Goal: Information Seeking & Learning: Learn about a topic

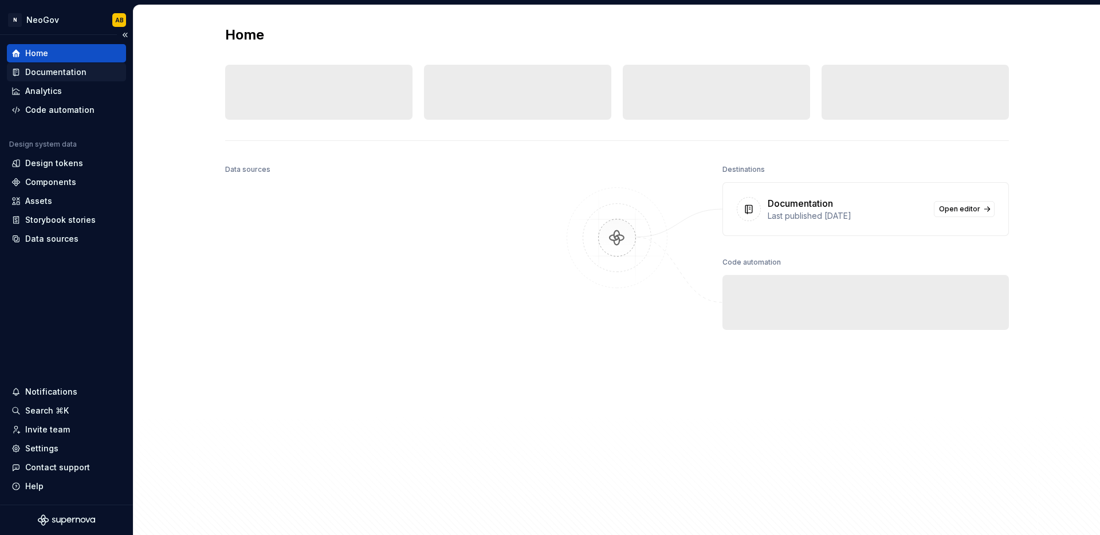
click at [61, 69] on div "Documentation" at bounding box center [55, 71] width 61 height 11
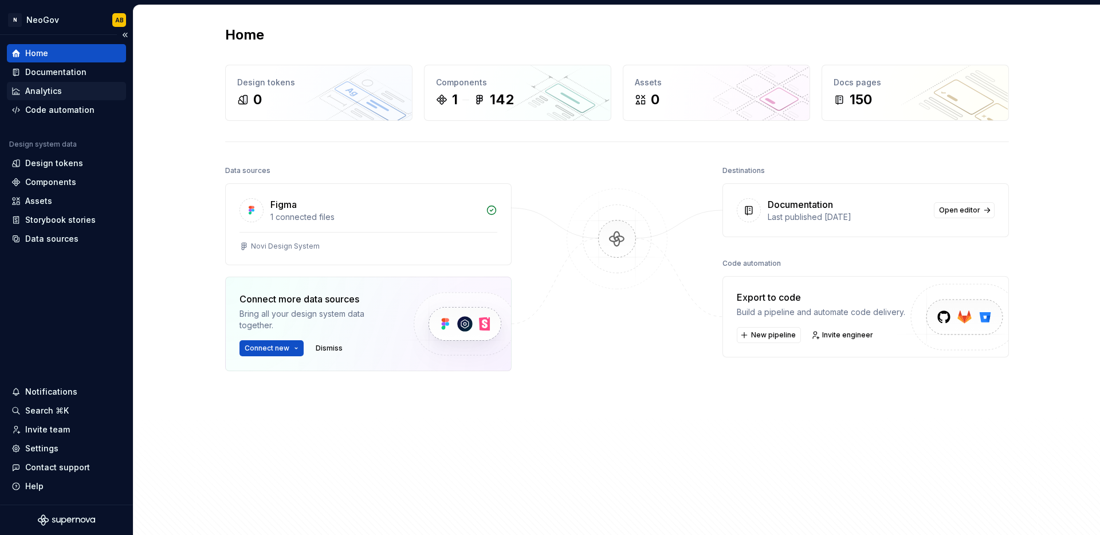
click at [68, 93] on div "Analytics" at bounding box center [66, 90] width 110 height 11
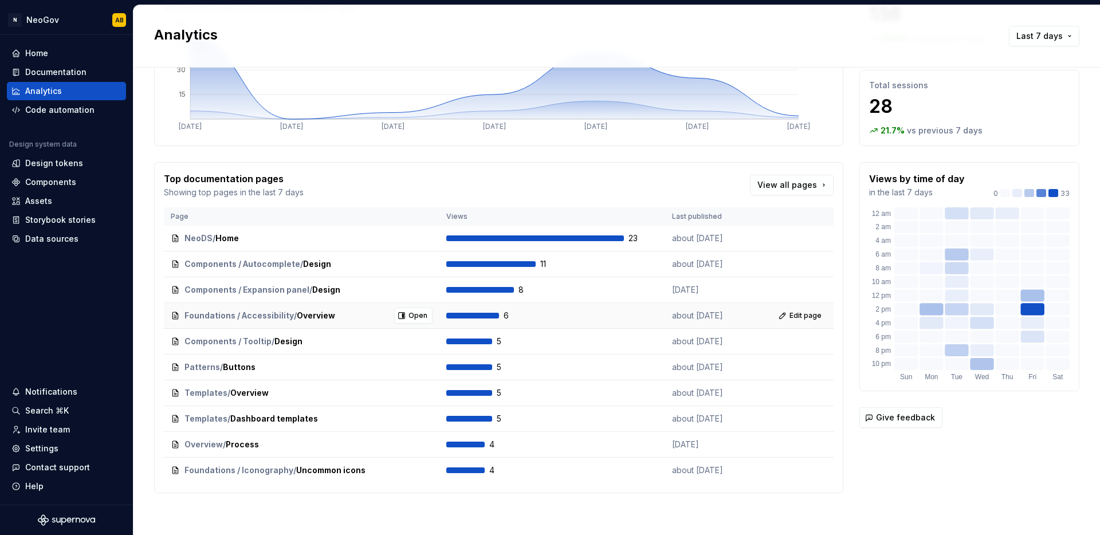
scroll to position [112, 0]
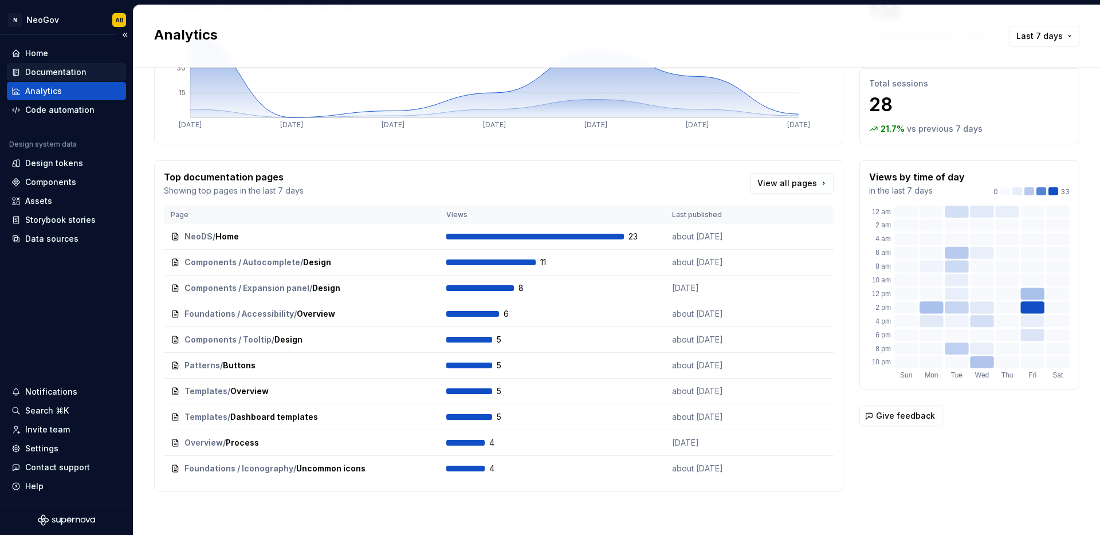
click at [70, 73] on div "Documentation" at bounding box center [55, 71] width 61 height 11
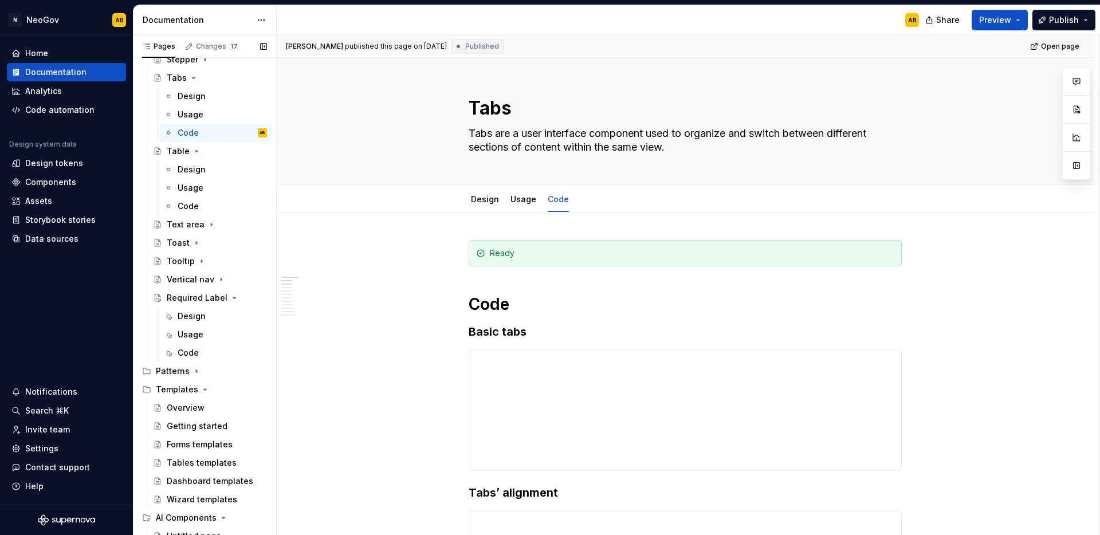
scroll to position [1535, 0]
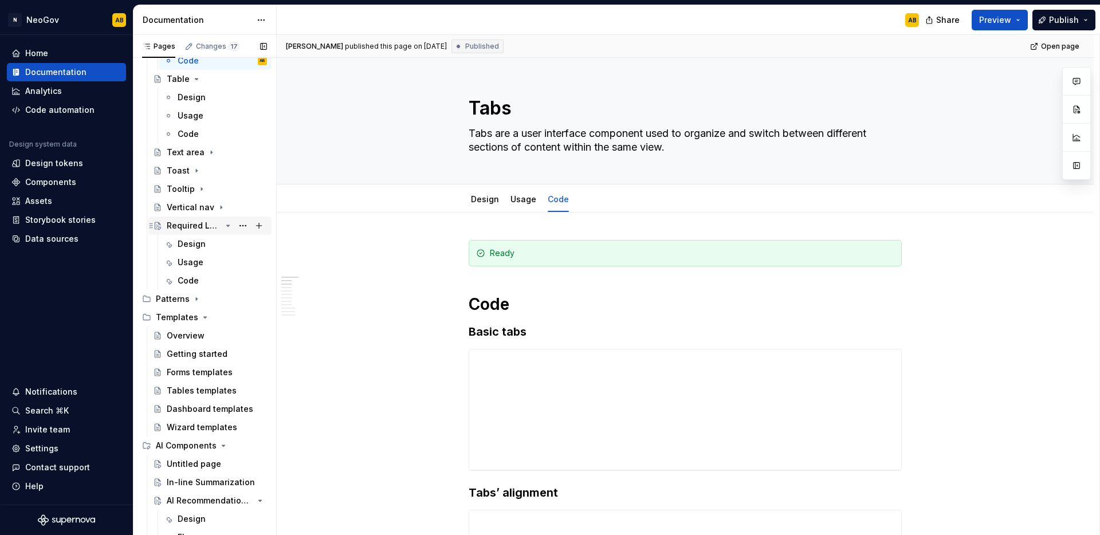
click at [206, 230] on div "Required Label" at bounding box center [194, 225] width 54 height 11
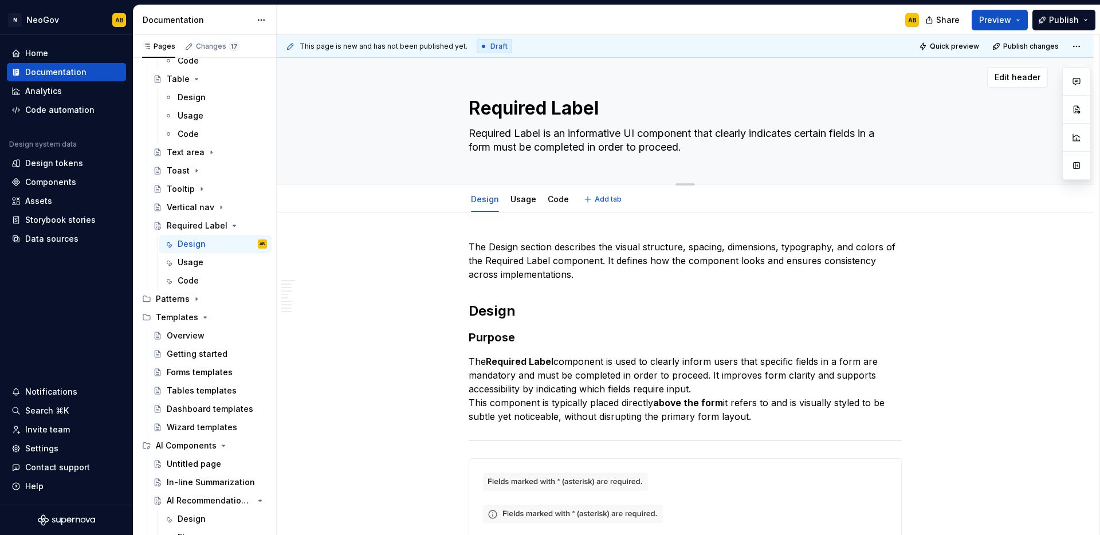
click at [564, 112] on textarea "Required Label" at bounding box center [682, 109] width 433 height 28
click at [547, 111] on textarea "Required Label" at bounding box center [682, 109] width 433 height 28
drag, startPoint x: 552, startPoint y: 108, endPoint x: 601, endPoint y: 112, distance: 48.4
click at [601, 112] on textarea "Required Label" at bounding box center [682, 109] width 433 height 28
type textarea "*"
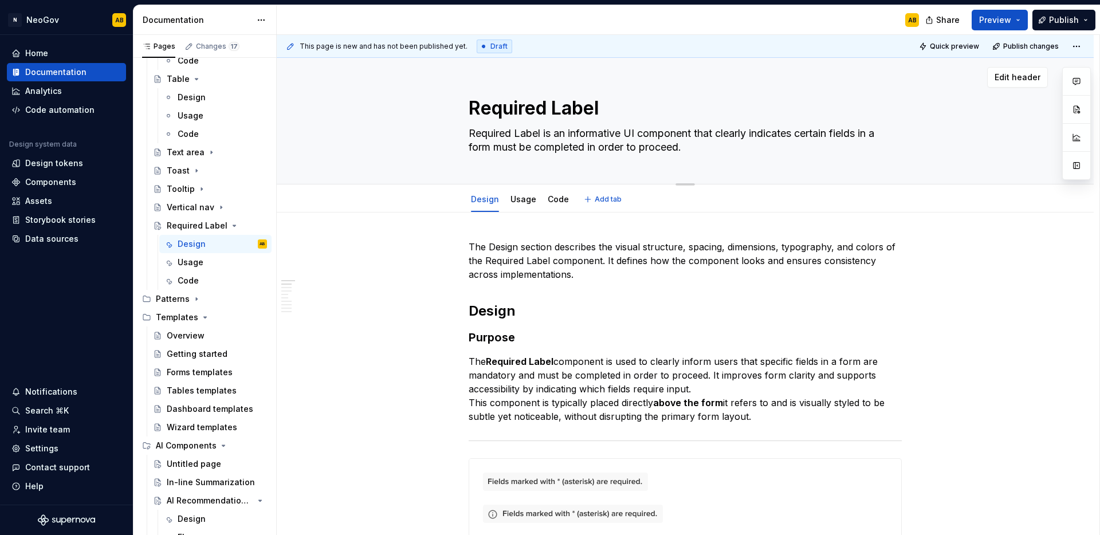
type textarea "Required f"
type textarea "*"
type textarea "Required fi"
type textarea "*"
type textarea "Required fie"
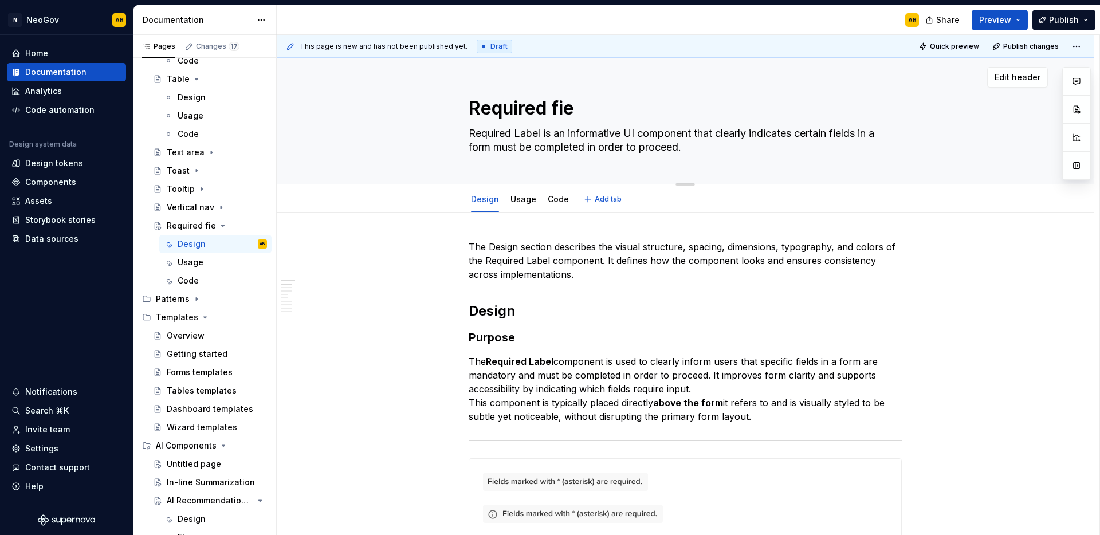
type textarea "*"
type textarea "Required fiel"
type textarea "*"
type textarea "Required field"
type textarea "*"
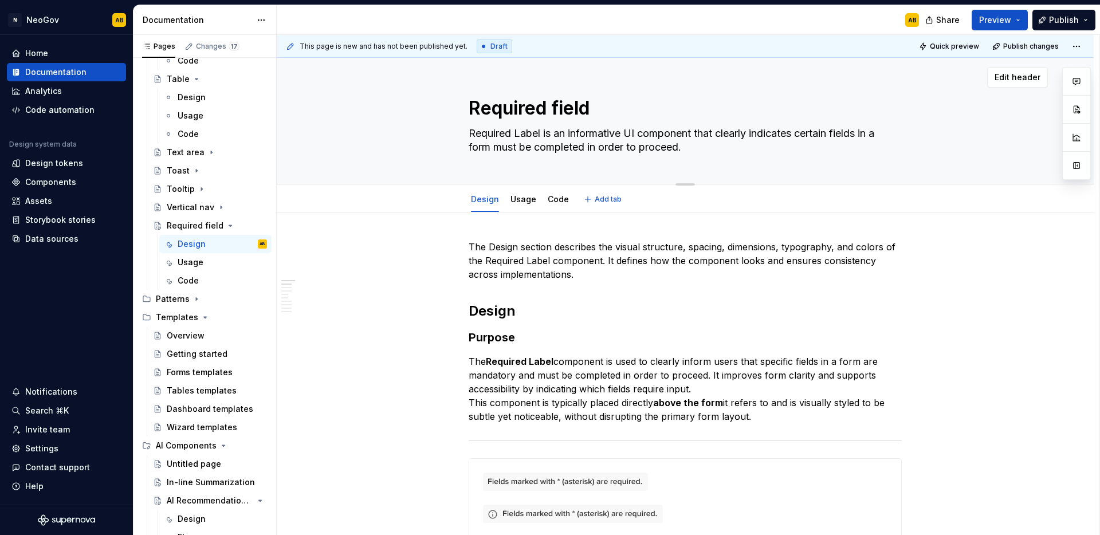
type textarea "Required field"
type textarea "*"
type textarea "Required field c"
type textarea "*"
type textarea "Required field"
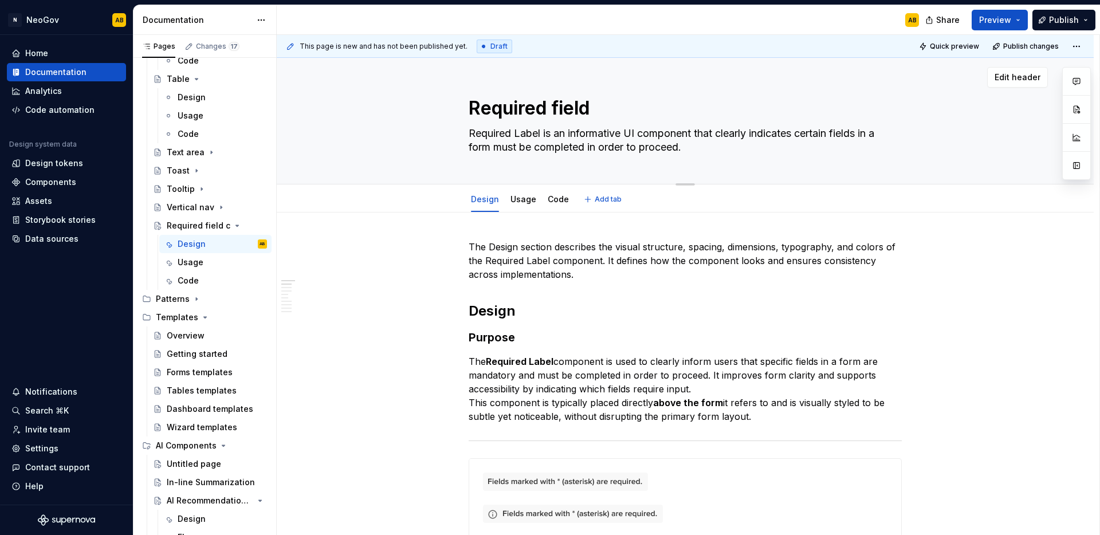
type textarea "*"
type textarea "Required field"
type textarea "*"
type textarea "Required fiel"
type textarea "*"
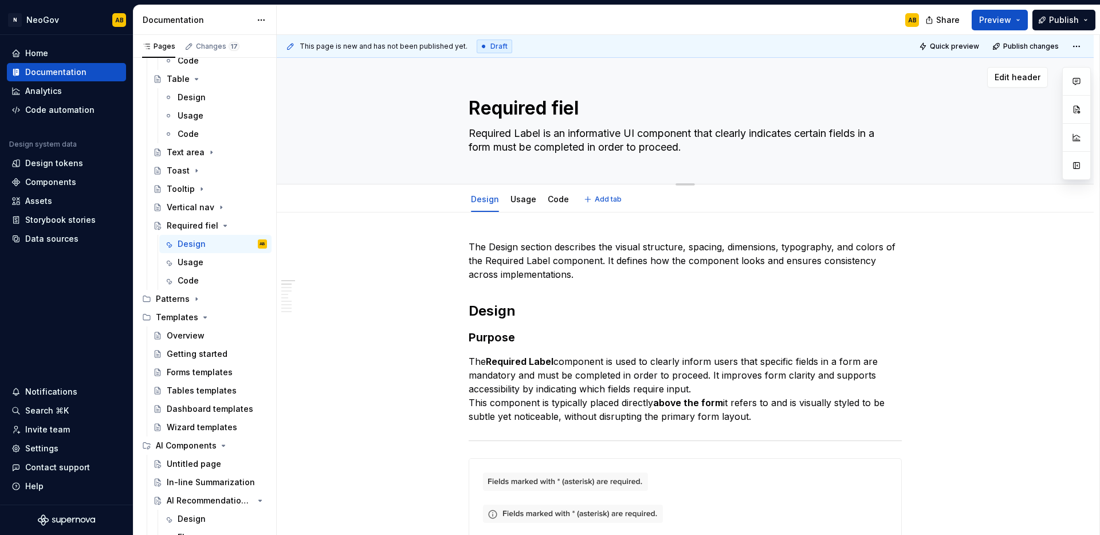
type textarea "Required fie"
type textarea "*"
type textarea "Required fi"
type textarea "*"
type textarea "Required f"
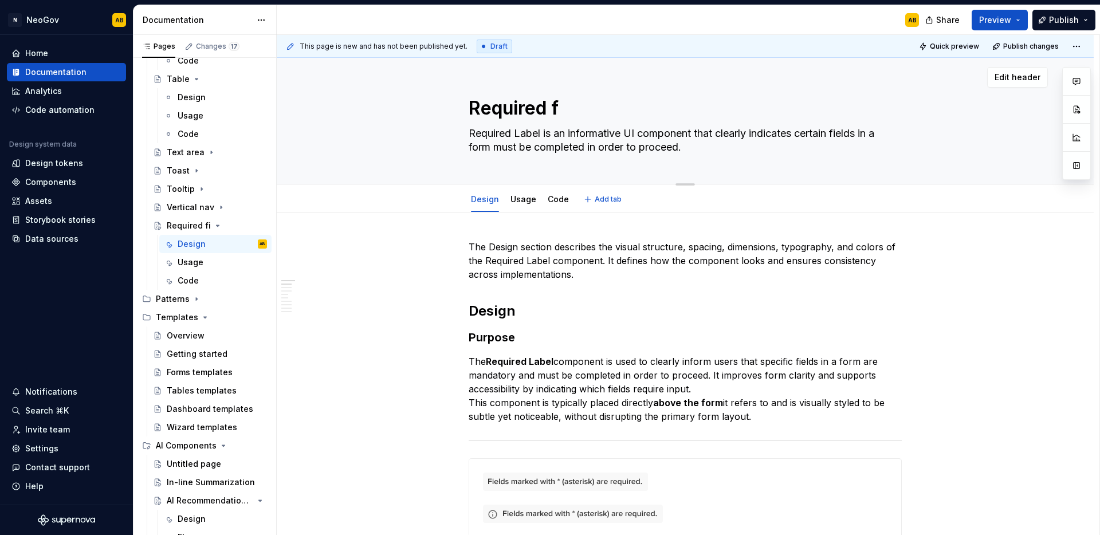
type textarea "*"
type textarea "Required Label"
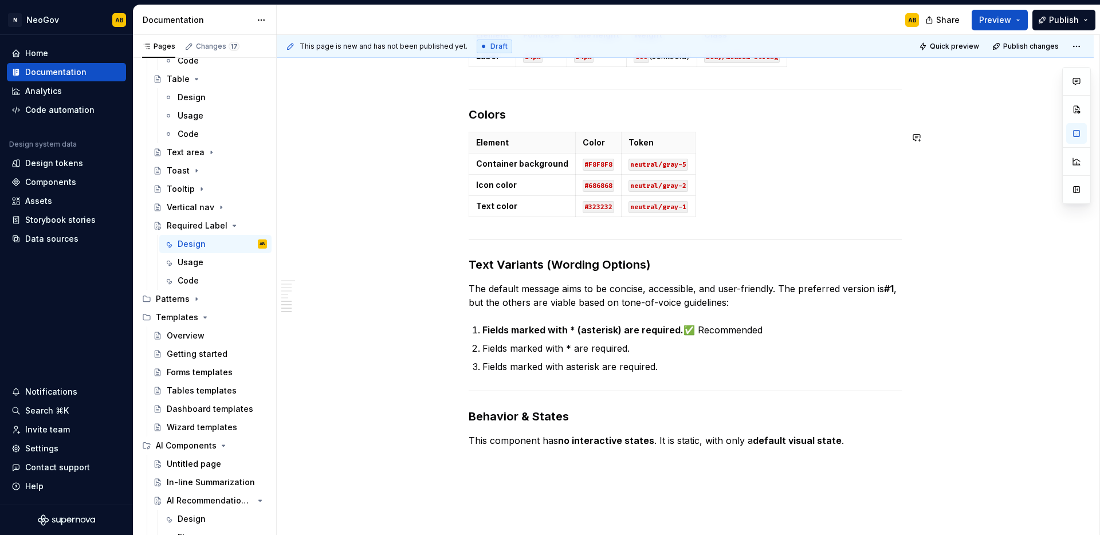
scroll to position [1063, 0]
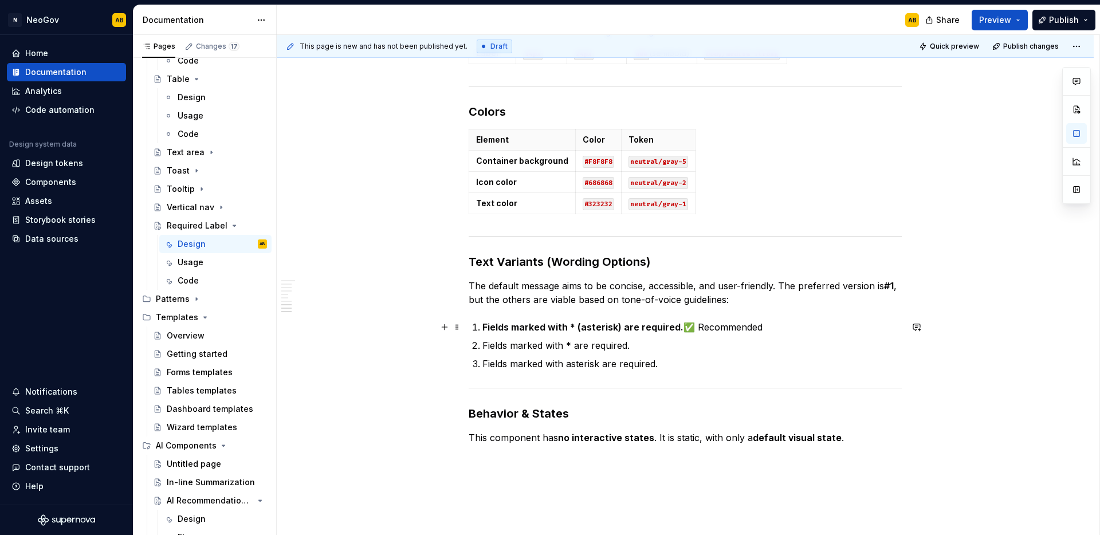
type textarea "*"
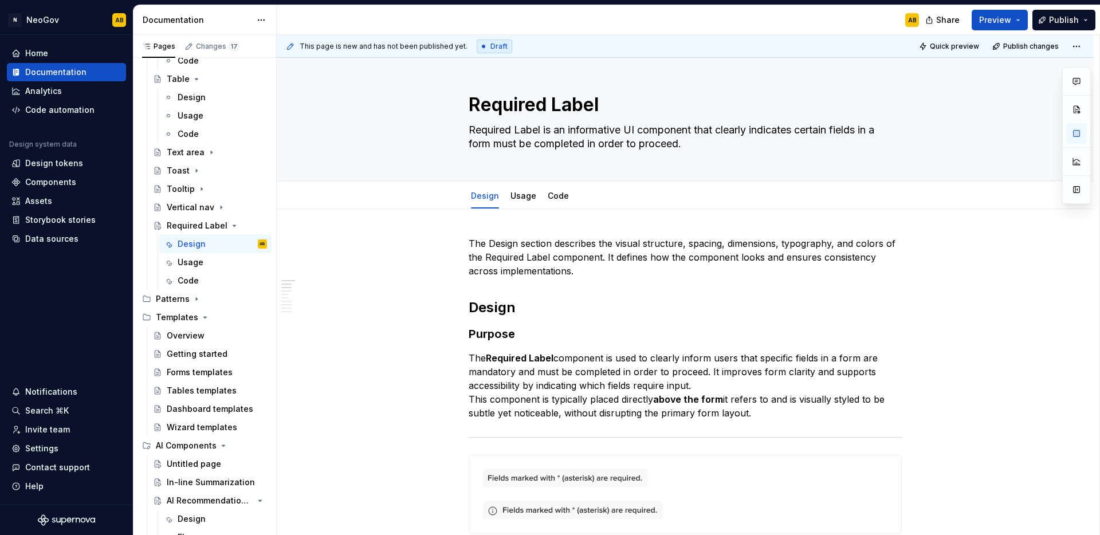
scroll to position [0, 0]
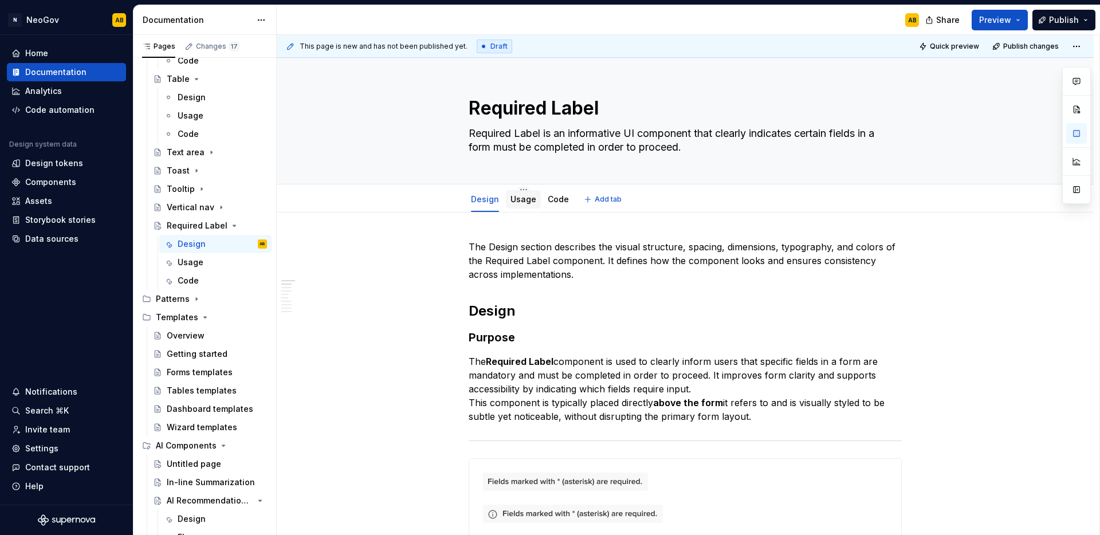
click at [523, 203] on link "Usage" at bounding box center [524, 199] width 26 height 10
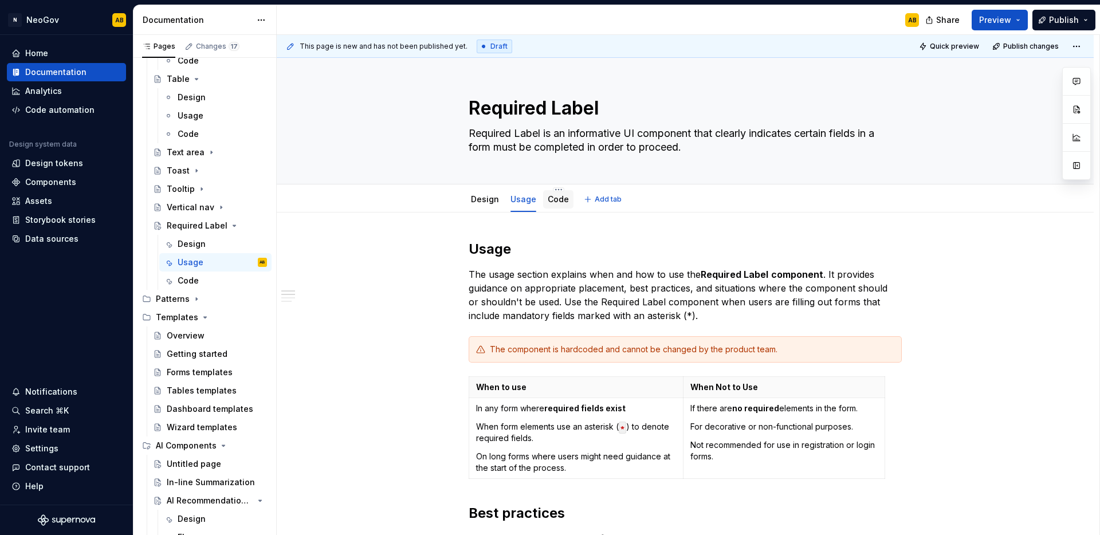
click at [557, 201] on link "Code" at bounding box center [558, 199] width 21 height 10
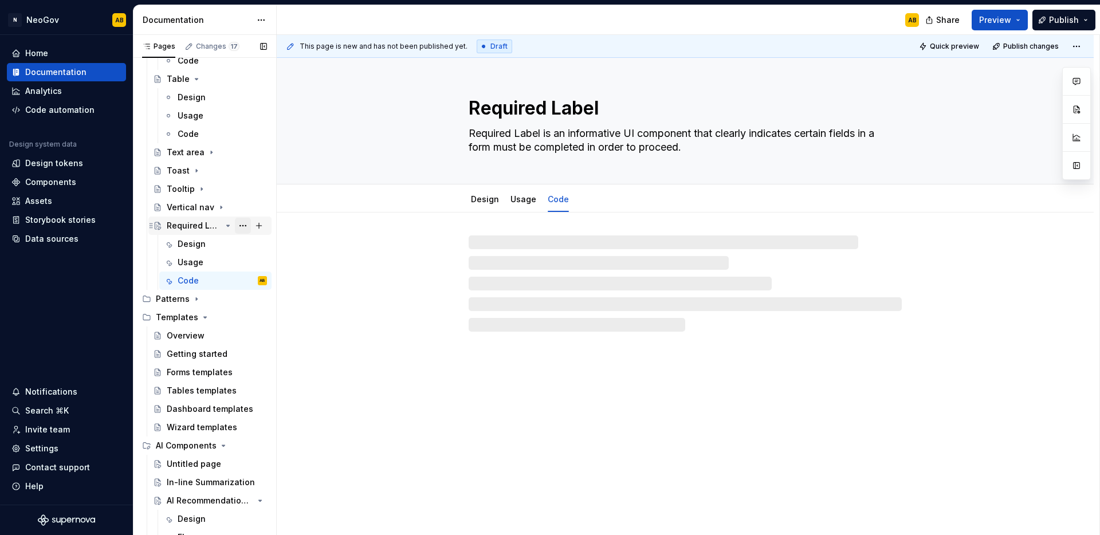
click at [235, 225] on button "Page tree" at bounding box center [243, 226] width 16 height 16
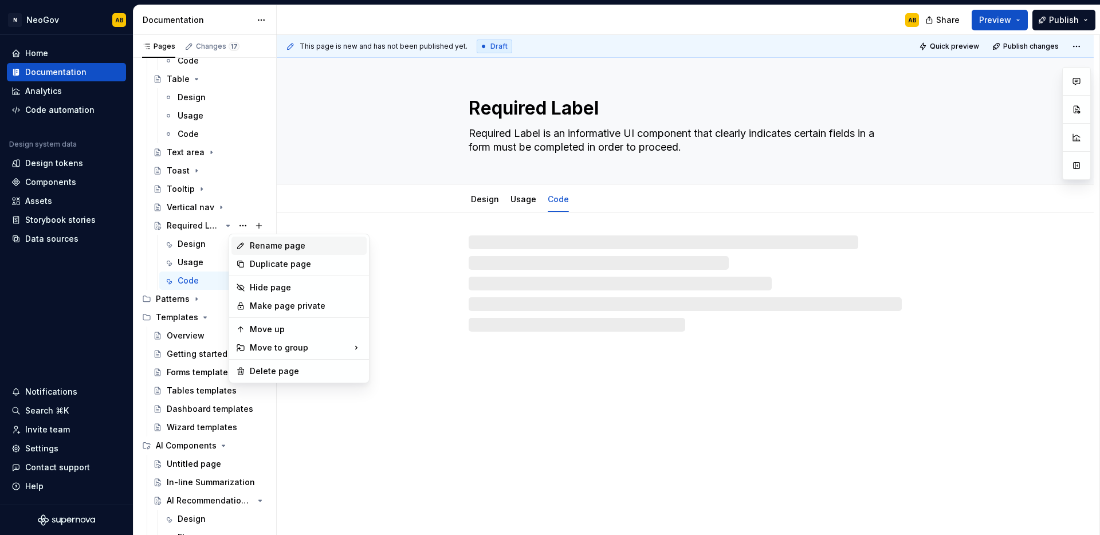
click at [253, 246] on div "Rename page" at bounding box center [306, 245] width 112 height 11
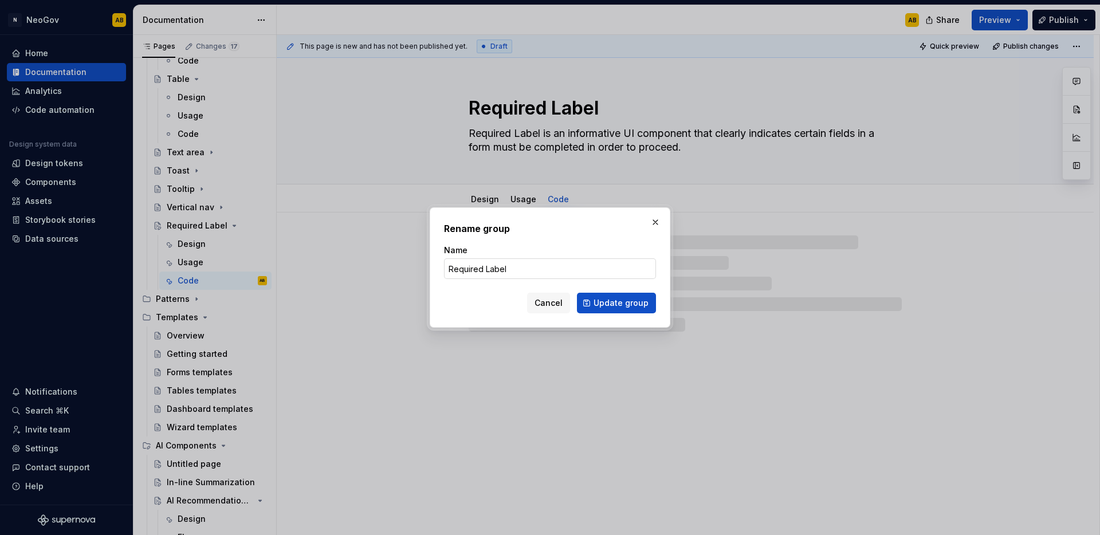
type textarea "*"
click at [489, 269] on input "Required Label" at bounding box center [550, 268] width 212 height 21
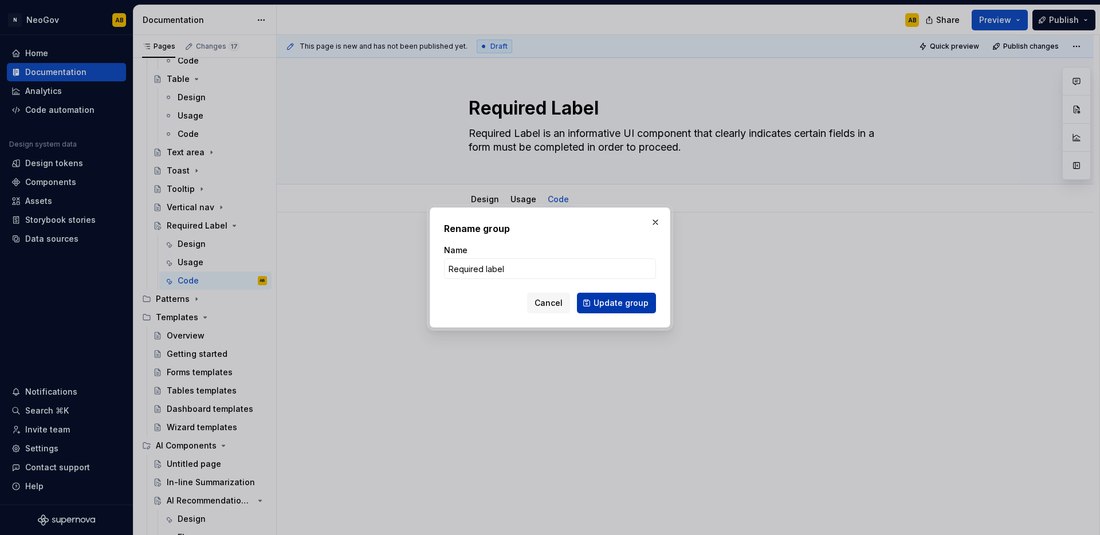
type input "Required label"
click at [612, 309] on button "Update group" at bounding box center [616, 303] width 79 height 21
type textarea "*"
type textarea "Required label"
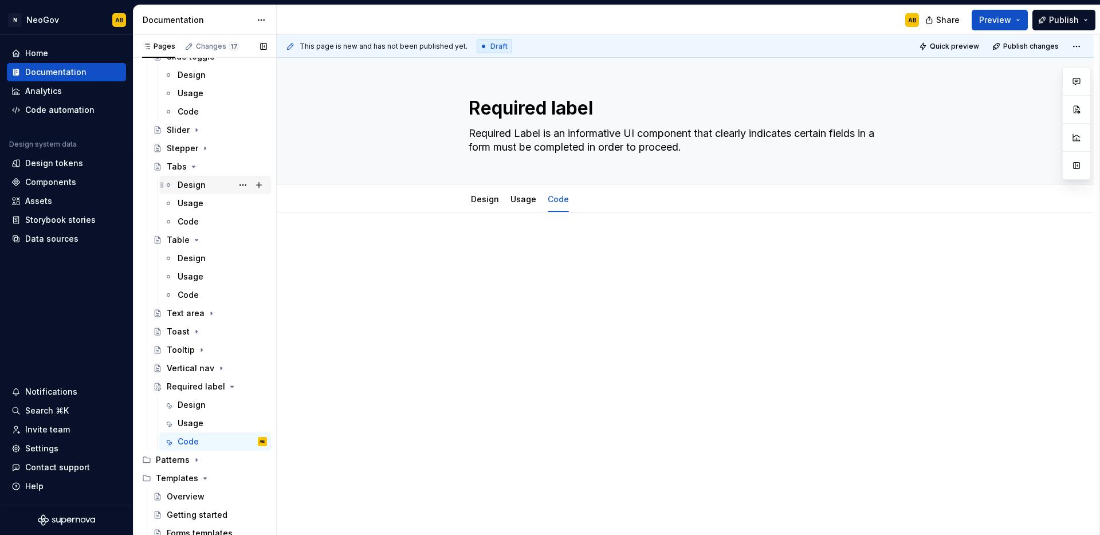
scroll to position [1352, 0]
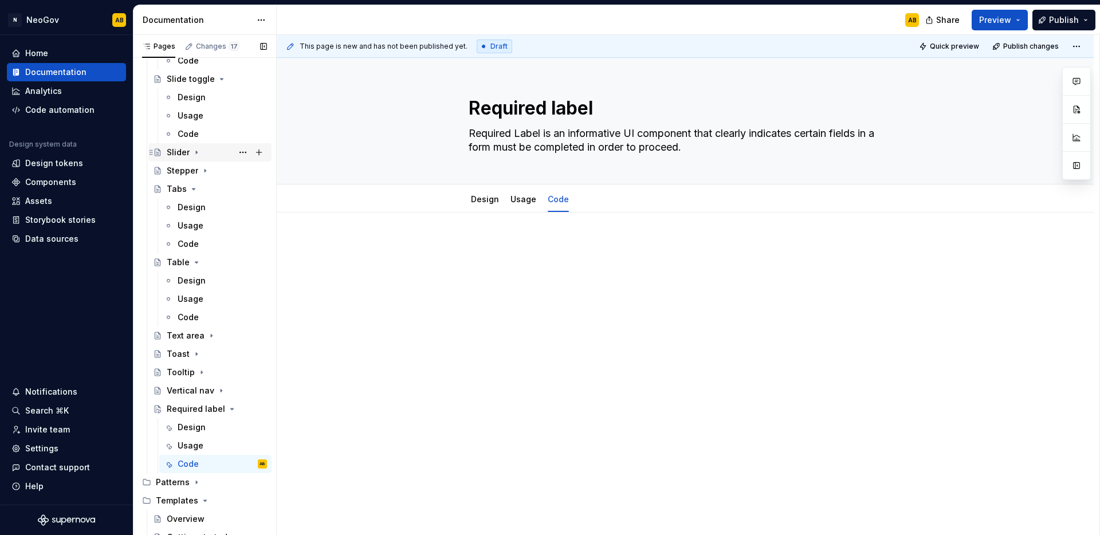
click at [217, 154] on div "Slider" at bounding box center [217, 152] width 100 height 16
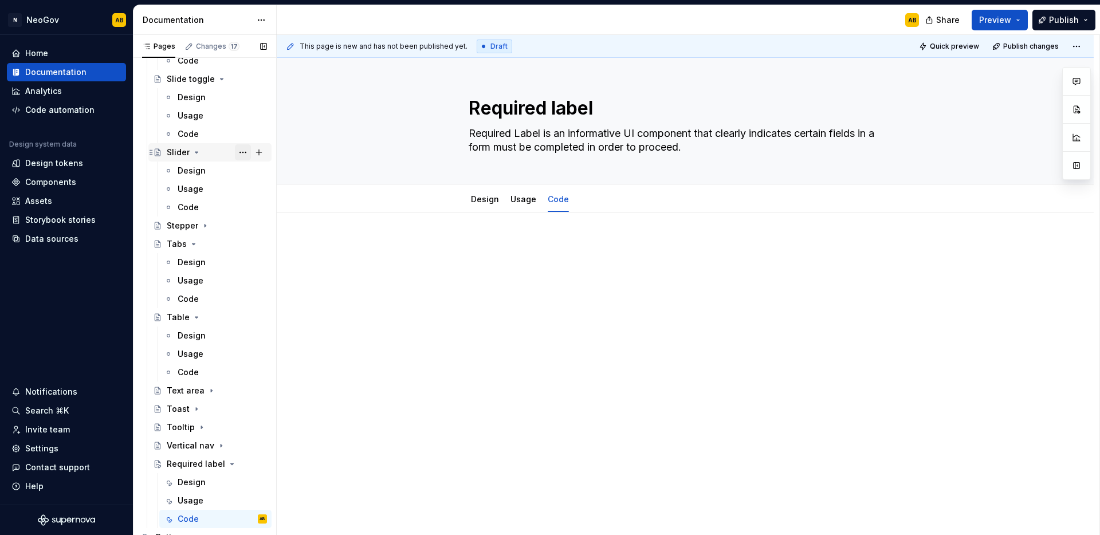
click at [237, 154] on button "Page tree" at bounding box center [243, 152] width 16 height 16
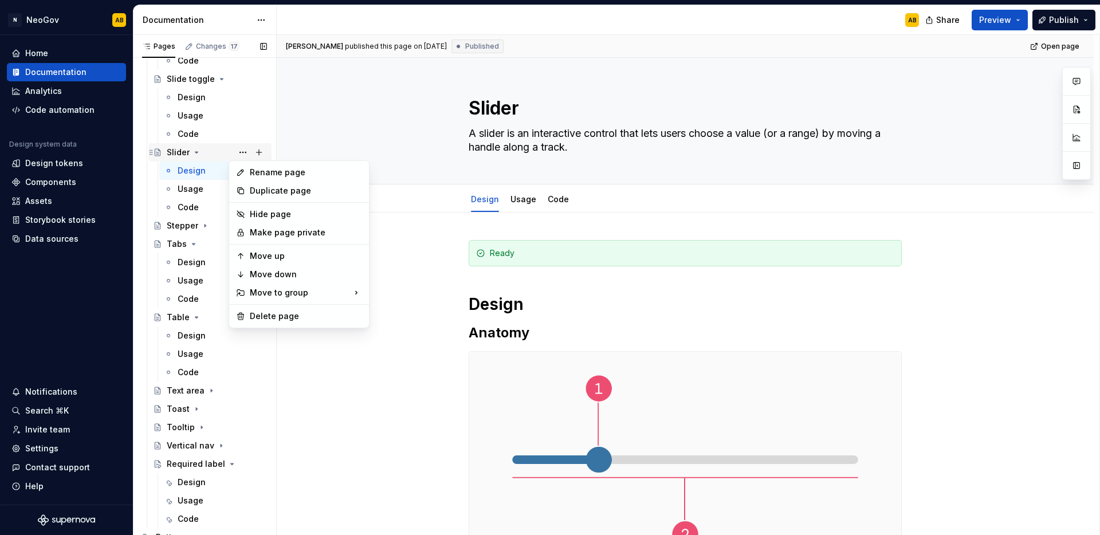
click at [230, 151] on div "Pages Changes 17 Add Accessibility guide for tree Page tree. Navigate the tree …" at bounding box center [204, 287] width 143 height 505
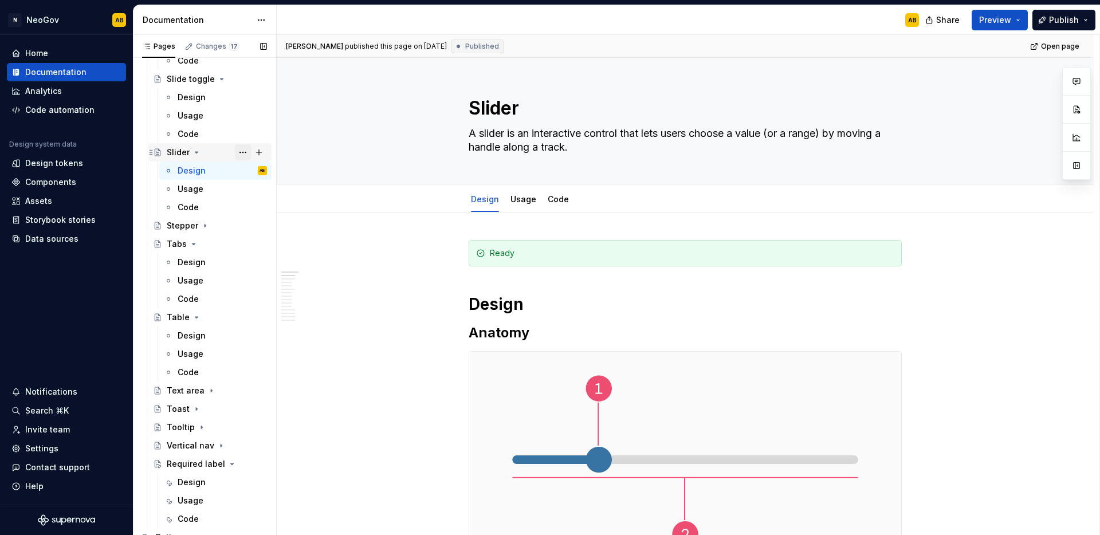
click at [236, 151] on button "Page tree" at bounding box center [243, 152] width 16 height 16
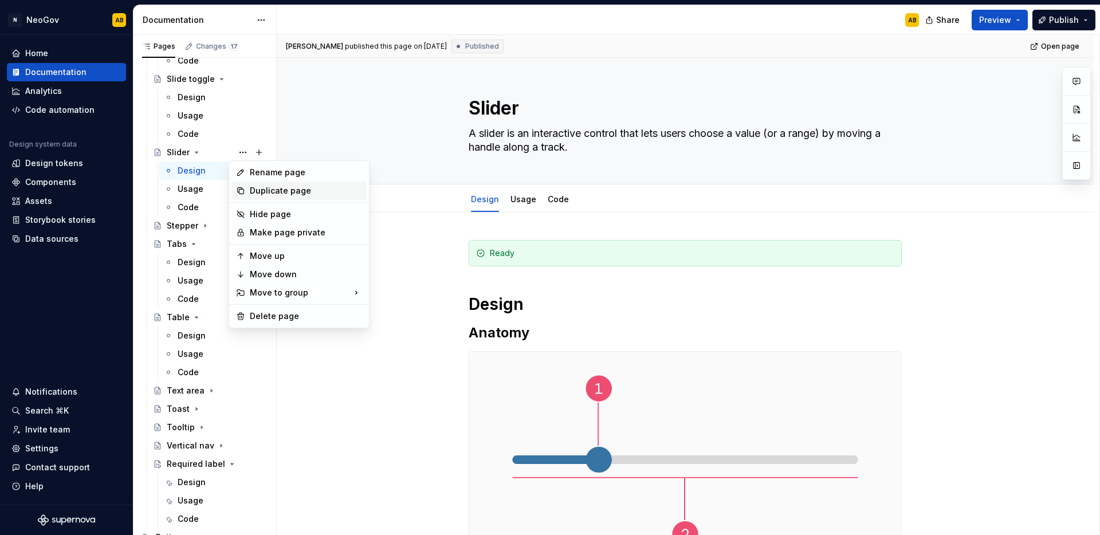
click at [256, 186] on div "Duplicate page" at bounding box center [306, 190] width 112 height 11
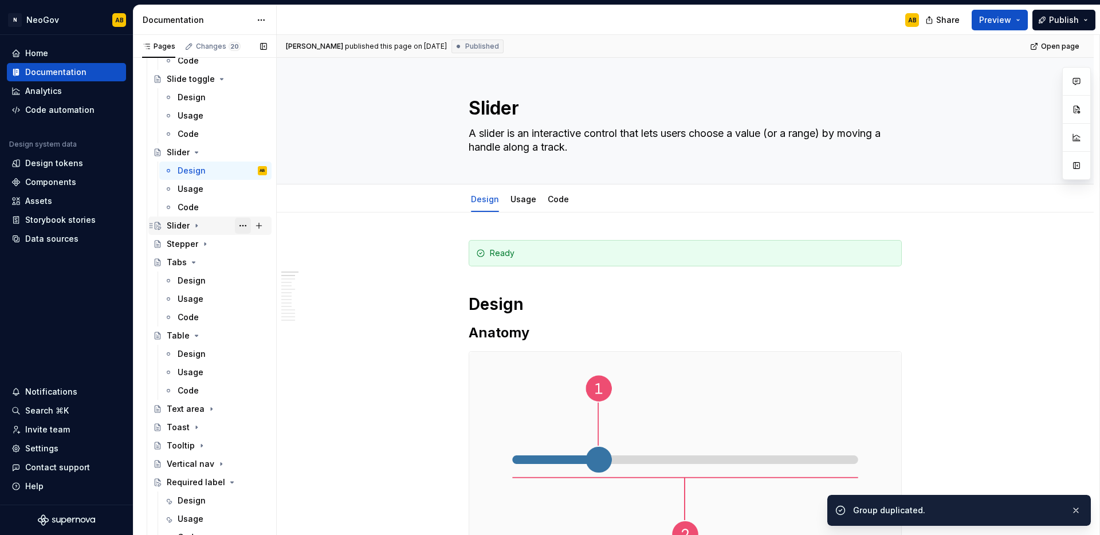
click at [237, 224] on button "Page tree" at bounding box center [243, 226] width 16 height 16
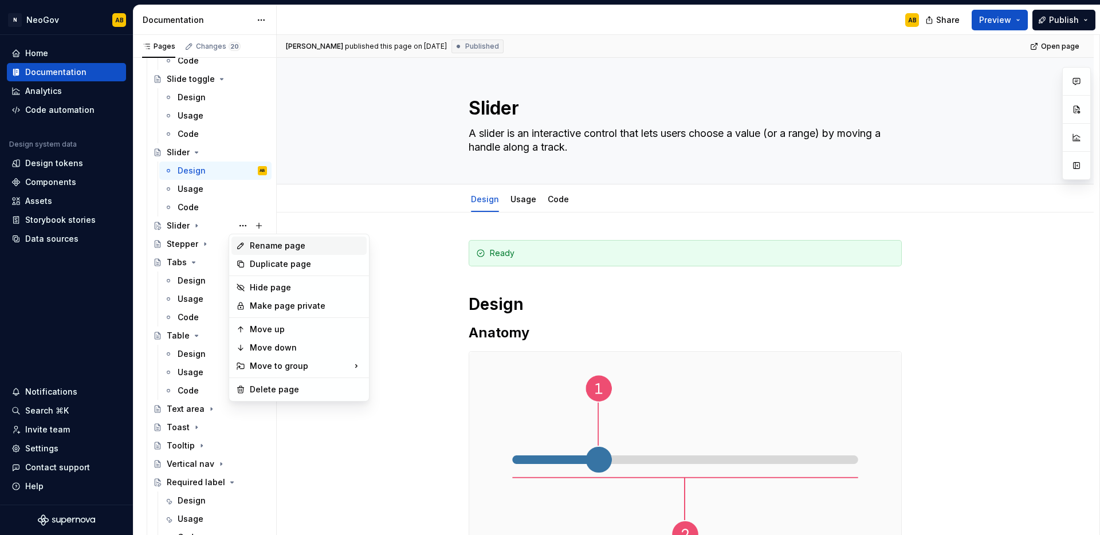
click at [273, 253] on div "Rename page" at bounding box center [299, 246] width 135 height 18
type textarea "*"
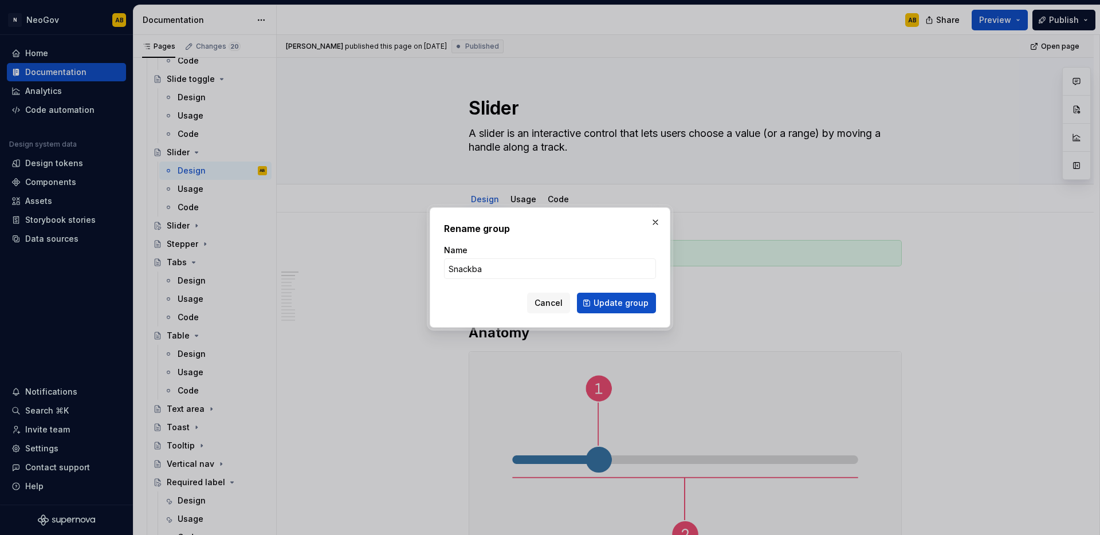
type input "Snackbar"
click button "Update group" at bounding box center [616, 303] width 79 height 21
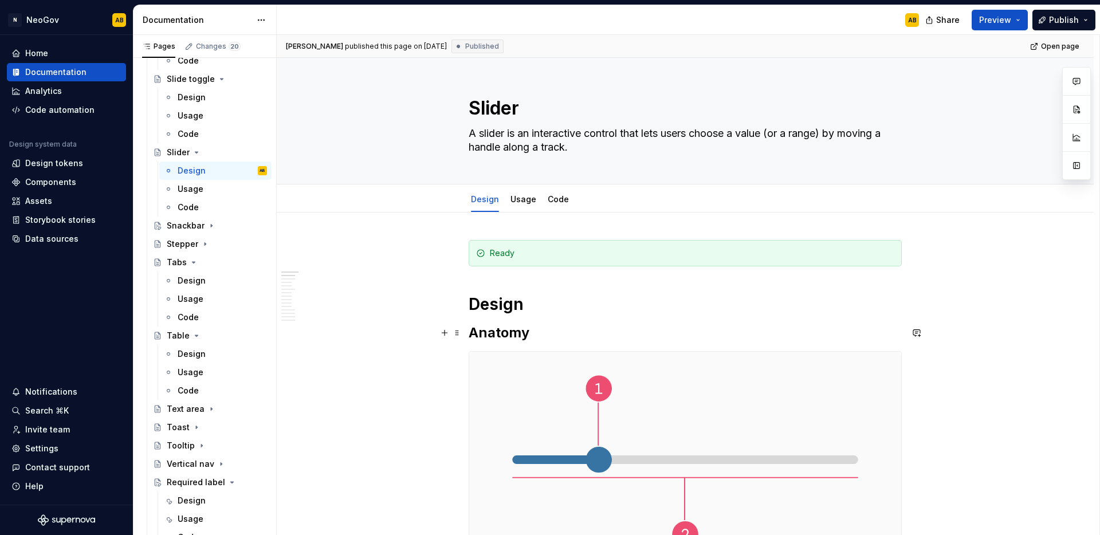
scroll to position [116, 0]
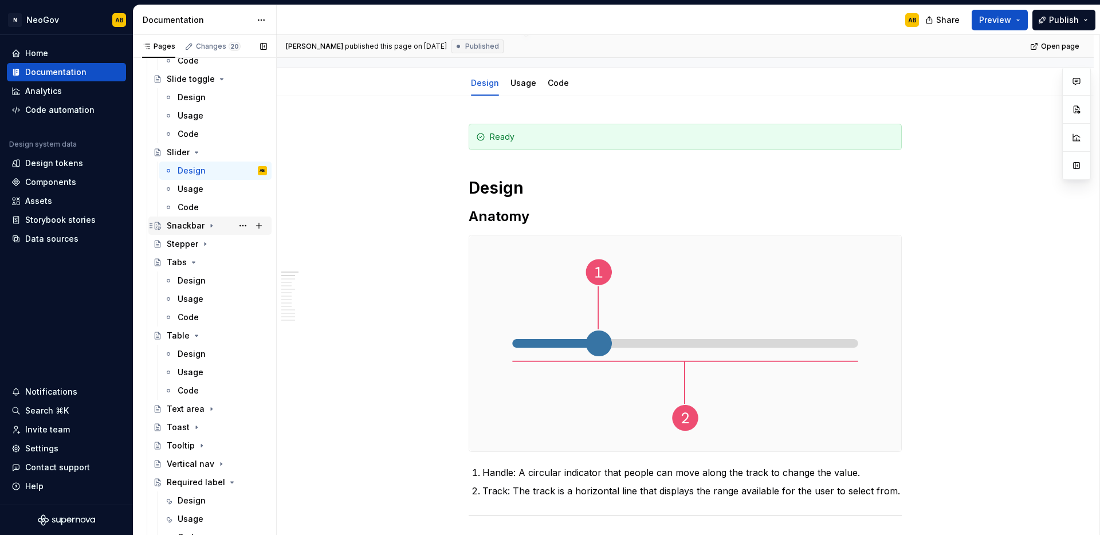
click at [184, 225] on div "Snackbar" at bounding box center [186, 225] width 38 height 11
click at [193, 239] on div "Design" at bounding box center [192, 243] width 28 height 11
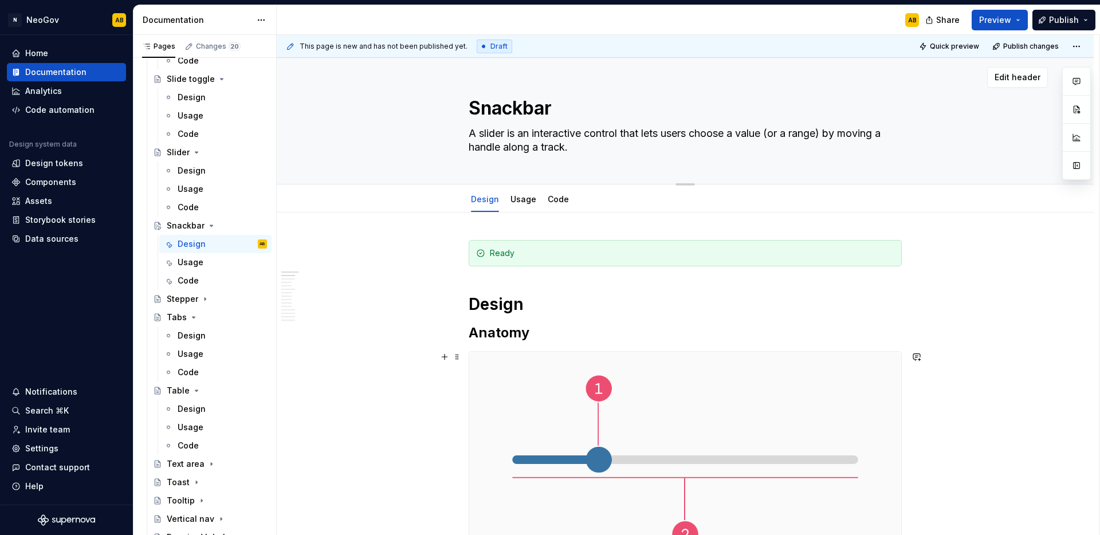
click at [553, 156] on textarea "A slider is an interactive control that lets users choose a value (or a range) …" at bounding box center [682, 140] width 433 height 32
paste textarea "nackbar is a brief, unobtrusive message that appears at the bottom edge of the …"
type textarea "*"
type textarea "A snackbar is a brief, unobtrusive message that appears at the bottom edge of t…"
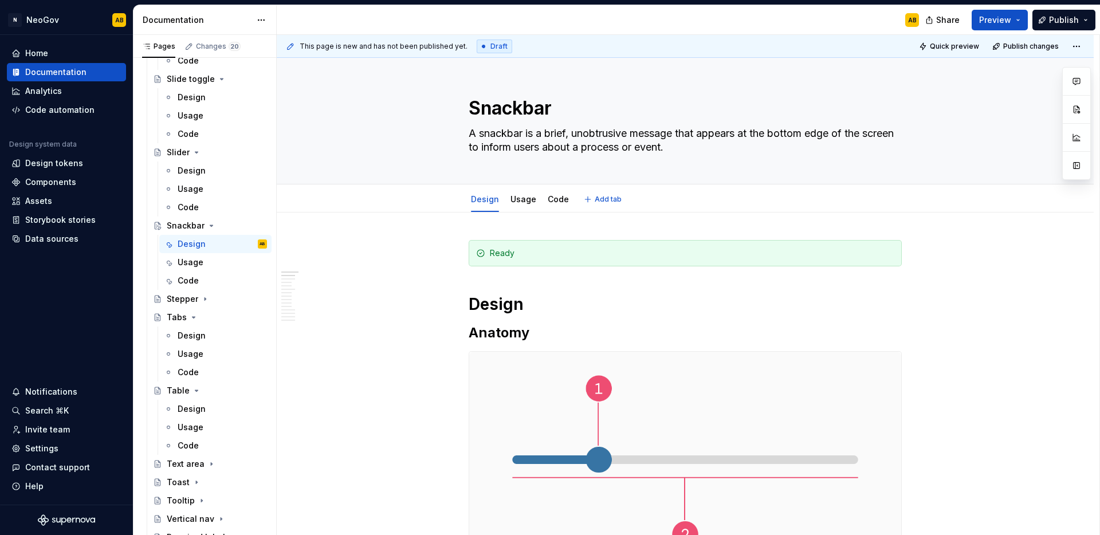
type textarea "*"
type textarea "A snackbar is a brief, unobtrusive message that appears at the bottom edge of t…"
click at [556, 253] on div "Ready" at bounding box center [692, 253] width 405 height 11
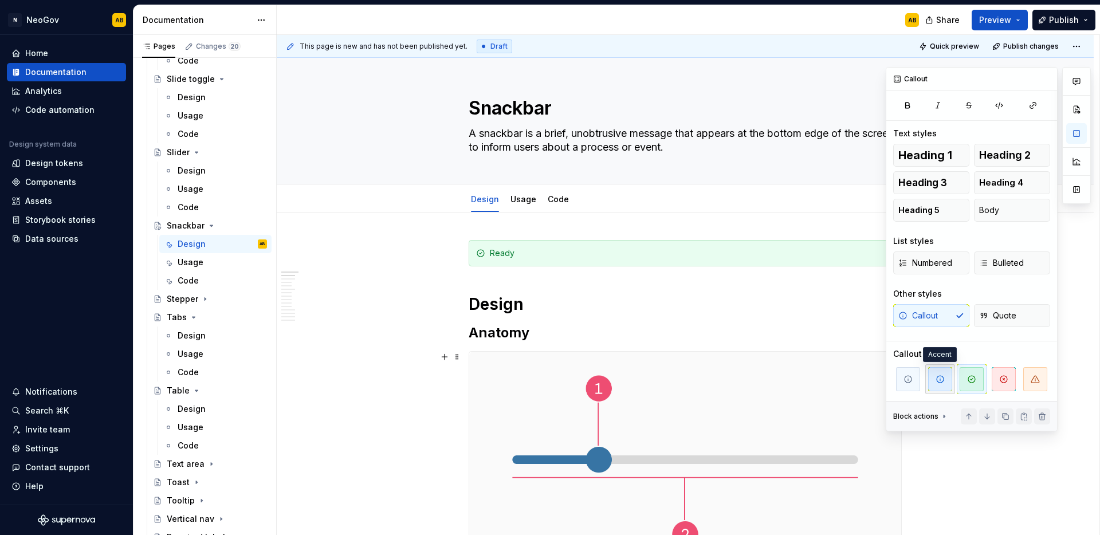
click at [946, 384] on span "button" at bounding box center [940, 379] width 24 height 24
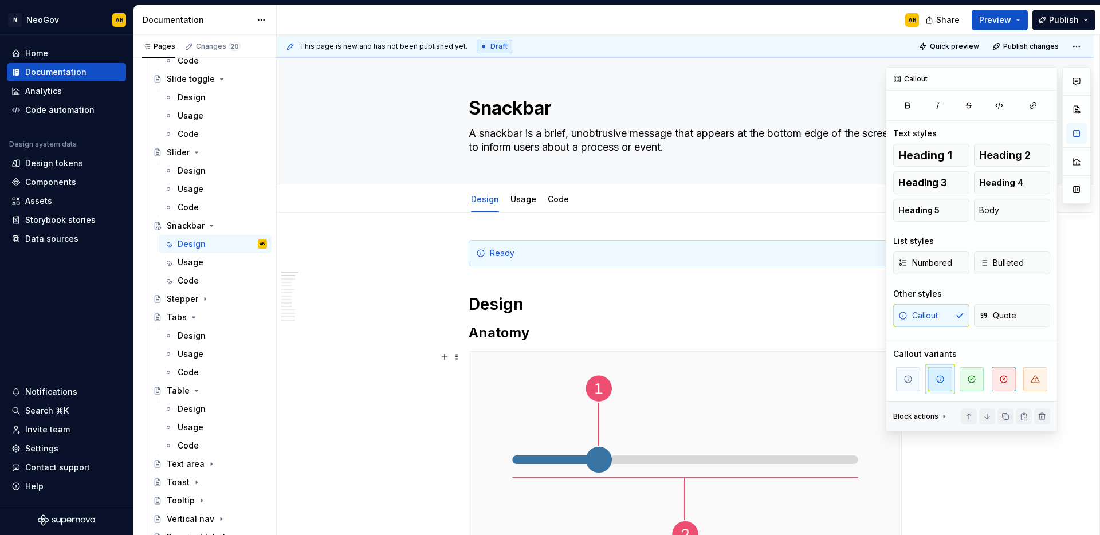
type textarea "*"
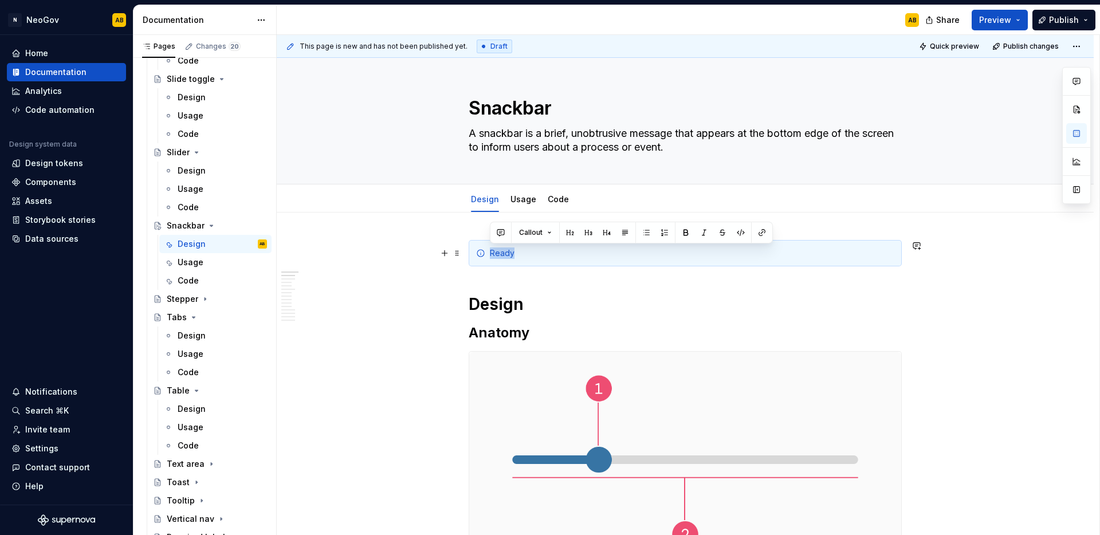
drag, startPoint x: 521, startPoint y: 253, endPoint x: 491, endPoint y: 253, distance: 30.4
click at [491, 253] on div "Ready" at bounding box center [692, 253] width 405 height 11
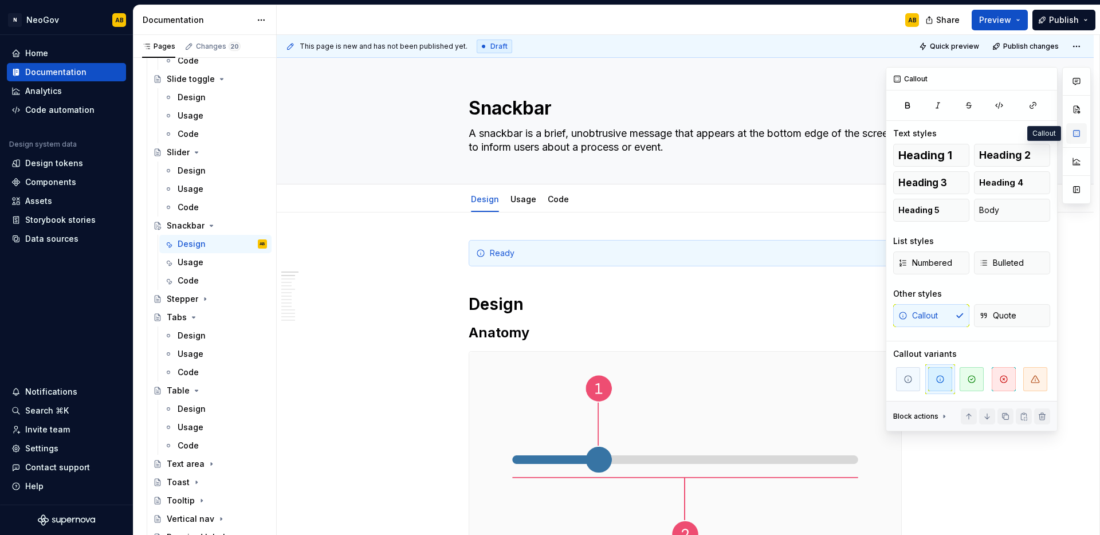
click at [1072, 139] on button "button" at bounding box center [1076, 133] width 21 height 21
click at [972, 376] on icon "button" at bounding box center [971, 379] width 9 height 9
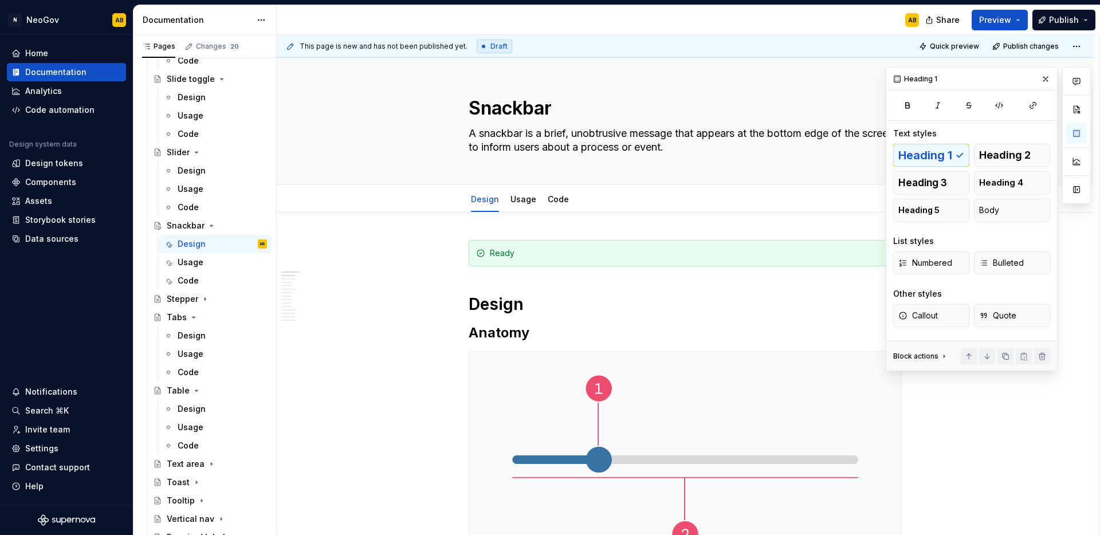
click at [698, 304] on h1 "Design" at bounding box center [685, 304] width 433 height 21
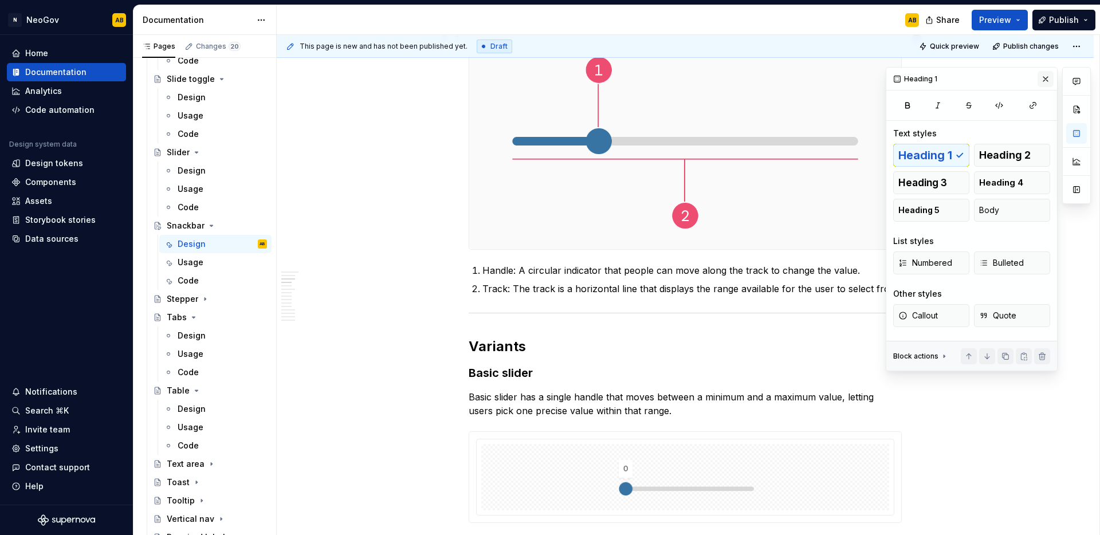
click at [1048, 80] on button "button" at bounding box center [1046, 79] width 16 height 16
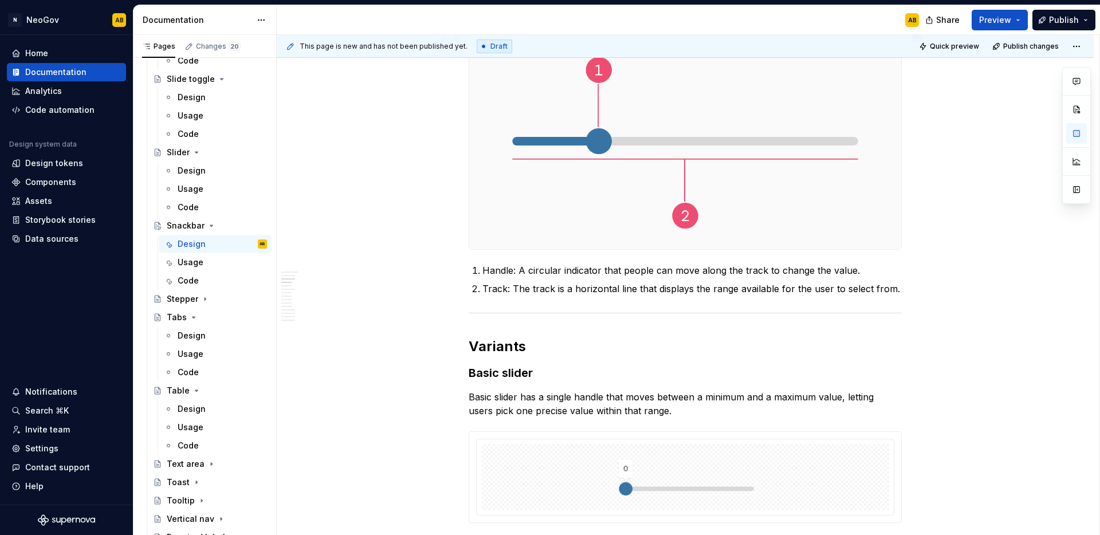
click at [730, 191] on img at bounding box center [685, 141] width 432 height 216
click at [728, 147] on img at bounding box center [685, 141] width 432 height 216
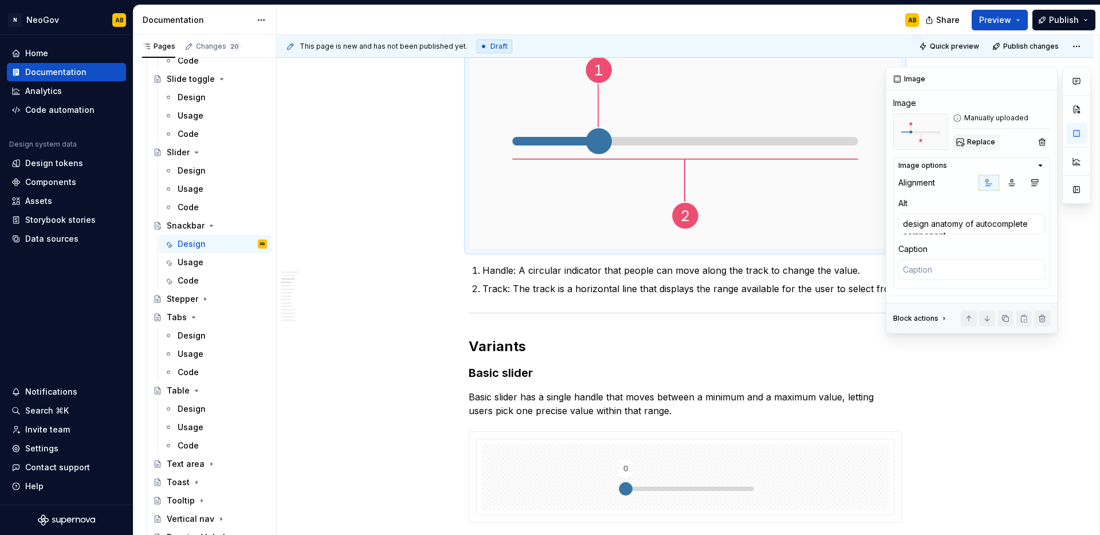
click at [986, 140] on span "Replace" at bounding box center [981, 142] width 28 height 9
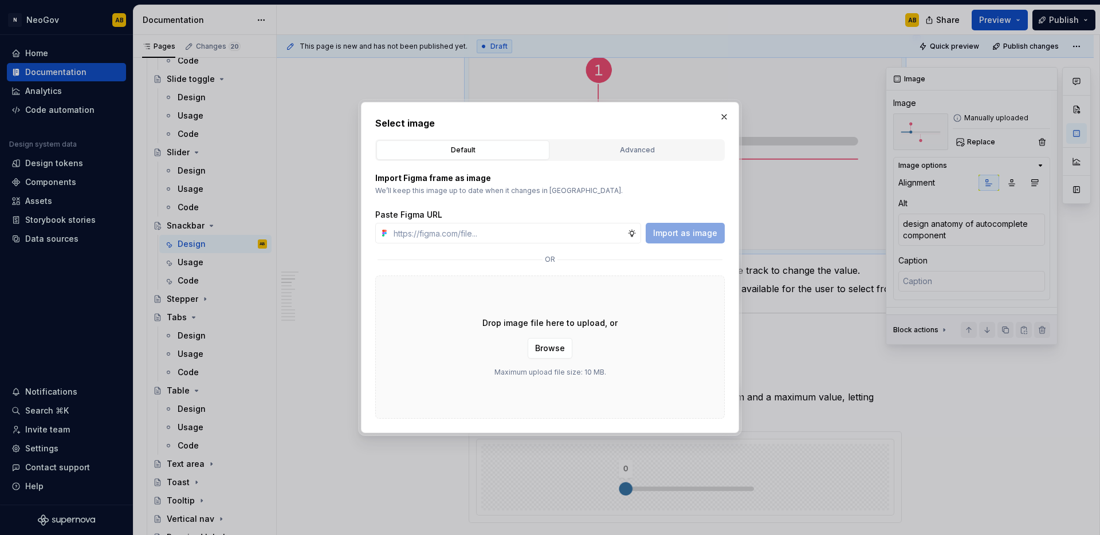
click at [647, 369] on div "Drop image file here to upload, or Browse Maximum upload file size: 10 MB." at bounding box center [550, 347] width 350 height 143
click at [560, 348] on span "Browse" at bounding box center [550, 348] width 30 height 11
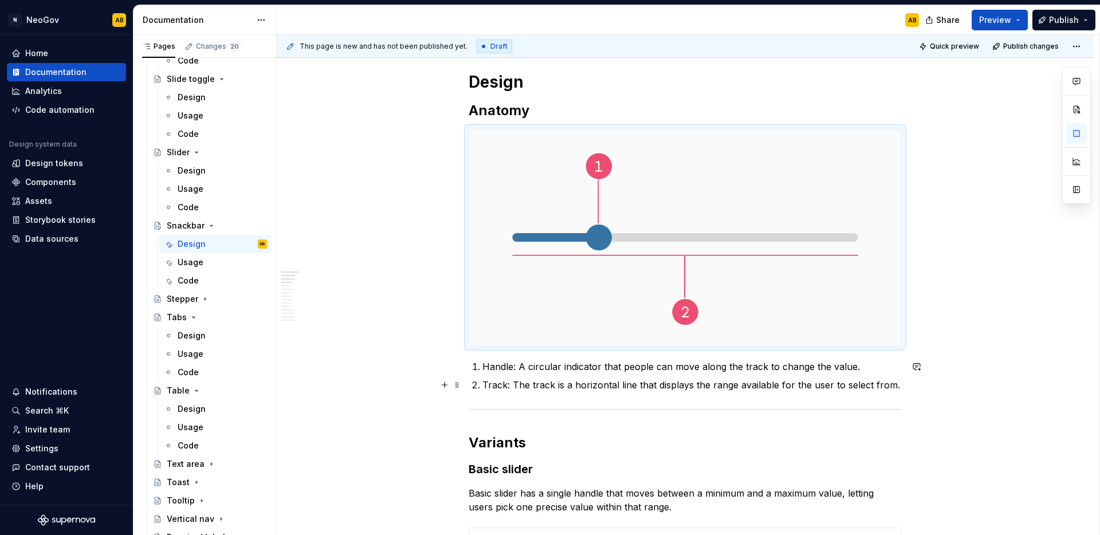
scroll to position [220, 0]
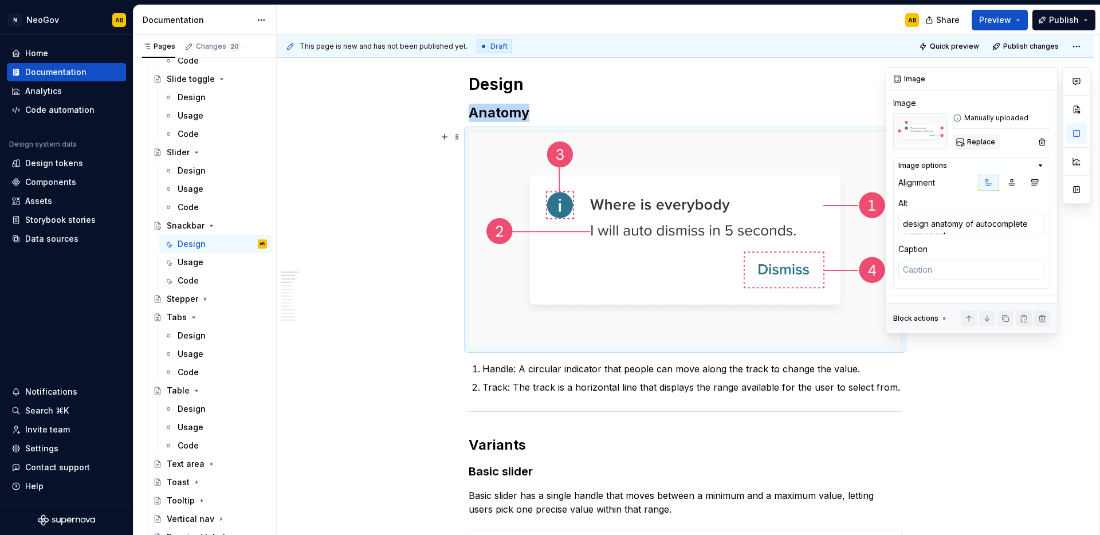
click at [978, 141] on span "Replace" at bounding box center [981, 142] width 28 height 9
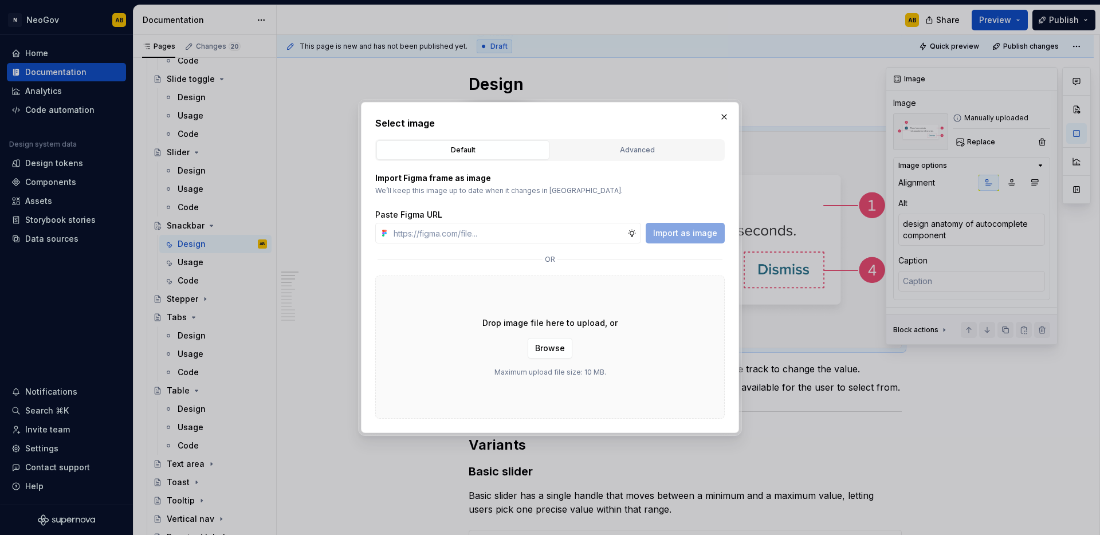
click at [662, 283] on div "Drop image file here to upload, or Browse Maximum upload file size: 10 MB." at bounding box center [550, 347] width 350 height 143
click at [559, 356] on button "Browse" at bounding box center [550, 348] width 45 height 21
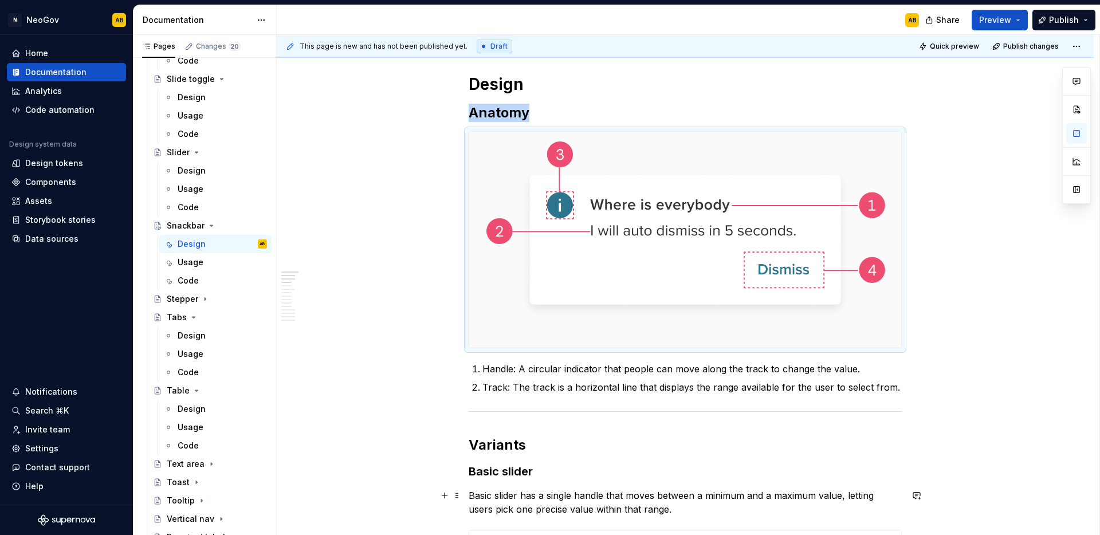
click at [513, 370] on p "Handle: A circular indicator that people can move along the track to change the…" at bounding box center [692, 369] width 419 height 14
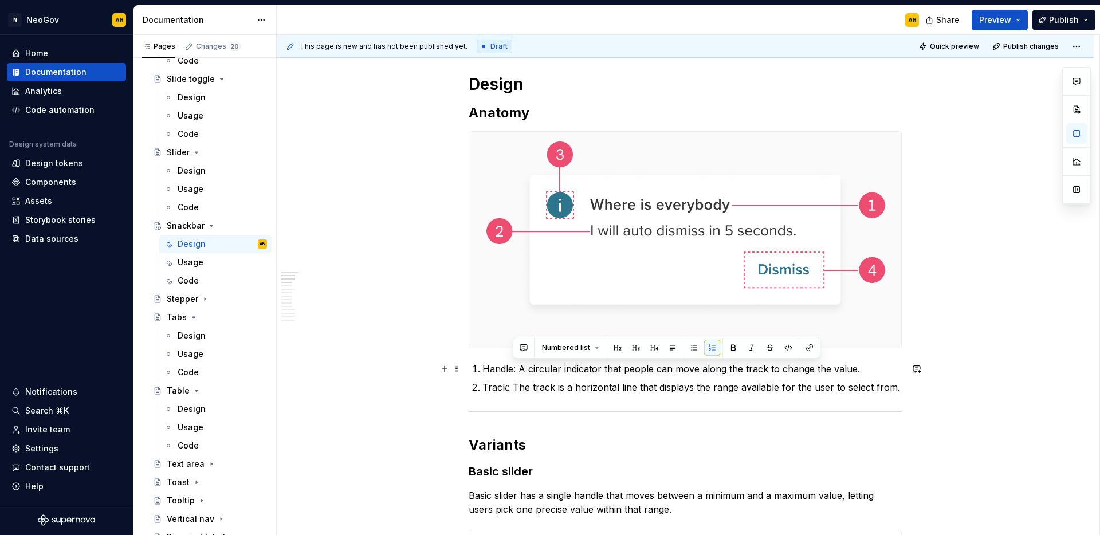
click at [483, 370] on li "Handle: A circular indicator that people can move along the track to change the…" at bounding box center [692, 369] width 419 height 14
drag, startPoint x: 483, startPoint y: 368, endPoint x: 512, endPoint y: 367, distance: 29.8
click at [512, 367] on p "Handle: A circular indicator that people can move along the track to change the…" at bounding box center [692, 369] width 419 height 14
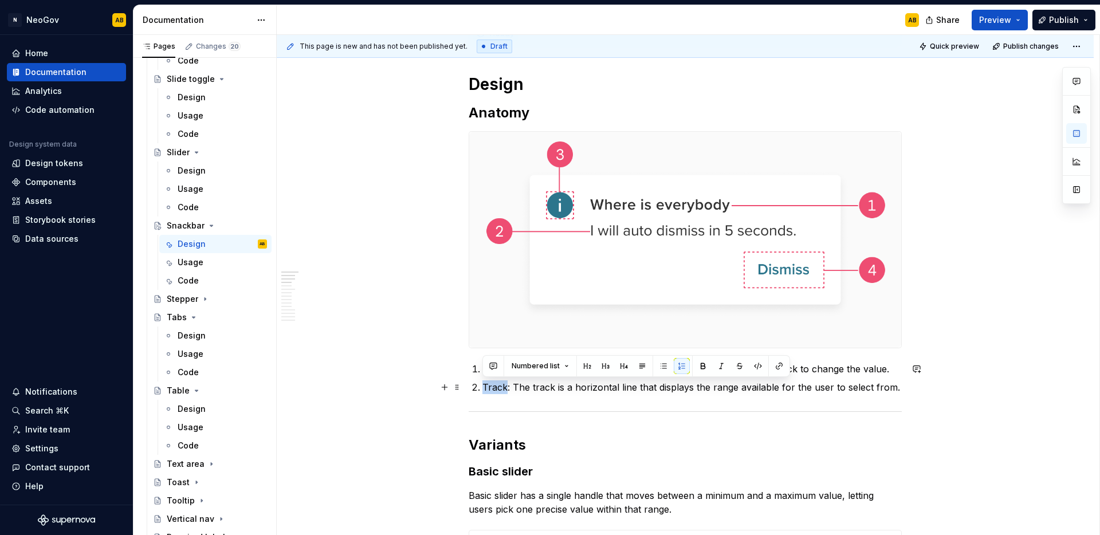
drag, startPoint x: 507, startPoint y: 388, endPoint x: 483, endPoint y: 390, distance: 23.6
click at [483, 390] on p "Track: The track is a horizontal line that displays the range available for the…" at bounding box center [692, 388] width 419 height 14
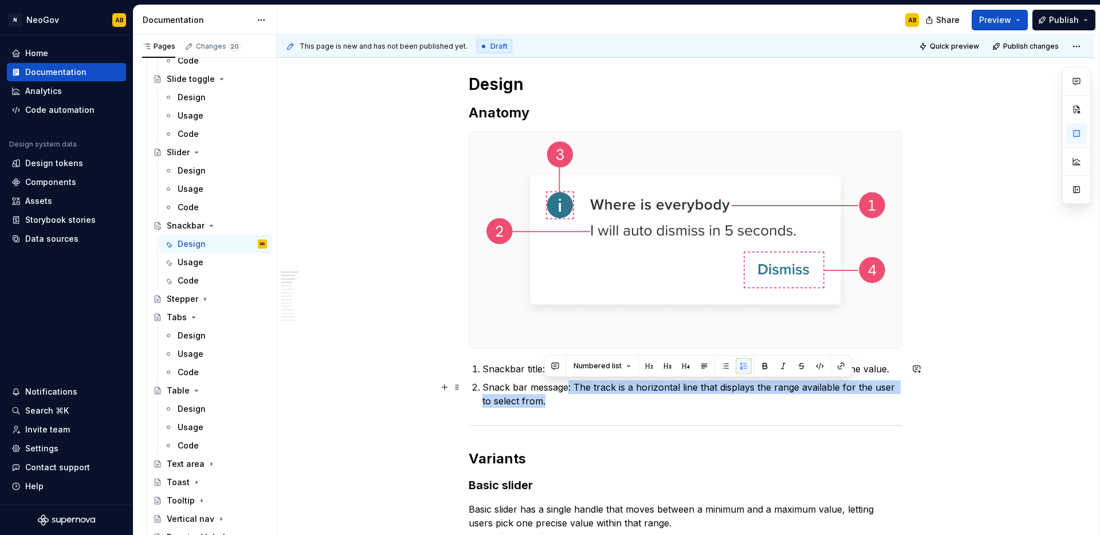
drag, startPoint x: 568, startPoint y: 390, endPoint x: 581, endPoint y: 401, distance: 17.5
click at [581, 401] on p "Snack bar message: The track is a horizontal line that displays the range avail…" at bounding box center [692, 395] width 419 height 28
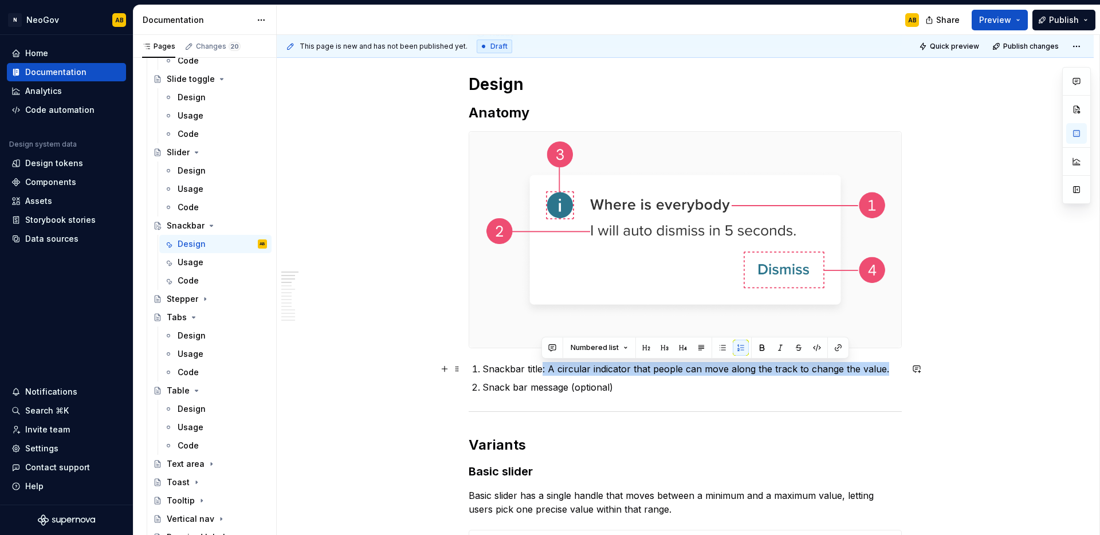
drag, startPoint x: 542, startPoint y: 370, endPoint x: 897, endPoint y: 374, distance: 355.9
click at [897, 374] on p "Snackbar title: A circular indicator that people can move along the track to ch…" at bounding box center [692, 369] width 419 height 14
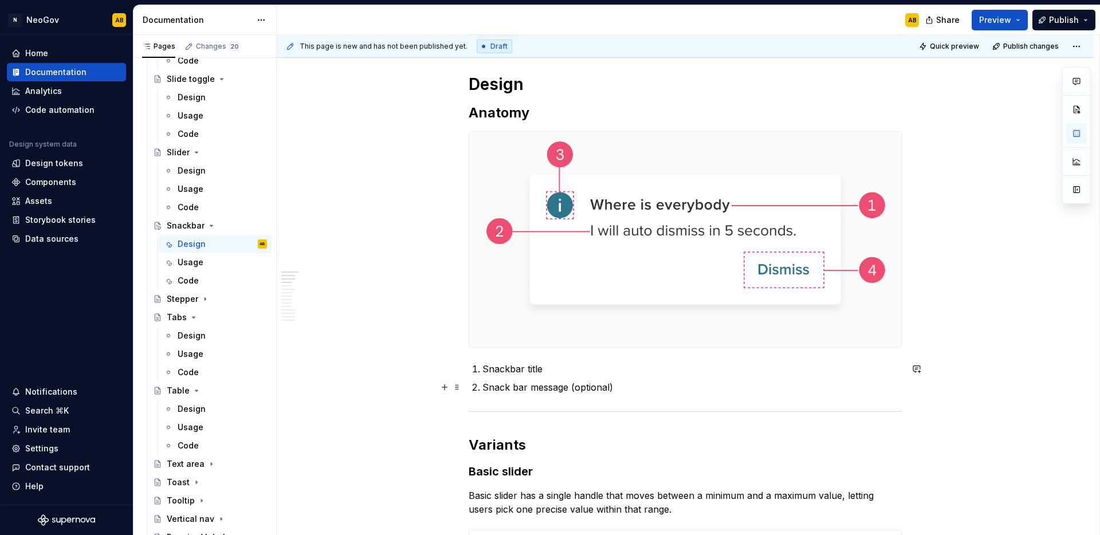
click at [618, 393] on p "Snack bar message (optional)" at bounding box center [692, 388] width 419 height 14
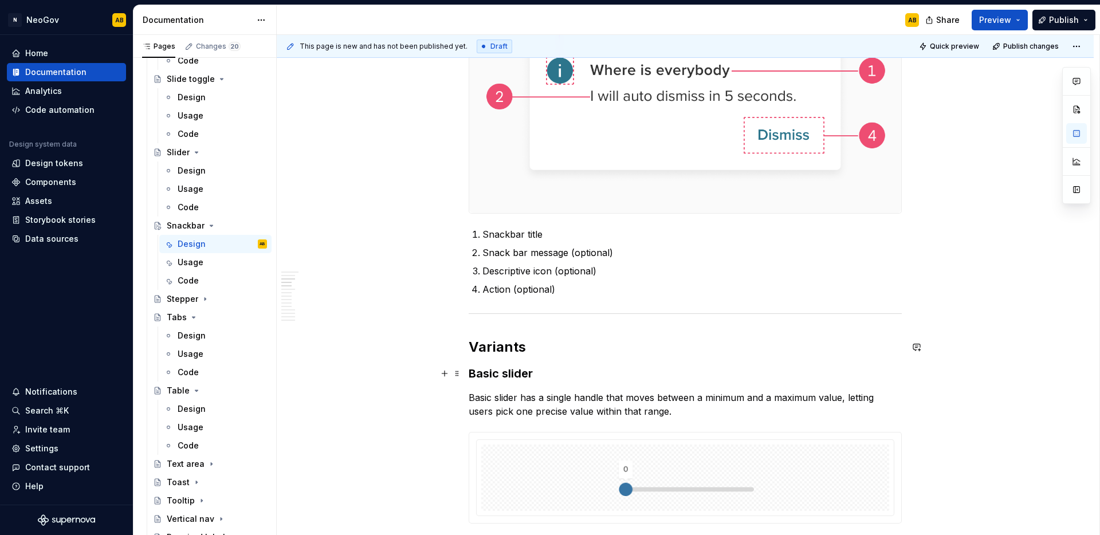
scroll to position [391, 0]
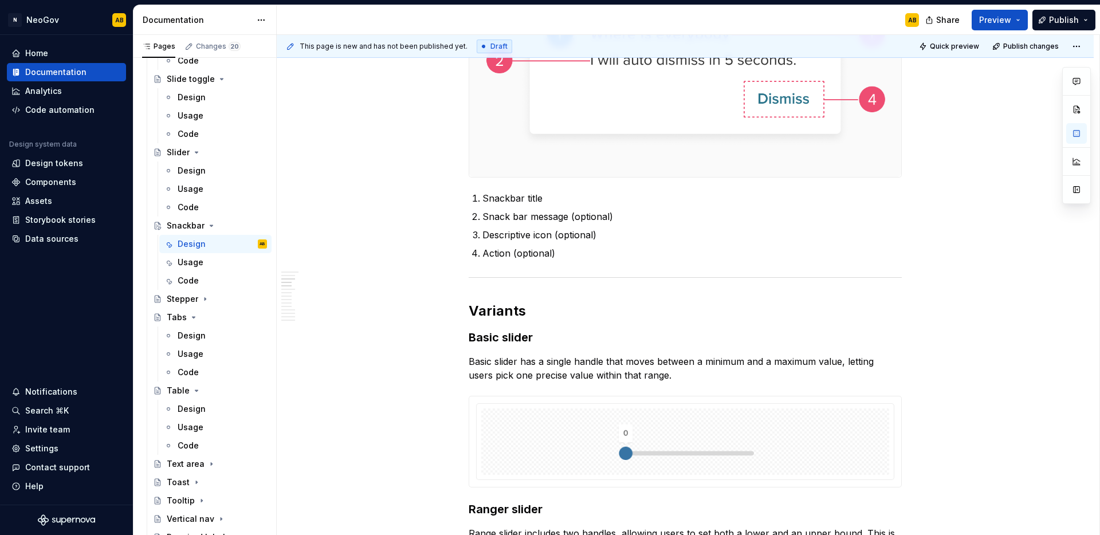
click at [501, 335] on h3 "Basic slider" at bounding box center [685, 338] width 433 height 16
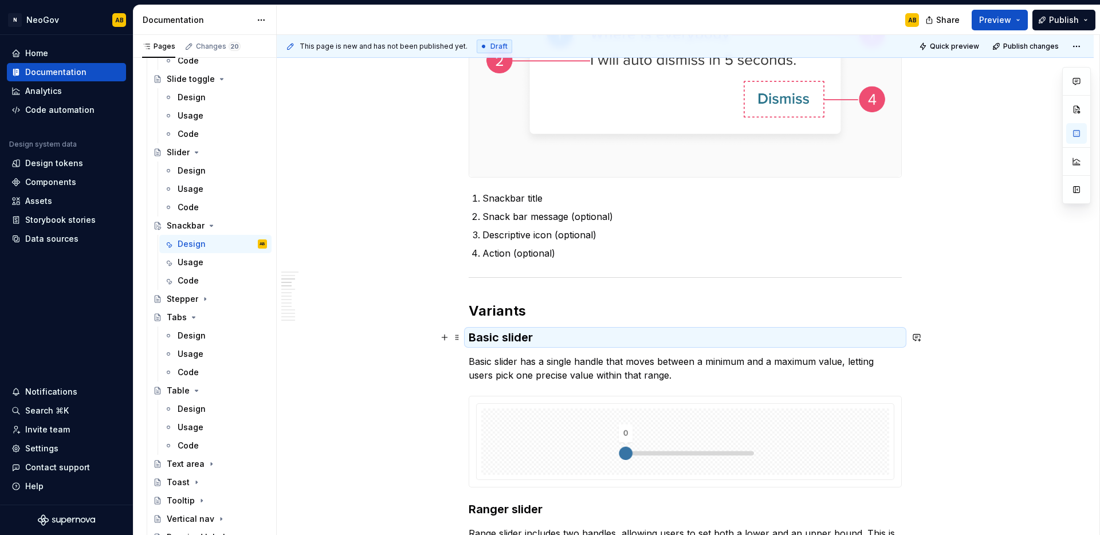
click at [501, 335] on h3 "Basic slider" at bounding box center [685, 338] width 433 height 16
click at [510, 340] on h3 "Basic slider" at bounding box center [685, 338] width 433 height 16
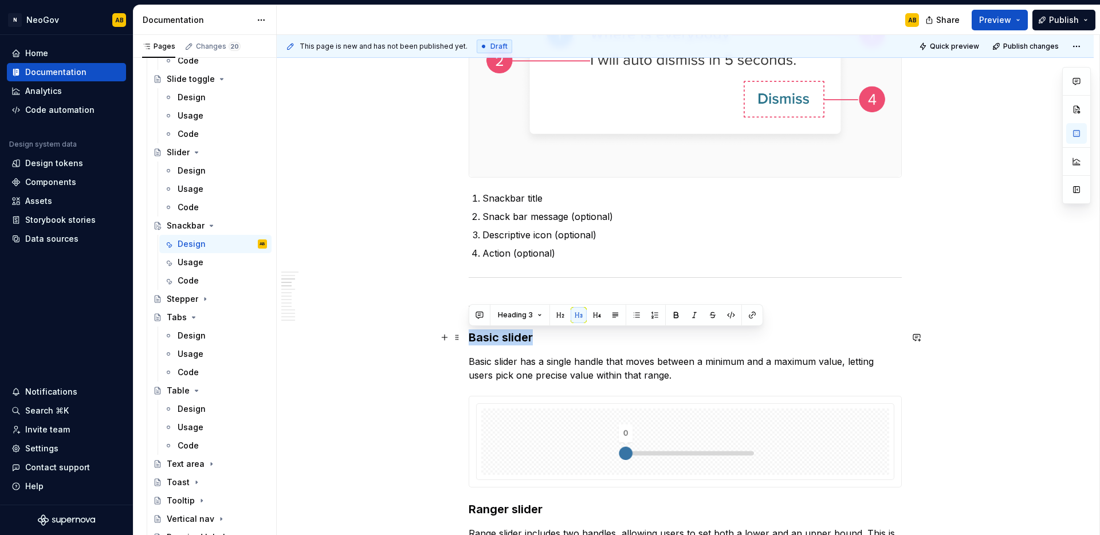
click at [510, 340] on h3 "Basic slider" at bounding box center [685, 338] width 433 height 16
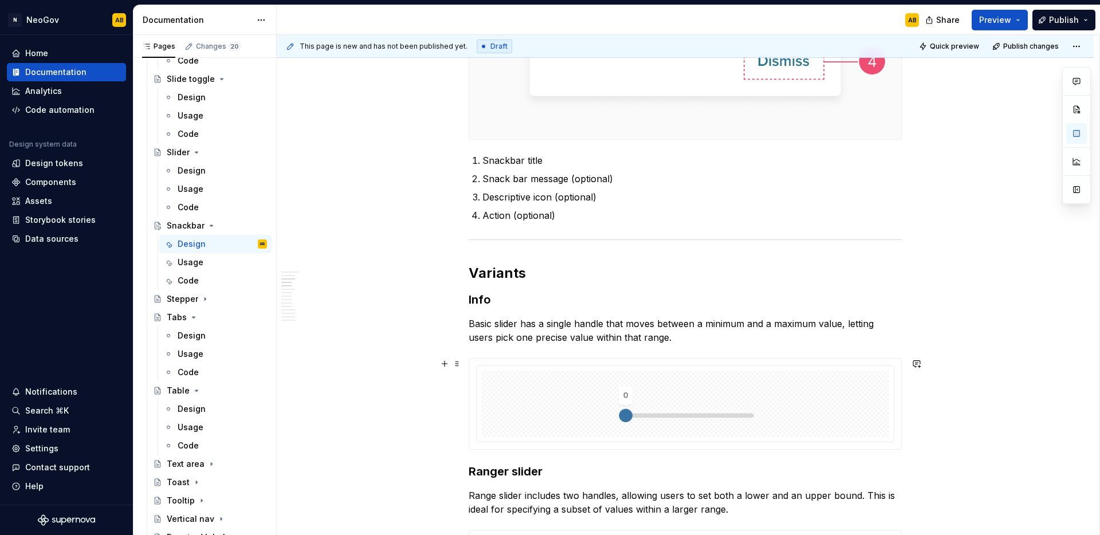
scroll to position [543, 0]
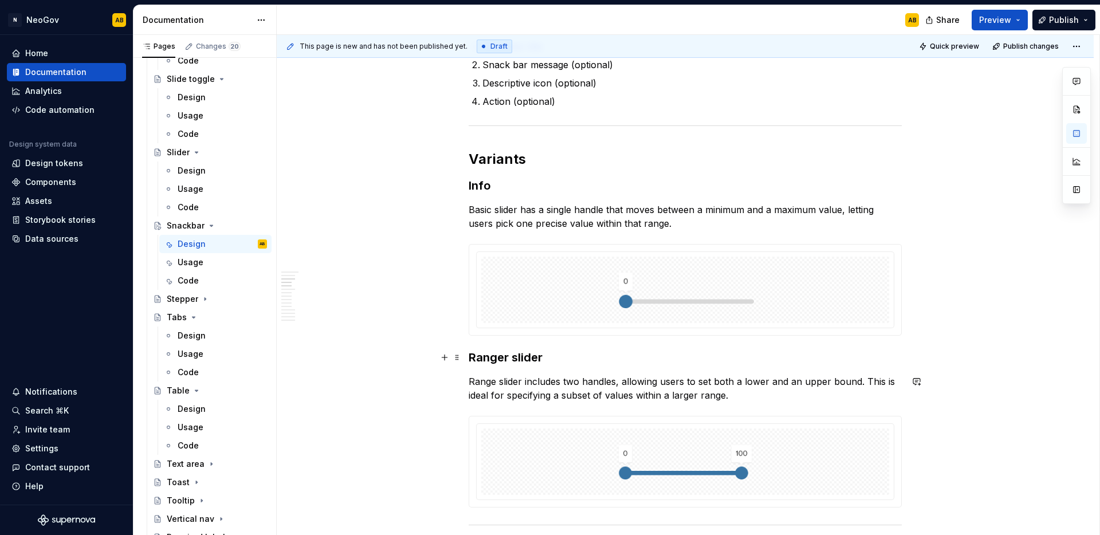
click at [499, 361] on h3 "Ranger slider" at bounding box center [685, 358] width 433 height 16
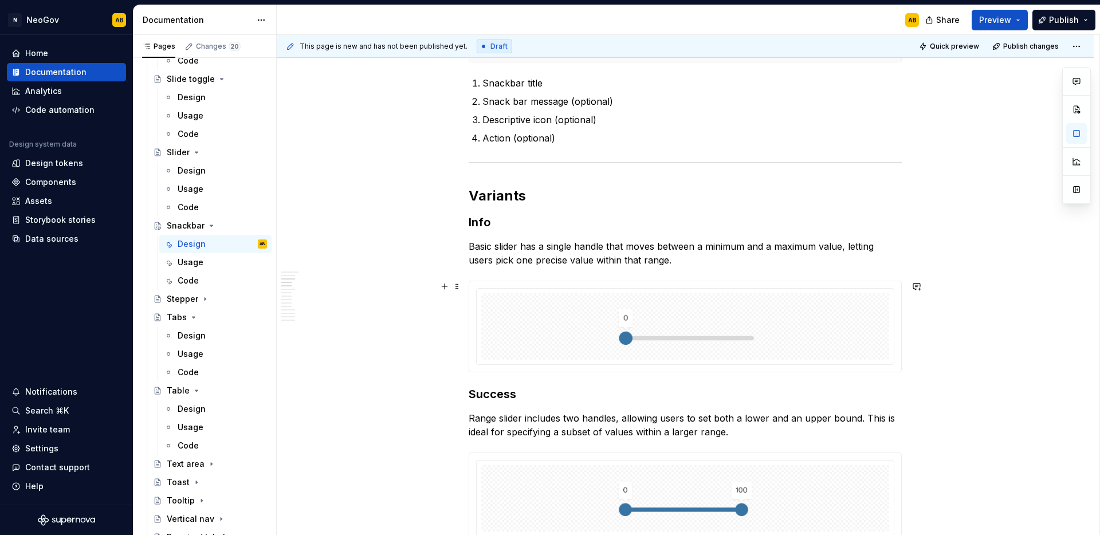
scroll to position [614, 0]
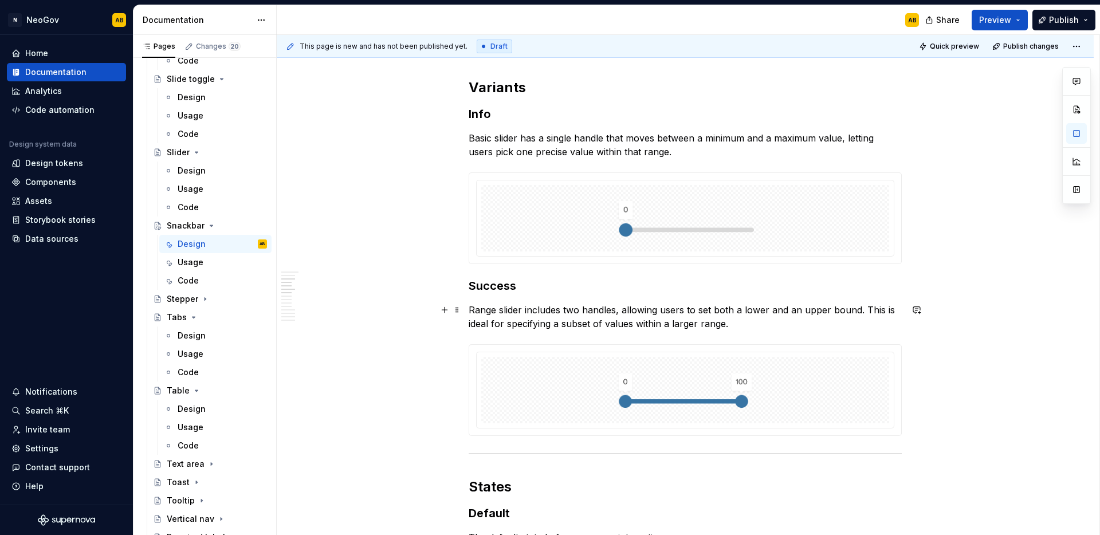
click at [504, 322] on p "Range slider includes two handles, allowing users to set both a lower and an up…" at bounding box center [685, 317] width 433 height 28
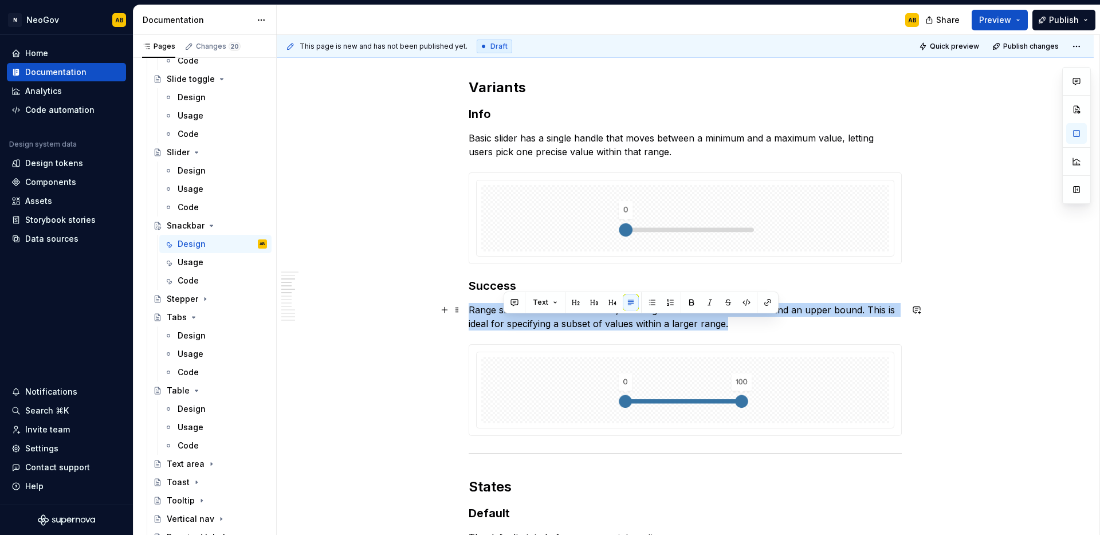
click at [504, 322] on p "Range slider includes two handles, allowing users to set both a lower and an up…" at bounding box center [685, 317] width 433 height 28
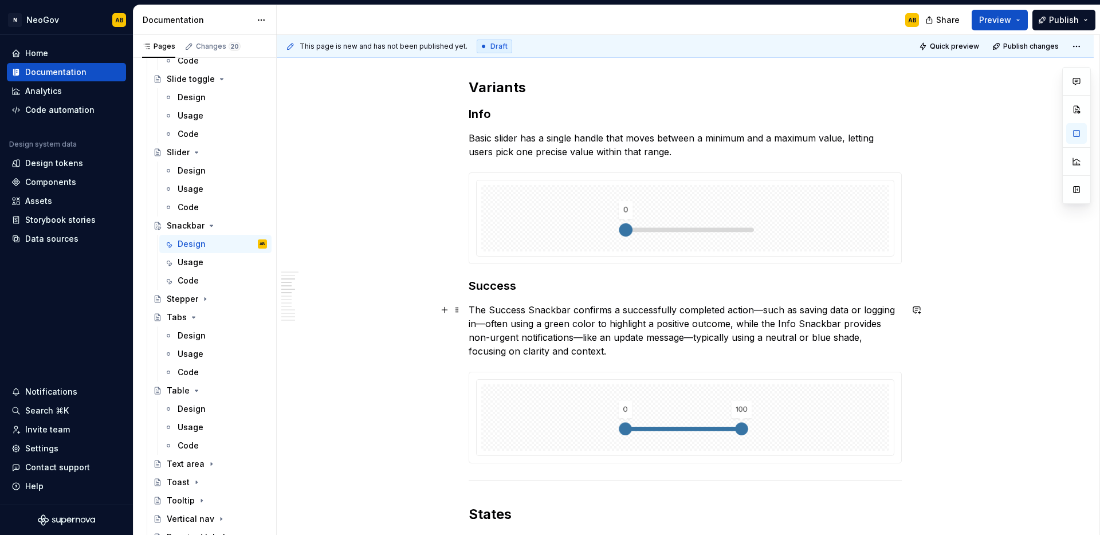
click at [761, 311] on p "The Success Snackbar confirms a successfully completed action—such as saving da…" at bounding box center [685, 330] width 433 height 55
drag, startPoint x: 480, startPoint y: 324, endPoint x: 465, endPoint y: 324, distance: 14.9
click at [591, 324] on p "The Success Snackbar confirms a successfully completed action, such as saving d…" at bounding box center [685, 330] width 433 height 55
click at [471, 324] on p "The Success Snackbar confirms a successfully completed action, such as saving d…" at bounding box center [685, 330] width 433 height 55
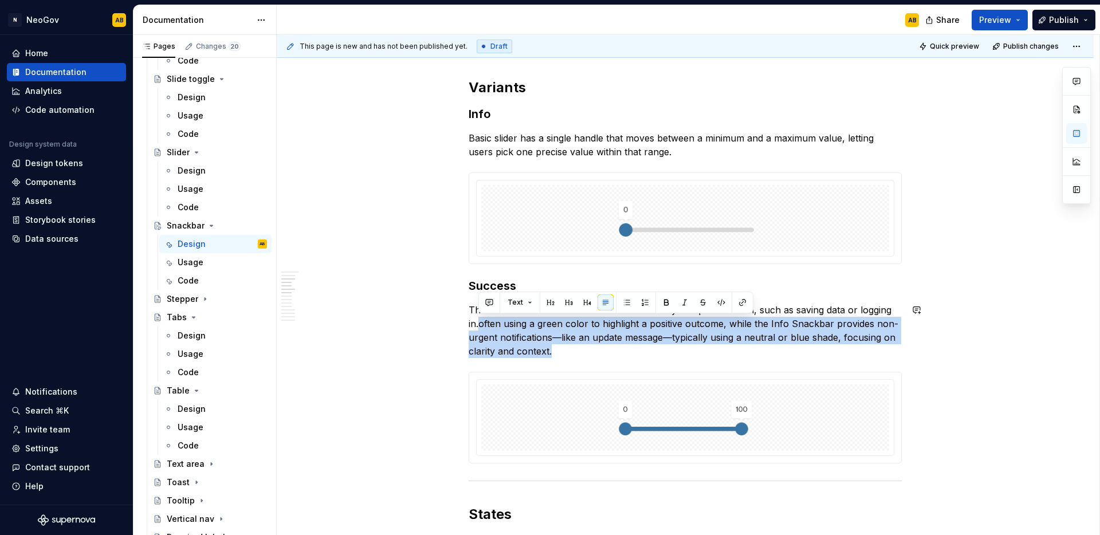
drag, startPoint x: 483, startPoint y: 325, endPoint x: 587, endPoint y: 359, distance: 110.4
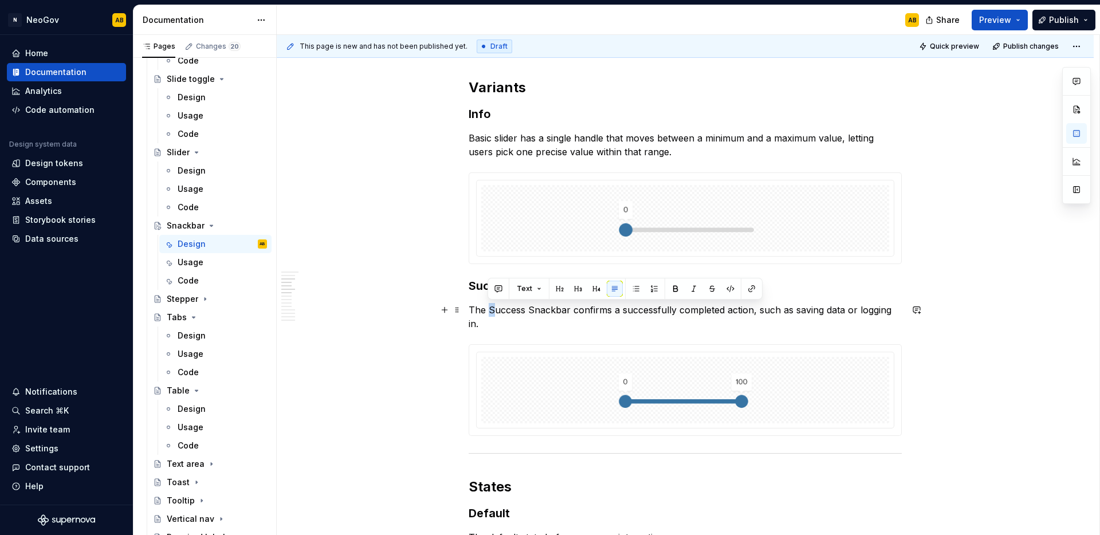
click at [487, 309] on p "The Success Snackbar confirms a successfully completed action, such as saving d…" at bounding box center [685, 317] width 433 height 28
click at [527, 310] on p "The success Snackbar confirms a successfully completed action, such as saving d…" at bounding box center [685, 317] width 433 height 28
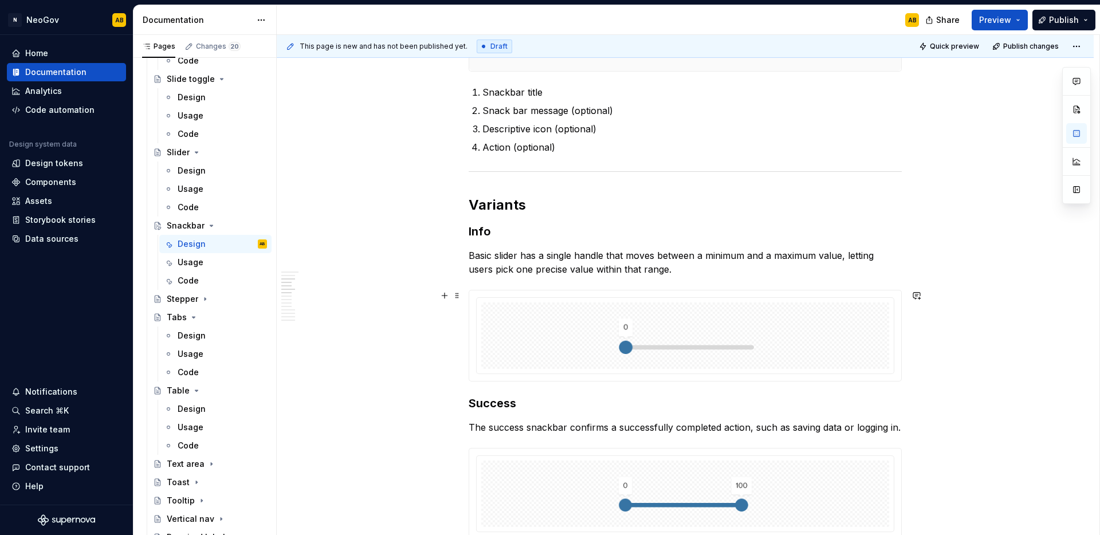
scroll to position [496, 0]
click at [503, 264] on p "Basic slider has a single handle that moves between a minimum and a maximum val…" at bounding box center [685, 264] width 433 height 28
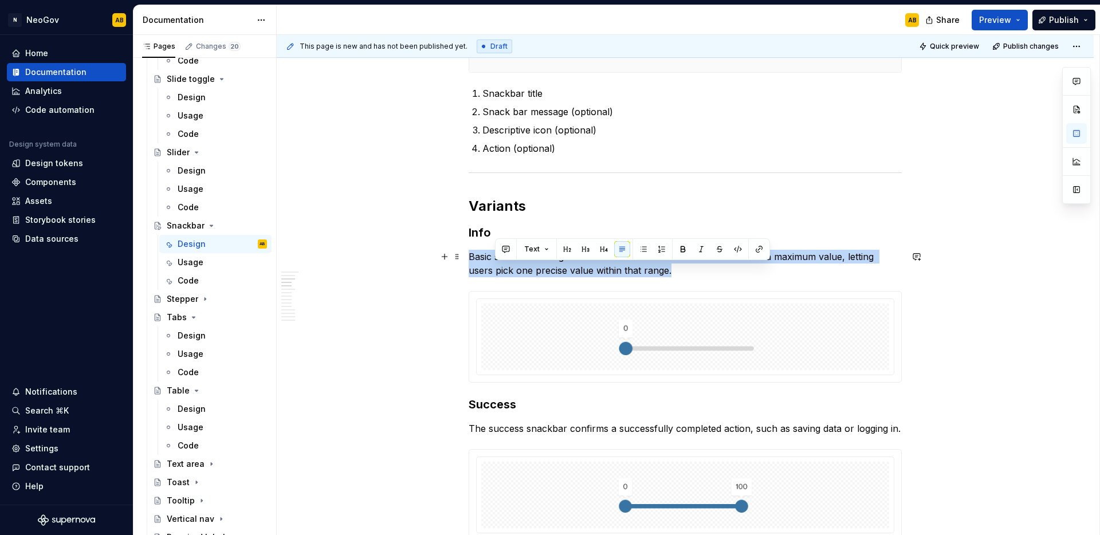
click at [503, 264] on p "Basic slider has a single handle that moves between a minimum and a maximum val…" at bounding box center [685, 264] width 433 height 28
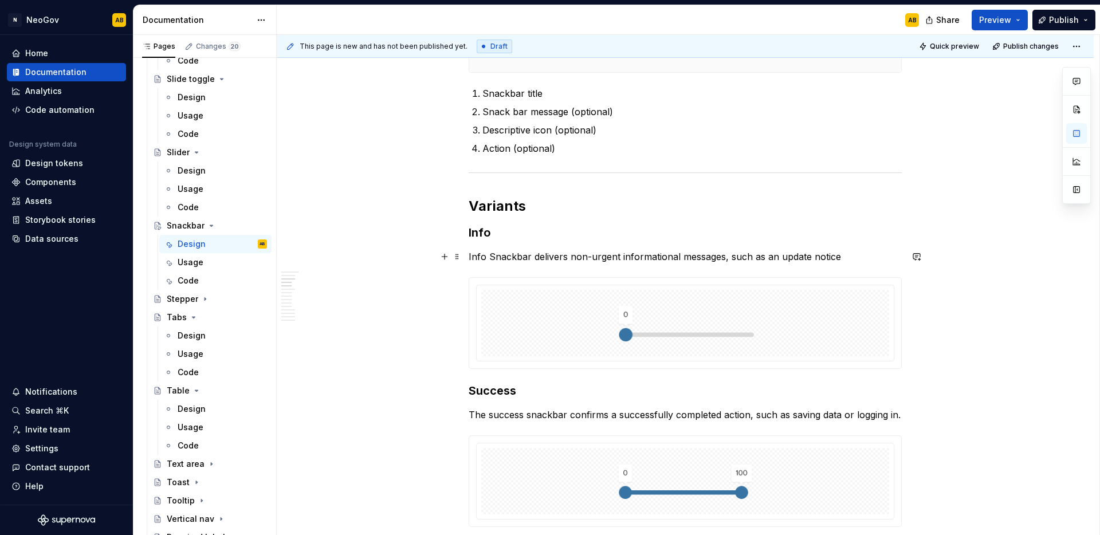
click at [469, 258] on p "Info Snackbar delivers non-urgent informational messages, such as an update not…" at bounding box center [685, 257] width 433 height 14
click at [861, 260] on p "The info snackbar delivers non-urgent informational messages, such as an update…" at bounding box center [685, 257] width 433 height 14
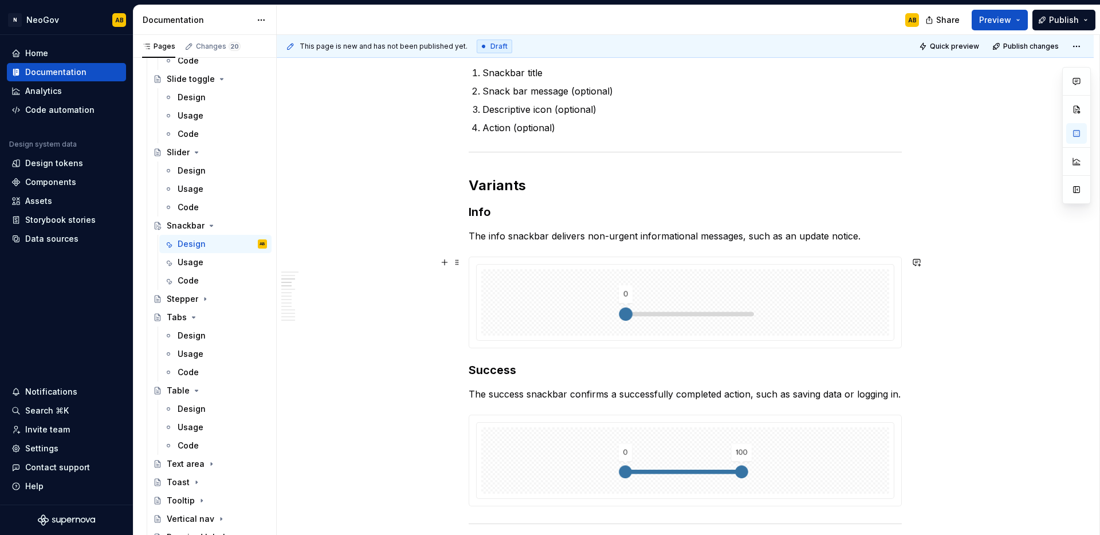
scroll to position [519, 0]
click at [406, 375] on div "This page is new and has not been published yet. Draft Quick preview Publish ch…" at bounding box center [688, 285] width 823 height 501
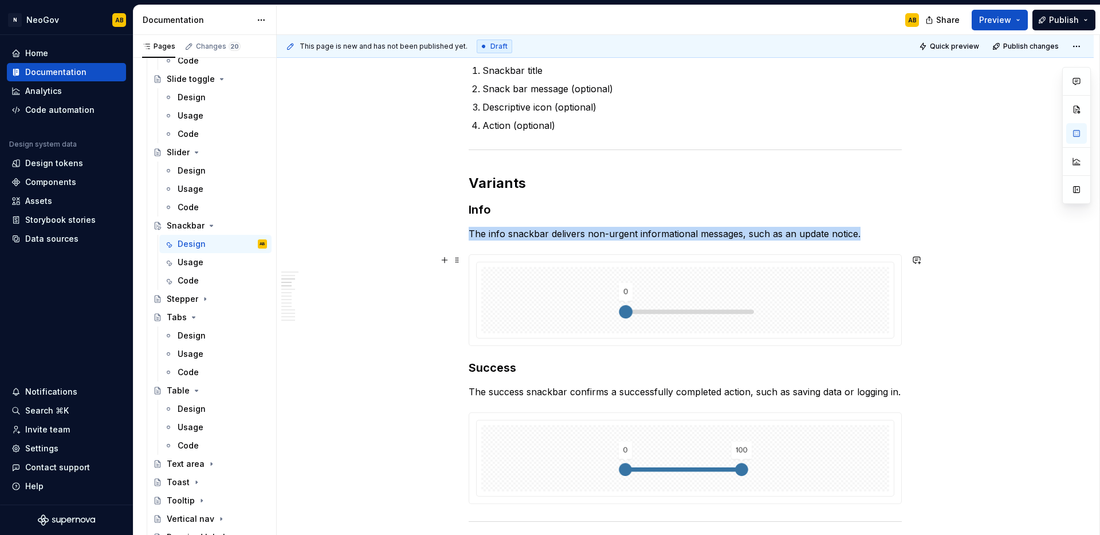
click at [557, 291] on div at bounding box center [685, 300] width 408 height 66
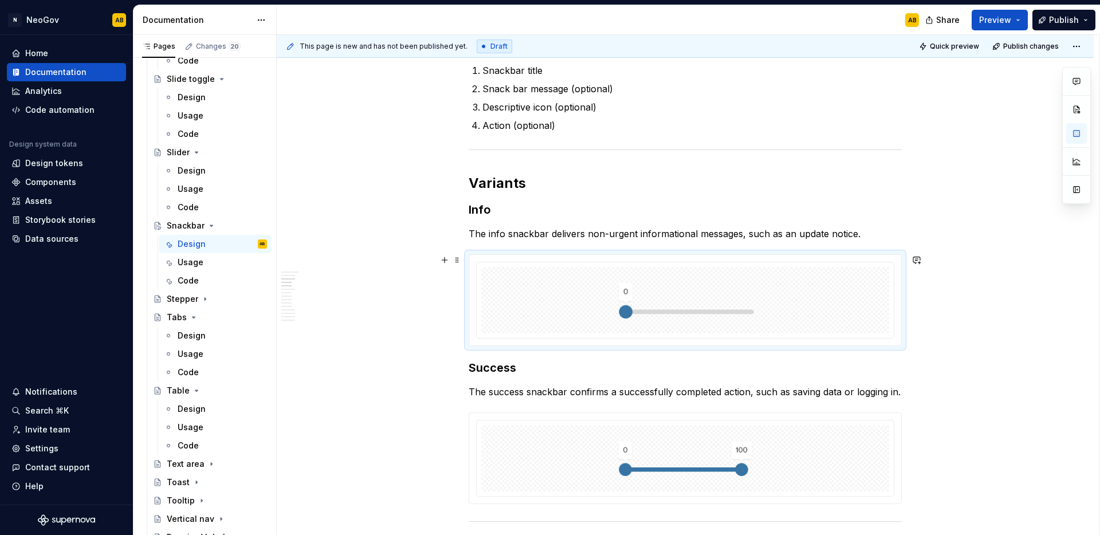
click at [763, 315] on div at bounding box center [685, 300] width 408 height 66
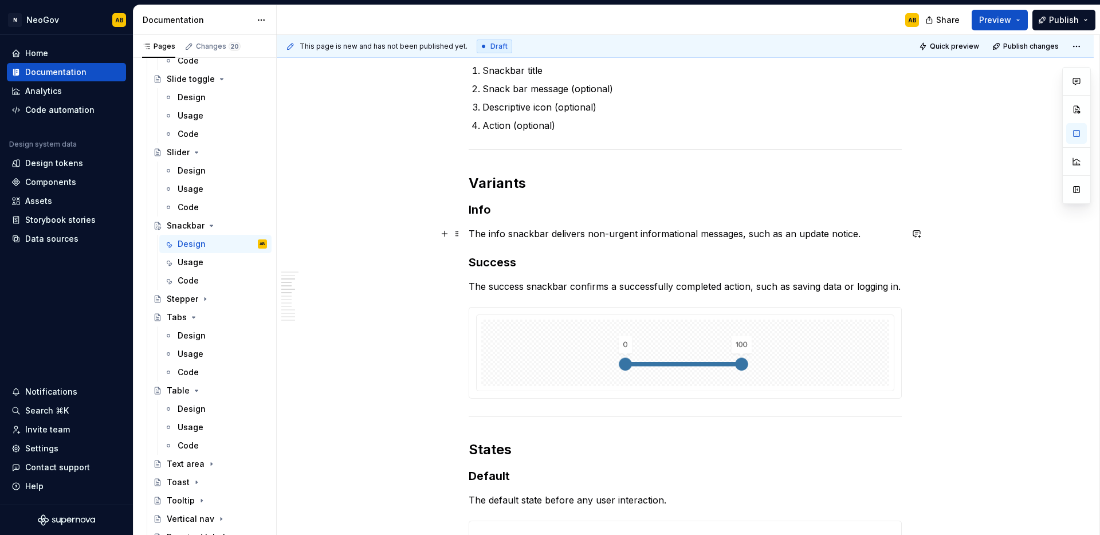
click at [861, 231] on p "The info snackbar delivers non-urgent informational messages, such as an update…" at bounding box center [685, 234] width 433 height 14
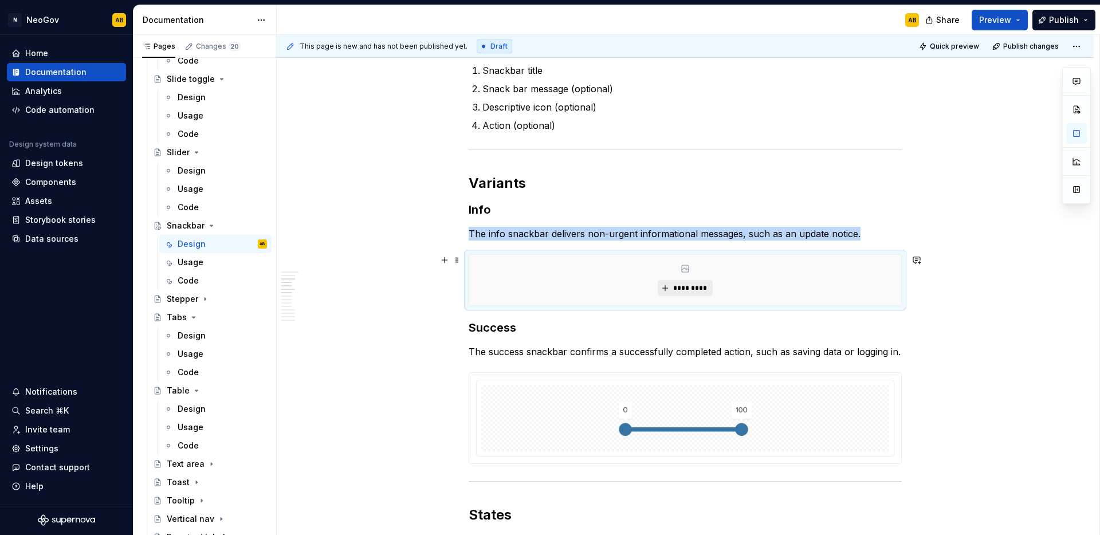
click at [703, 287] on span "*********" at bounding box center [689, 288] width 35 height 9
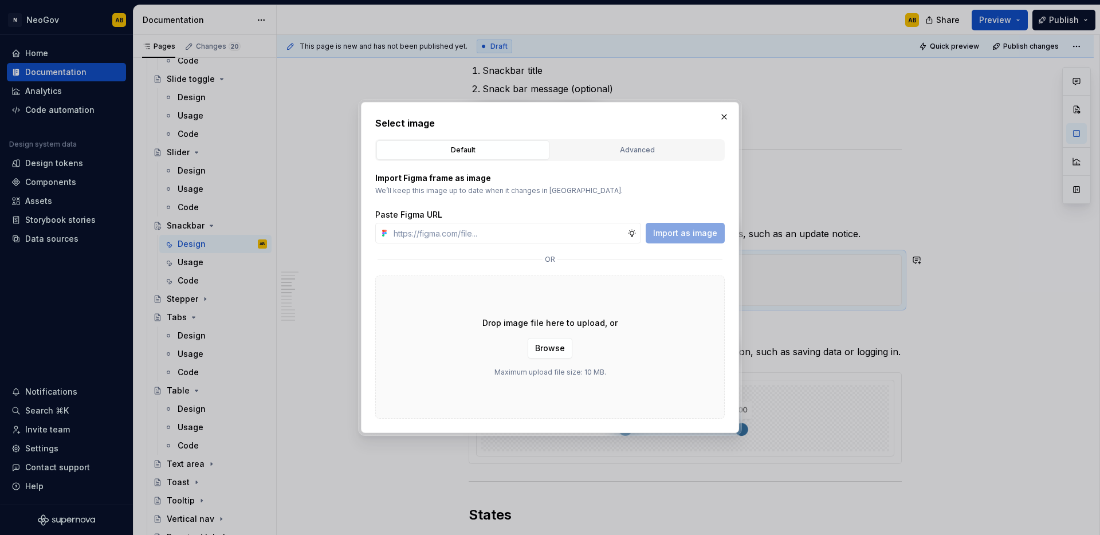
click at [657, 337] on div "Drop image file here to upload, or Browse Maximum upload file size: 10 MB." at bounding box center [550, 347] width 350 height 143
click at [551, 347] on span "Browse" at bounding box center [550, 348] width 30 height 11
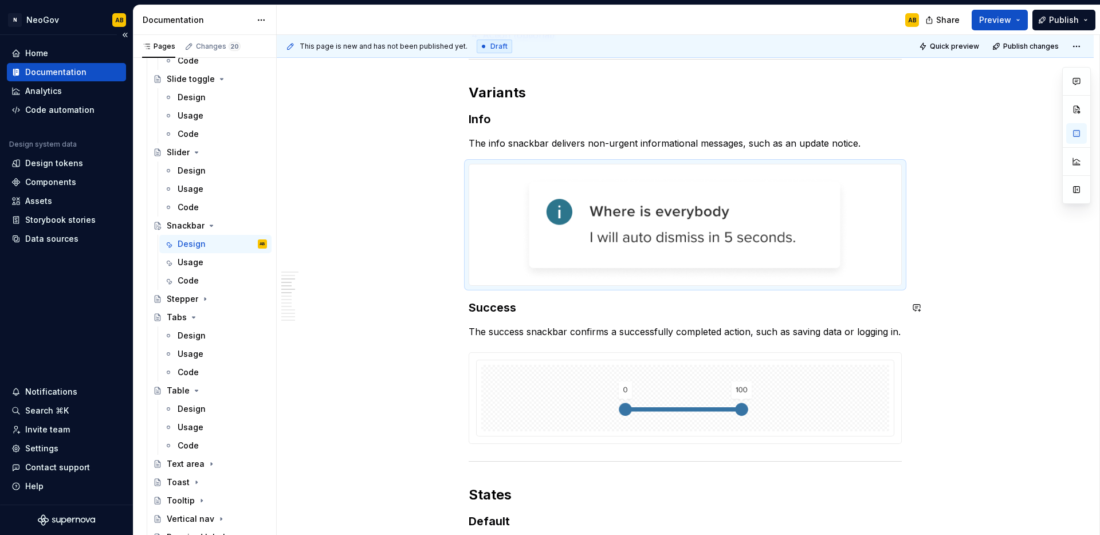
scroll to position [613, 0]
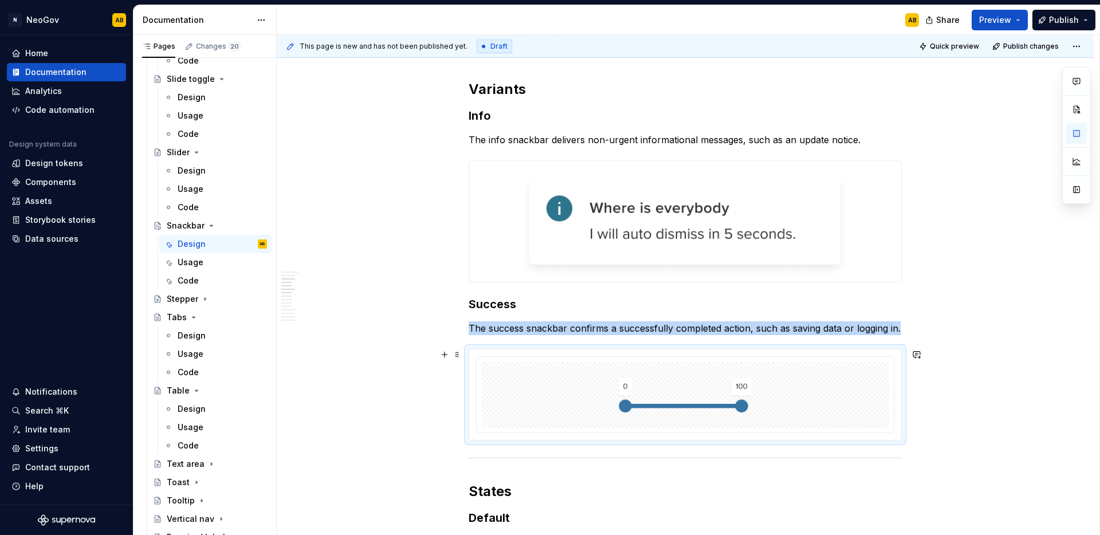
click at [645, 390] on img at bounding box center [686, 394] width 138 height 57
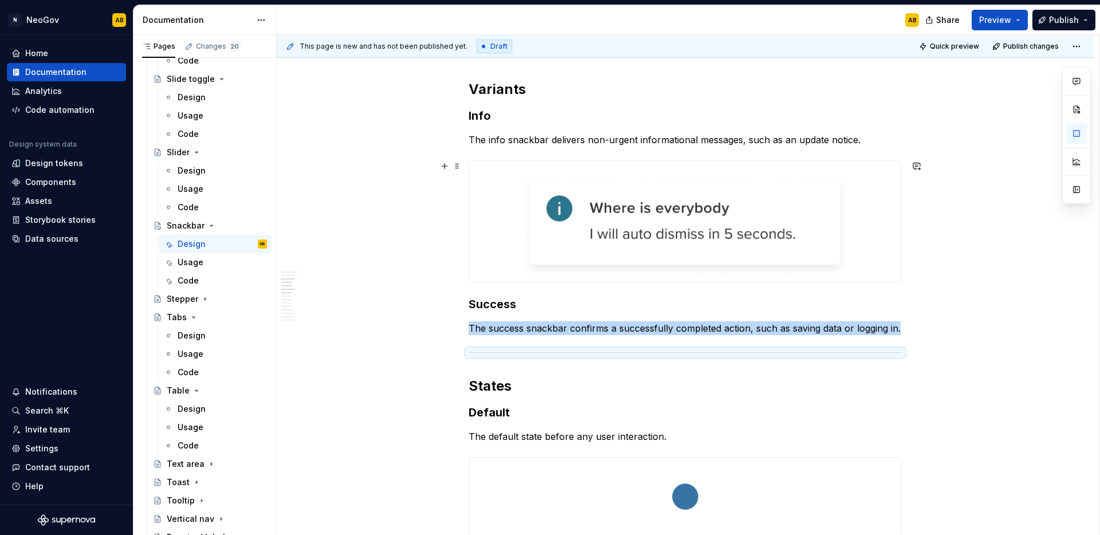
click at [449, 168] on button "button" at bounding box center [445, 166] width 16 height 16
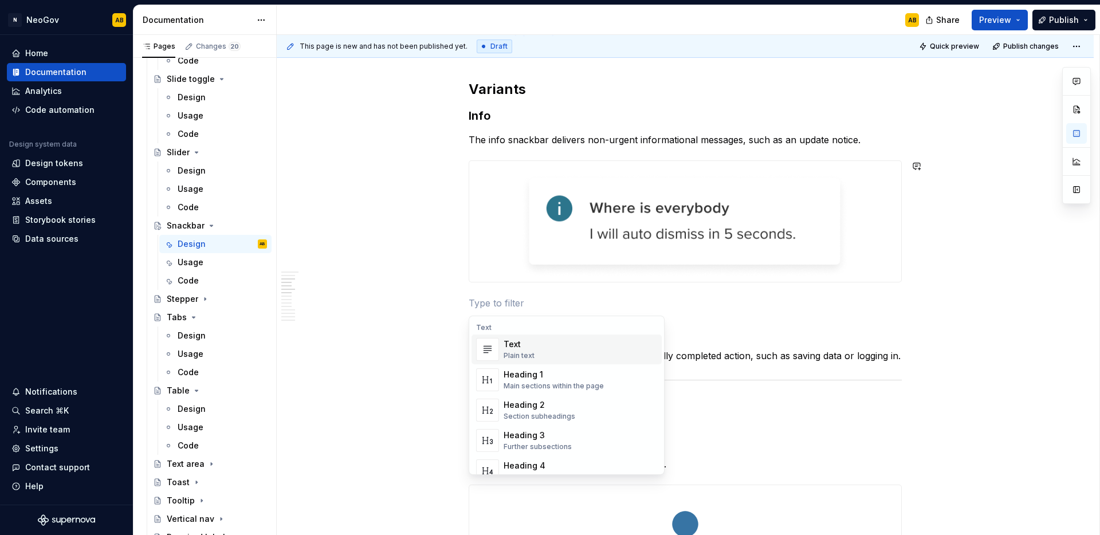
drag, startPoint x: 460, startPoint y: 168, endPoint x: 464, endPoint y: 172, distance: 6.1
click at [460, 168] on div "This page is new and has not been published yet. Draft Quick preview Publish ch…" at bounding box center [688, 285] width 823 height 501
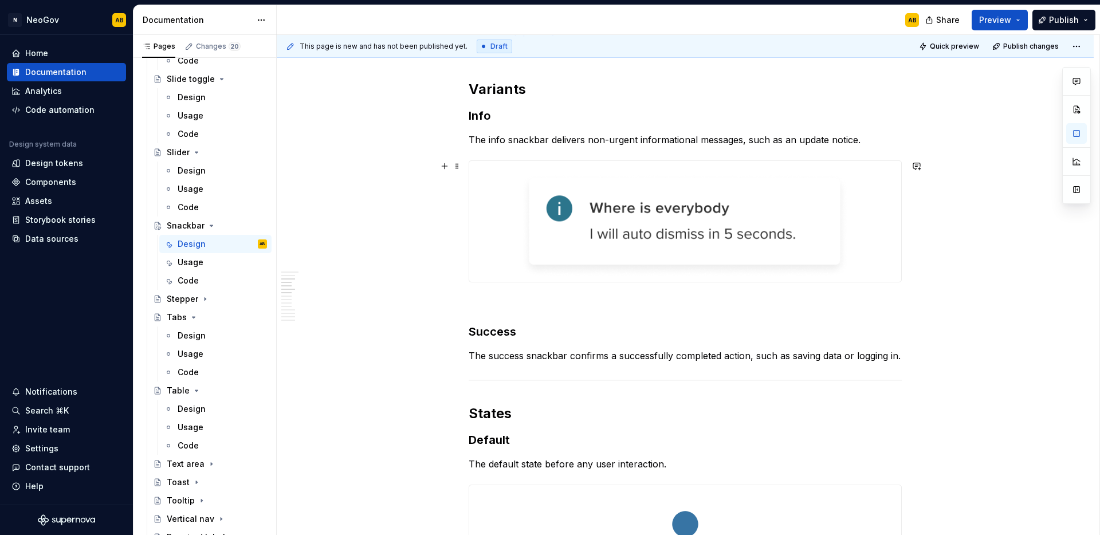
click at [480, 182] on img at bounding box center [685, 221] width 432 height 121
click at [456, 167] on span at bounding box center [457, 166] width 9 height 16
click at [471, 181] on div "Duplicate" at bounding box center [504, 184] width 97 height 18
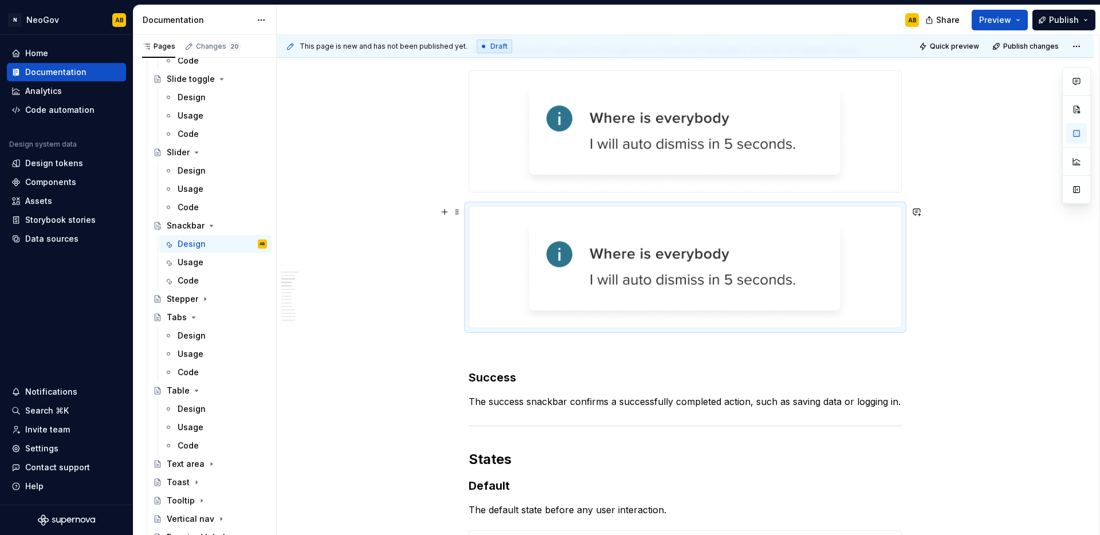
scroll to position [742, 0]
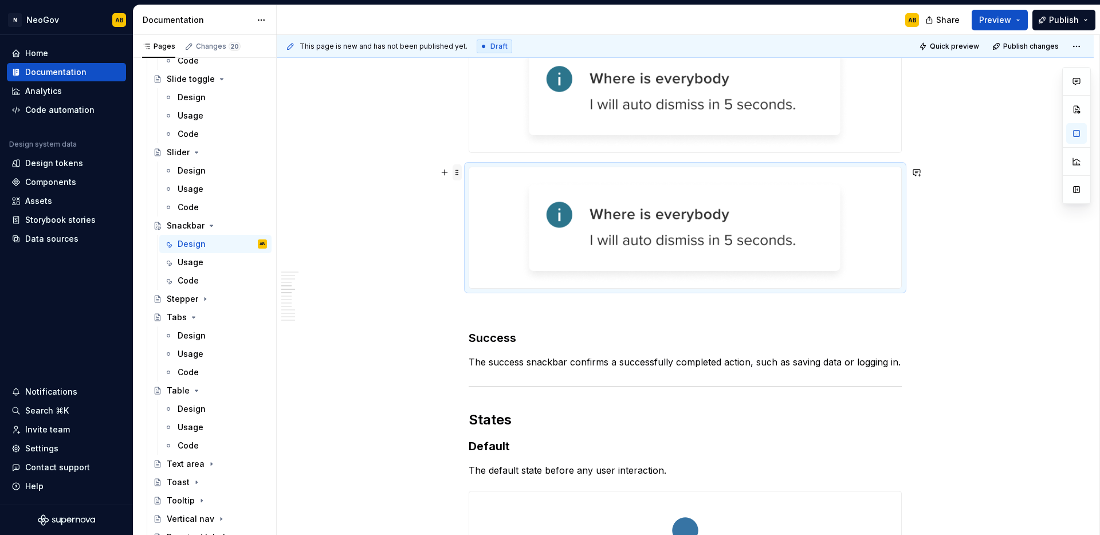
click at [459, 176] on span at bounding box center [457, 172] width 9 height 16
click at [471, 219] on div "Move down" at bounding box center [504, 227] width 97 height 18
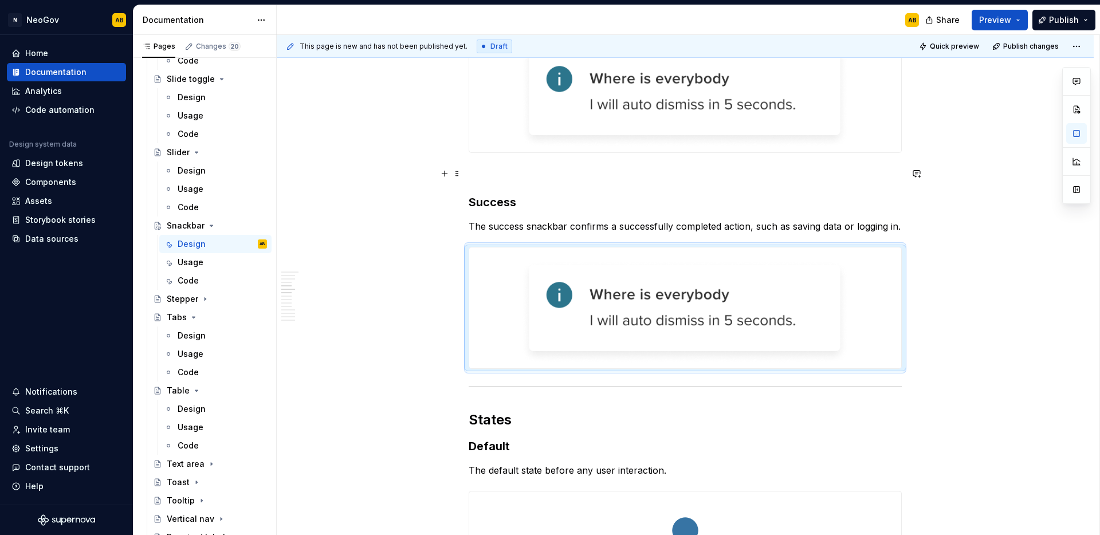
drag, startPoint x: 458, startPoint y: 388, endPoint x: 475, endPoint y: 178, distance: 211.0
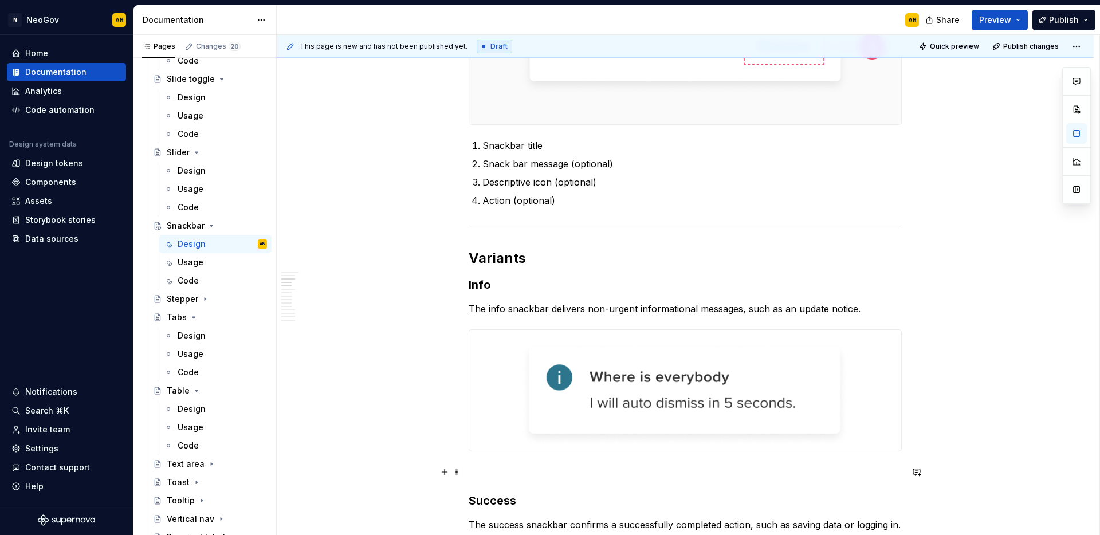
click at [495, 472] on p at bounding box center [685, 472] width 433 height 14
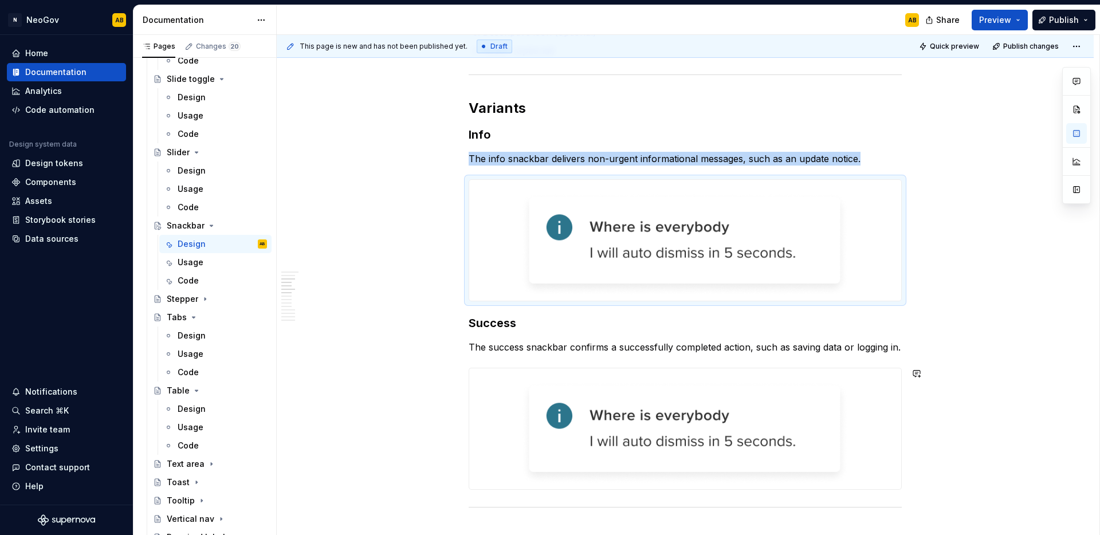
scroll to position [706, 0]
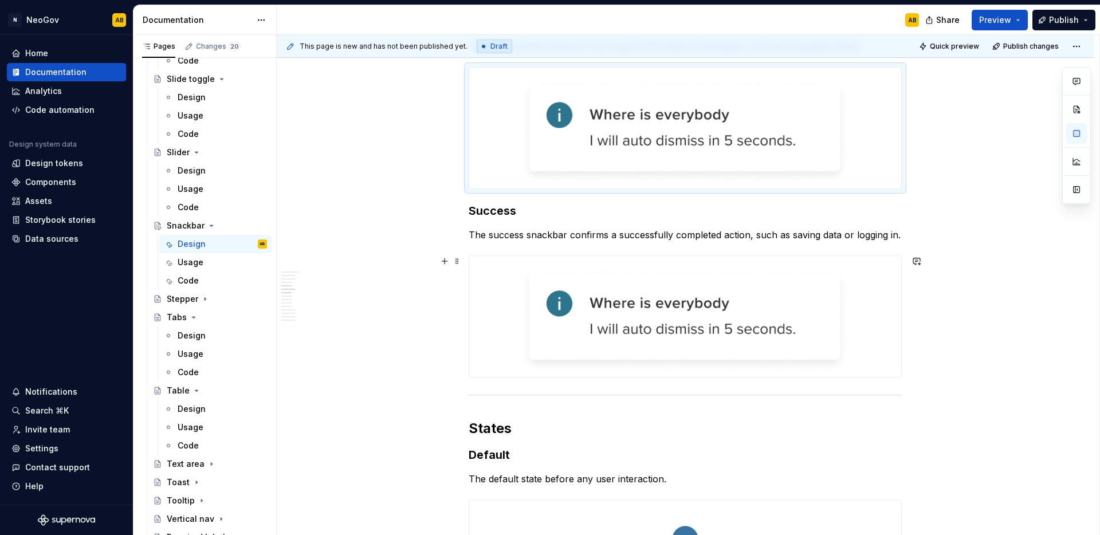
click at [689, 304] on img at bounding box center [685, 316] width 432 height 121
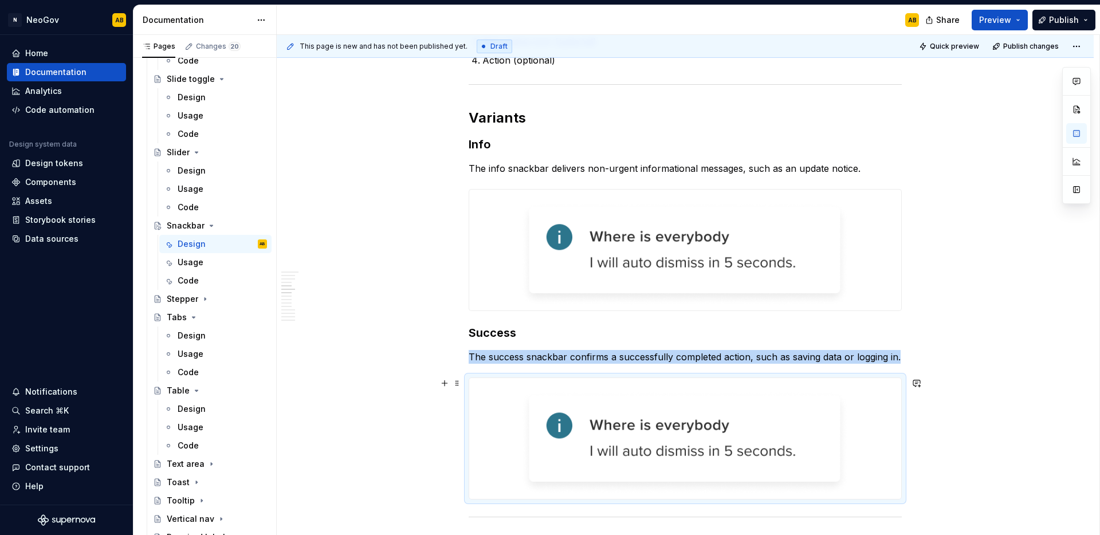
scroll to position [583, 0]
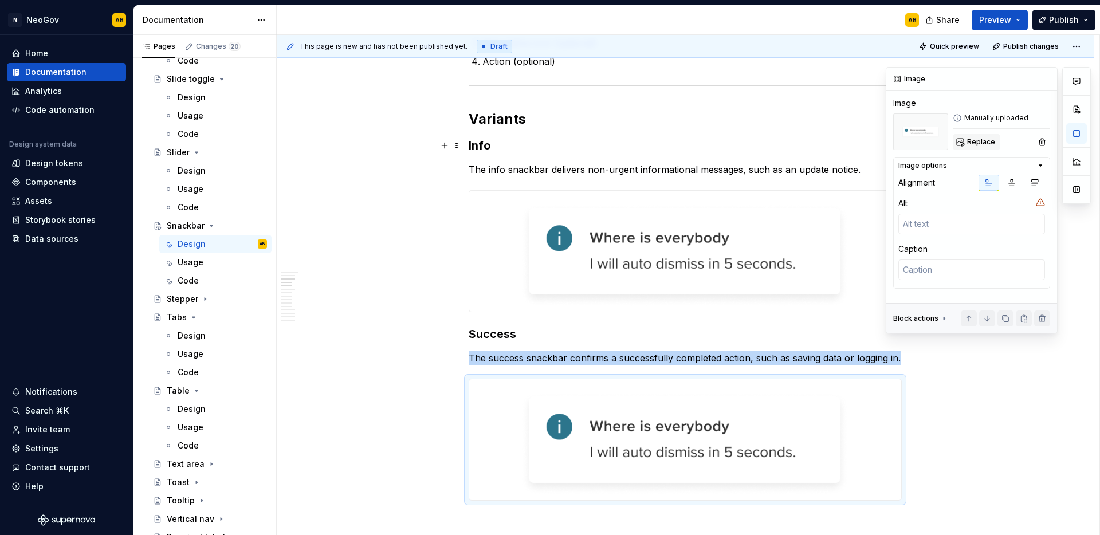
click at [978, 140] on span "Replace" at bounding box center [981, 142] width 28 height 9
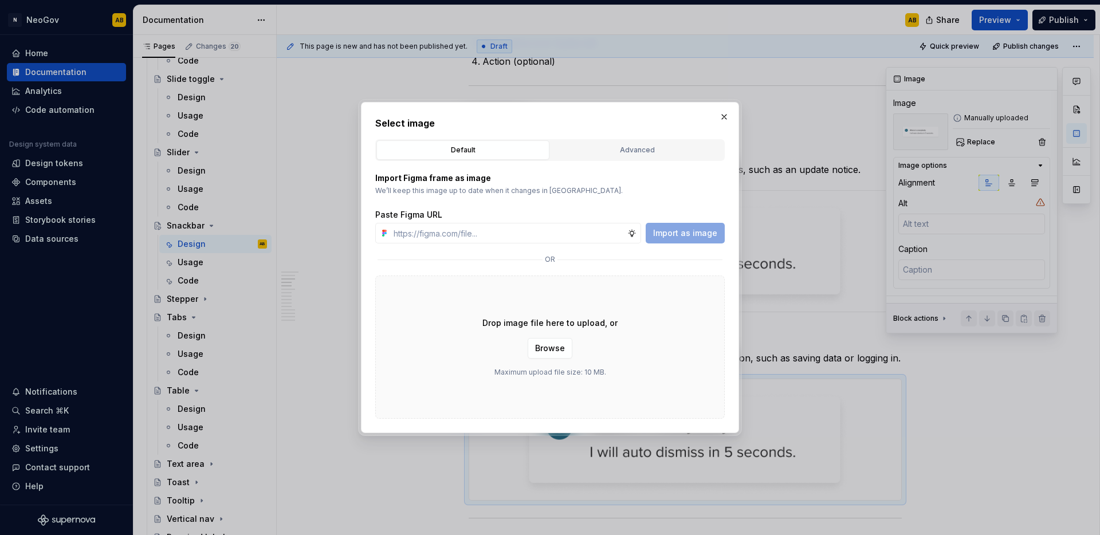
click at [680, 372] on div "Drop image file here to upload, or Browse Maximum upload file size: 10 MB." at bounding box center [550, 347] width 350 height 143
click at [565, 355] on button "Browse" at bounding box center [550, 348] width 45 height 21
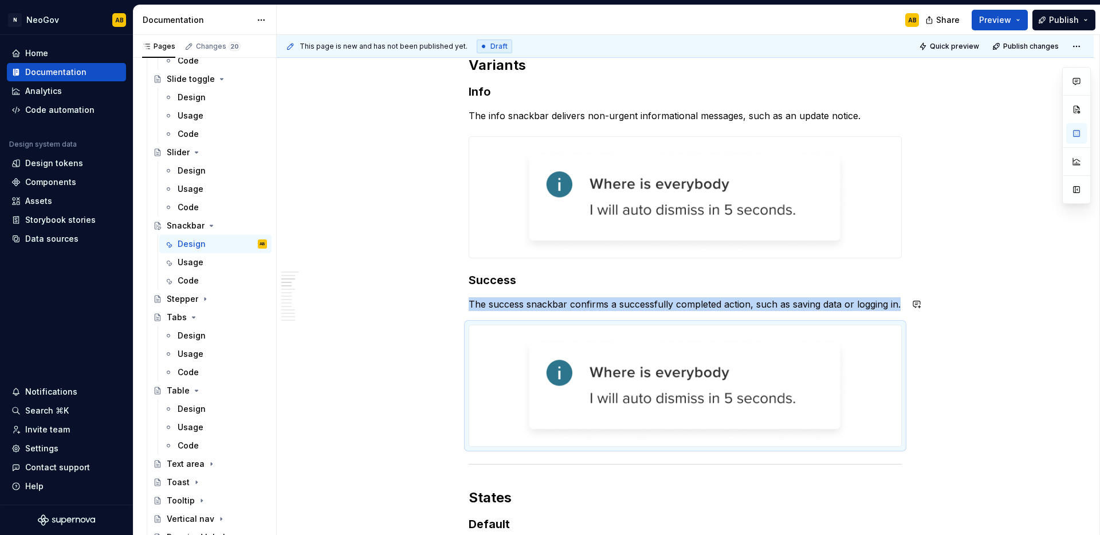
scroll to position [682, 0]
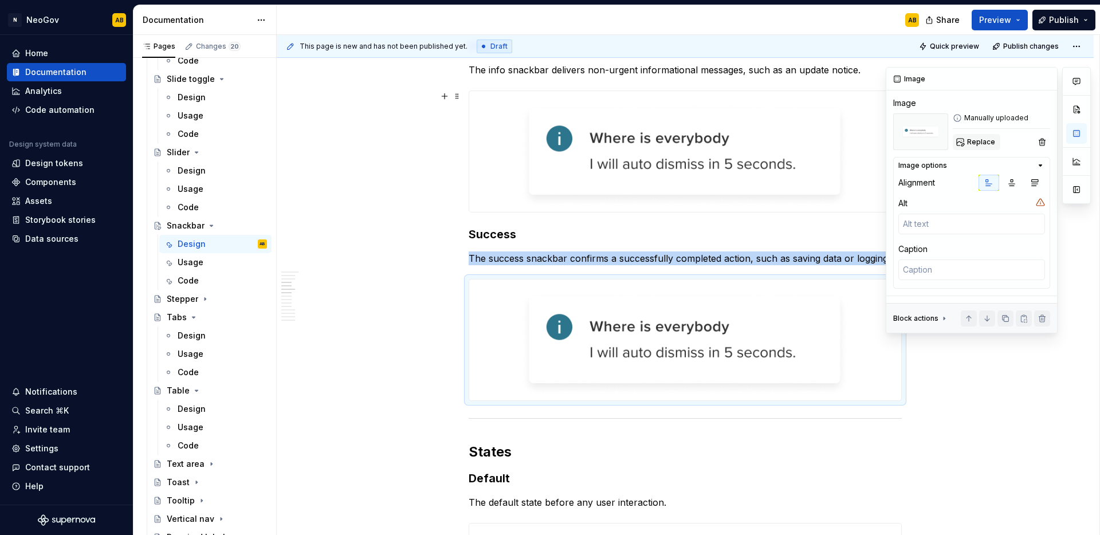
click at [984, 147] on button "Replace" at bounding box center [977, 142] width 48 height 16
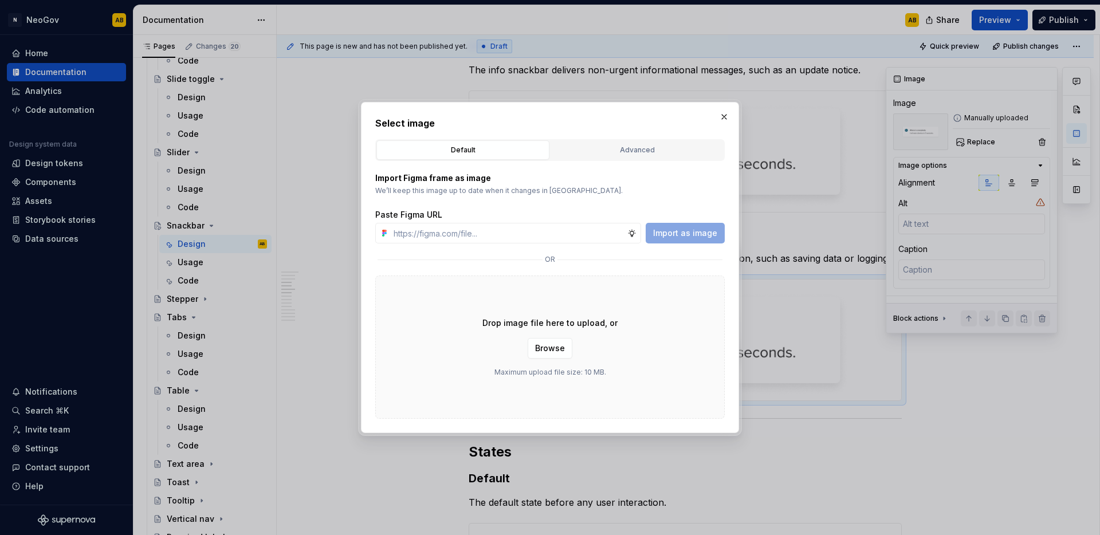
click at [634, 367] on div "Drop image file here to upload, or Browse Maximum upload file size: 10 MB." at bounding box center [550, 347] width 350 height 143
click at [542, 350] on span "Browse" at bounding box center [550, 348] width 30 height 11
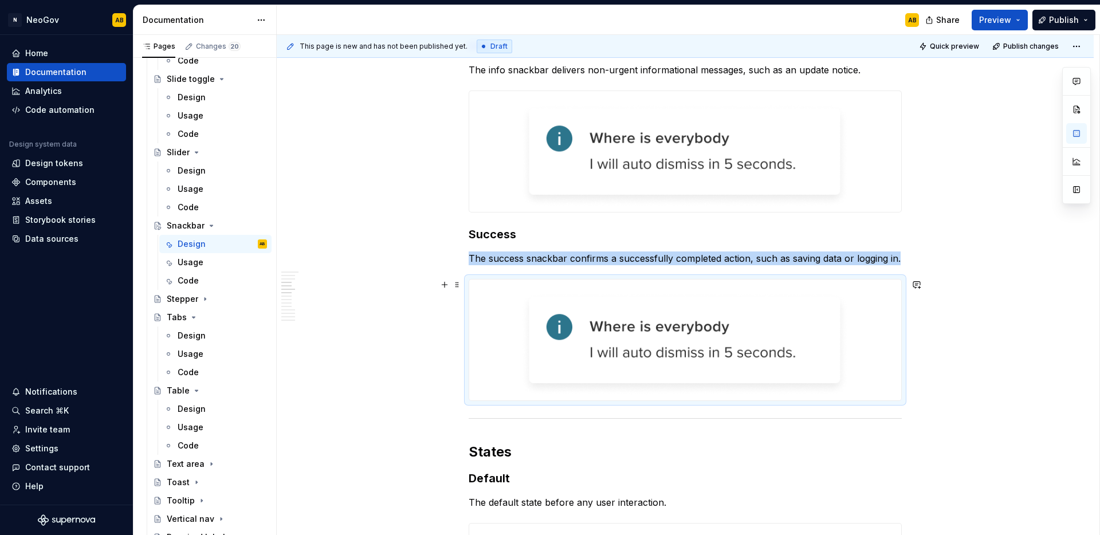
click at [656, 339] on img at bounding box center [685, 340] width 432 height 121
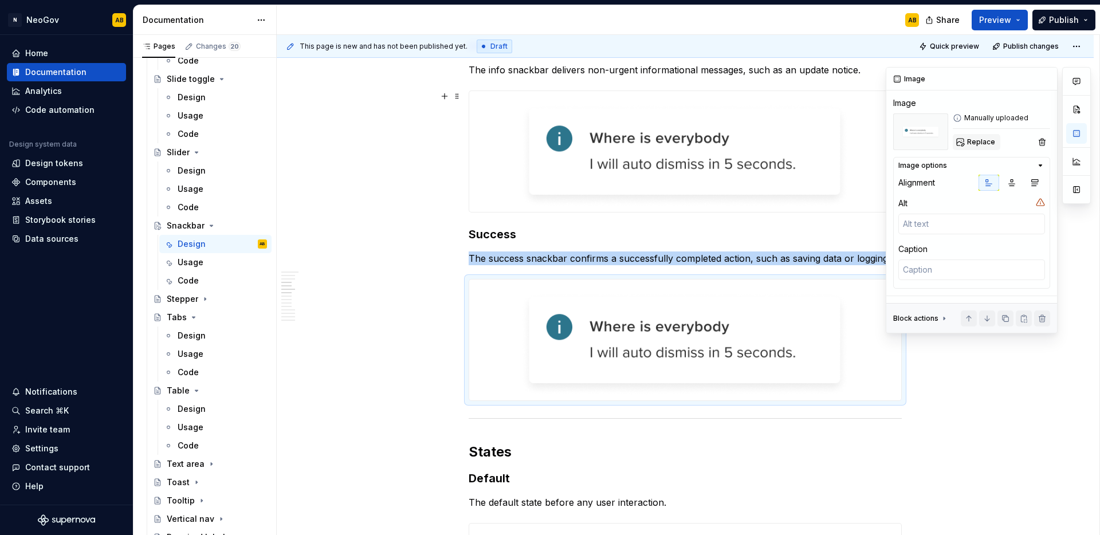
click at [980, 144] on span "Replace" at bounding box center [981, 142] width 28 height 9
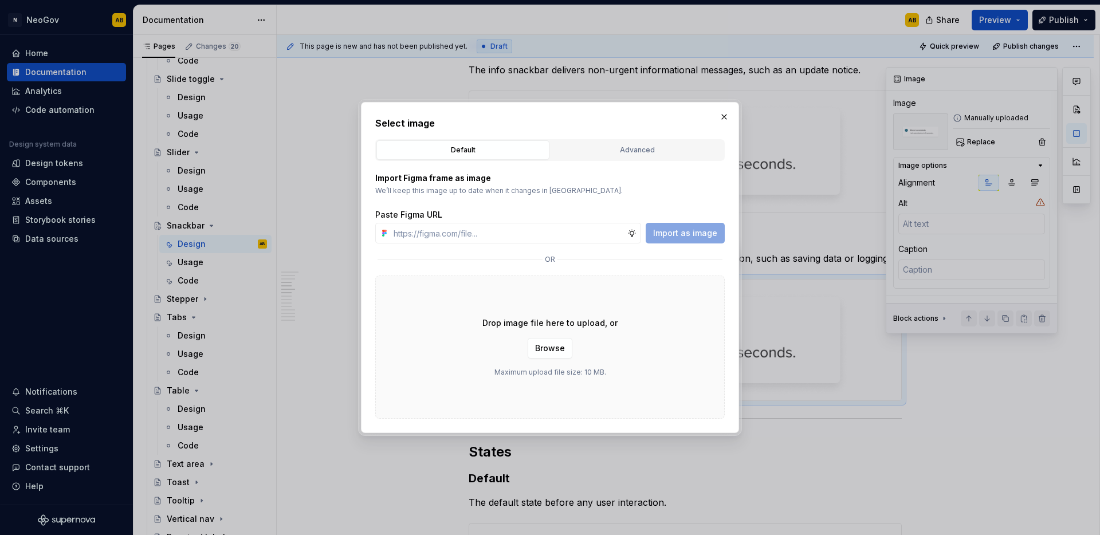
click at [408, 261] on div "or" at bounding box center [550, 260] width 350 height 14
click at [543, 348] on span "Browse" at bounding box center [550, 348] width 30 height 11
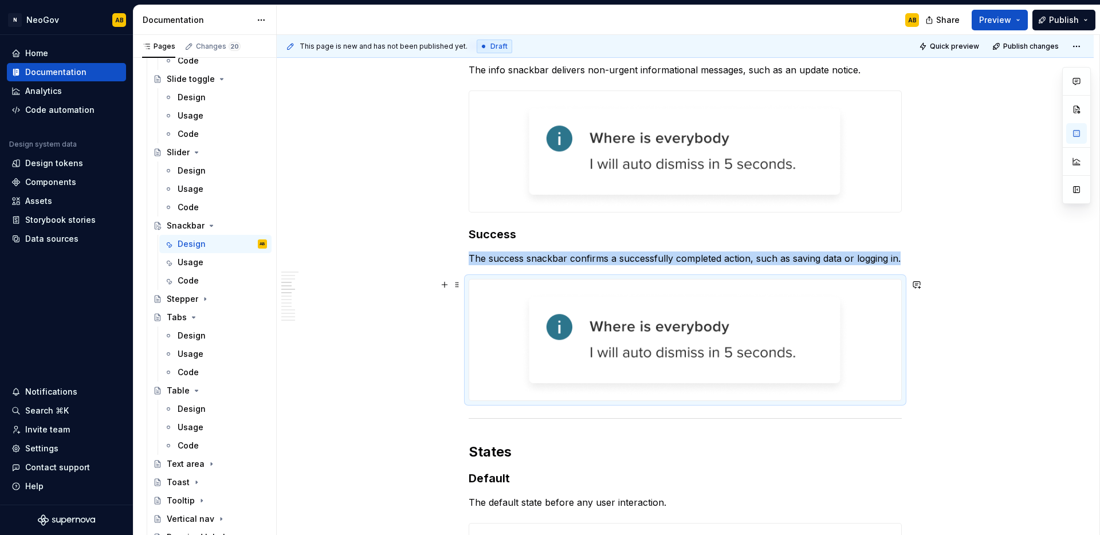
click at [702, 339] on img at bounding box center [685, 340] width 432 height 121
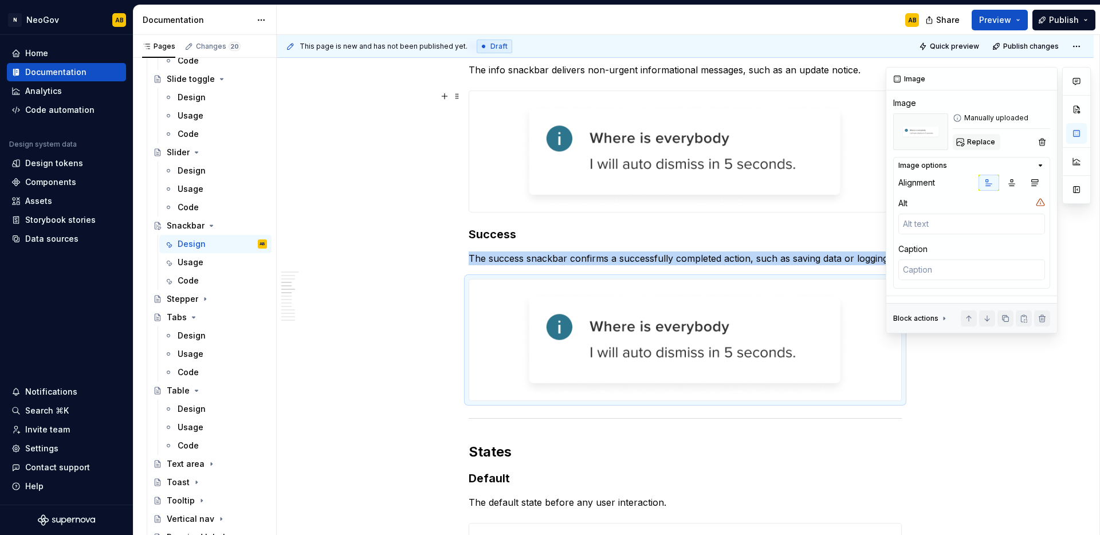
click at [987, 146] on span "Replace" at bounding box center [981, 142] width 28 height 9
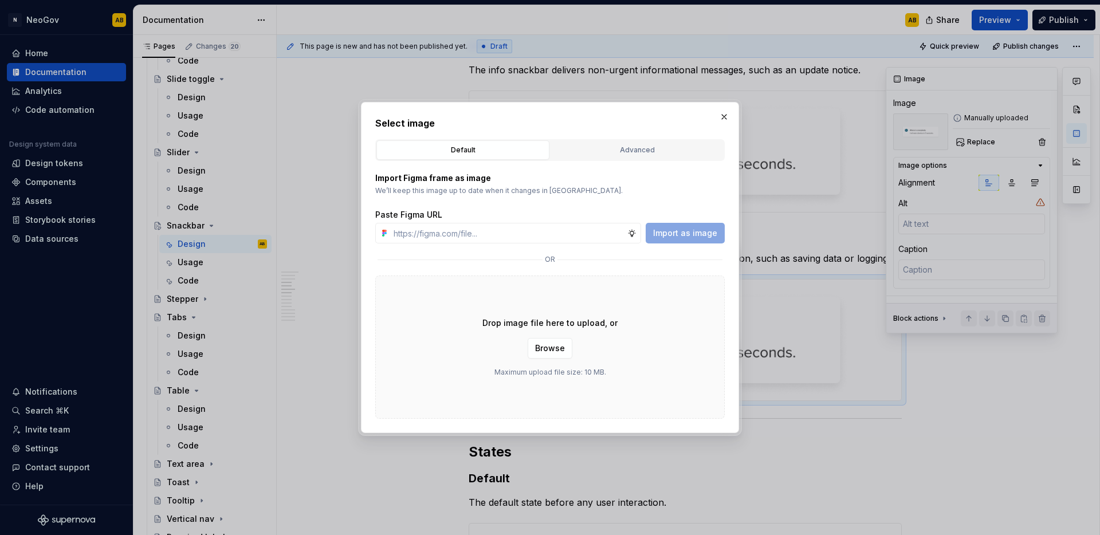
click at [695, 342] on div "Drop image file here to upload, or Browse Maximum upload file size: 10 MB." at bounding box center [550, 347] width 350 height 143
click at [539, 347] on span "Browse" at bounding box center [550, 348] width 30 height 11
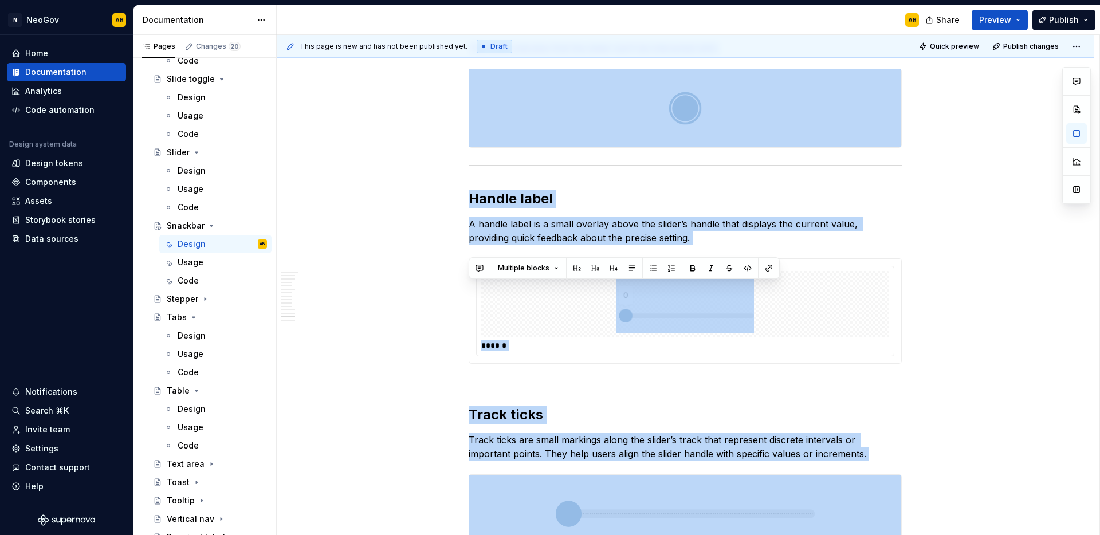
scroll to position [2502, 0]
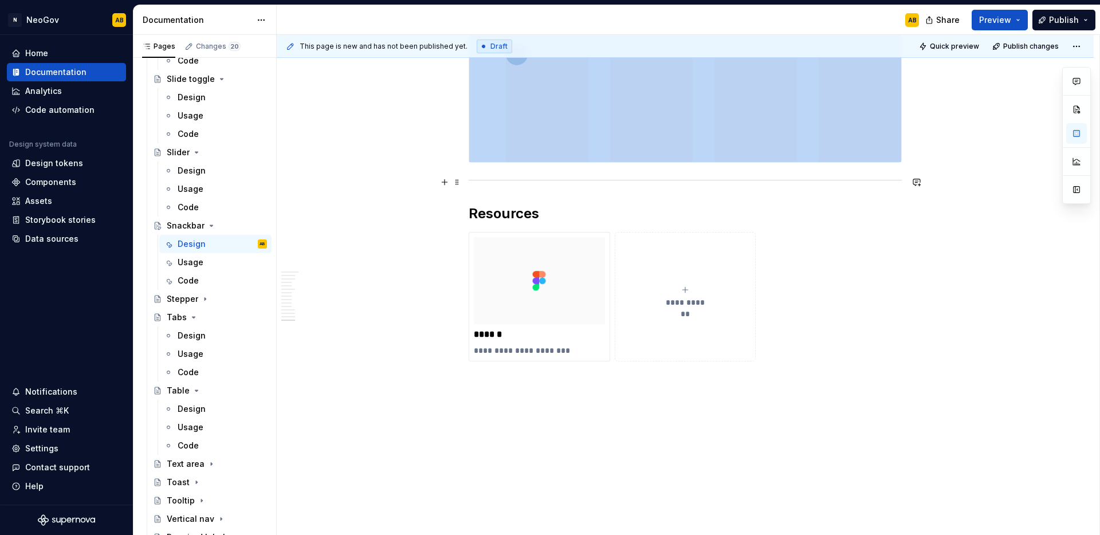
drag, startPoint x: 470, startPoint y: 200, endPoint x: 554, endPoint y: 180, distance: 86.0
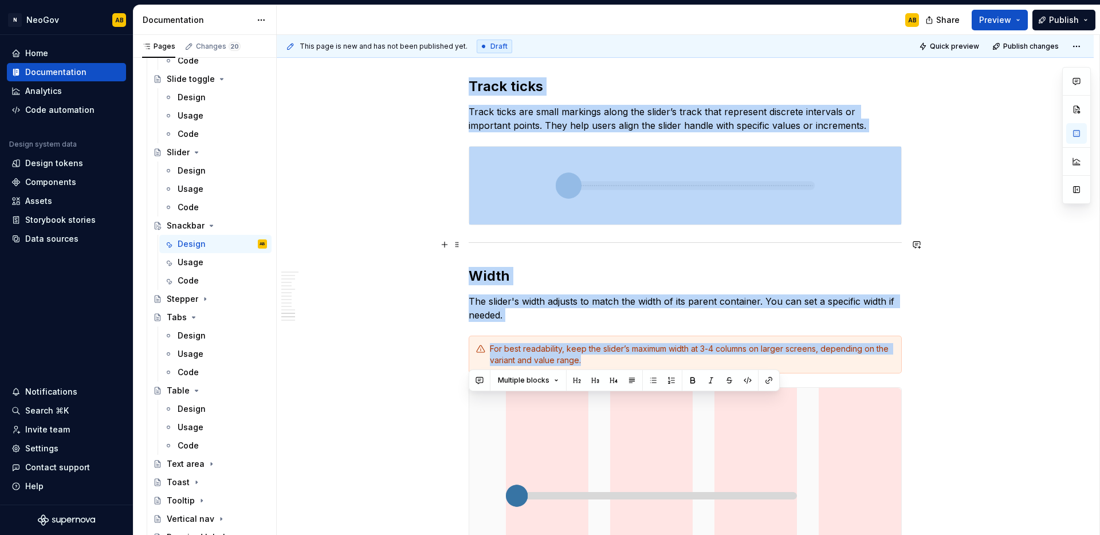
click at [694, 239] on div at bounding box center [685, 242] width 433 height 7
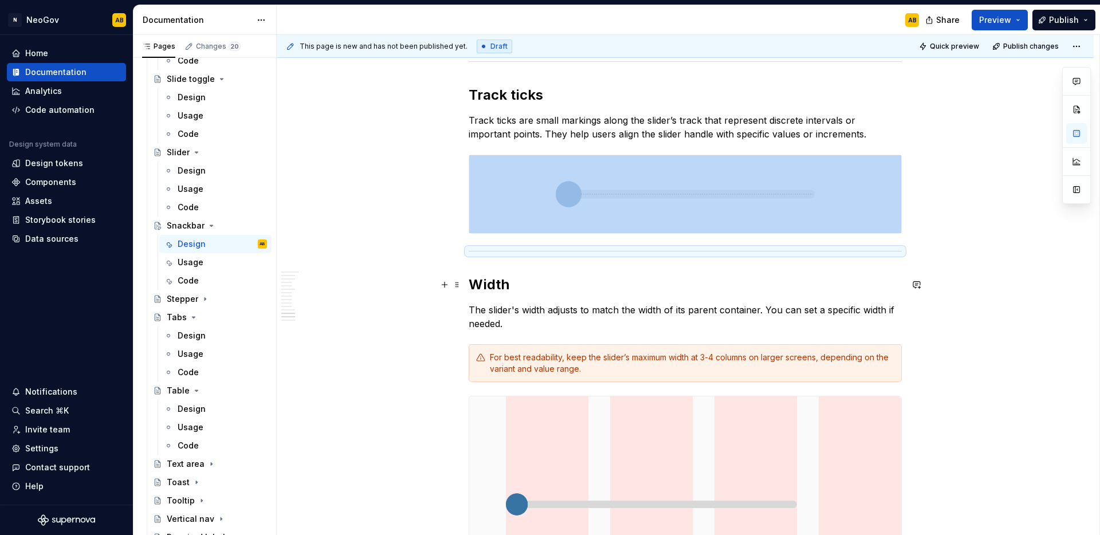
scroll to position [2036, 0]
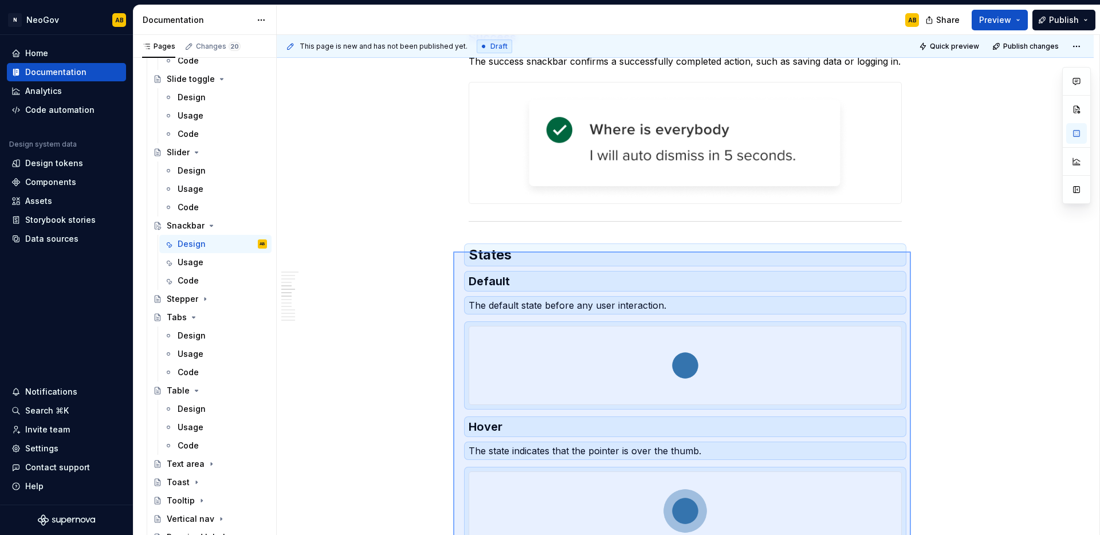
drag, startPoint x: 875, startPoint y: 236, endPoint x: 453, endPoint y: 252, distance: 422.1
click at [453, 252] on div "This page is new and has not been published yet. Draft Quick preview Publish ch…" at bounding box center [688, 285] width 823 height 501
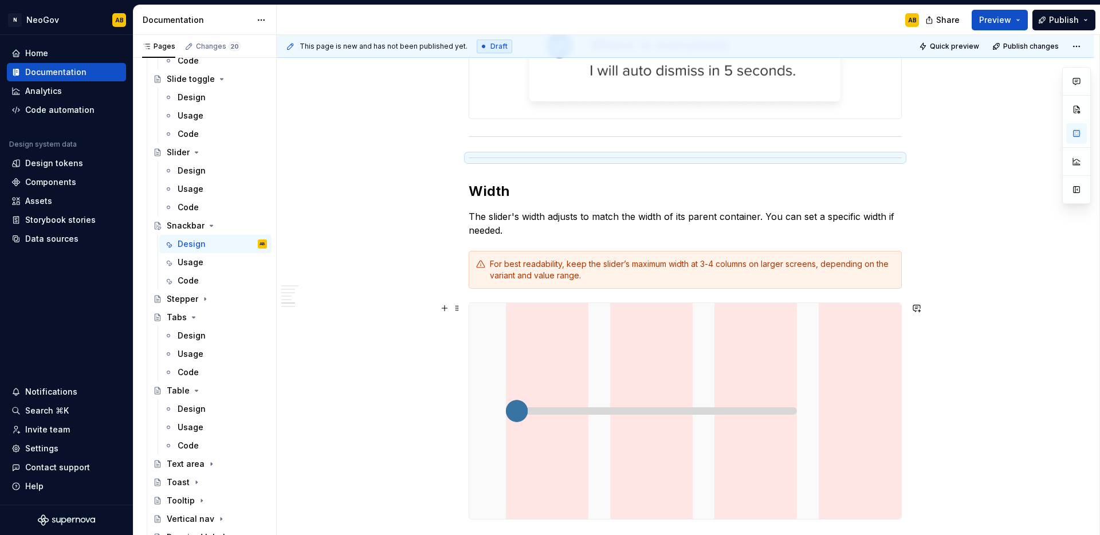
scroll to position [650, 0]
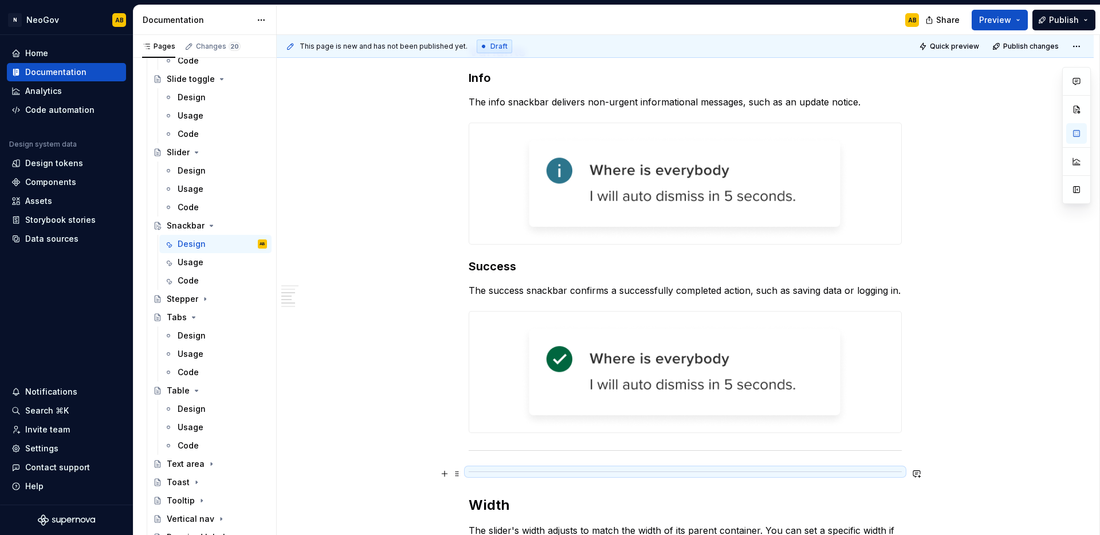
click at [583, 476] on div at bounding box center [685, 471] width 433 height 7
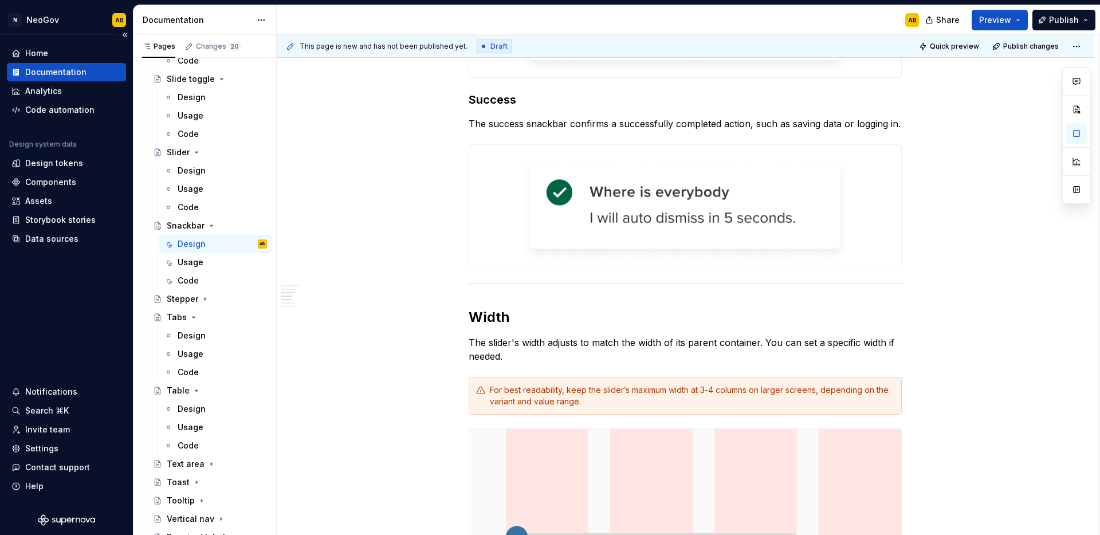
scroll to position [820, 0]
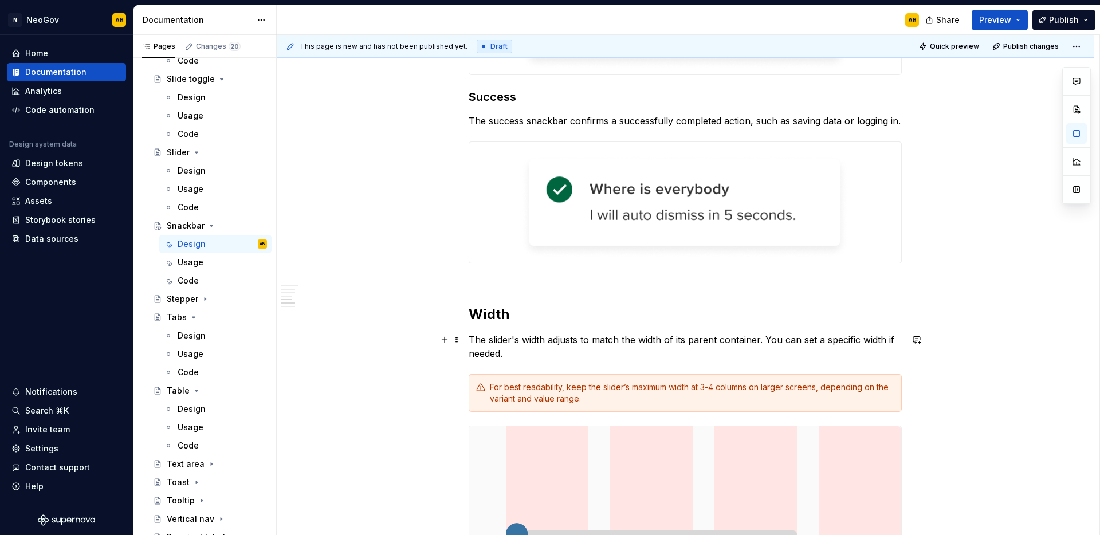
click at [494, 355] on p "The slider's width adjusts to match the width of its parent container. You can …" at bounding box center [685, 347] width 433 height 28
click at [532, 362] on div "**********" at bounding box center [685, 131] width 433 height 1422
click at [459, 390] on span at bounding box center [457, 387] width 9 height 16
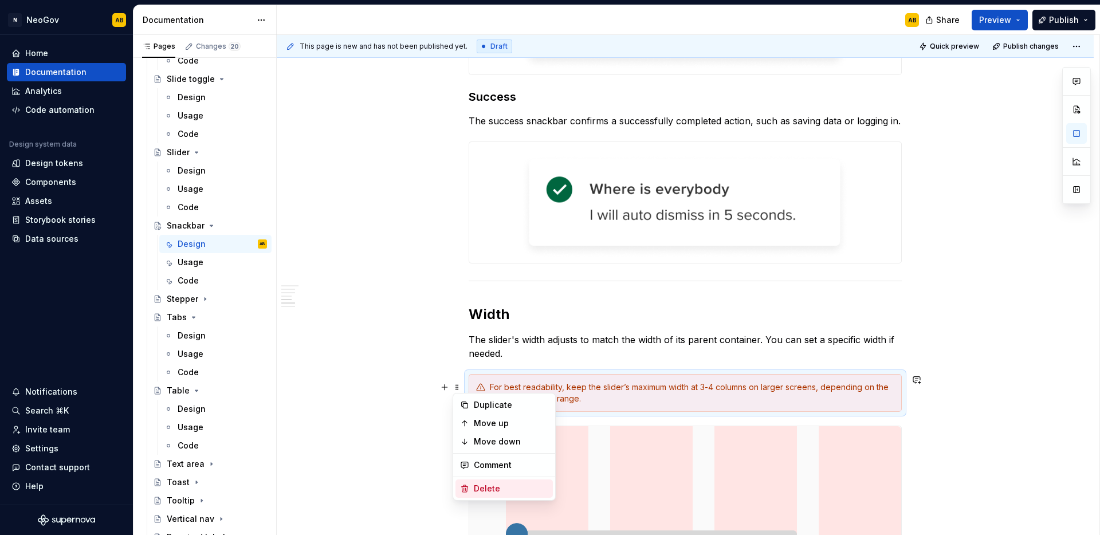
click at [494, 483] on div "Delete" at bounding box center [511, 488] width 74 height 11
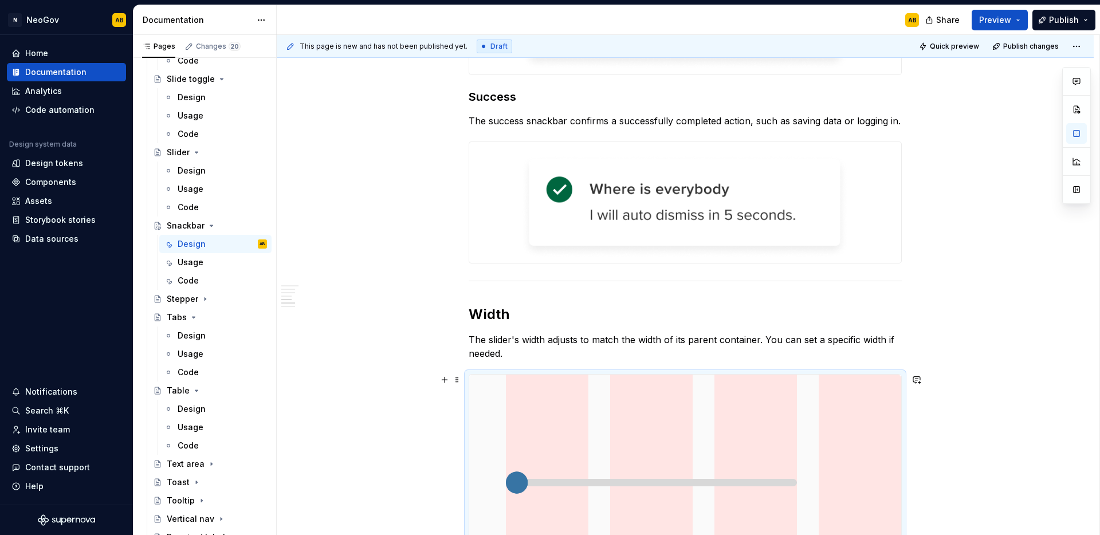
scroll to position [876, 0]
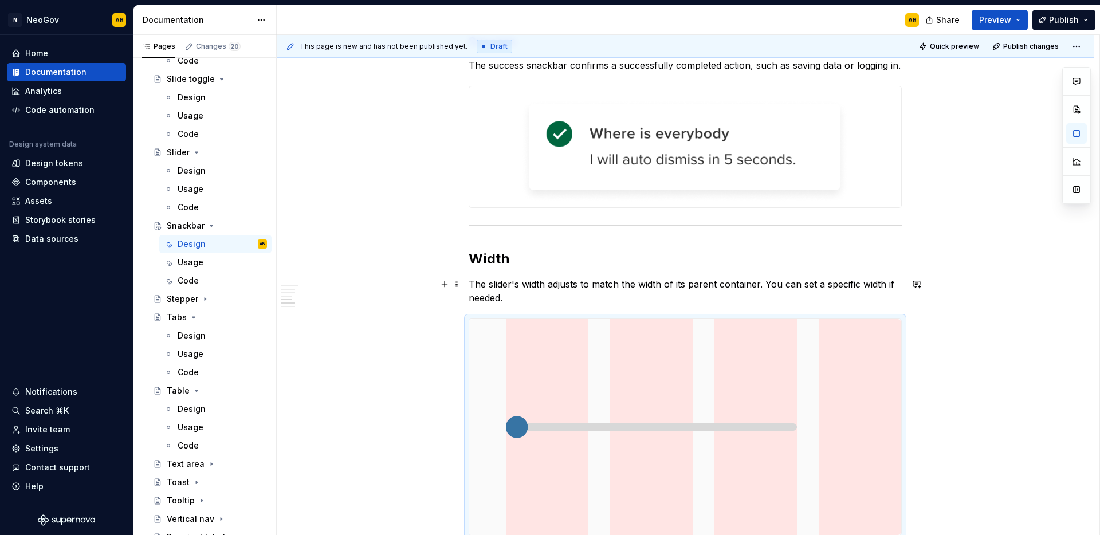
click at [496, 284] on p "The slider's width adjusts to match the width of its parent container. You can …" at bounding box center [685, 291] width 433 height 28
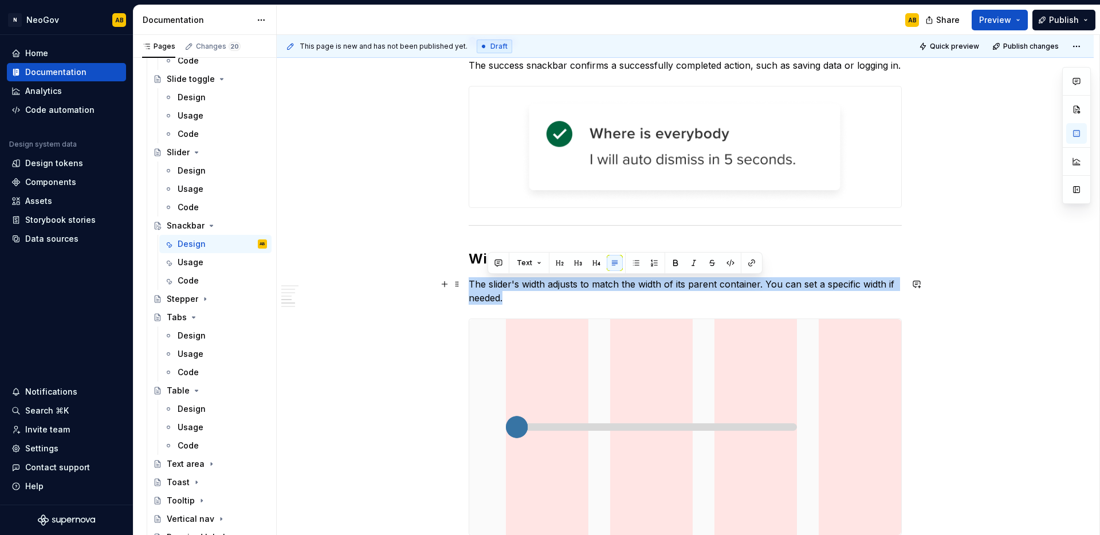
click at [496, 284] on p "The slider's width adjusts to match the width of its parent container. You can …" at bounding box center [685, 291] width 433 height 28
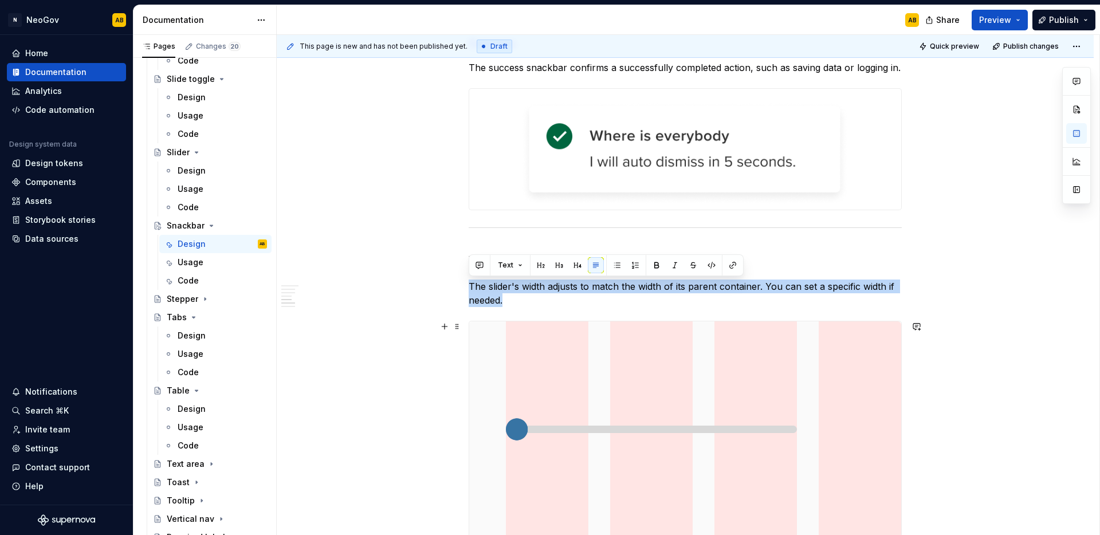
scroll to position [871, 0]
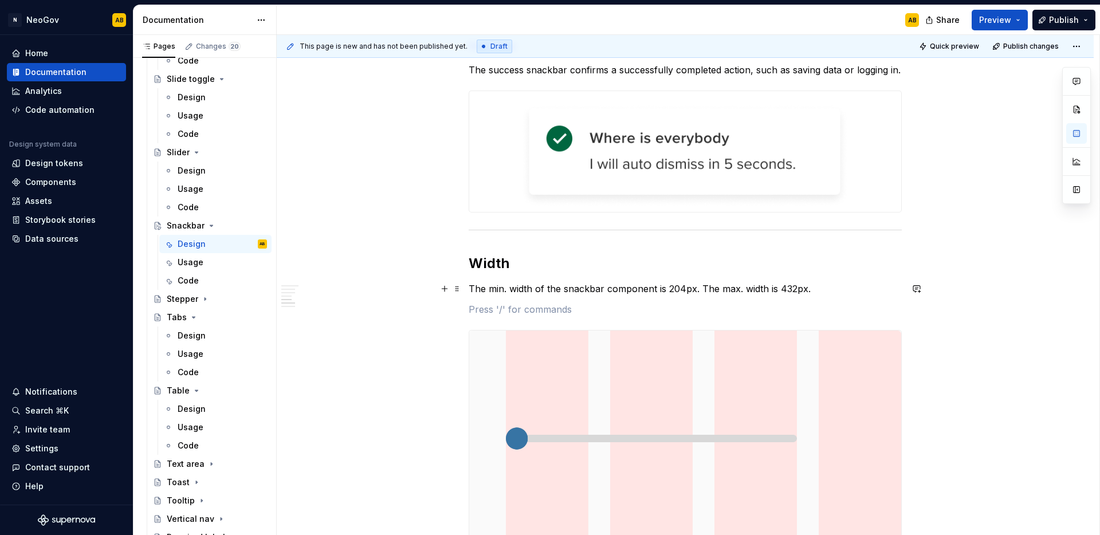
click at [815, 286] on p "The min. width of the snackbar component is 204px. The max. width is 432px." at bounding box center [685, 289] width 433 height 14
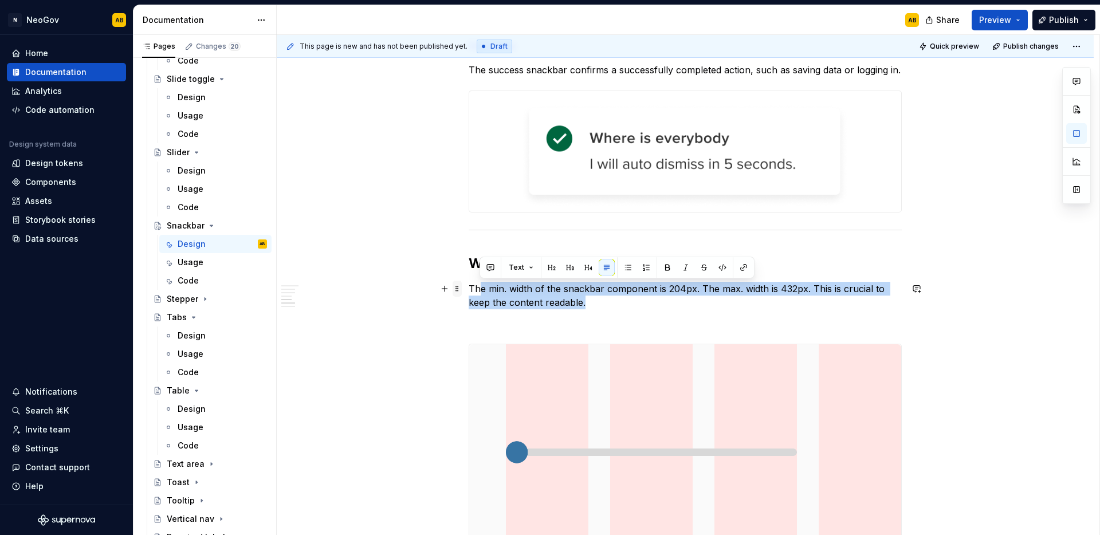
drag, startPoint x: 531, startPoint y: 299, endPoint x: 456, endPoint y: 292, distance: 76.0
click at [469, 292] on div "**********" at bounding box center [685, 71] width 433 height 1405
click at [483, 289] on p "The min. width of the snackbar component is 204px. The max. width is 432px. Thi…" at bounding box center [685, 296] width 433 height 28
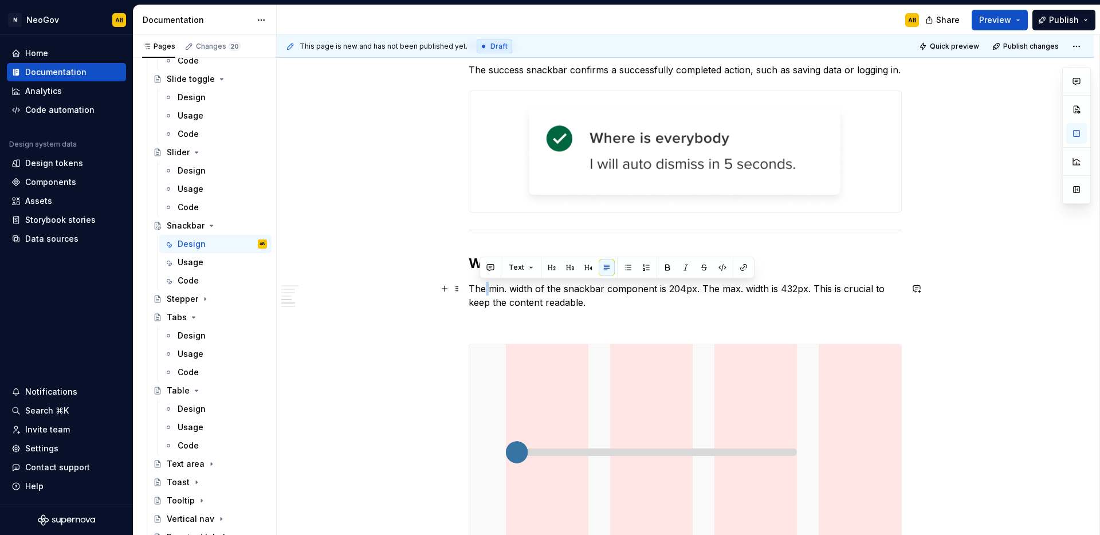
click at [483, 289] on p "The min. width of the snackbar component is 204px. The max. width is 432px. Thi…" at bounding box center [685, 296] width 433 height 28
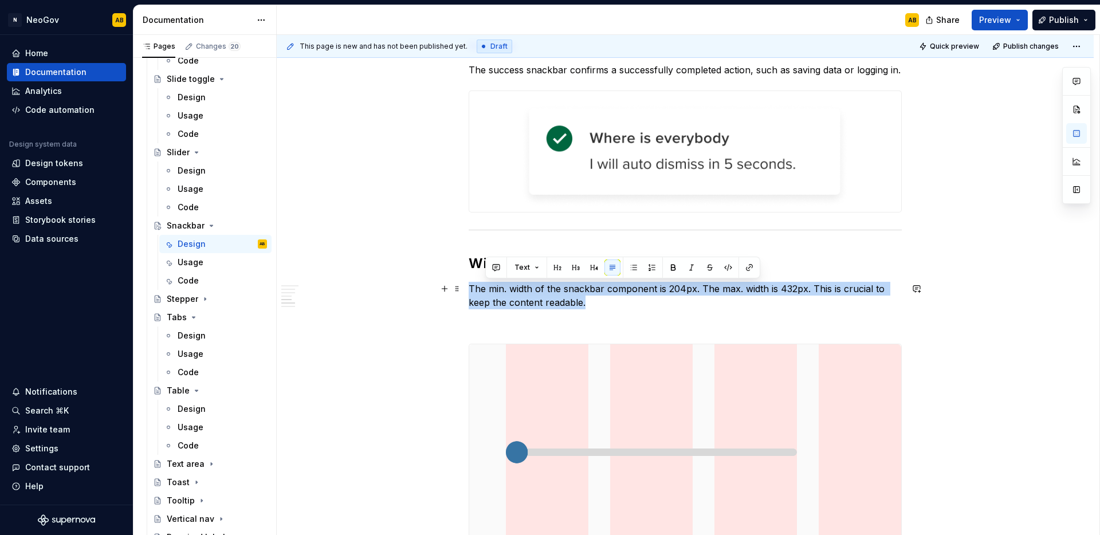
click at [483, 289] on p "The min. width of the snackbar component is 204px. The max. width is 432px. Thi…" at bounding box center [685, 296] width 433 height 28
copy p "The min. width of the snackbar component is 204px. The max. width is 432px. Thi…"
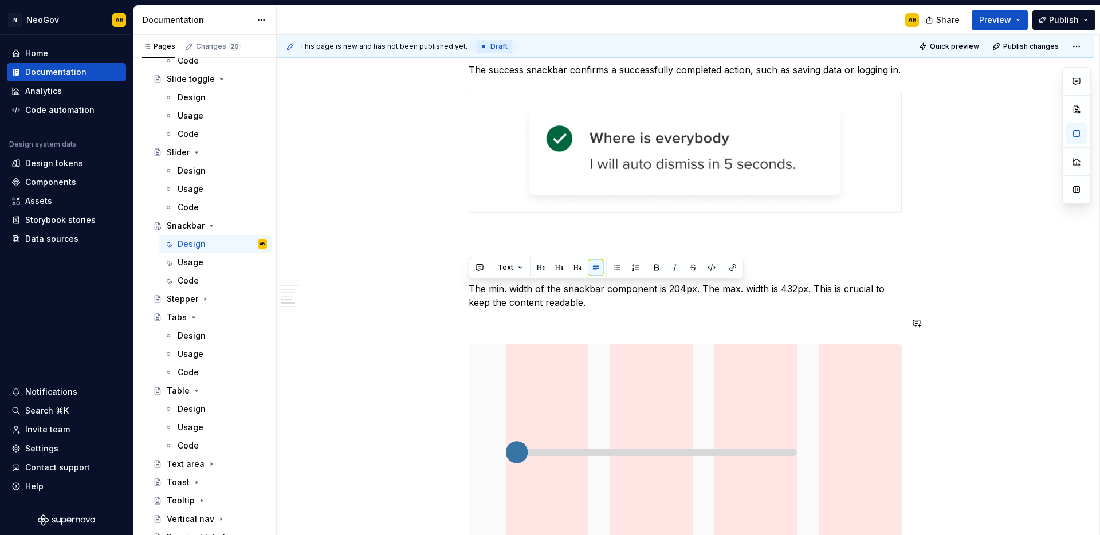
click at [597, 311] on div "**********" at bounding box center [685, 64] width 433 height 1391
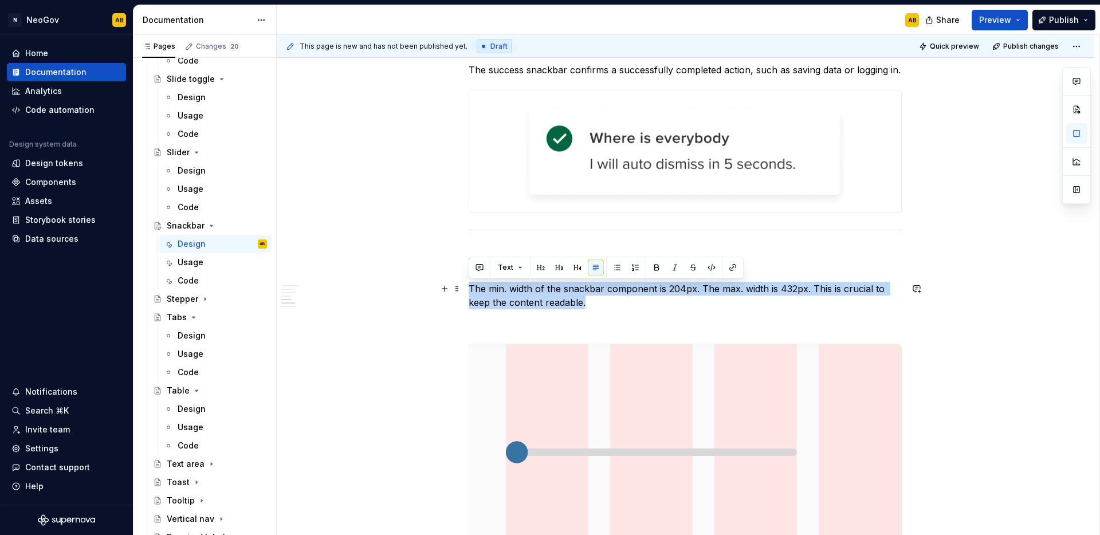
drag, startPoint x: 595, startPoint y: 307, endPoint x: 467, endPoint y: 292, distance: 129.2
click at [467, 292] on div "**********" at bounding box center [685, 138] width 817 height 1593
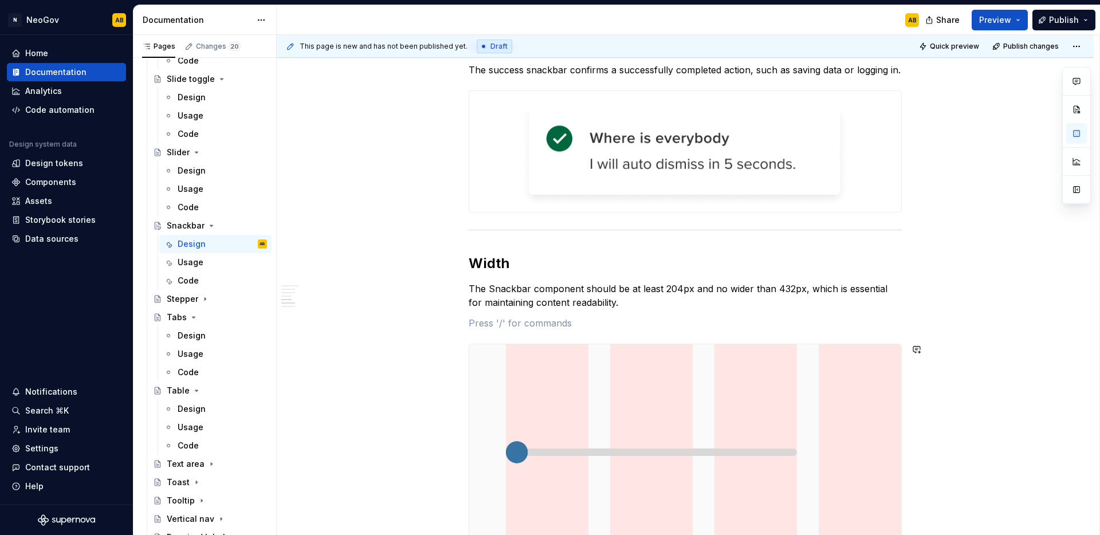
click at [562, 332] on div "**********" at bounding box center [685, 64] width 433 height 1391
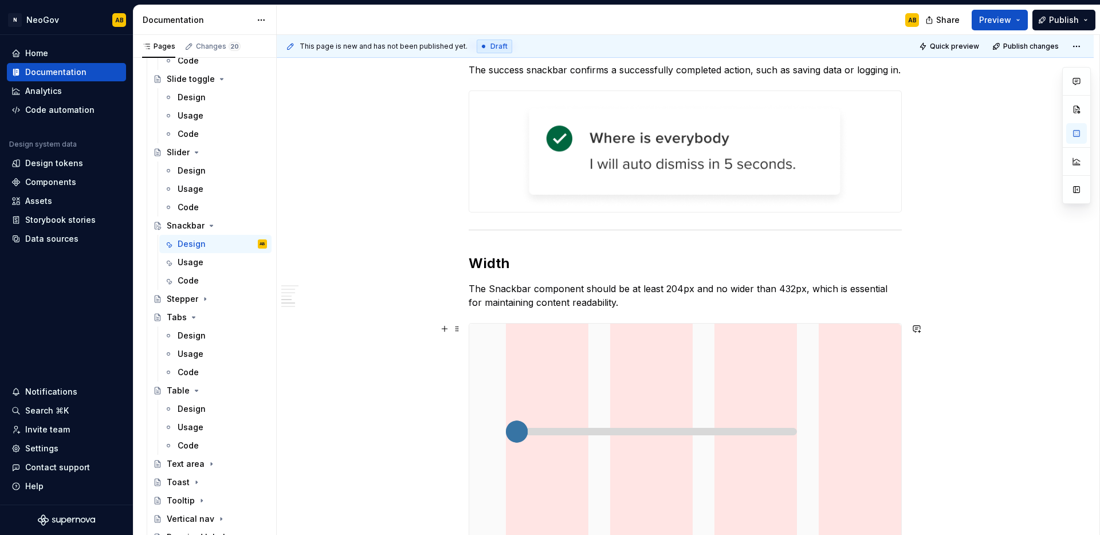
scroll to position [873, 0]
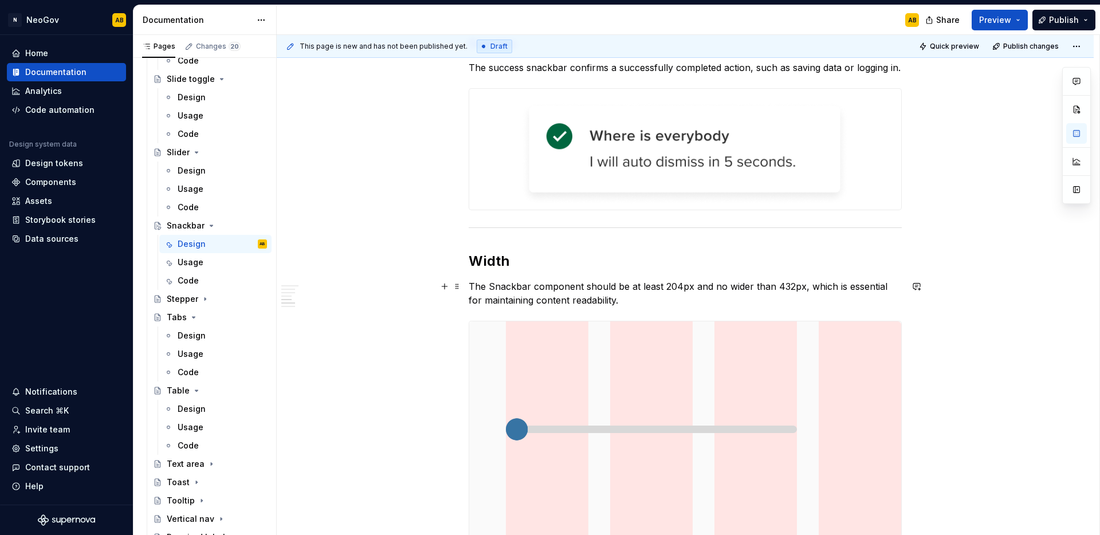
click at [602, 304] on p "The Snackbar component should be at least 204px and no wider than 432px, which …" at bounding box center [685, 294] width 433 height 28
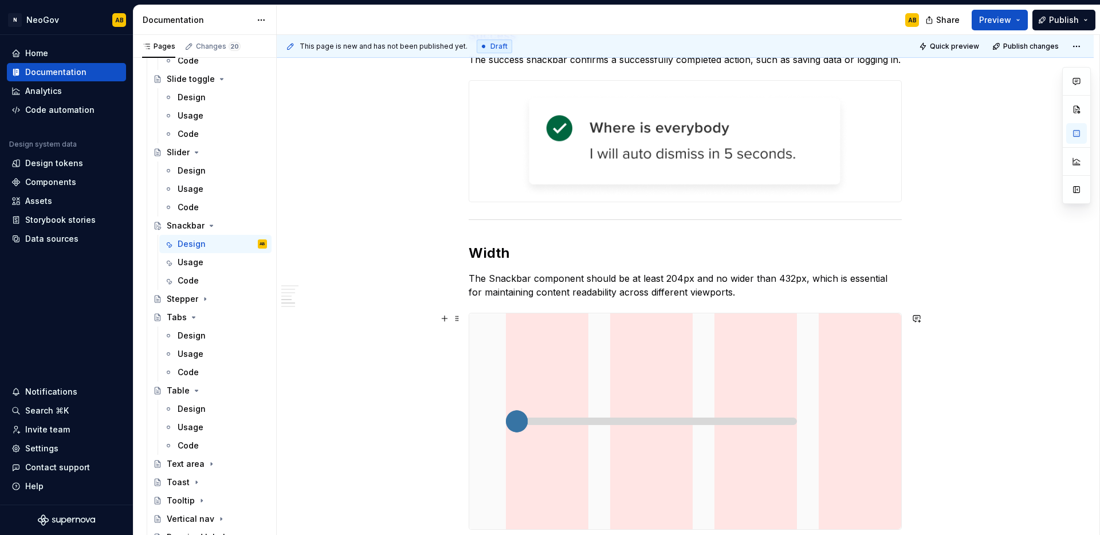
scroll to position [896, 0]
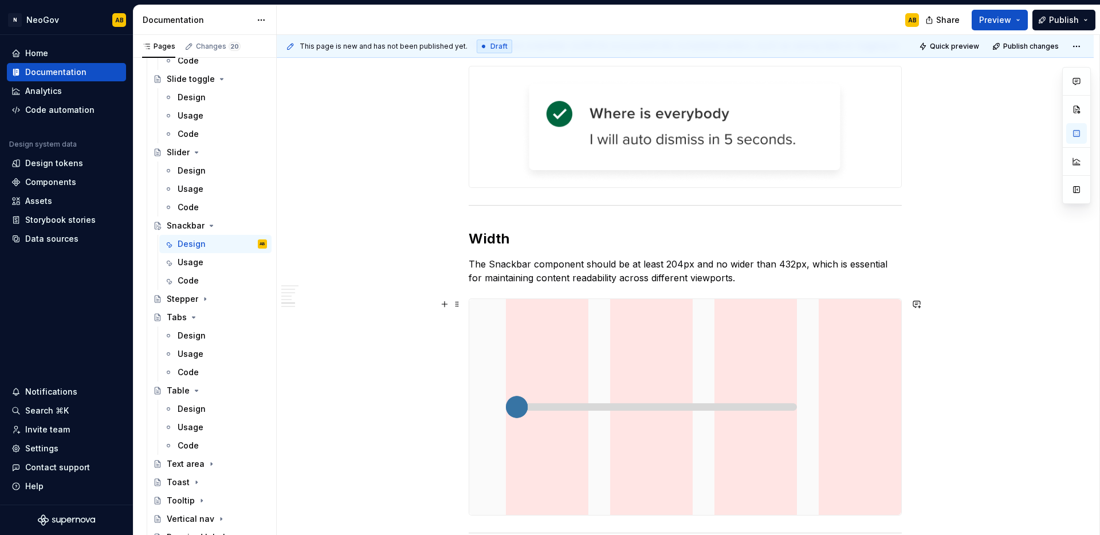
click at [662, 389] on img at bounding box center [685, 407] width 432 height 216
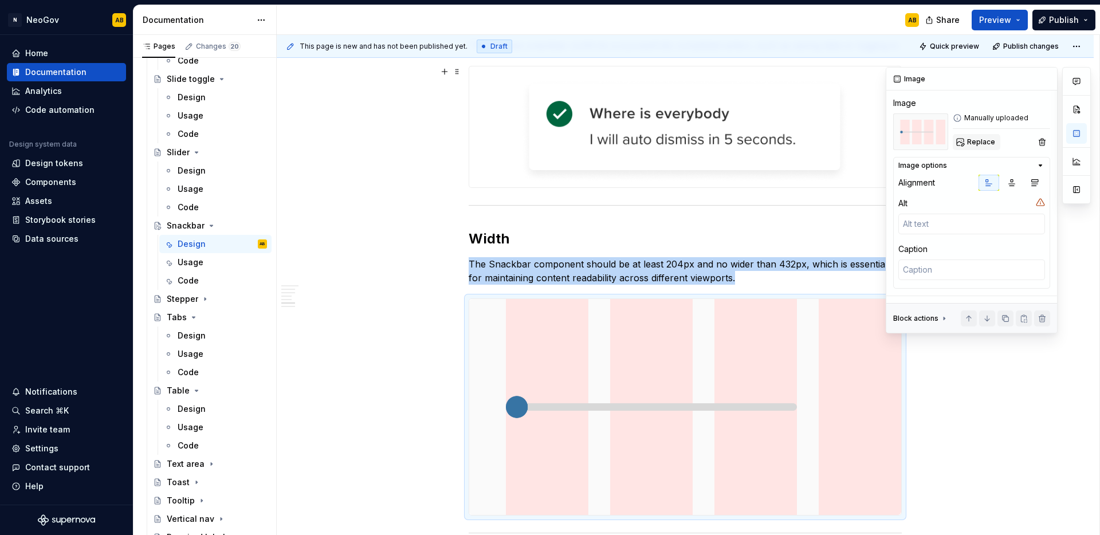
click at [980, 142] on span "Replace" at bounding box center [981, 142] width 28 height 9
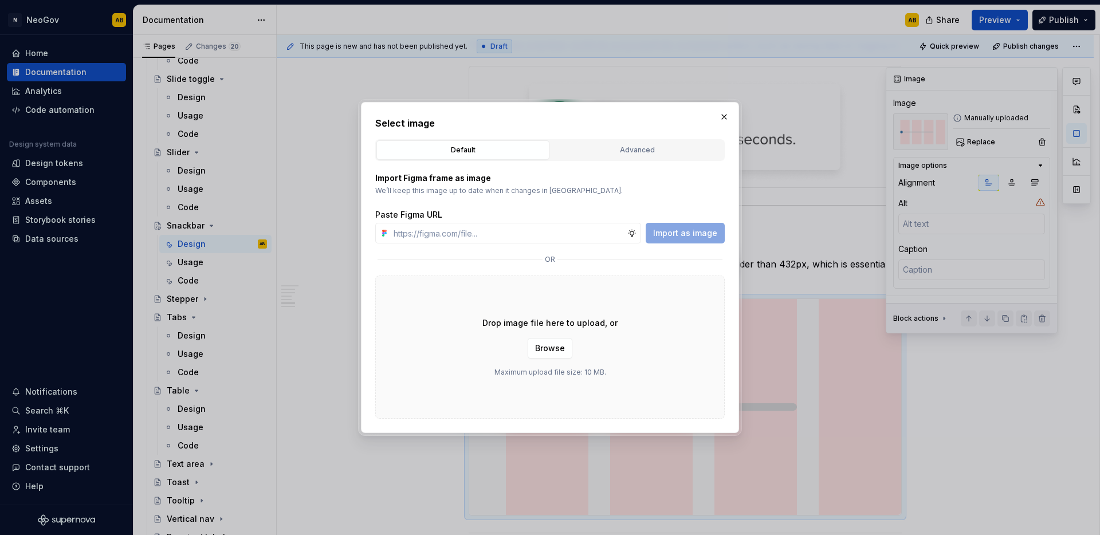
click at [646, 373] on div "Drop image file here to upload, or Browse Maximum upload file size: 10 MB." at bounding box center [550, 347] width 350 height 143
click at [538, 351] on span "Browse" at bounding box center [550, 348] width 30 height 11
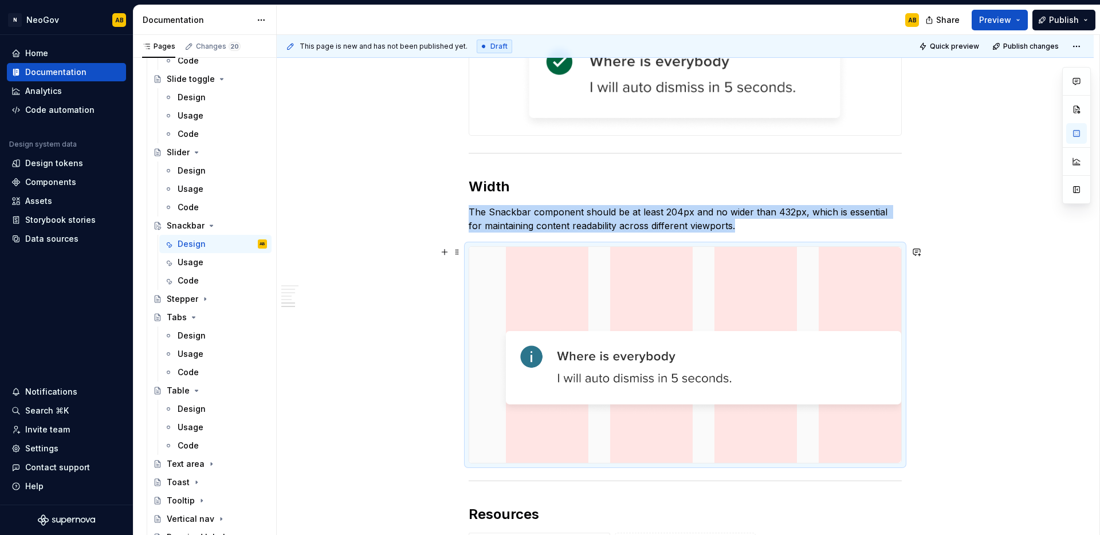
scroll to position [949, 0]
click at [457, 153] on span at bounding box center [457, 154] width 9 height 16
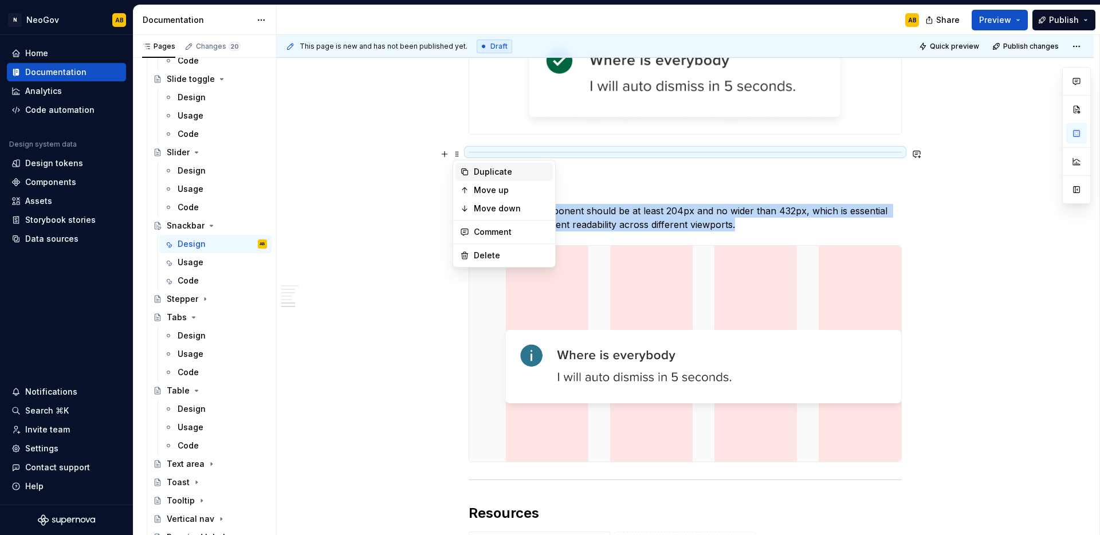
click at [468, 167] on icon at bounding box center [464, 171] width 9 height 9
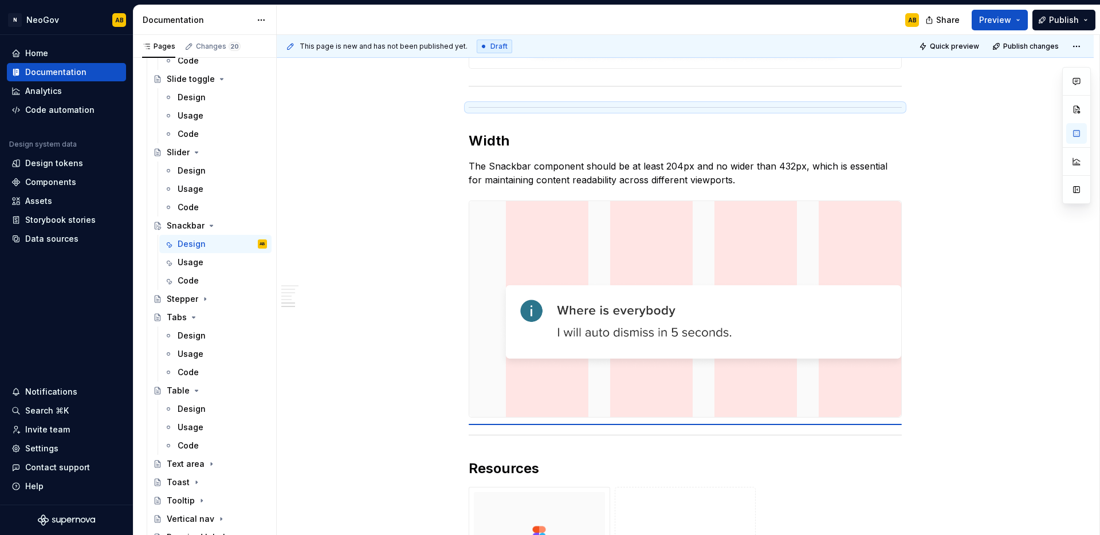
scroll to position [994, 0]
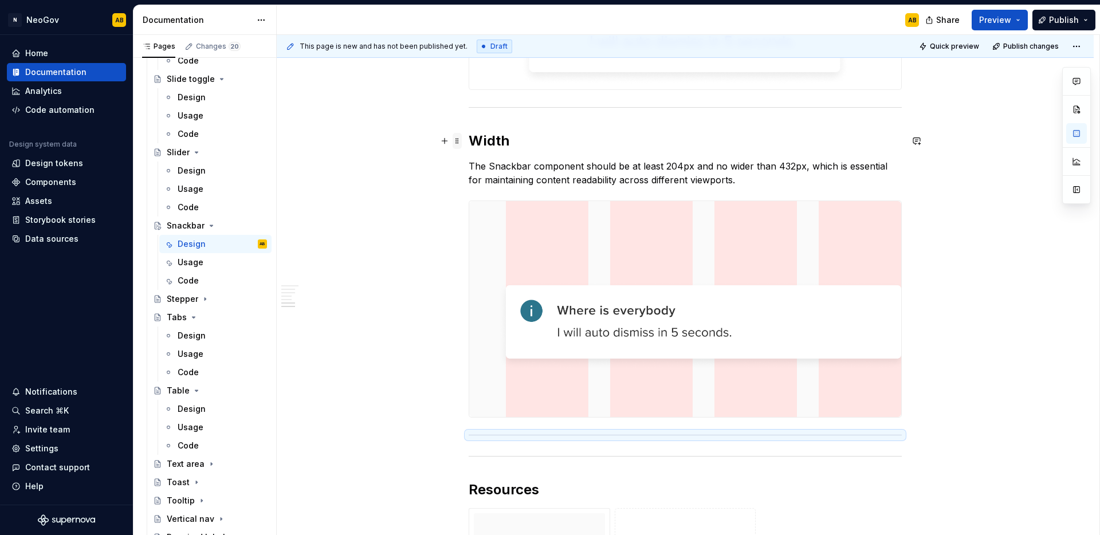
click at [458, 140] on span at bounding box center [457, 141] width 9 height 16
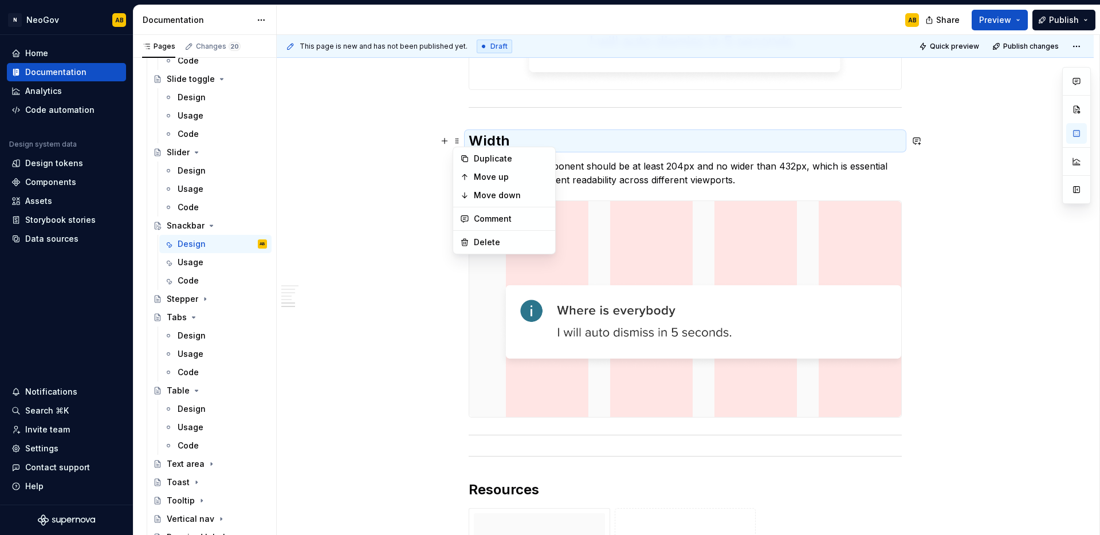
click at [465, 155] on icon at bounding box center [464, 158] width 9 height 9
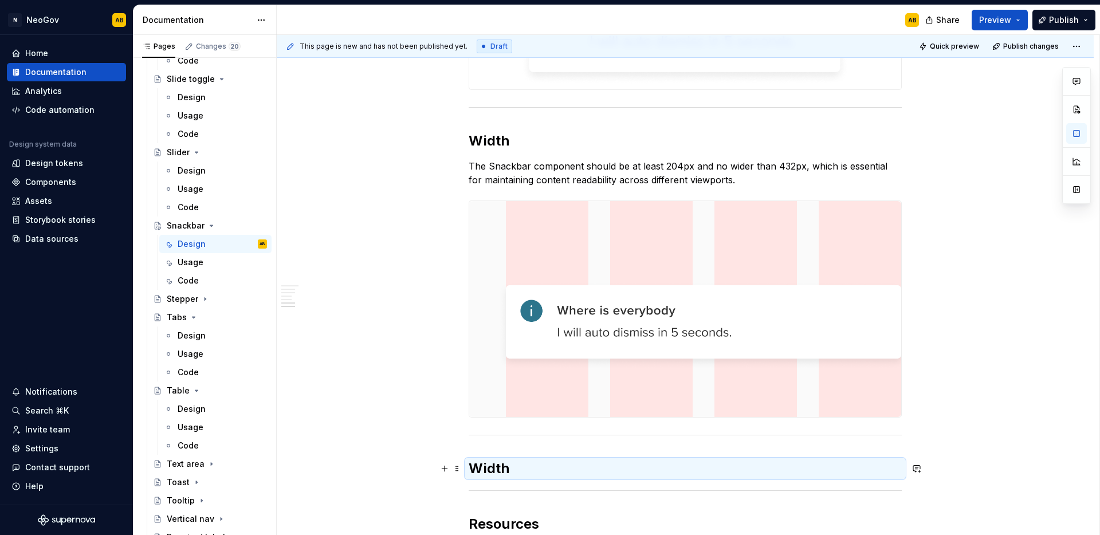
click at [493, 464] on h2 "Width" at bounding box center [685, 469] width 433 height 18
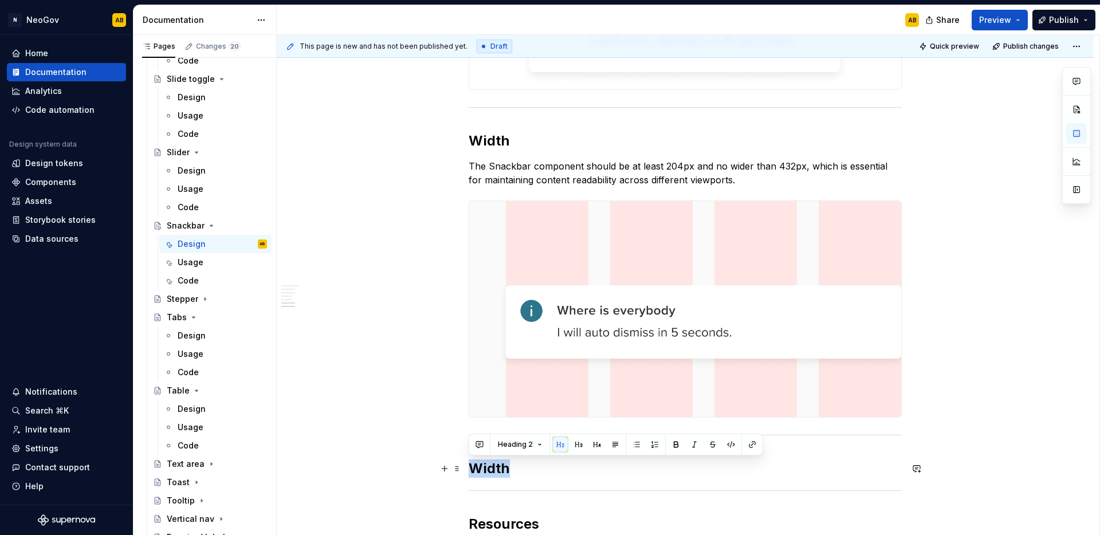
click at [493, 465] on h2 "Width" at bounding box center [685, 469] width 433 height 18
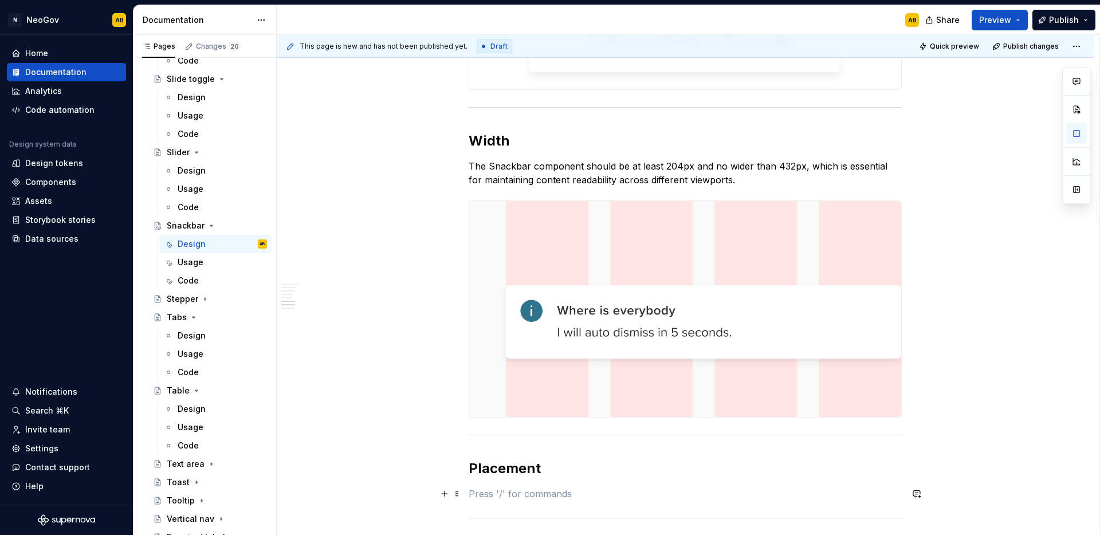
click at [517, 496] on p at bounding box center [685, 494] width 433 height 14
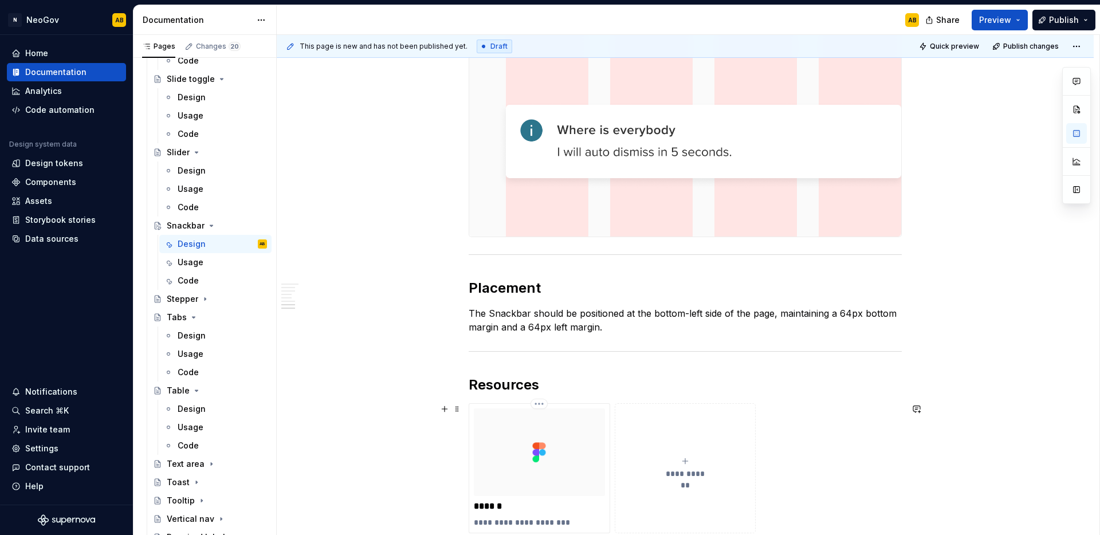
scroll to position [1173, 0]
click at [596, 330] on p "The Snackbar should be positioned at the bottom-left side of the page, maintain…" at bounding box center [685, 322] width 433 height 28
click at [699, 334] on p "The Snackbar should be positioned at the bottom-left side of the page, maintain…" at bounding box center [685, 322] width 433 height 28
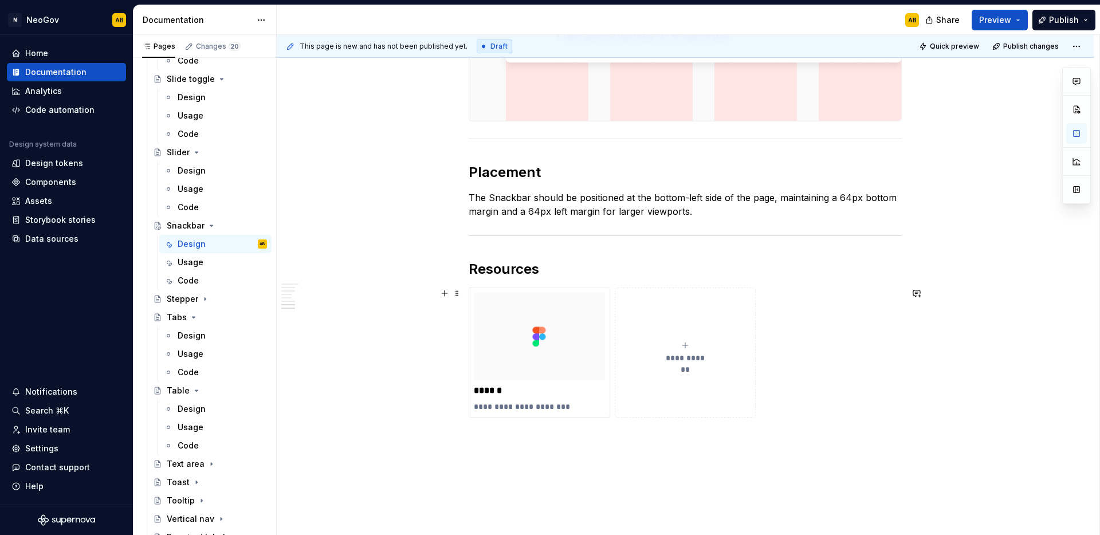
scroll to position [1346, 0]
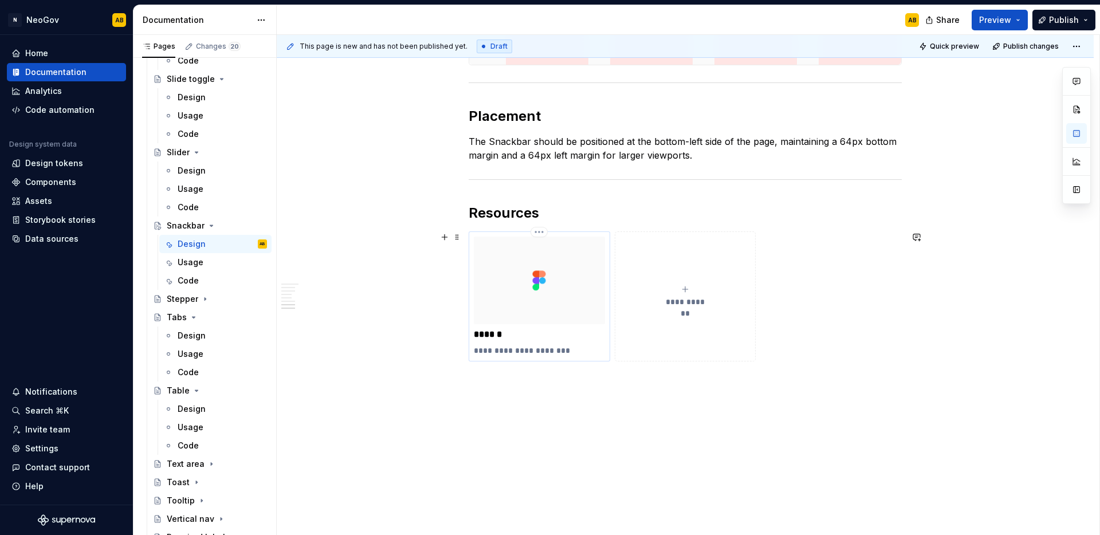
click at [517, 339] on p "******" at bounding box center [539, 334] width 131 height 11
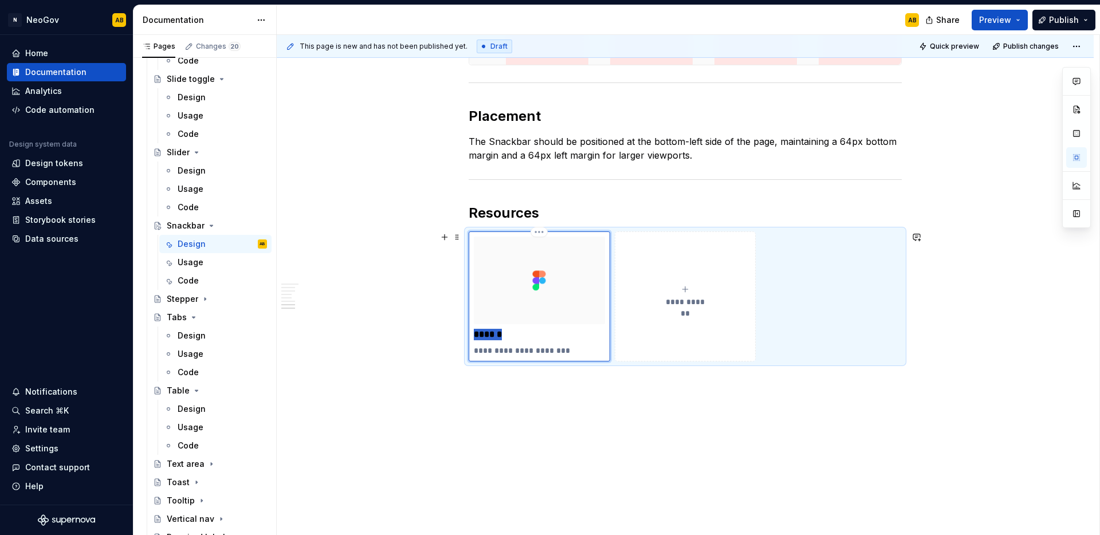
drag, startPoint x: 511, startPoint y: 335, endPoint x: 472, endPoint y: 336, distance: 39.0
click at [472, 336] on div "**********" at bounding box center [540, 297] width 142 height 130
type textarea "*"
type input "Snac"
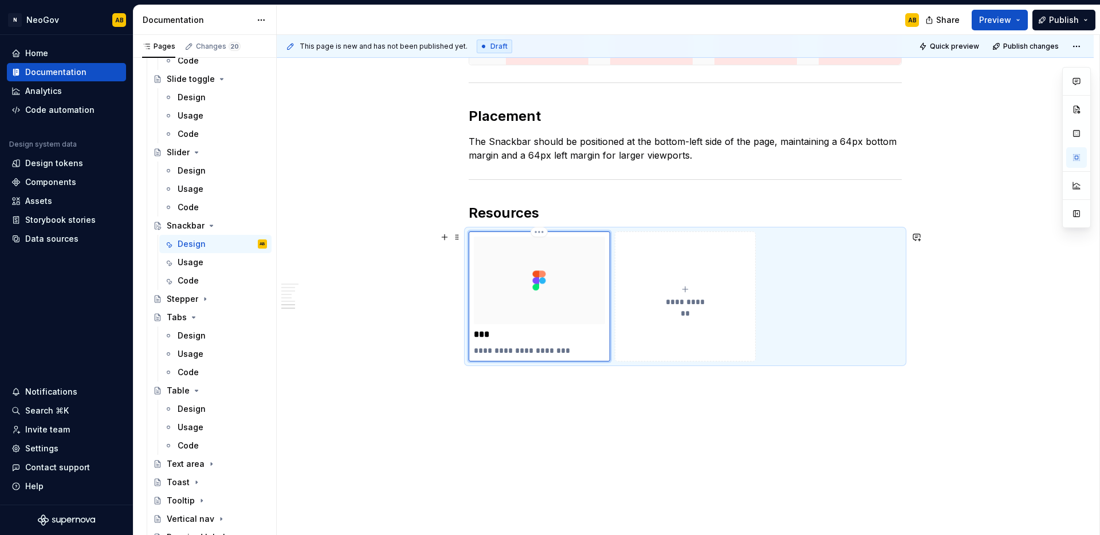
type textarea "*"
type input "Snack"
type textarea "*"
type input "Snacka"
type textarea "*"
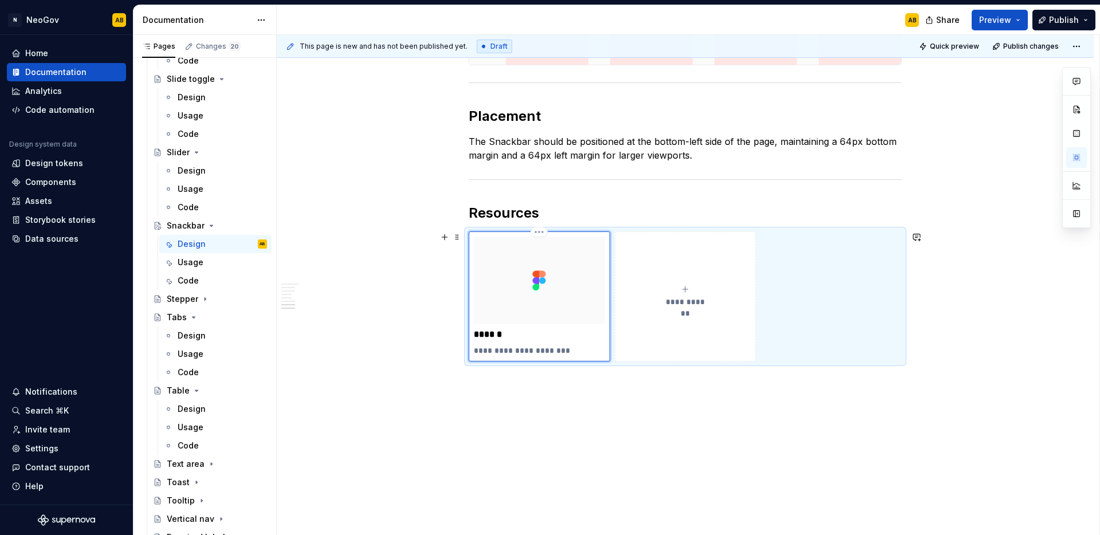
type input "Snack"
type textarea "*"
type input "Snackb"
type textarea "*"
type input "Snackba"
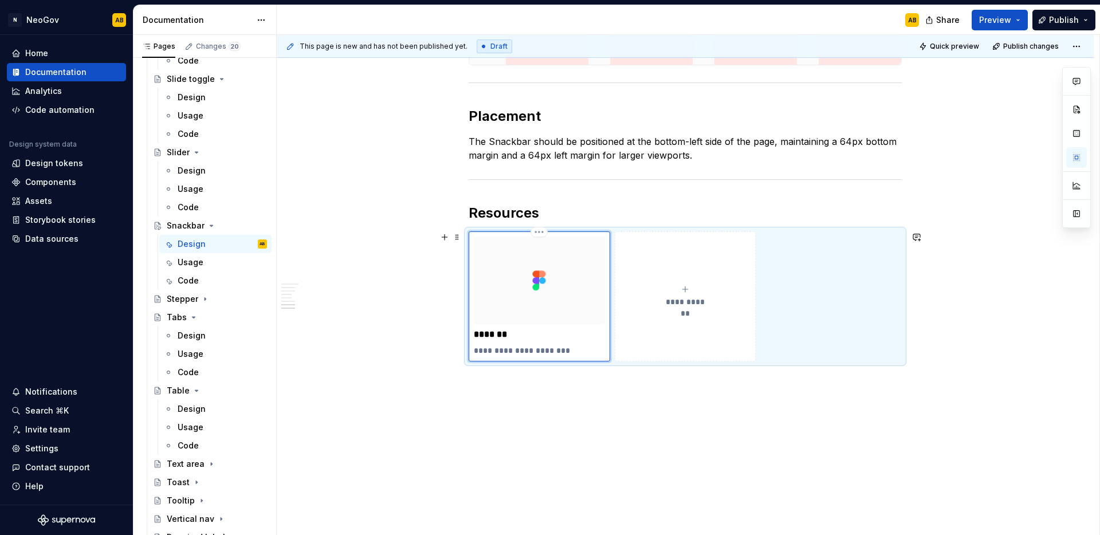
type textarea "*"
type input "Snackbar"
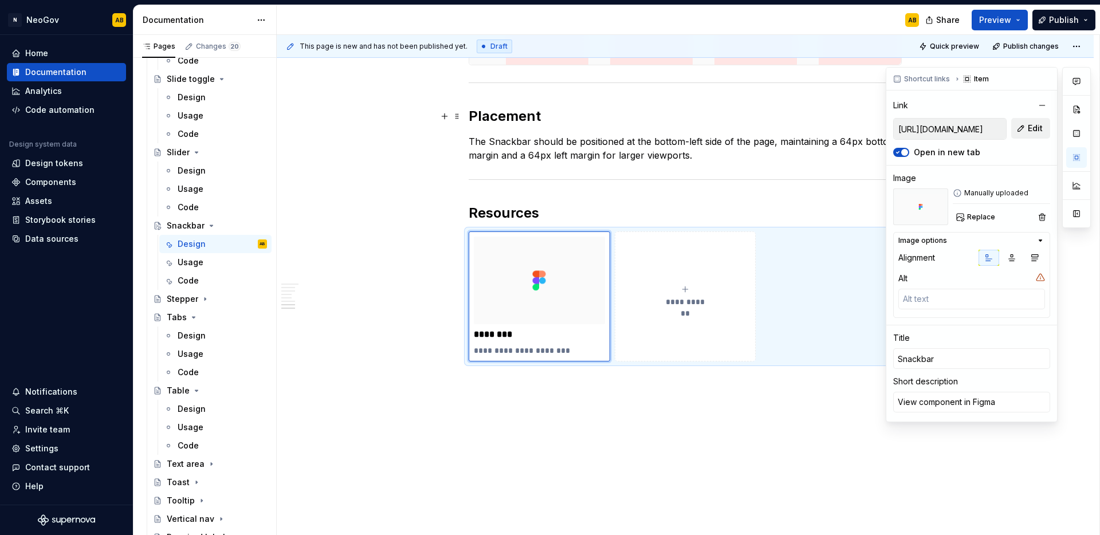
click at [1020, 124] on button "Edit" at bounding box center [1030, 128] width 39 height 21
type textarea "*"
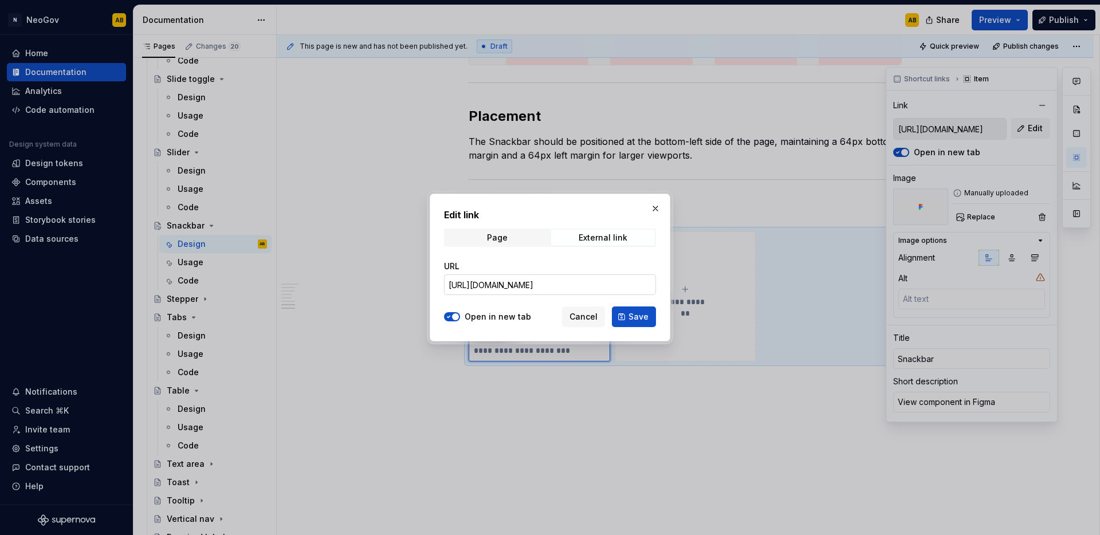
click at [603, 280] on input "[URL][DOMAIN_NAME]" at bounding box center [550, 284] width 212 height 21
paste input "76931-14319&t=YSSv49osduKamFpn"
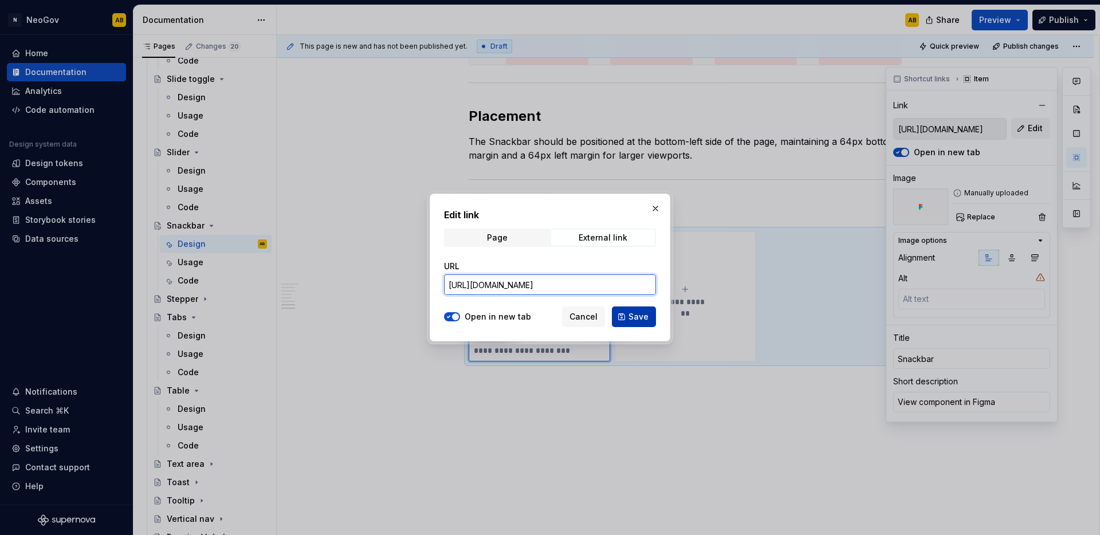
type input "[URL][DOMAIN_NAME]"
click at [645, 318] on span "Save" at bounding box center [639, 316] width 20 height 11
type textarea "*"
type input "[URL][DOMAIN_NAME]"
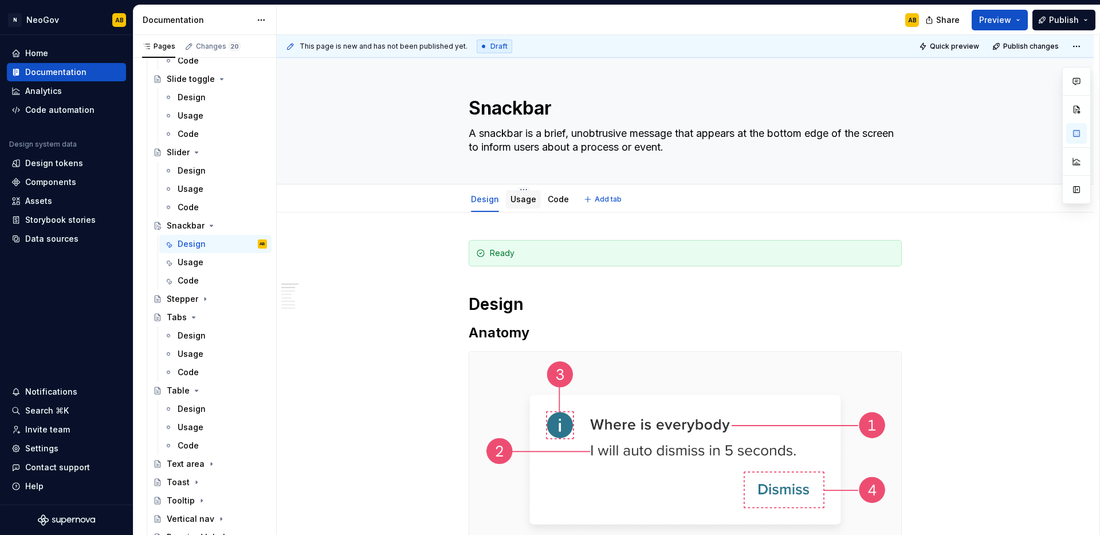
click at [513, 195] on link "Usage" at bounding box center [524, 199] width 26 height 10
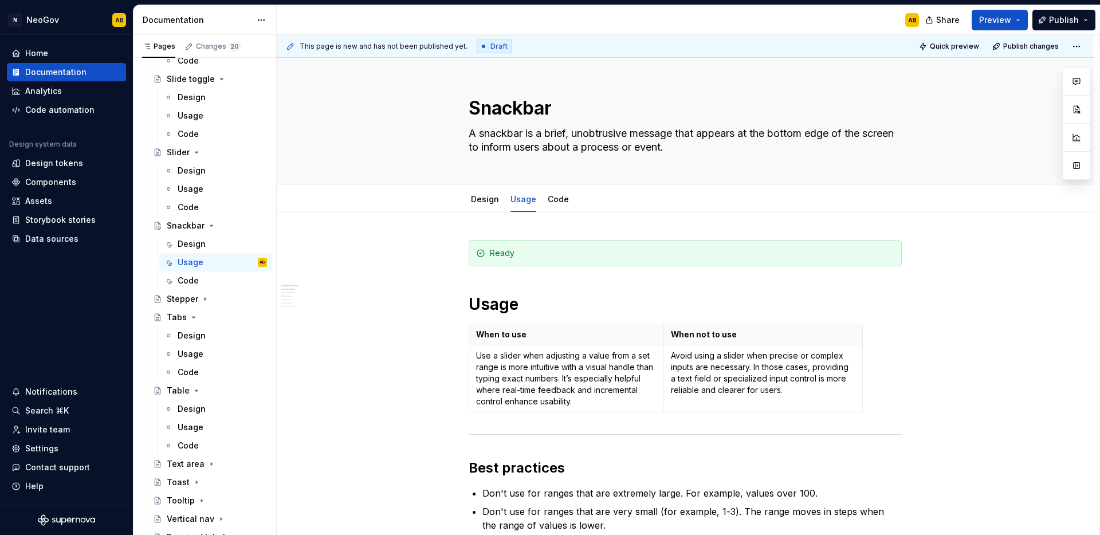
type textarea "*"
click at [513, 380] on p "Use a slider when adjusting a value from a set range is more intuitive with a v…" at bounding box center [566, 378] width 181 height 57
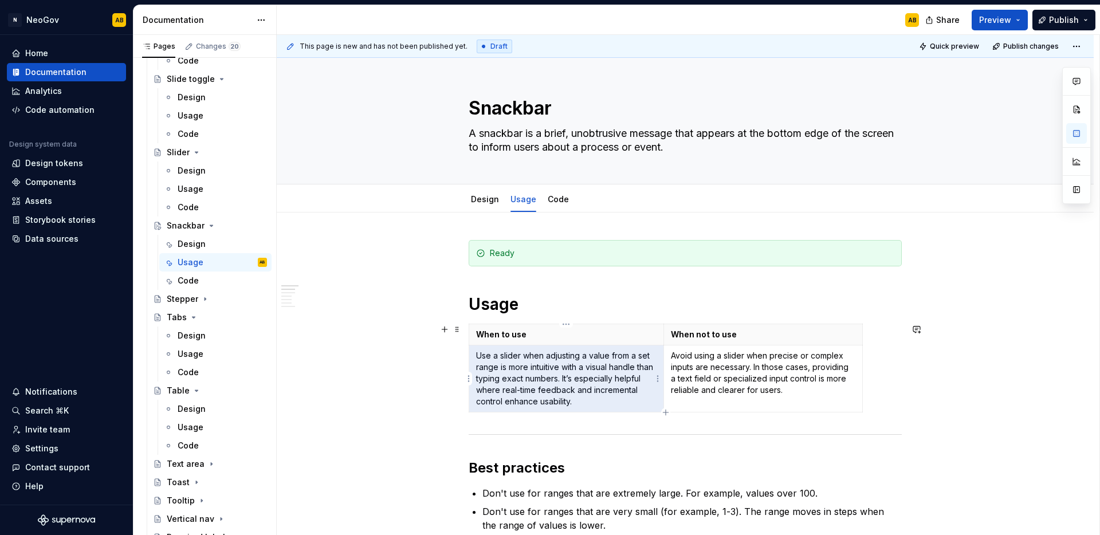
paste div
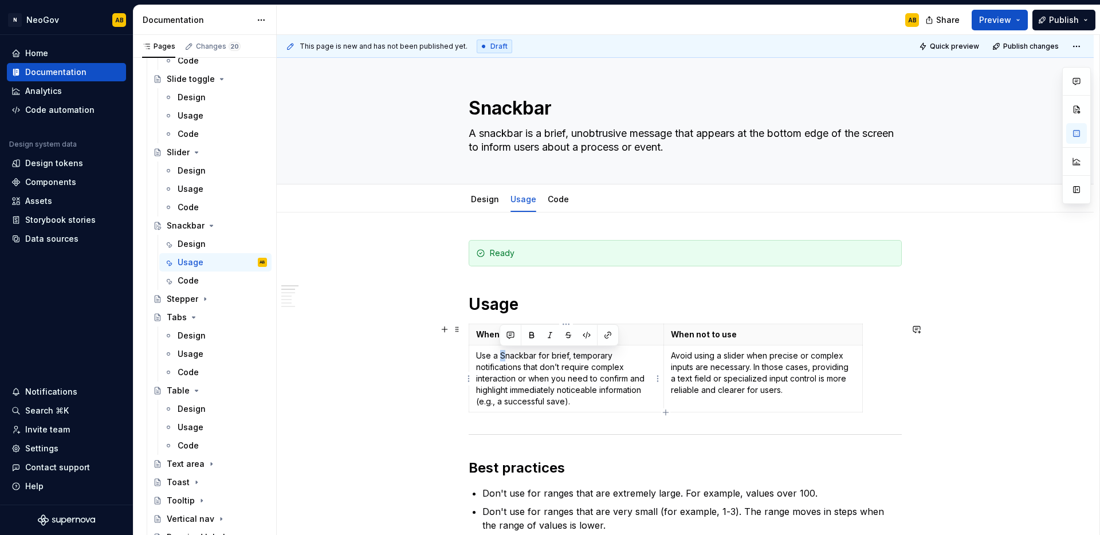
click at [501, 355] on p "Use a Snackbar for brief, temporary notifications that don’t require complex in…" at bounding box center [566, 378] width 181 height 57
click at [574, 402] on p "Use a snackbar for brief, temporary notifications that don’t require complex in…" at bounding box center [566, 378] width 181 height 57
click at [577, 401] on p "Use a snackbar for brief, temporary notifications that don’t require complex in…" at bounding box center [566, 378] width 181 height 57
click at [697, 369] on p "Avoid using a slider when precise or complex inputs are necessary. In those cas…" at bounding box center [763, 373] width 185 height 46
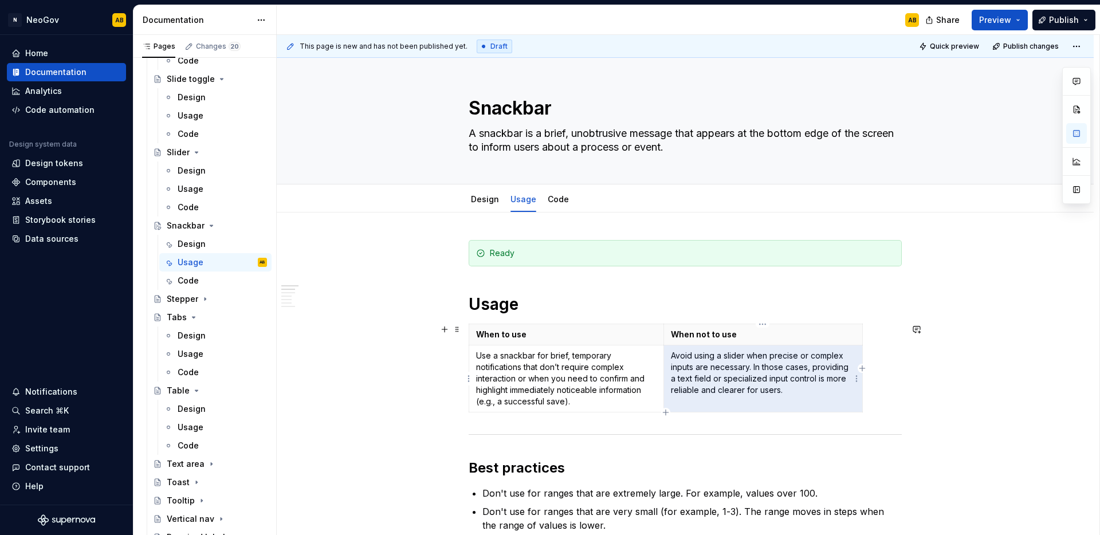
click at [697, 369] on p "Avoid using a slider when precise or complex inputs are necessary. In those cas…" at bounding box center [763, 373] width 185 height 46
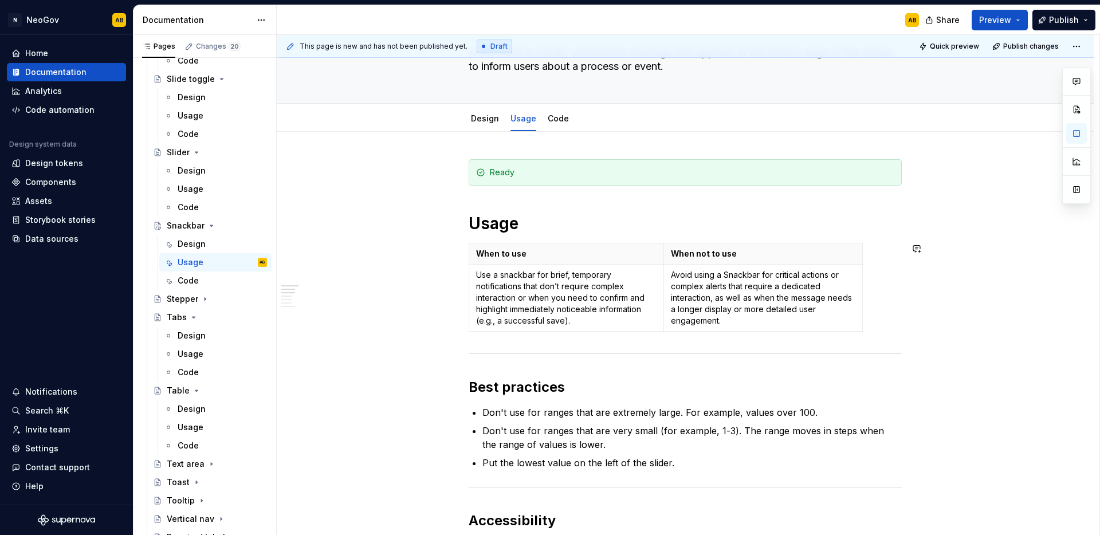
scroll to position [108, 0]
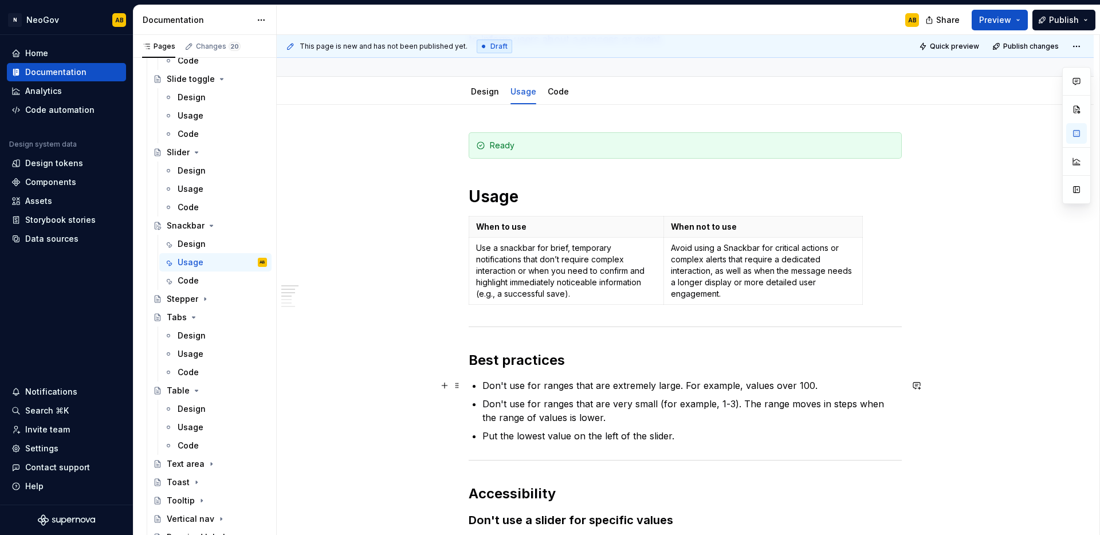
click at [528, 383] on p "Don't use for ranges that are extremely large. For example, values over 100." at bounding box center [692, 386] width 419 height 14
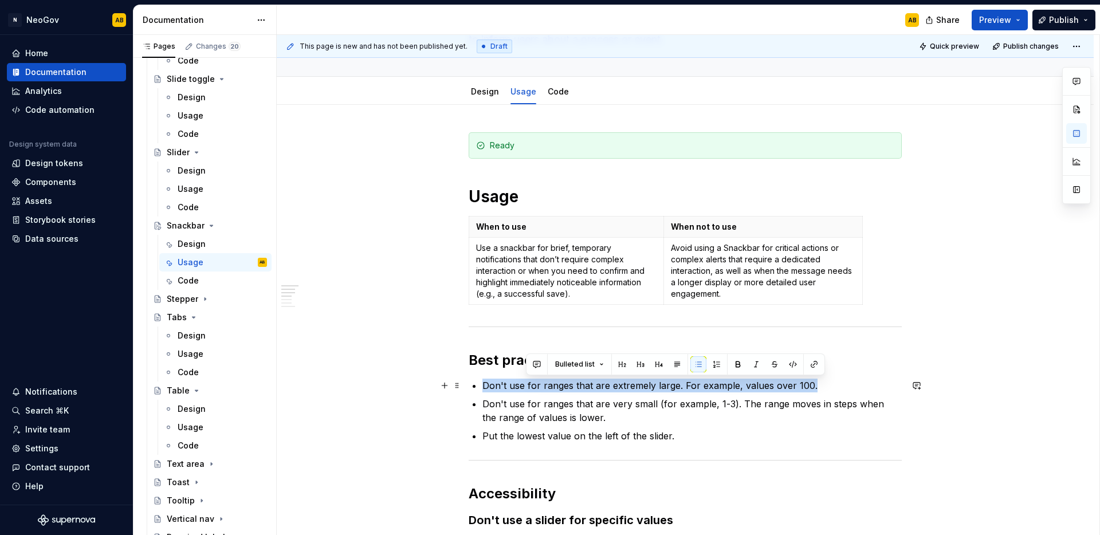
click at [528, 383] on p "Don't use for ranges that are extremely large. For example, values over 100." at bounding box center [692, 386] width 419 height 14
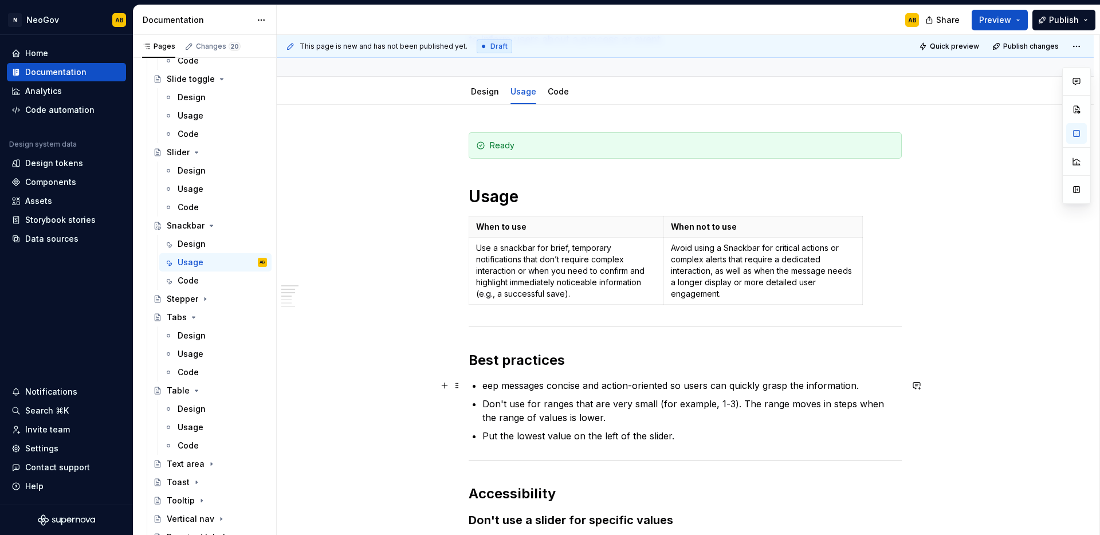
click at [483, 386] on p "eep messages concise and action-oriented so users can quickly grasp the informa…" at bounding box center [692, 386] width 419 height 14
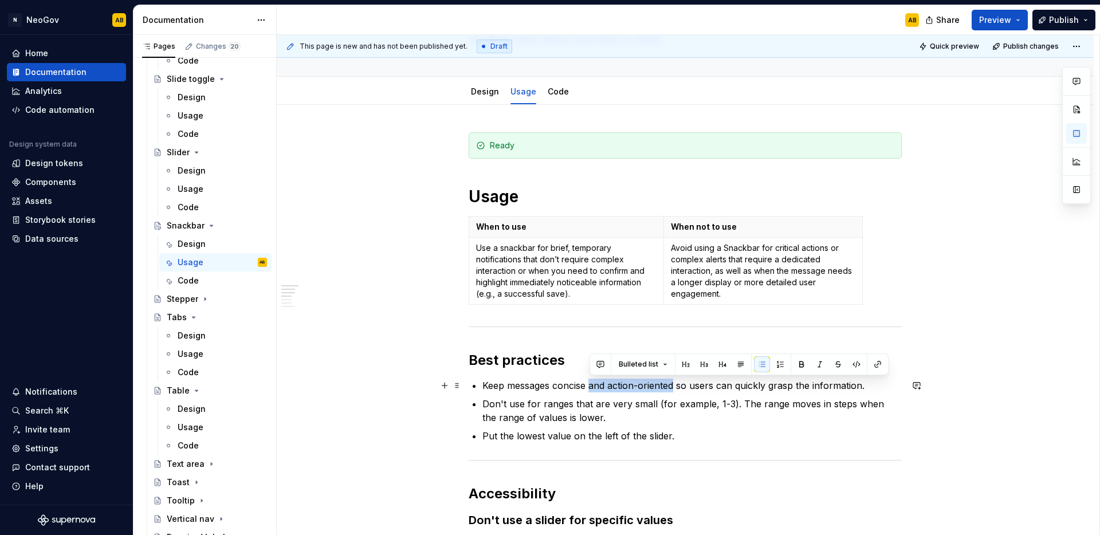
drag, startPoint x: 675, startPoint y: 387, endPoint x: 591, endPoint y: 389, distance: 83.7
click at [591, 389] on p "Keep messages concise and action-oriented so users can quickly grasp the inform…" at bounding box center [692, 386] width 419 height 14
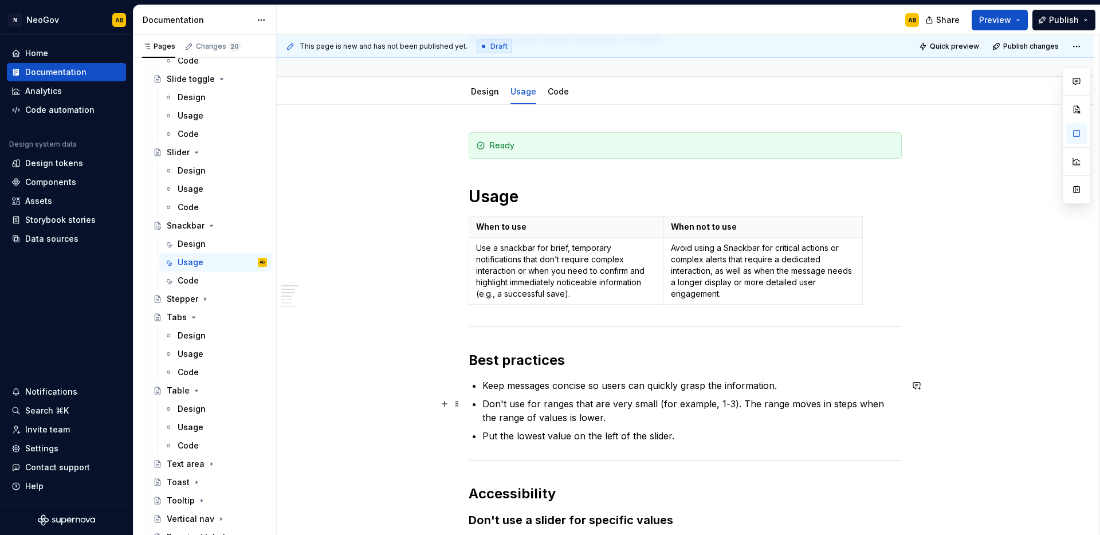
click at [513, 409] on p "Don't use for ranges that are very small (for example, 1-3). The range moves in…" at bounding box center [692, 411] width 419 height 28
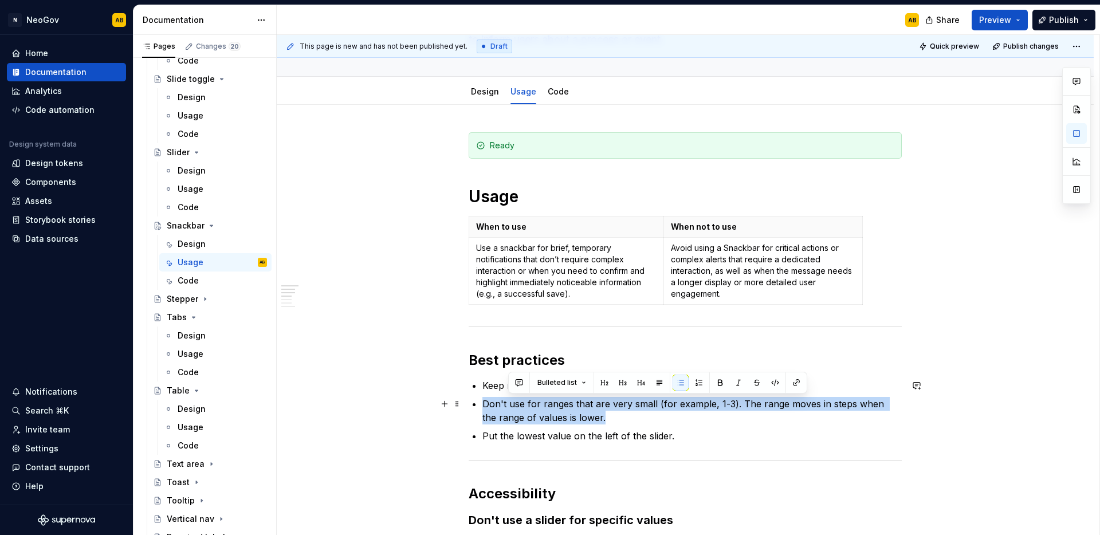
click at [513, 409] on p "Don't use for ranges that are very small (for example, 1-3). The range moves in…" at bounding box center [692, 411] width 419 height 28
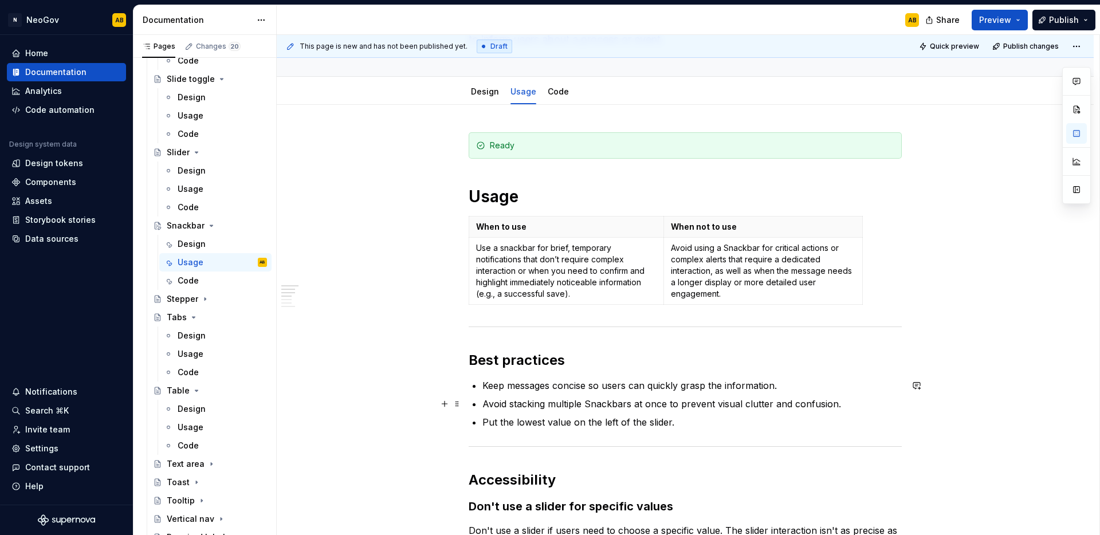
click at [646, 409] on p "Avoid stacking multiple Snackbars at once to prevent visual clutter and confusi…" at bounding box center [692, 404] width 419 height 14
click at [498, 426] on p "Put the lowest value on the left of the slider." at bounding box center [692, 422] width 419 height 14
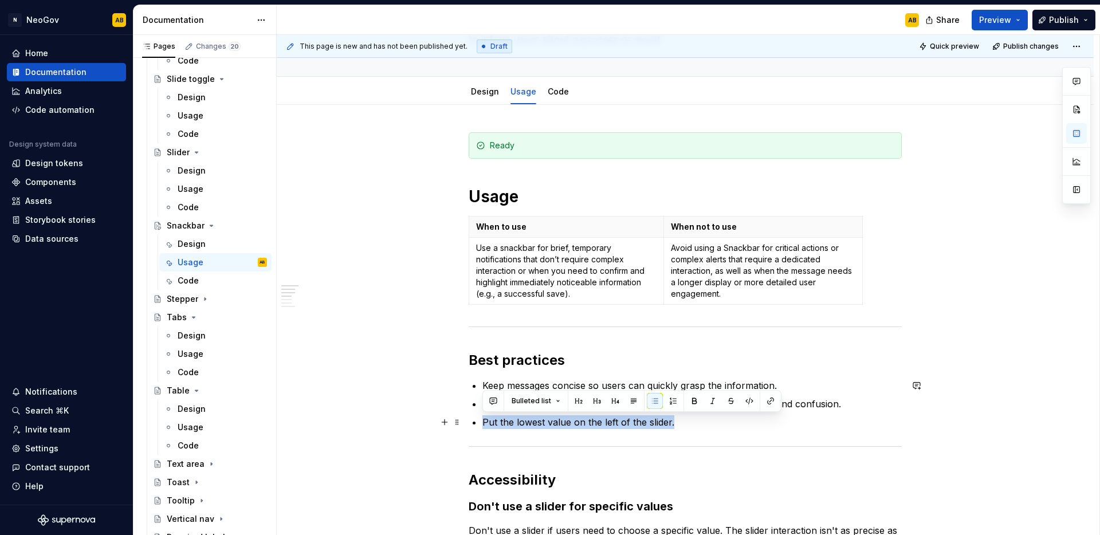
click at [498, 426] on p "Put the lowest value on the left of the slider." at bounding box center [692, 422] width 419 height 14
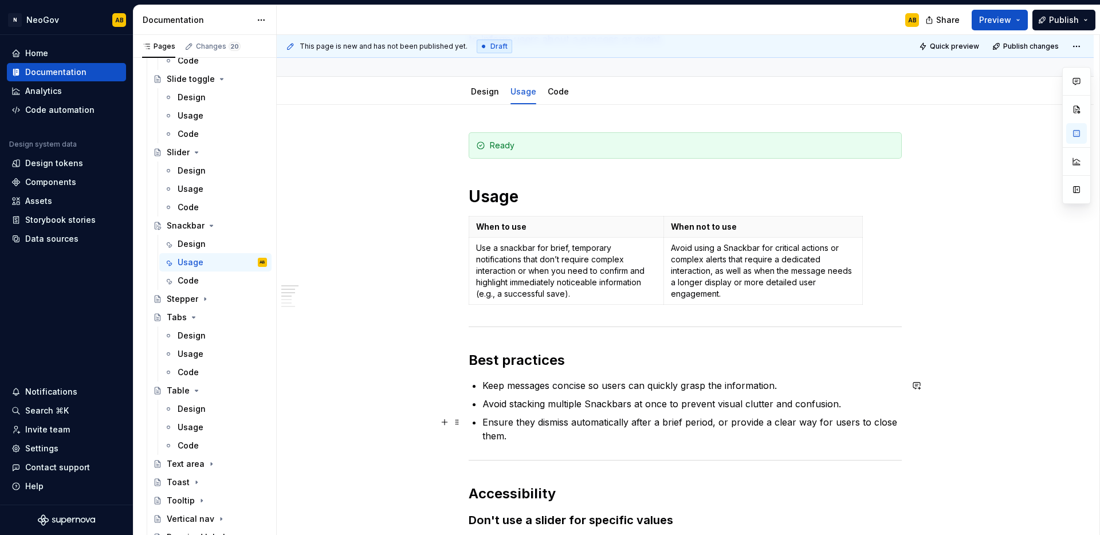
click at [536, 442] on p "Ensure they dismiss automatically after a brief period, or provide a clear way …" at bounding box center [692, 429] width 419 height 28
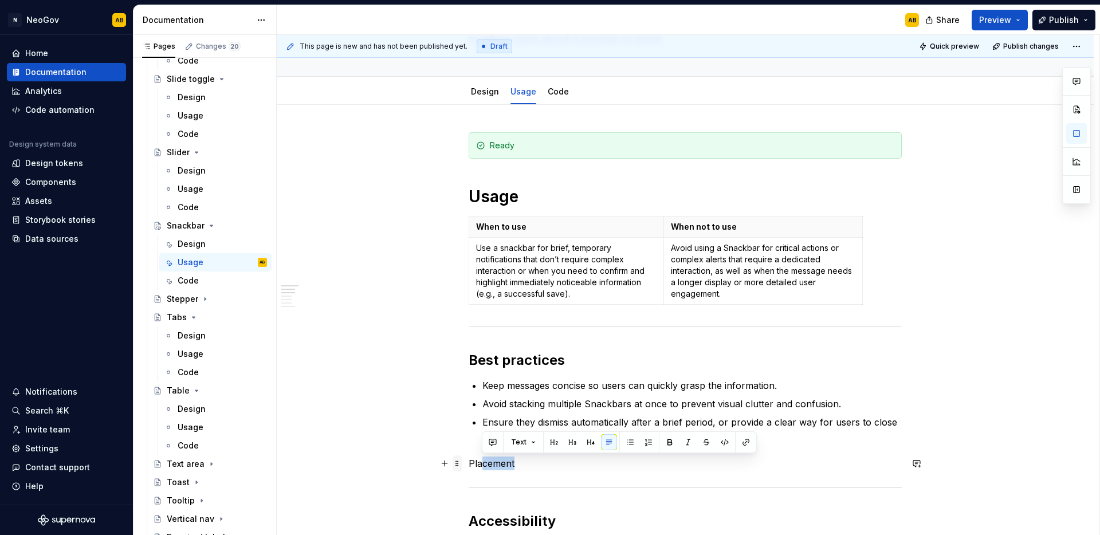
drag, startPoint x: 520, startPoint y: 465, endPoint x: 459, endPoint y: 464, distance: 61.3
click at [469, 465] on div "Ready Usage When to use When not to use Use a snackbar for brief, temporary not…" at bounding box center [685, 486] width 433 height 708
click at [522, 467] on p "Placement" at bounding box center [685, 464] width 433 height 14
drag, startPoint x: 491, startPoint y: 465, endPoint x: 465, endPoint y: 465, distance: 25.2
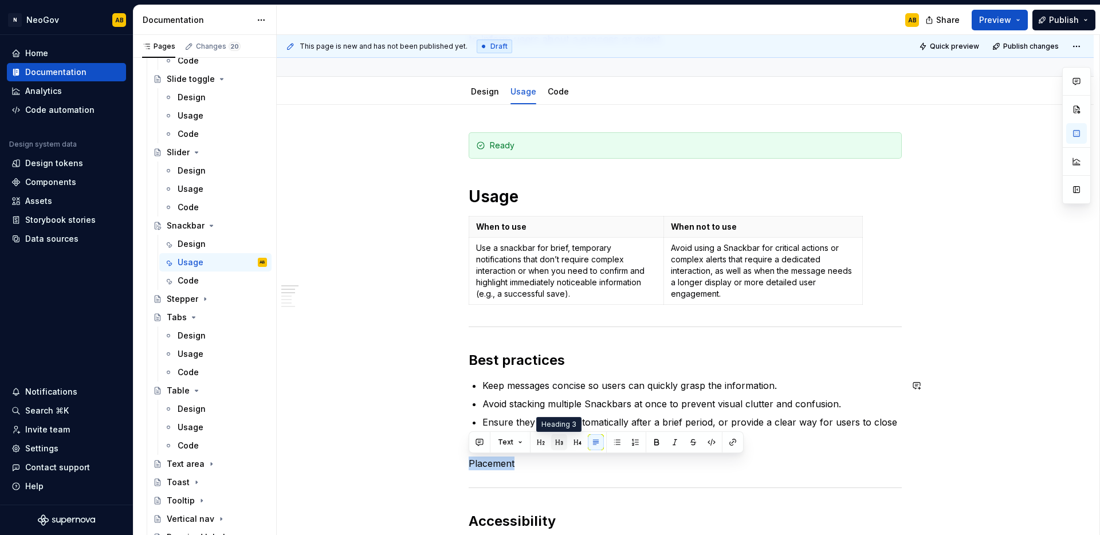
click at [560, 445] on button "button" at bounding box center [559, 442] width 16 height 16
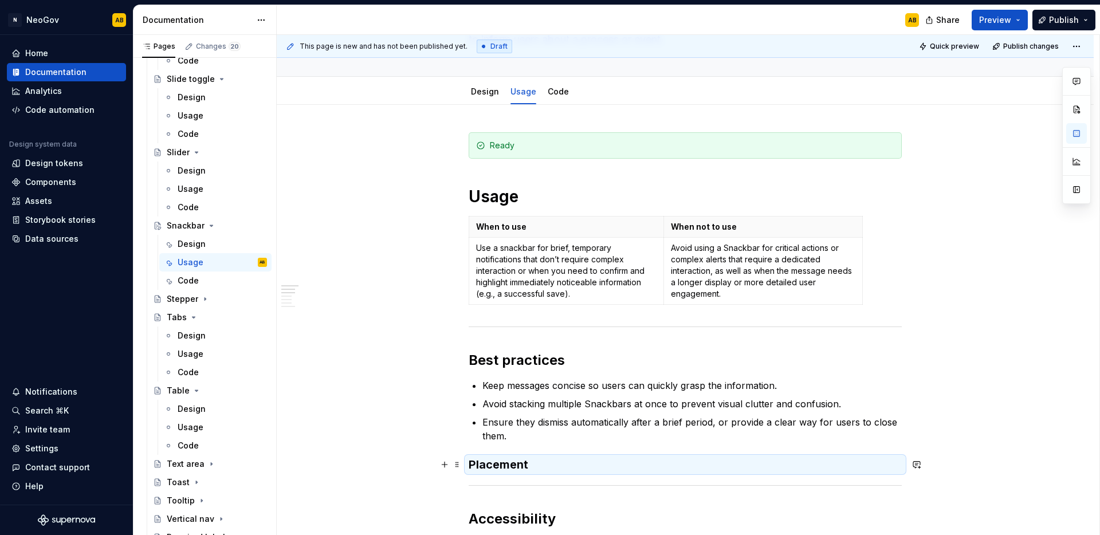
click at [540, 473] on h3 "Placement" at bounding box center [685, 465] width 433 height 16
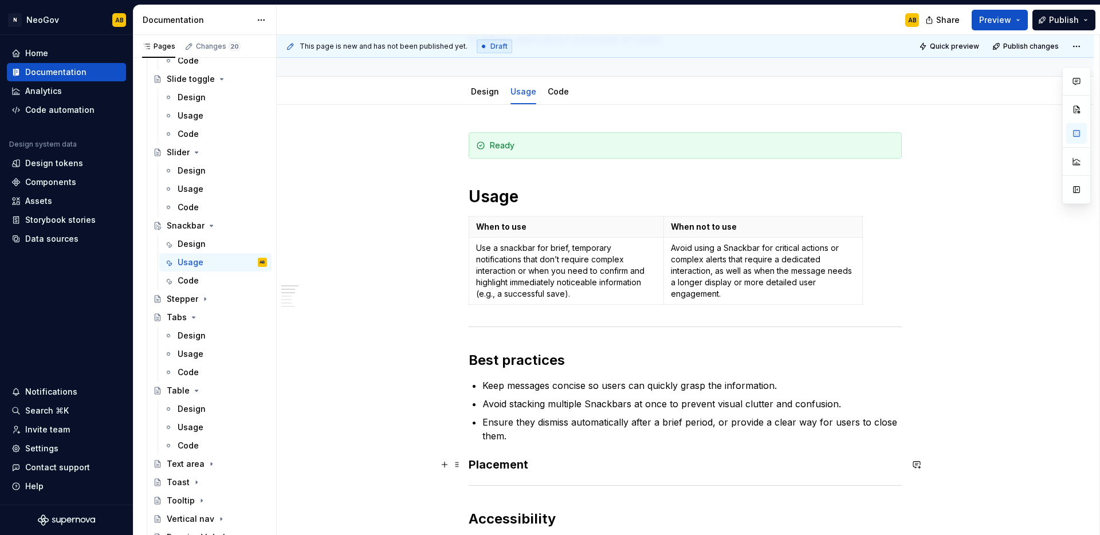
click at [538, 469] on h3 "Placement" at bounding box center [685, 465] width 433 height 16
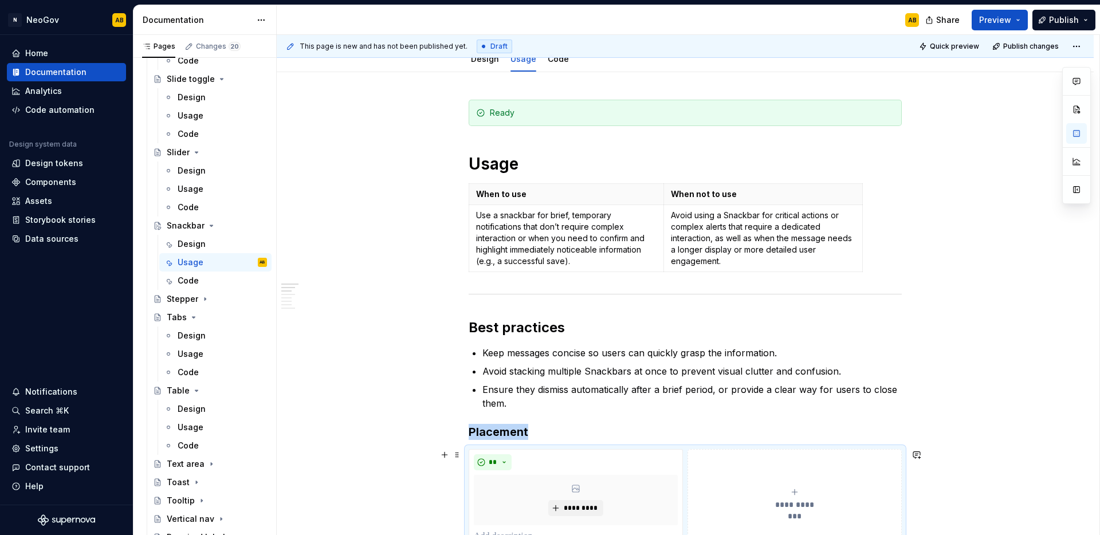
scroll to position [240, 0]
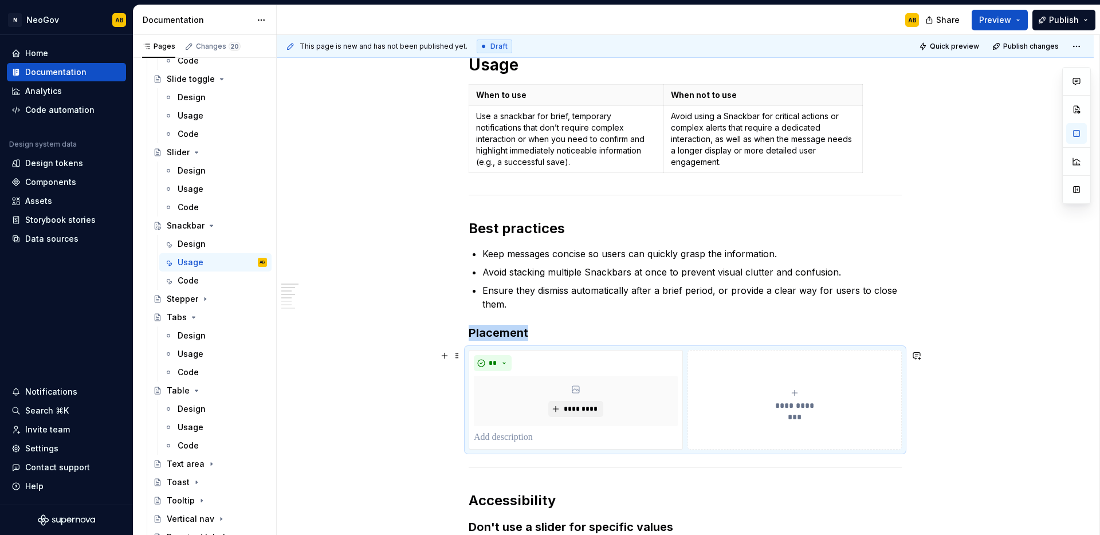
click at [713, 364] on button "**********" at bounding box center [795, 400] width 214 height 100
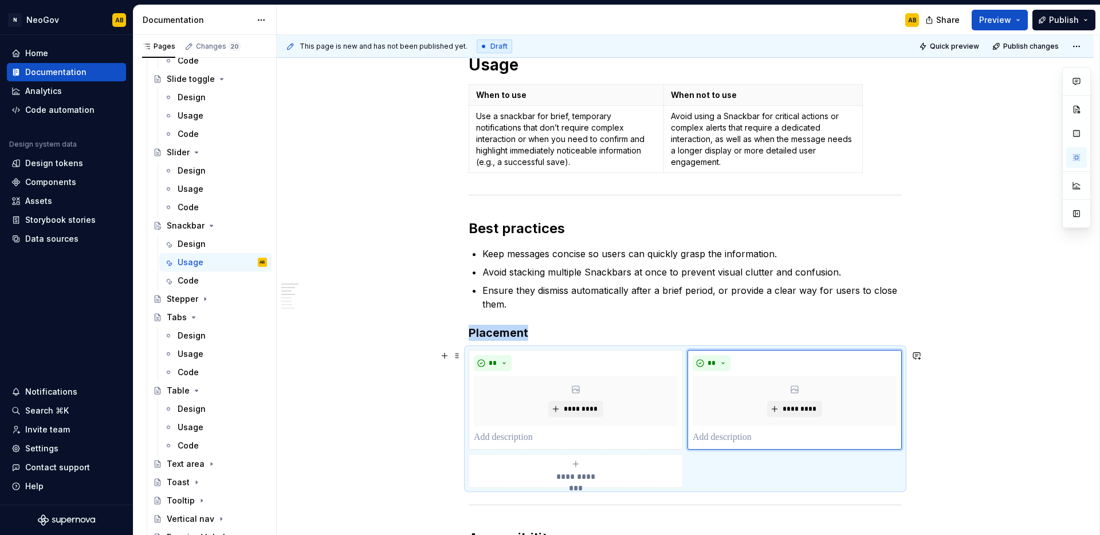
click at [942, 425] on div "**********" at bounding box center [685, 495] width 817 height 1045
click at [720, 361] on button "**" at bounding box center [712, 363] width 38 height 16
click at [732, 401] on div "Don't" at bounding box center [738, 403] width 21 height 11
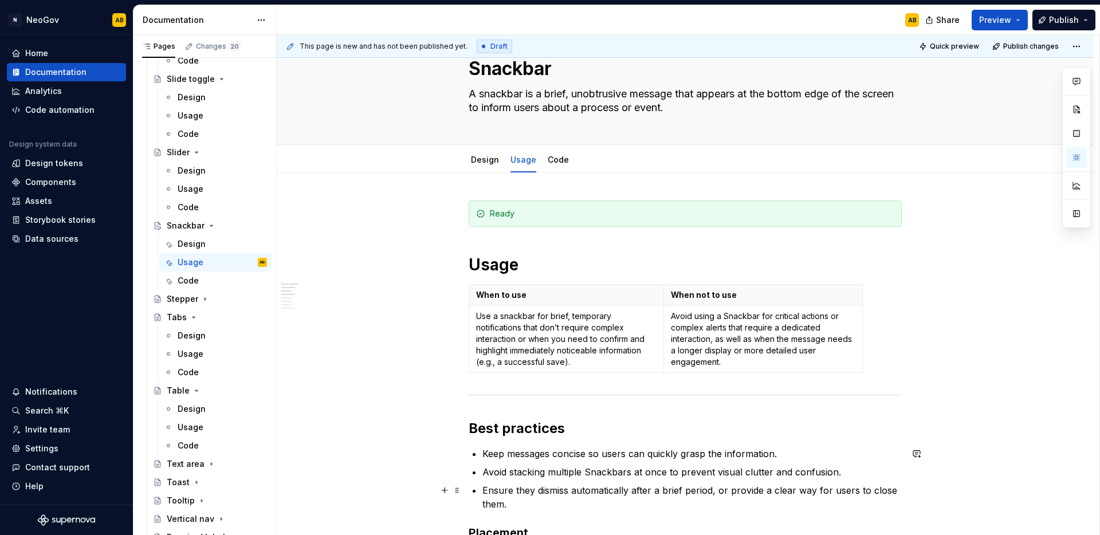
scroll to position [0, 0]
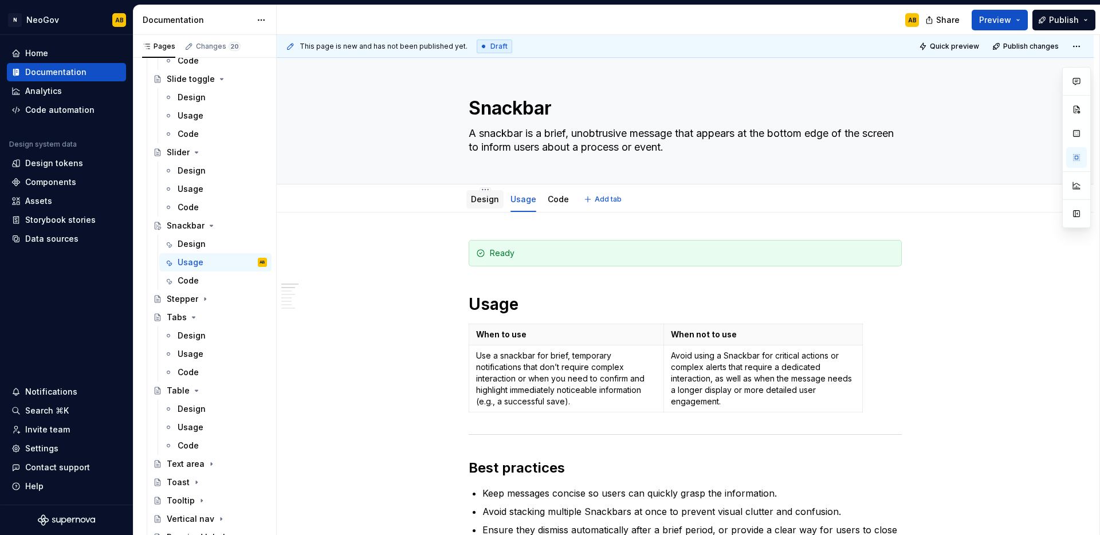
click at [484, 199] on link "Design" at bounding box center [485, 199] width 28 height 10
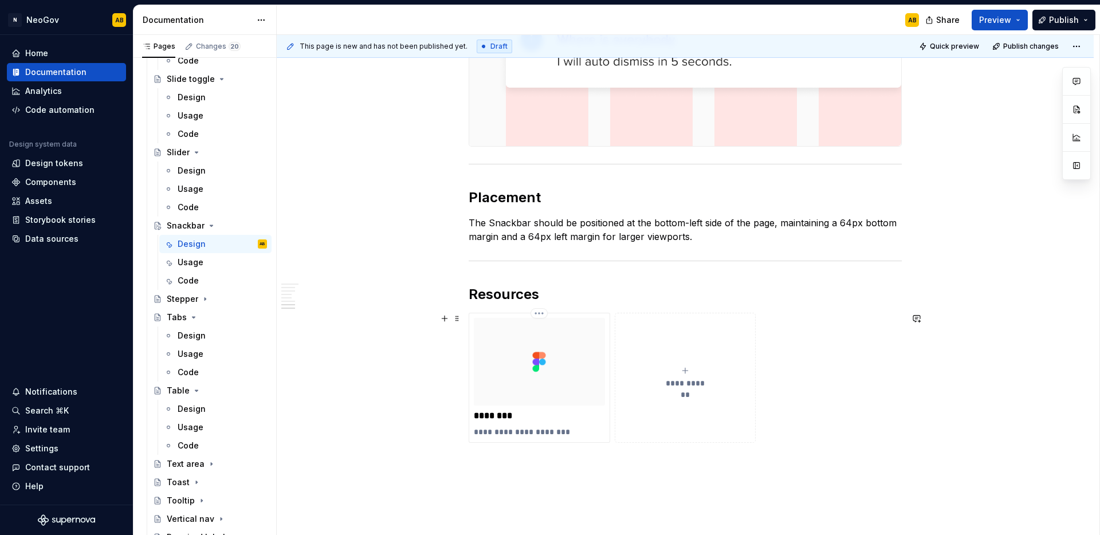
scroll to position [1239, 0]
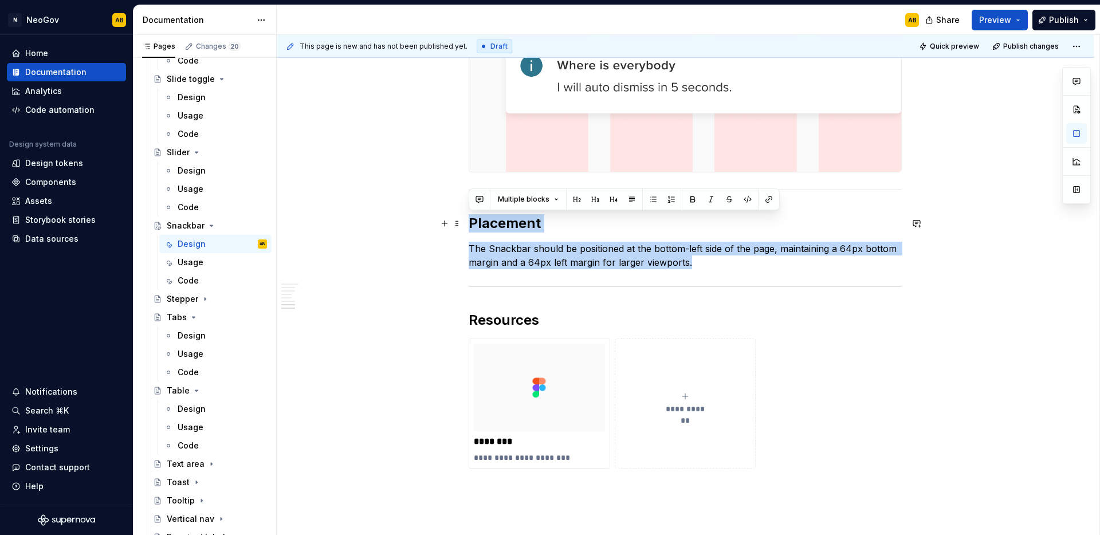
drag, startPoint x: 697, startPoint y: 268, endPoint x: 462, endPoint y: 222, distance: 239.5
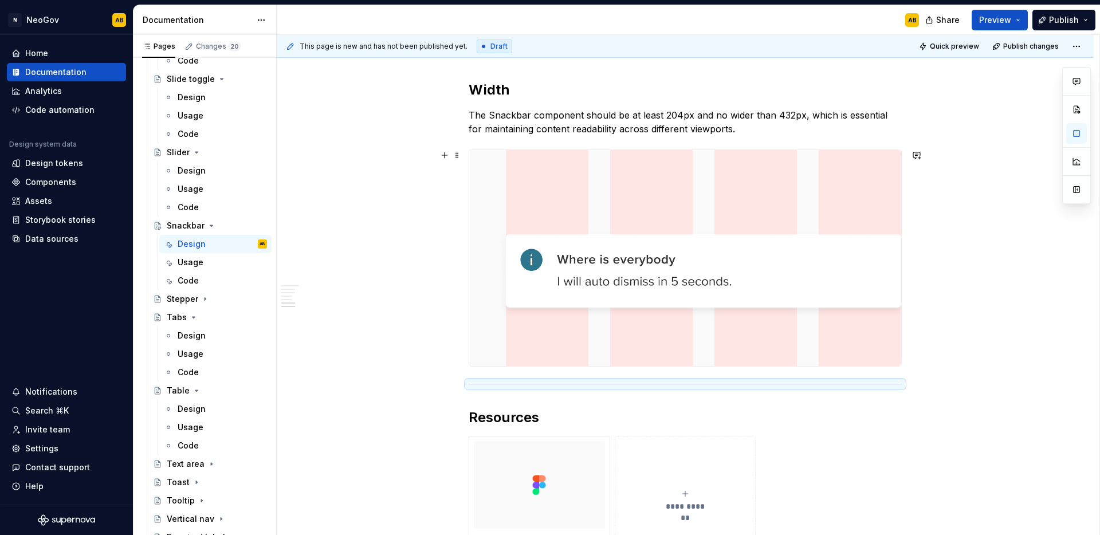
scroll to position [0, 0]
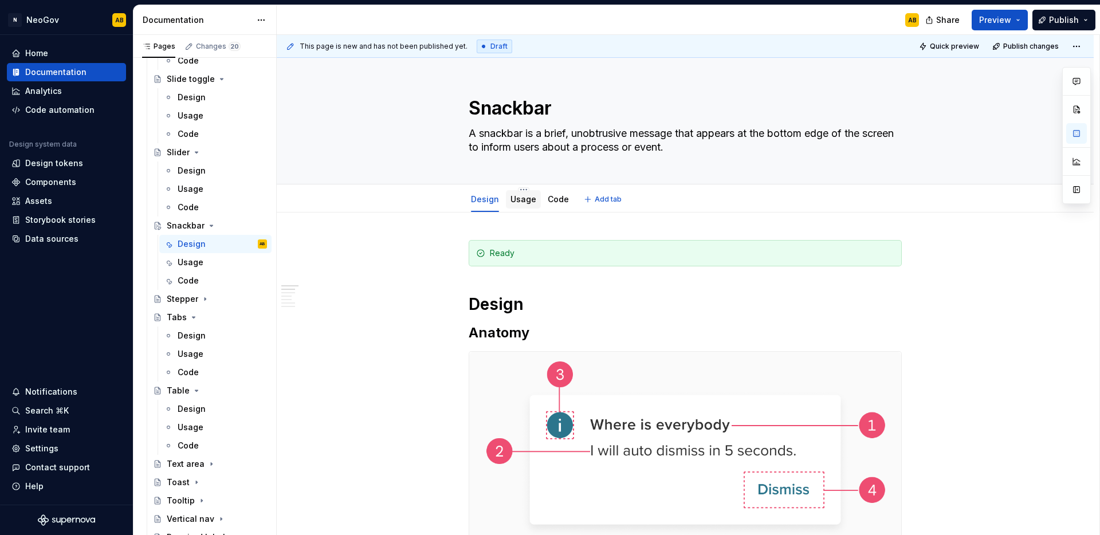
click at [522, 203] on link "Usage" at bounding box center [524, 199] width 26 height 10
click at [513, 204] on div "Usage" at bounding box center [524, 199] width 26 height 11
click at [520, 202] on link "Usage" at bounding box center [524, 199] width 26 height 10
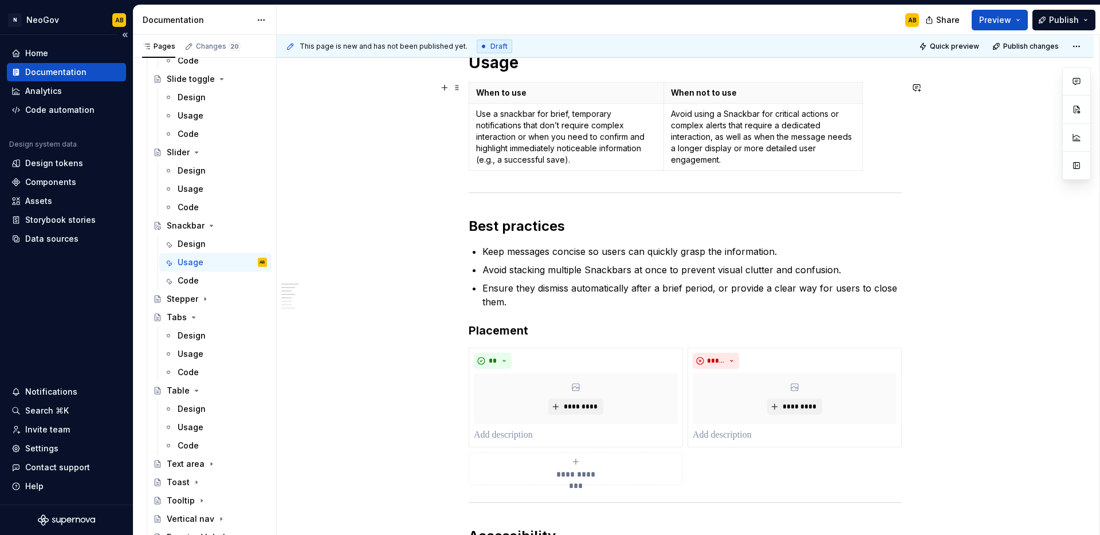
scroll to position [272, 0]
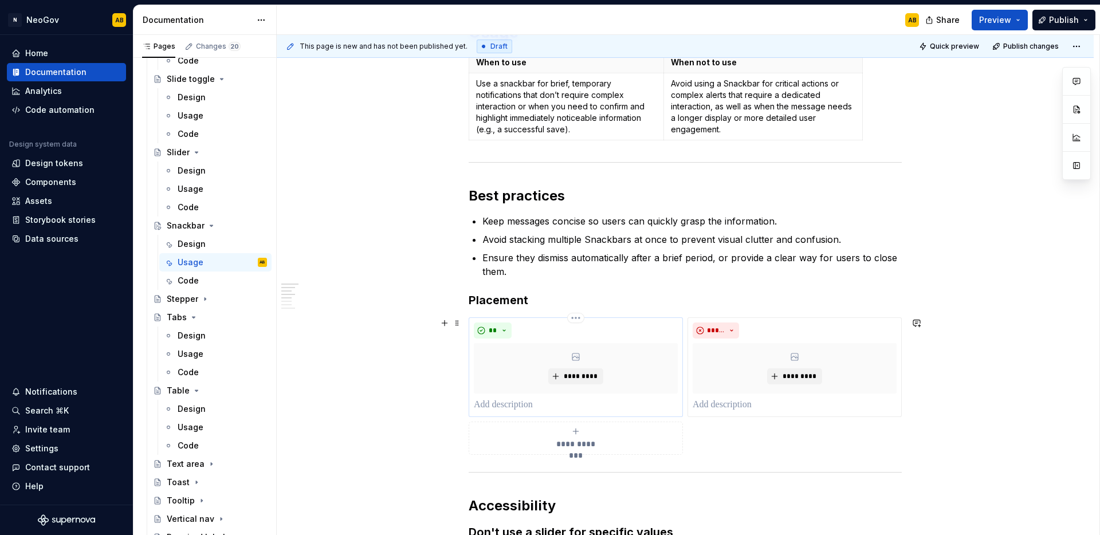
click at [518, 406] on p at bounding box center [576, 405] width 204 height 14
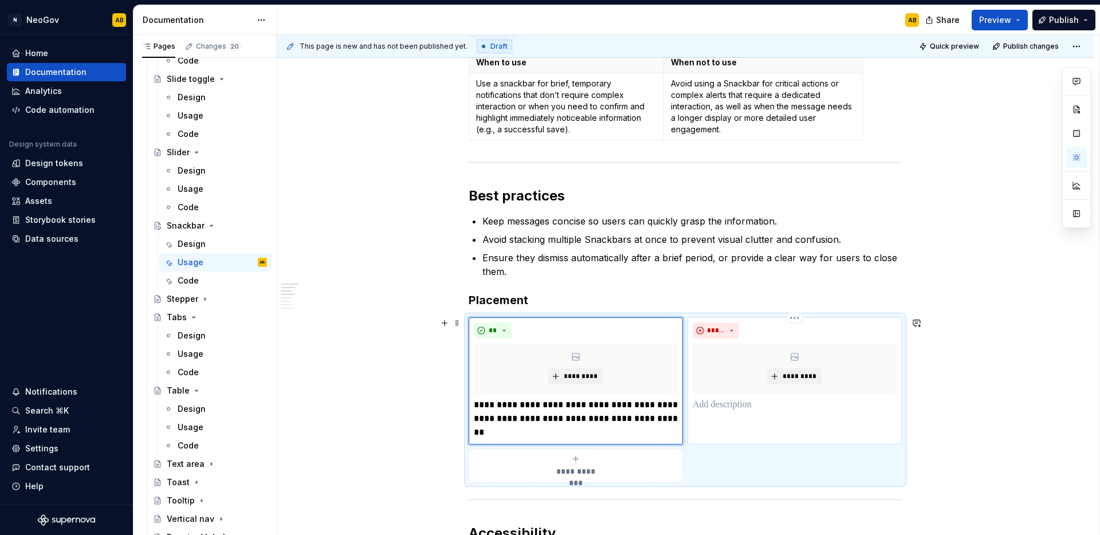
click at [727, 401] on p at bounding box center [795, 405] width 204 height 14
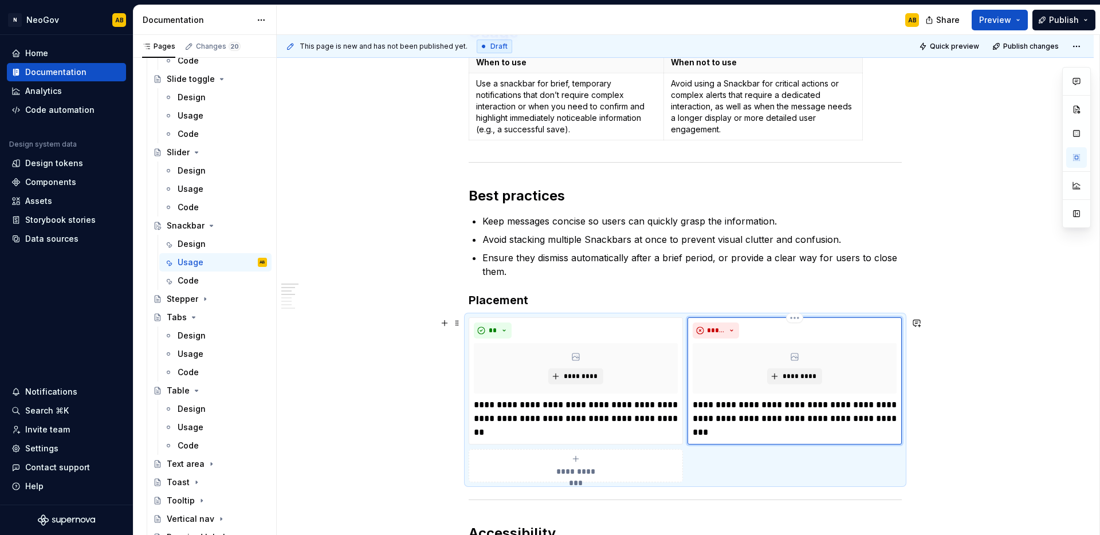
type textarea "*"
click at [719, 405] on p "**********" at bounding box center [795, 418] width 204 height 41
drag, startPoint x: 729, startPoint y: 405, endPoint x: 712, endPoint y: 406, distance: 17.8
click at [712, 406] on p "**********" at bounding box center [795, 418] width 204 height 41
click at [709, 406] on p "**********" at bounding box center [795, 418] width 204 height 41
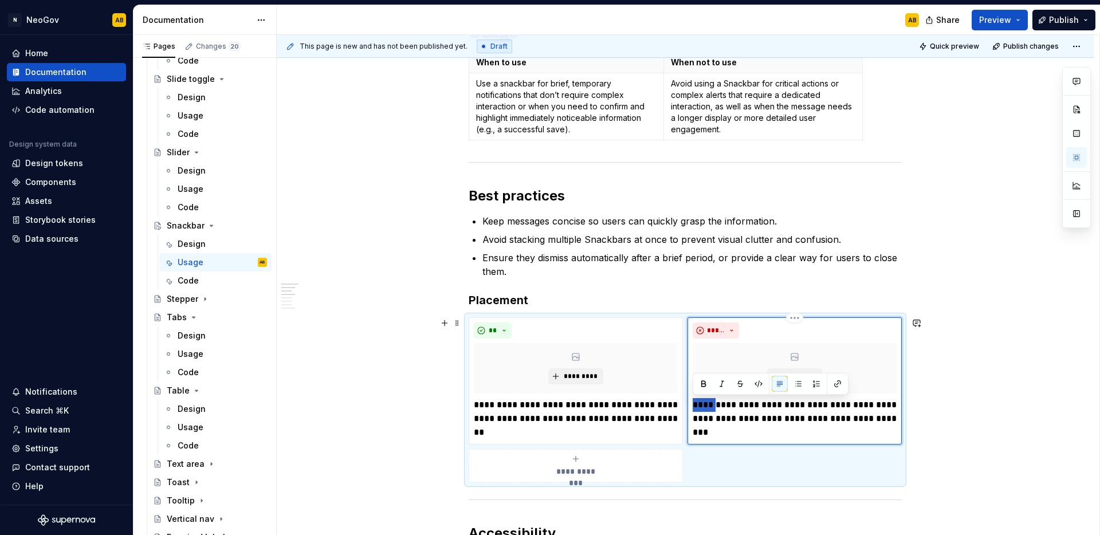
drag, startPoint x: 715, startPoint y: 405, endPoint x: 689, endPoint y: 408, distance: 26.5
click at [689, 408] on div "**********" at bounding box center [795, 380] width 214 height 127
click at [725, 324] on button "*****" at bounding box center [716, 331] width 46 height 16
click at [726, 386] on span "Caution" at bounding box center [744, 390] width 97 height 18
click at [838, 431] on p "**********" at bounding box center [795, 418] width 204 height 41
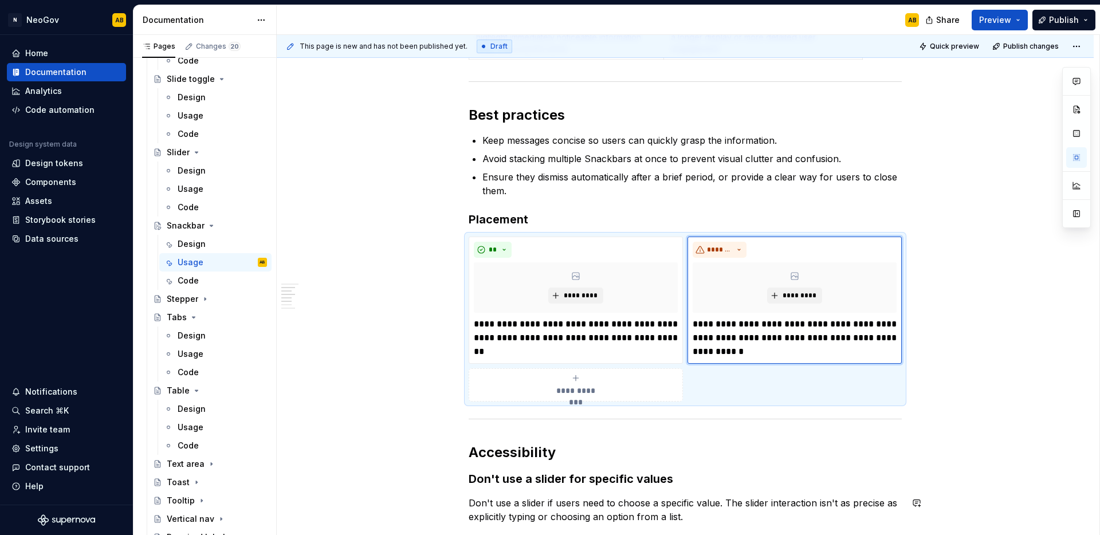
scroll to position [567, 0]
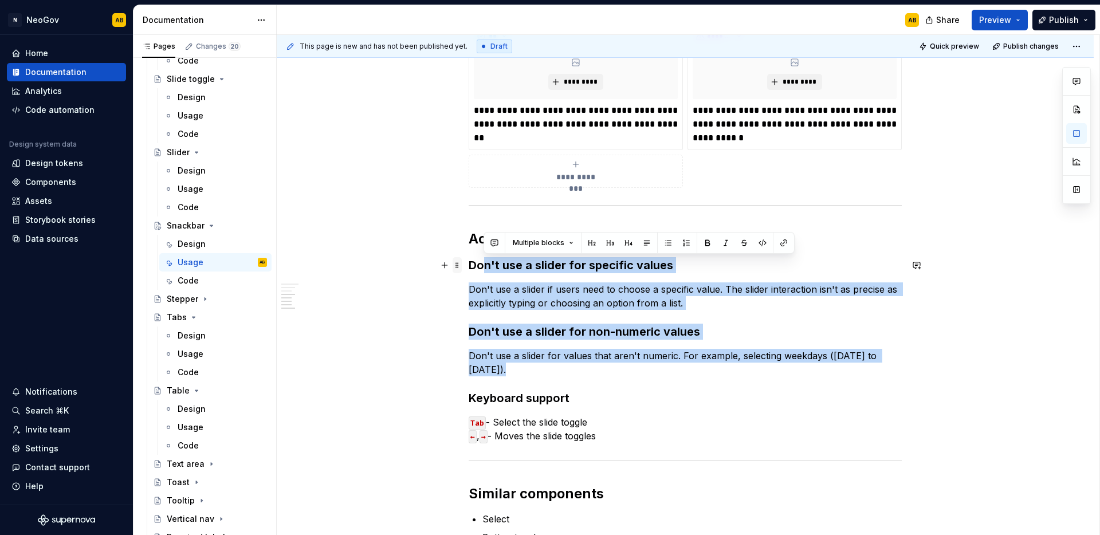
drag, startPoint x: 508, startPoint y: 372, endPoint x: 457, endPoint y: 264, distance: 119.4
click at [469, 264] on div "**********" at bounding box center [685, 115] width 433 height 885
click at [525, 369] on p "Don't use a slider for values that aren't numeric. For example, selecting weekd…" at bounding box center [685, 363] width 433 height 28
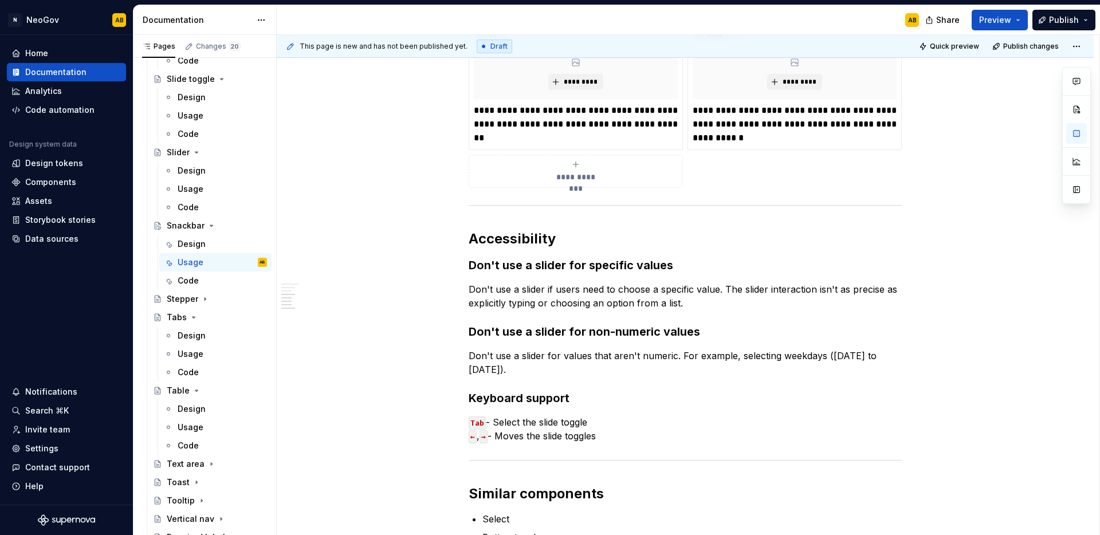
type textarea "*"
click at [501, 262] on h3 "Don't use a slider for specific values" at bounding box center [685, 265] width 433 height 16
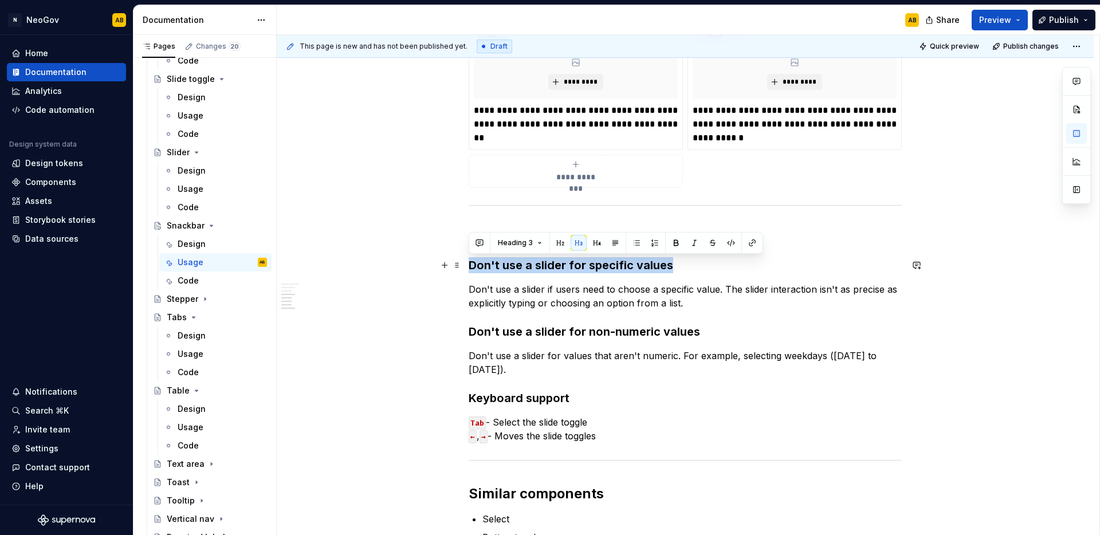
click at [501, 262] on h3 "Don't use a slider for specific values" at bounding box center [685, 265] width 433 height 16
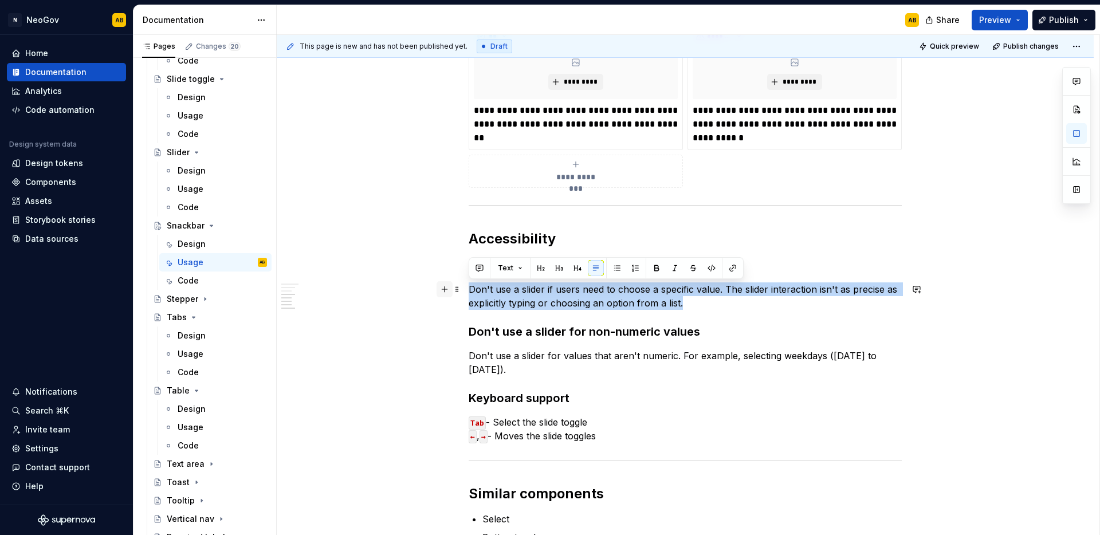
drag, startPoint x: 627, startPoint y: 304, endPoint x: 446, endPoint y: 288, distance: 182.4
click at [469, 288] on div "**********" at bounding box center [685, 115] width 433 height 885
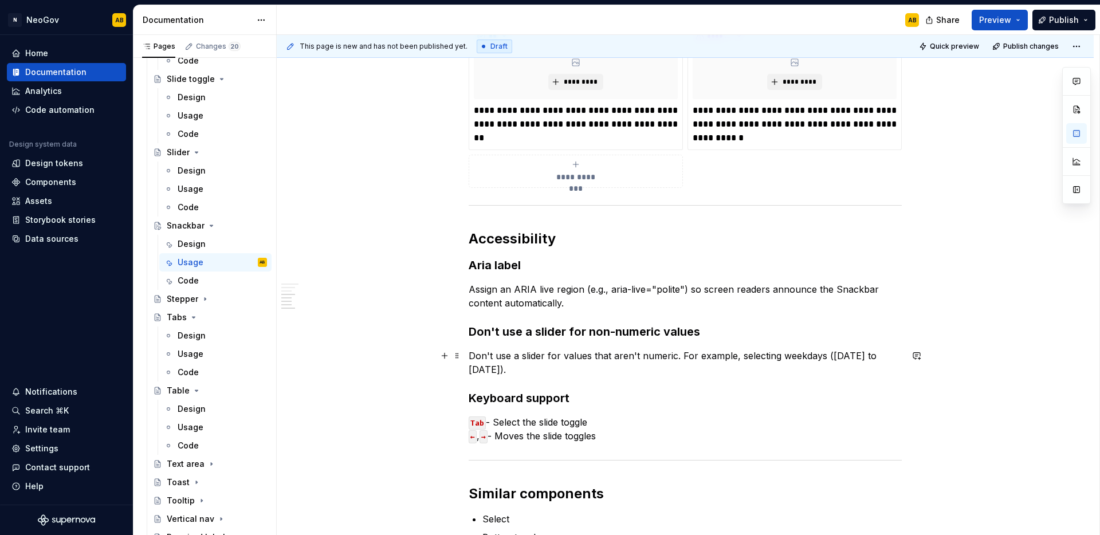
click at [528, 361] on p "Don't use a slider for values that aren't numeric. For example, selecting weekd…" at bounding box center [685, 363] width 433 height 28
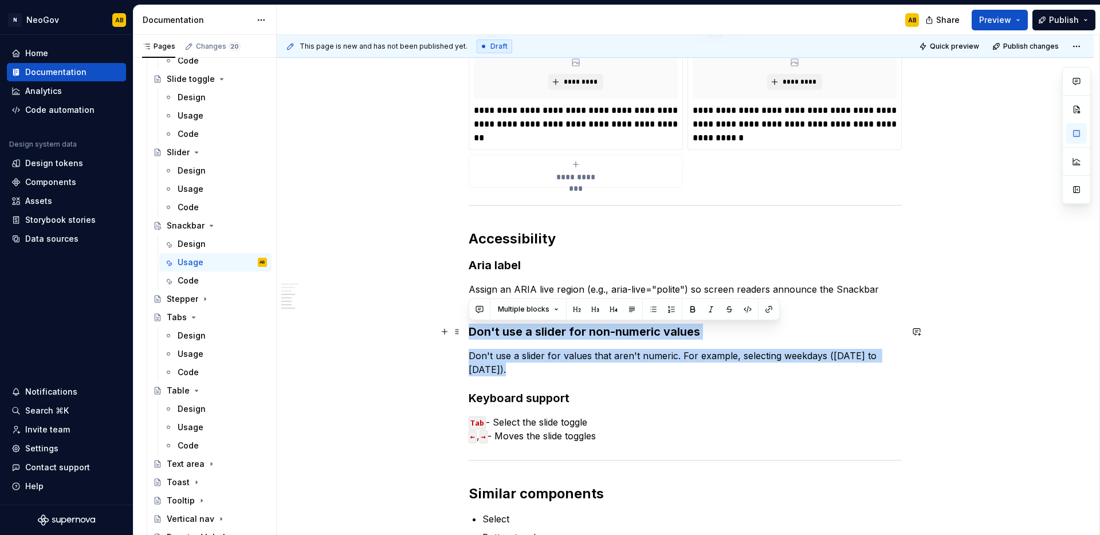
drag, startPoint x: 477, startPoint y: 363, endPoint x: 462, endPoint y: 335, distance: 31.8
click at [462, 335] on div "**********" at bounding box center [685, 182] width 817 height 1073
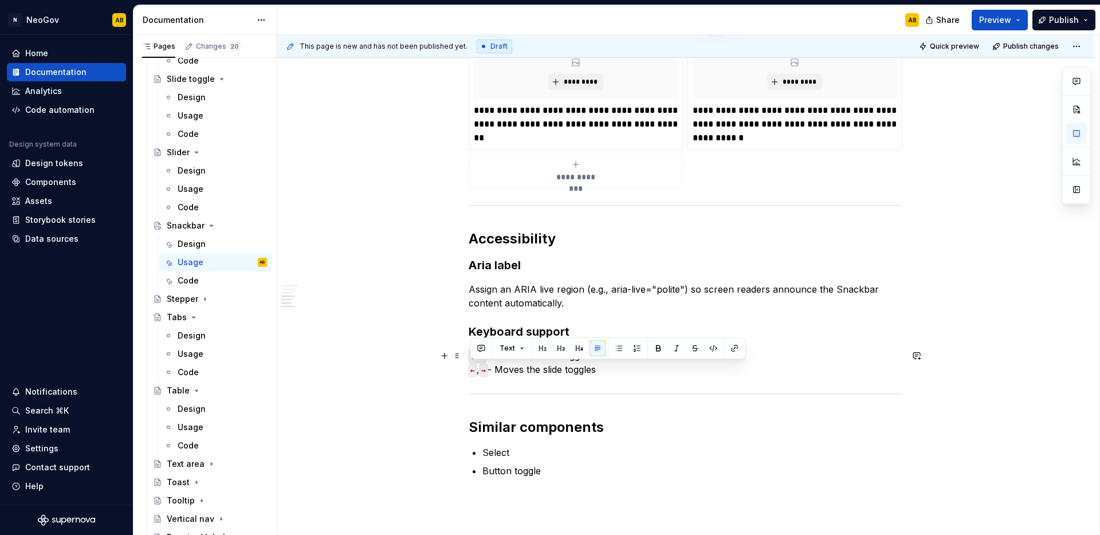
drag, startPoint x: 582, startPoint y: 371, endPoint x: 464, endPoint y: 369, distance: 118.6
click at [464, 369] on div "**********" at bounding box center [685, 149] width 817 height 1006
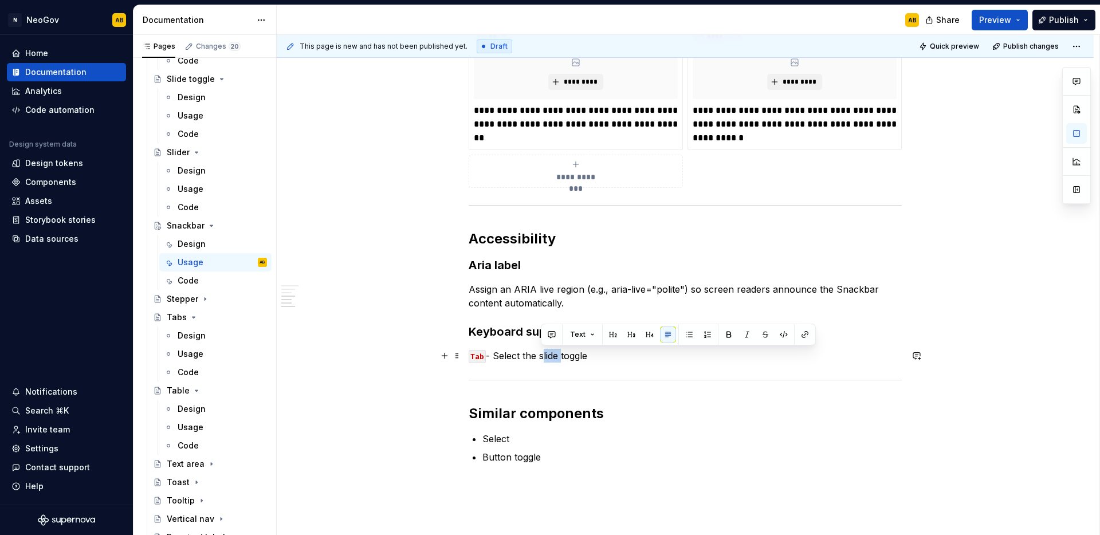
drag, startPoint x: 541, startPoint y: 356, endPoint x: 559, endPoint y: 357, distance: 18.4
click at [559, 357] on p "Tab - Select the slide toggle" at bounding box center [685, 356] width 433 height 14
click at [535, 358] on p "Tab - Select the slide toggle" at bounding box center [685, 356] width 433 height 14
drag, startPoint x: 542, startPoint y: 357, endPoint x: 590, endPoint y: 360, distance: 48.2
click at [590, 360] on p "Tab - Select the slide toggle" at bounding box center [685, 356] width 433 height 14
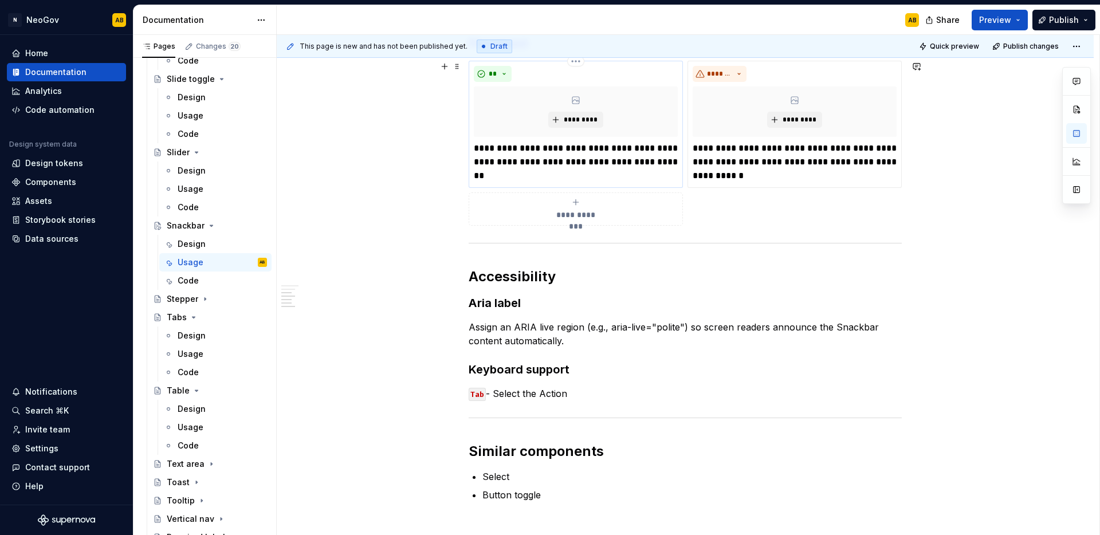
scroll to position [0, 0]
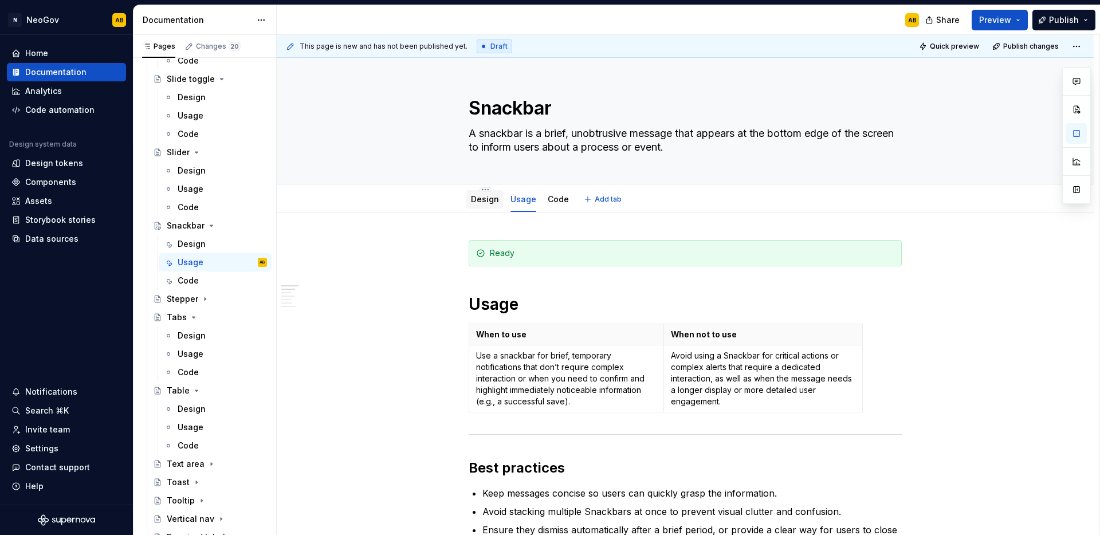
click at [483, 206] on div "Design" at bounding box center [485, 200] width 28 height 14
click at [489, 201] on link "Design" at bounding box center [485, 199] width 28 height 10
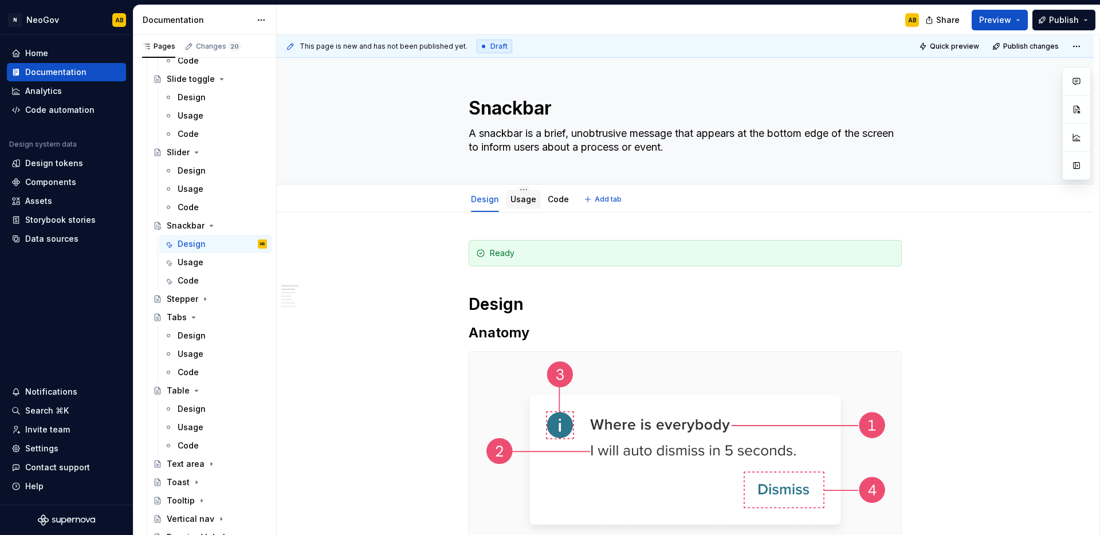
click at [519, 198] on link "Usage" at bounding box center [524, 199] width 26 height 10
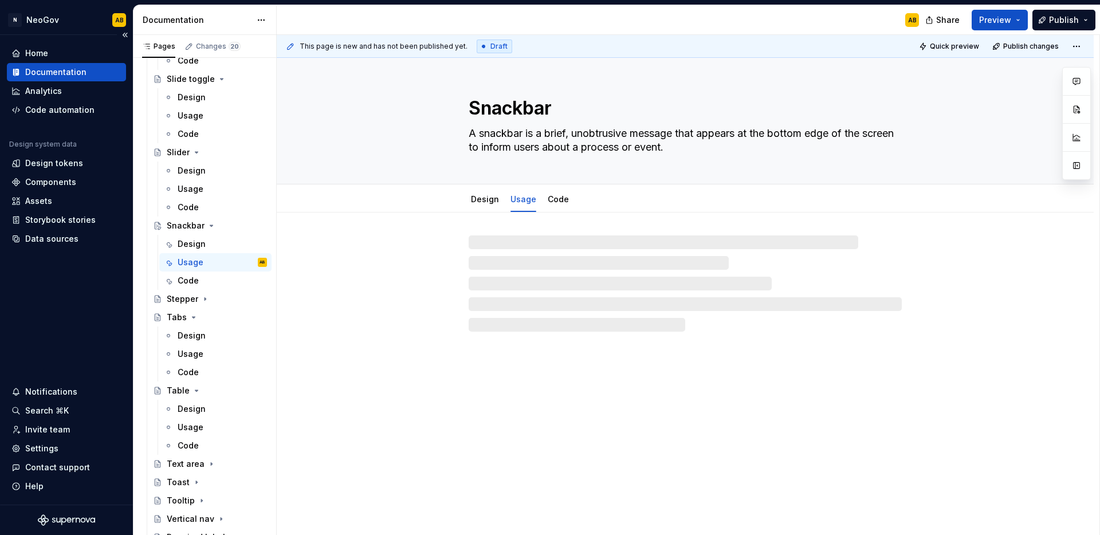
type textarea "*"
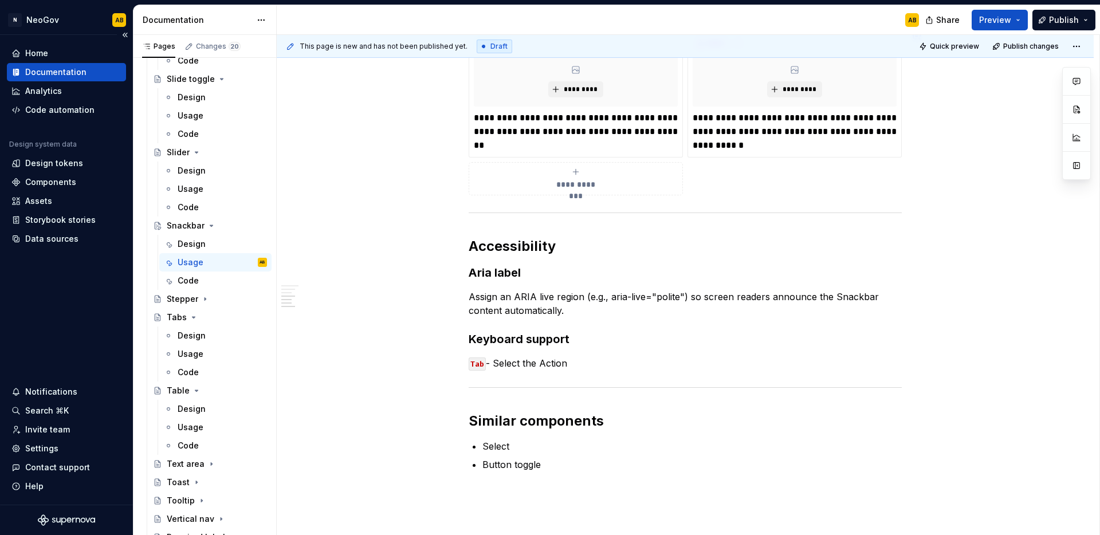
scroll to position [668, 0]
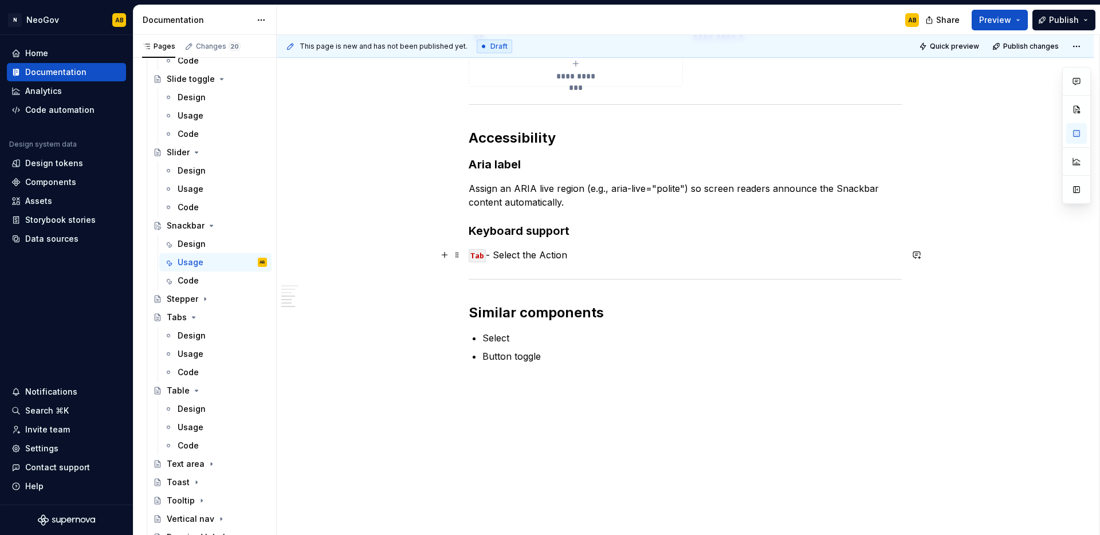
click at [569, 259] on p "Tab - Select the Action" at bounding box center [685, 255] width 433 height 14
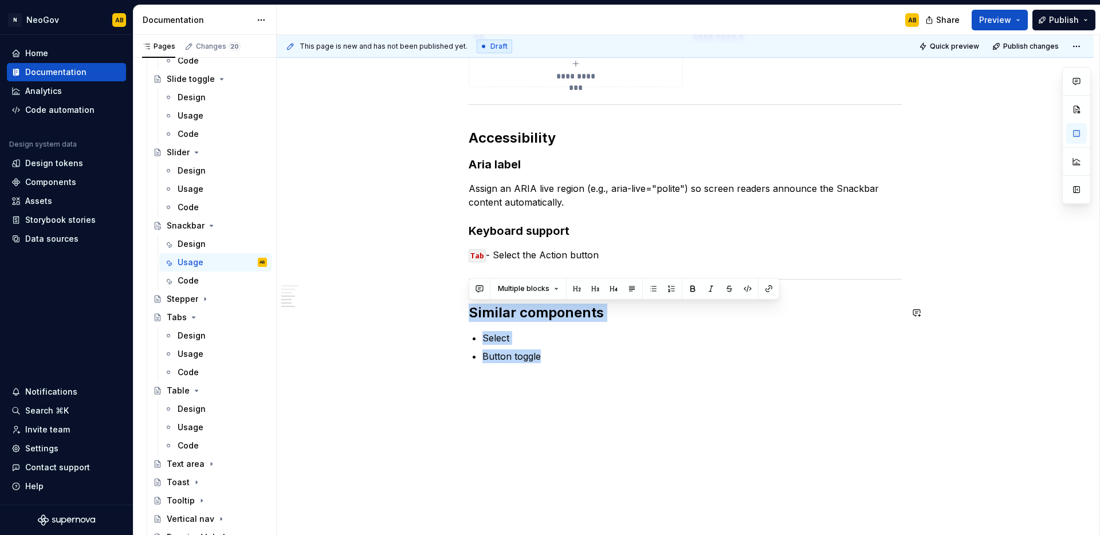
drag, startPoint x: 540, startPoint y: 360, endPoint x: 434, endPoint y: 296, distance: 123.6
click at [434, 296] on div "**********" at bounding box center [685, 41] width 817 height 993
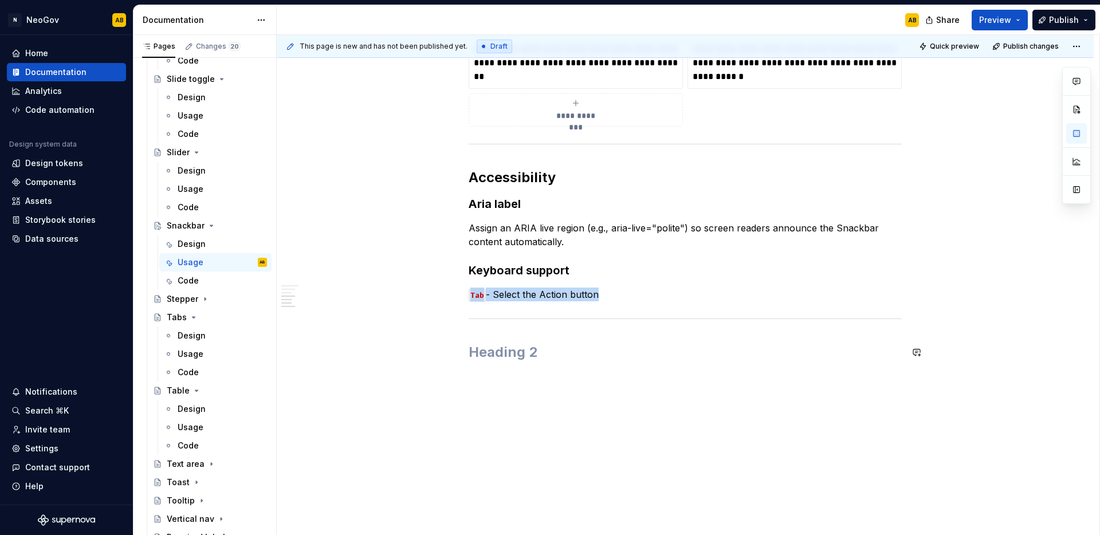
scroll to position [589, 0]
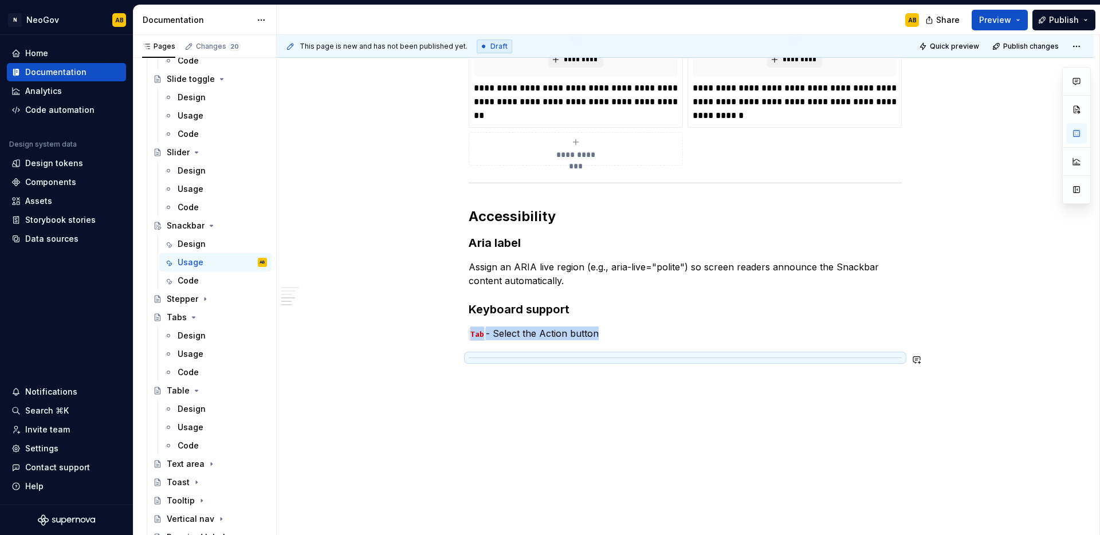
click at [488, 393] on div "**********" at bounding box center [685, 80] width 817 height 912
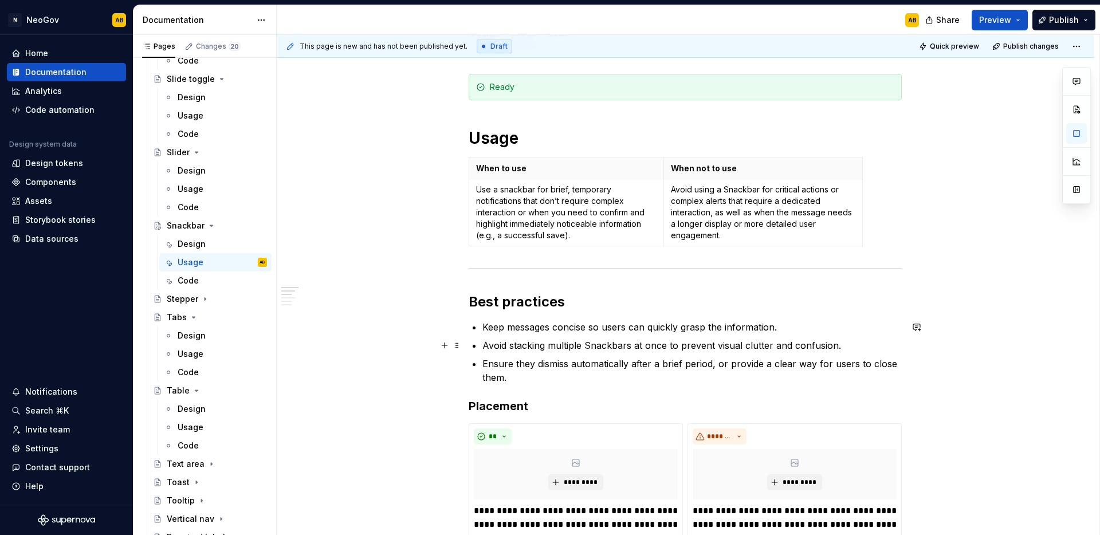
scroll to position [568, 0]
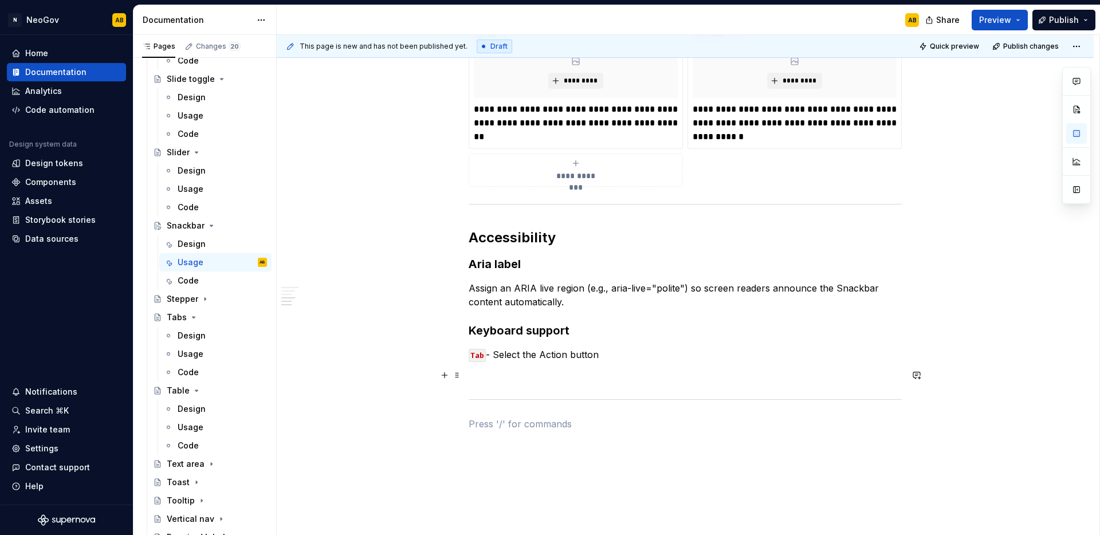
click at [486, 381] on p at bounding box center [685, 375] width 433 height 14
click at [496, 416] on div "**********" at bounding box center [685, 48] width 433 height 752
click at [459, 240] on span at bounding box center [457, 238] width 9 height 16
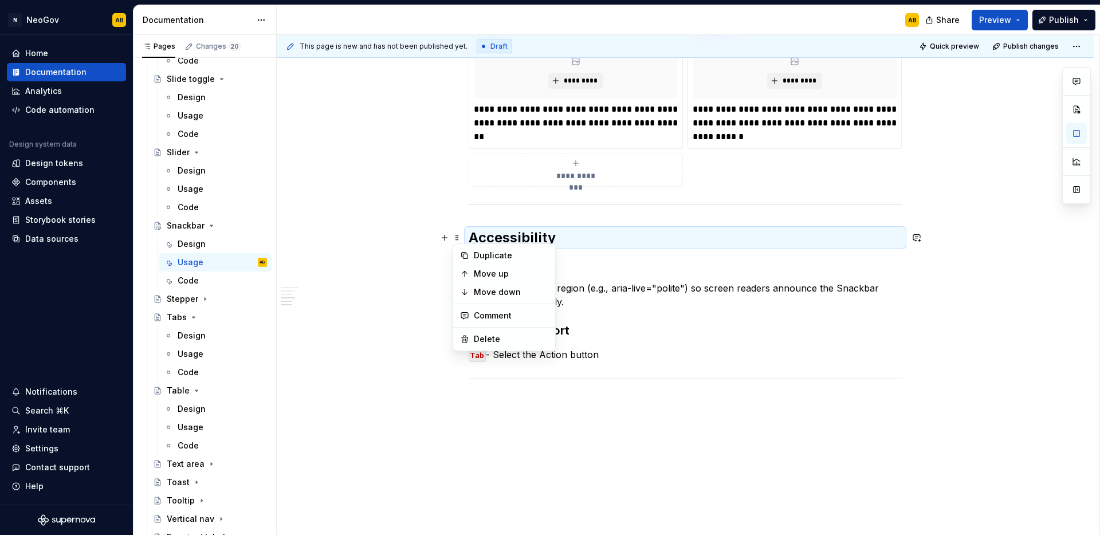
click at [463, 254] on icon at bounding box center [465, 256] width 6 height 6
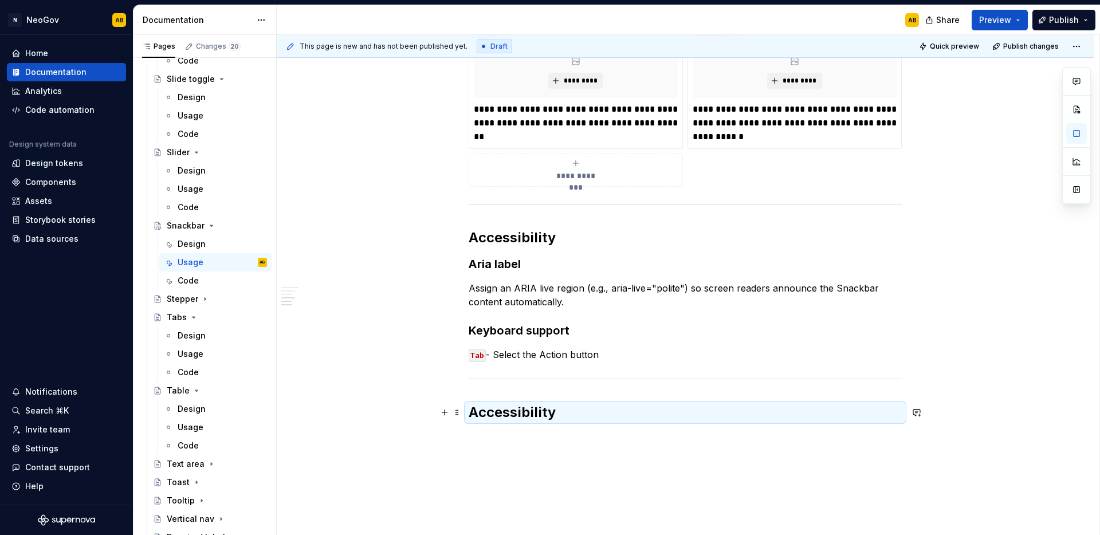
click at [487, 413] on h2 "Accessibility" at bounding box center [685, 412] width 433 height 18
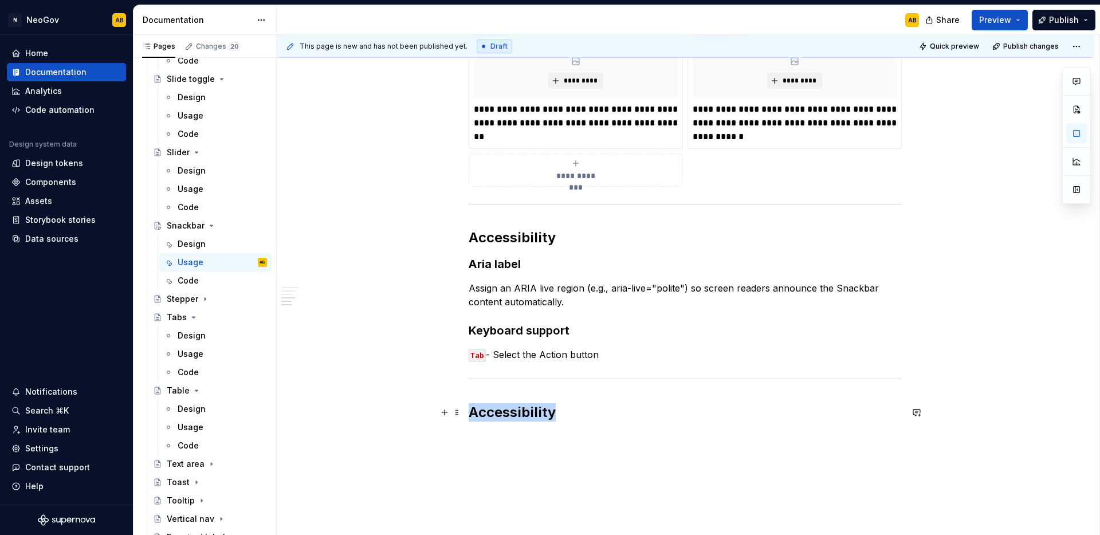
click at [487, 413] on h2 "Accessibility" at bounding box center [685, 412] width 433 height 18
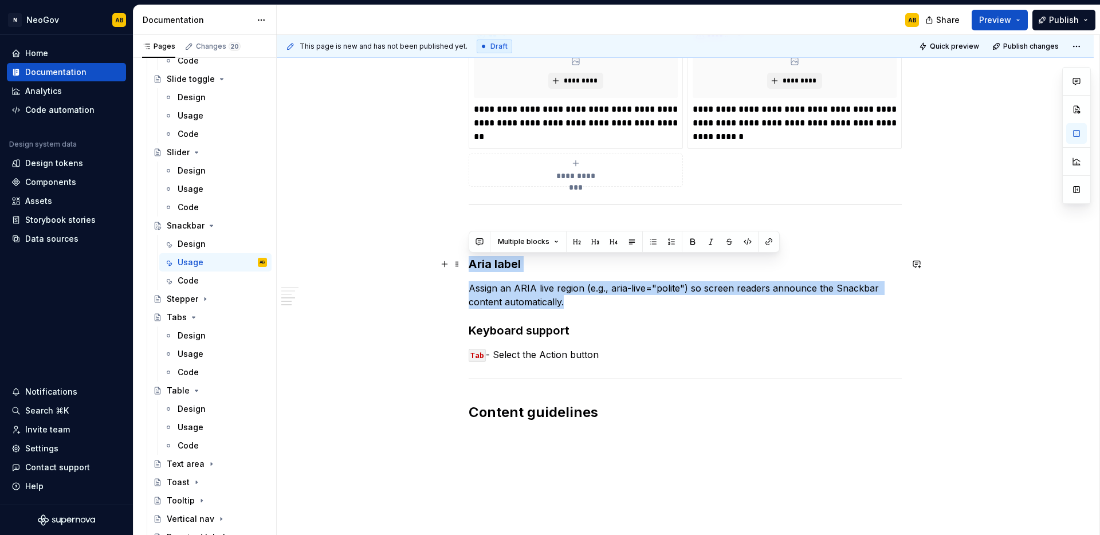
drag, startPoint x: 554, startPoint y: 303, endPoint x: 472, endPoint y: 267, distance: 89.3
click at [472, 267] on div "**********" at bounding box center [685, 68] width 433 height 793
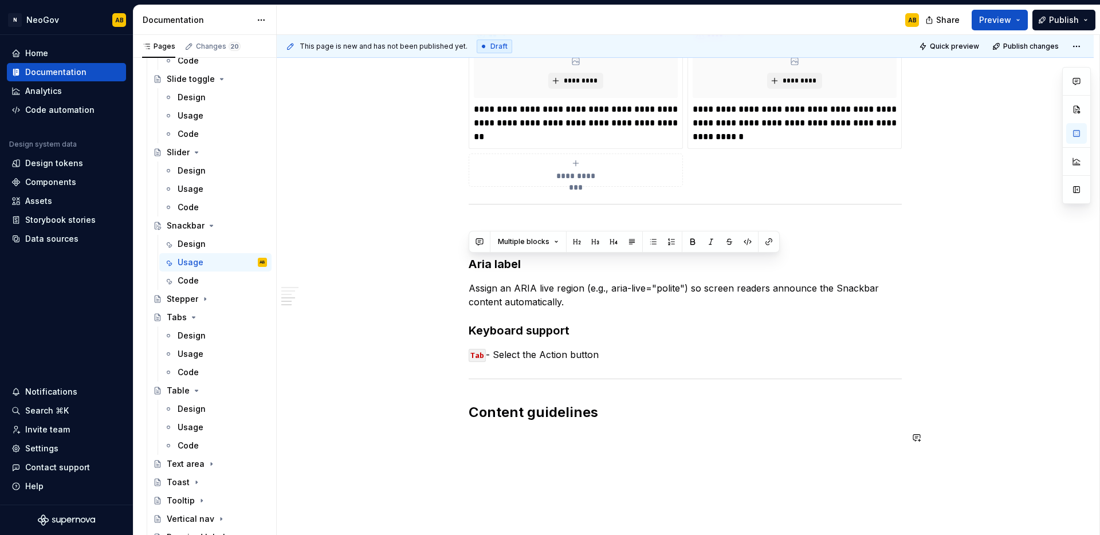
click at [480, 449] on div "**********" at bounding box center [685, 68] width 433 height 793
click at [481, 434] on p at bounding box center [685, 438] width 433 height 14
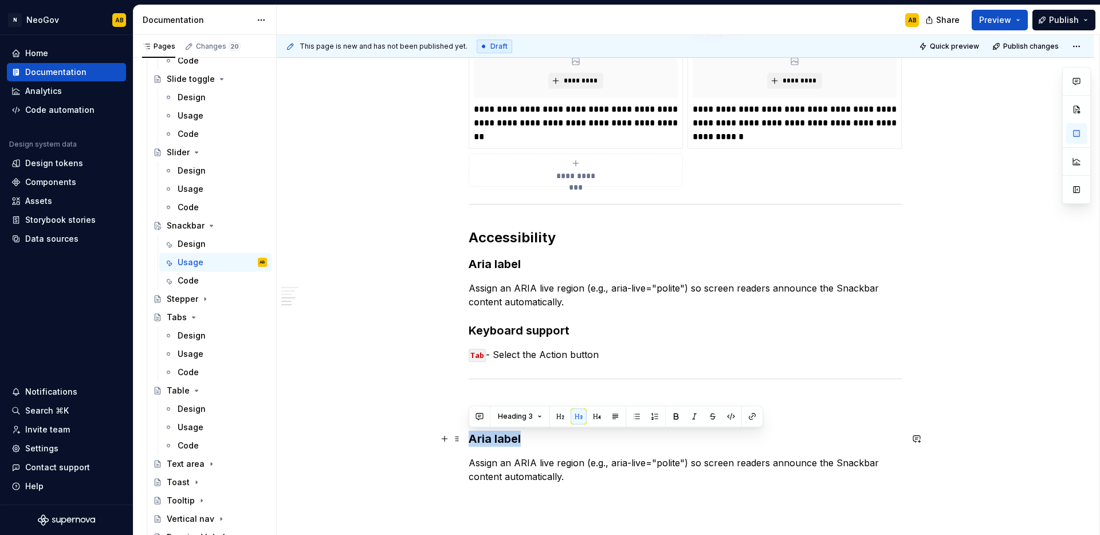
drag, startPoint x: 505, startPoint y: 440, endPoint x: 470, endPoint y: 440, distance: 35.0
click at [470, 440] on h3 "Aria label" at bounding box center [685, 439] width 433 height 16
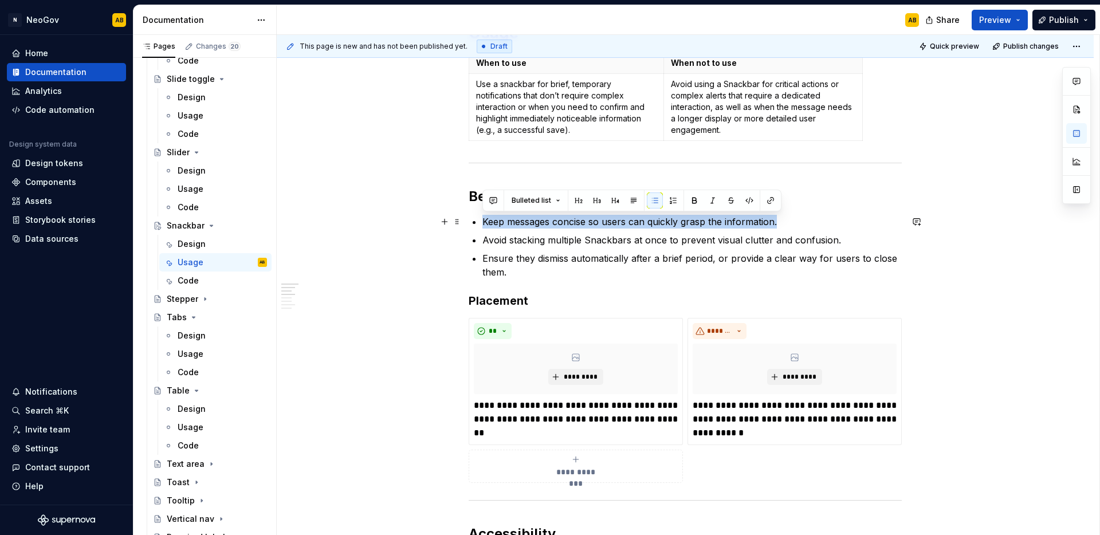
drag, startPoint x: 779, startPoint y: 222, endPoint x: 469, endPoint y: 224, distance: 310.6
click at [469, 224] on div "**********" at bounding box center [685, 384] width 433 height 832
copy p "Keep messages concise so users can quickly grasp the information."
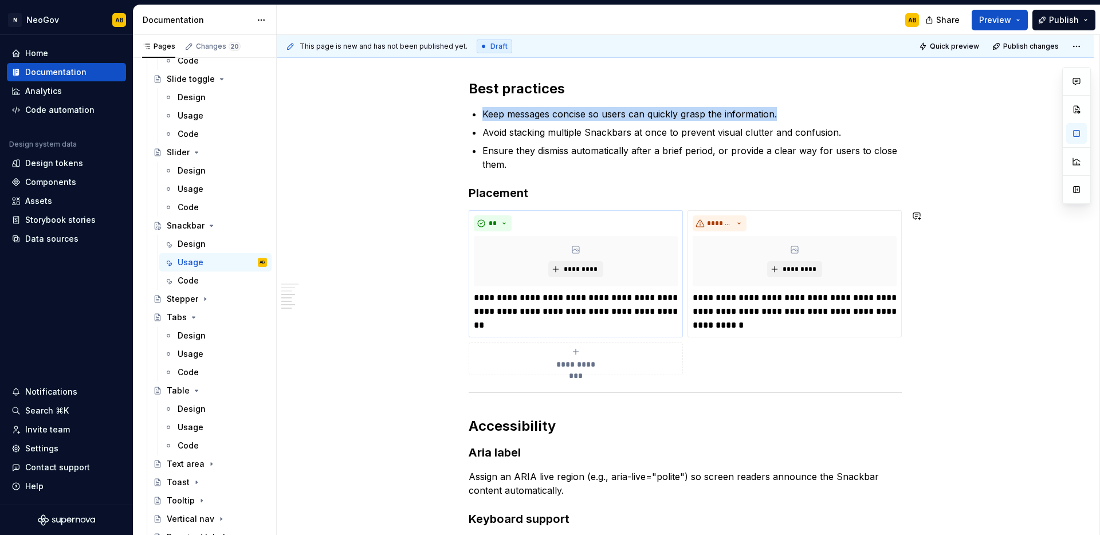
scroll to position [711, 0]
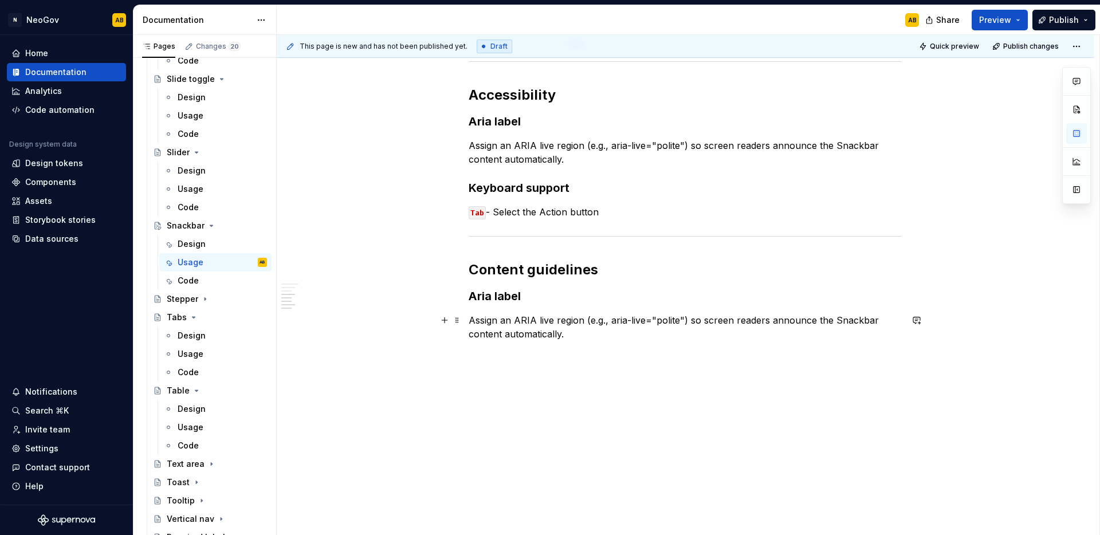
click at [508, 333] on p "Assign an ARIA live region (e.g., aria-live="polite") so screen readers announc…" at bounding box center [685, 327] width 433 height 28
click at [508, 332] on p "Assign an ARIA live region (e.g., aria-live="polite") so screen readers announc…" at bounding box center [685, 327] width 433 height 28
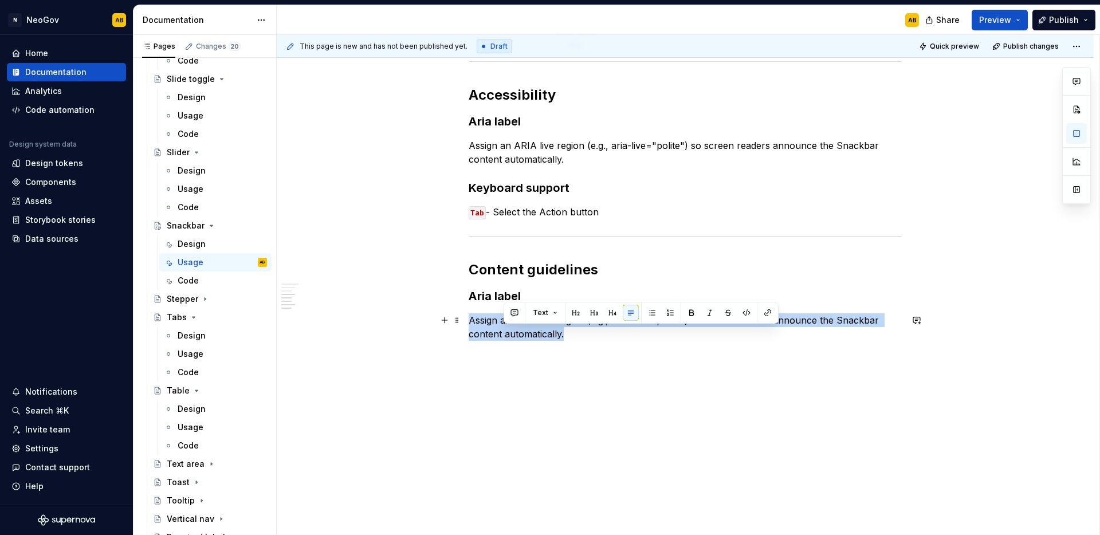
click at [508, 332] on p "Assign an ARIA live region (e.g., aria-live="polite") so screen readers announc…" at bounding box center [685, 327] width 433 height 28
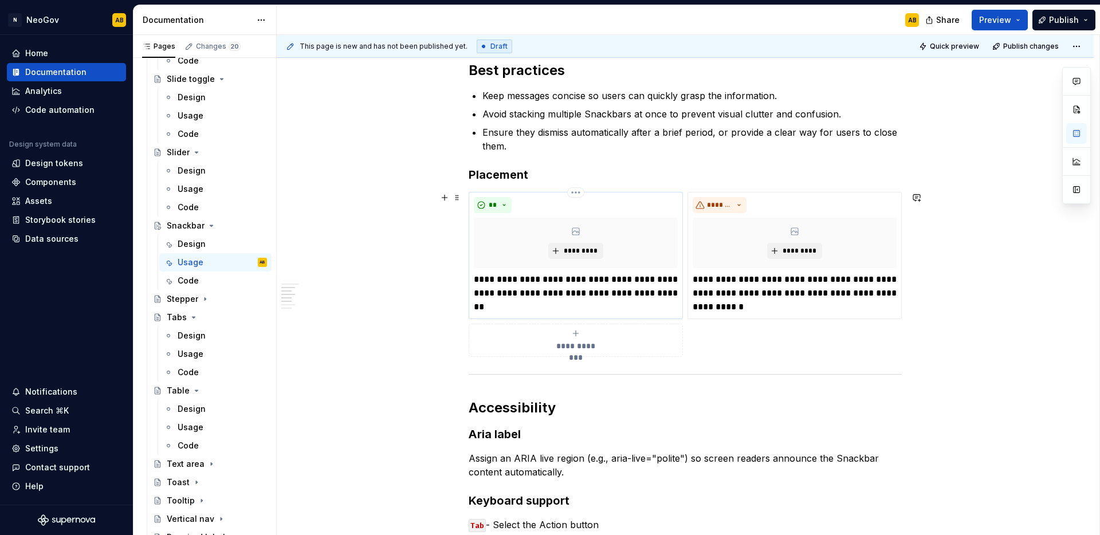
scroll to position [255, 0]
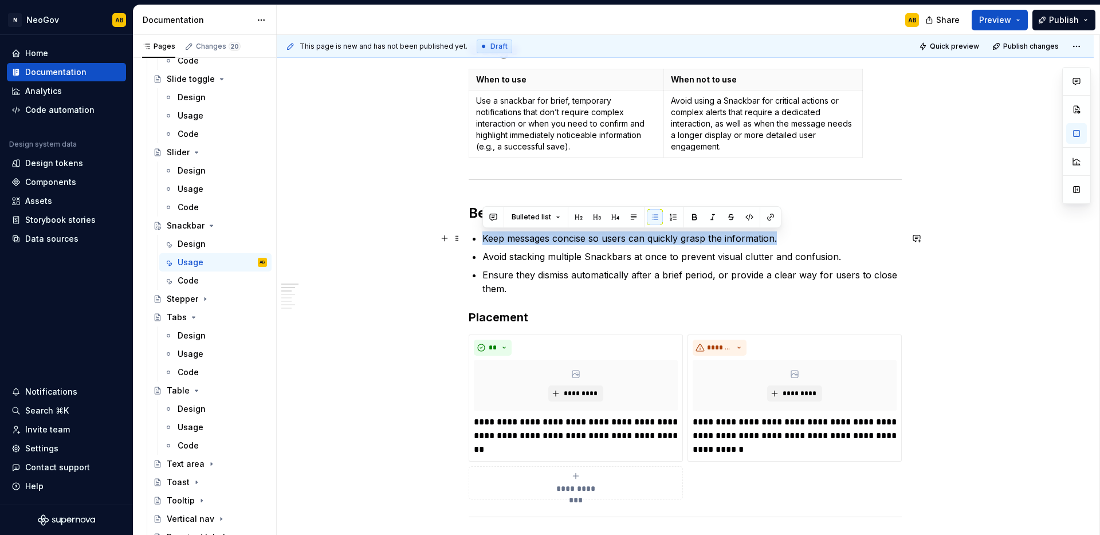
drag, startPoint x: 779, startPoint y: 239, endPoint x: 474, endPoint y: 237, distance: 304.9
click at [483, 237] on li "Keep messages concise so users can quickly grasp the information." at bounding box center [692, 239] width 419 height 14
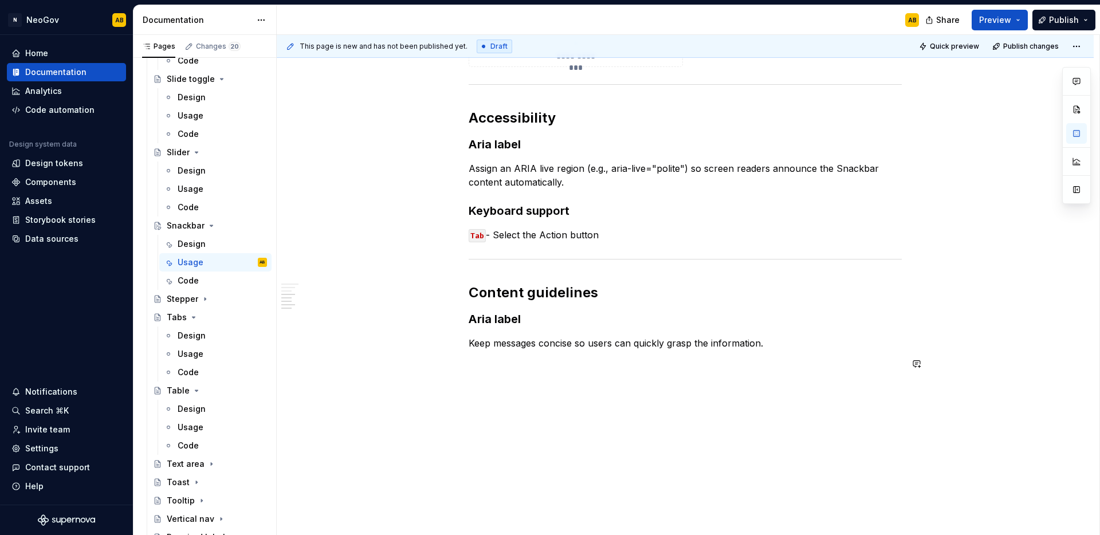
scroll to position [678, 0]
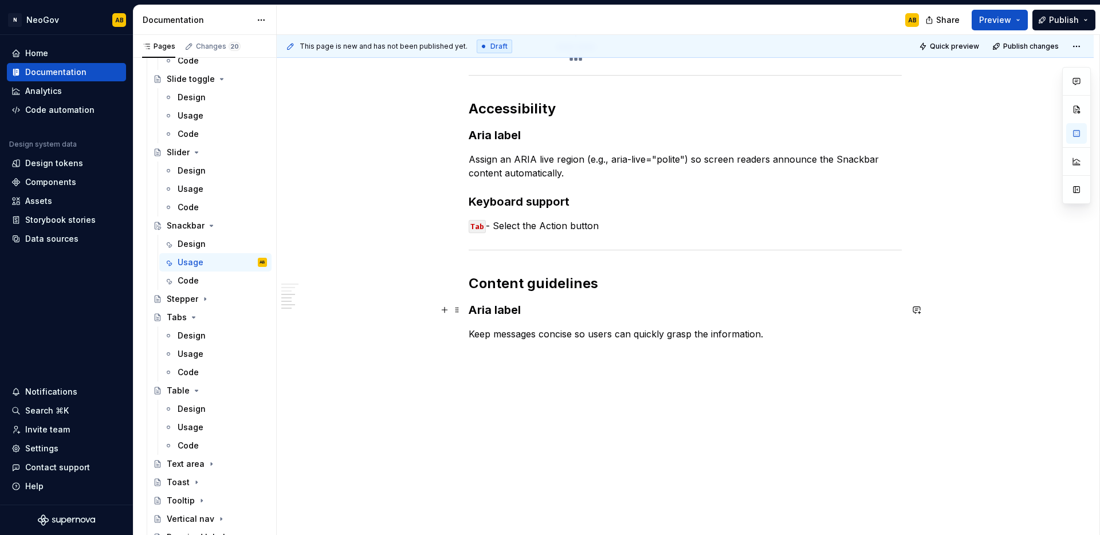
click at [478, 312] on h3 "Aria label" at bounding box center [685, 310] width 433 height 16
click at [480, 311] on h3 "Aria label" at bounding box center [685, 310] width 433 height 16
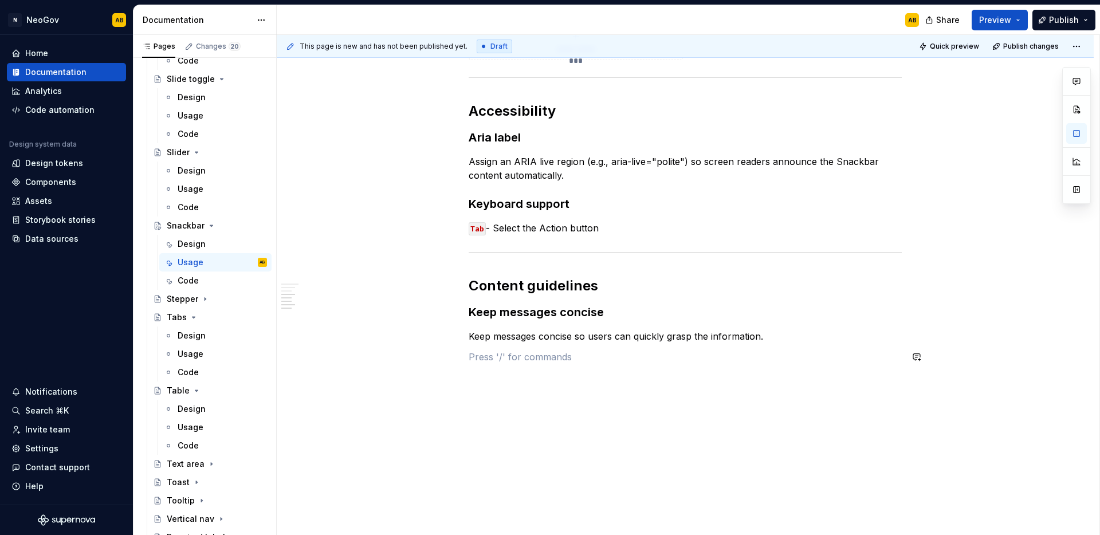
click at [564, 388] on div "**********" at bounding box center [685, 37] width 817 height 1002
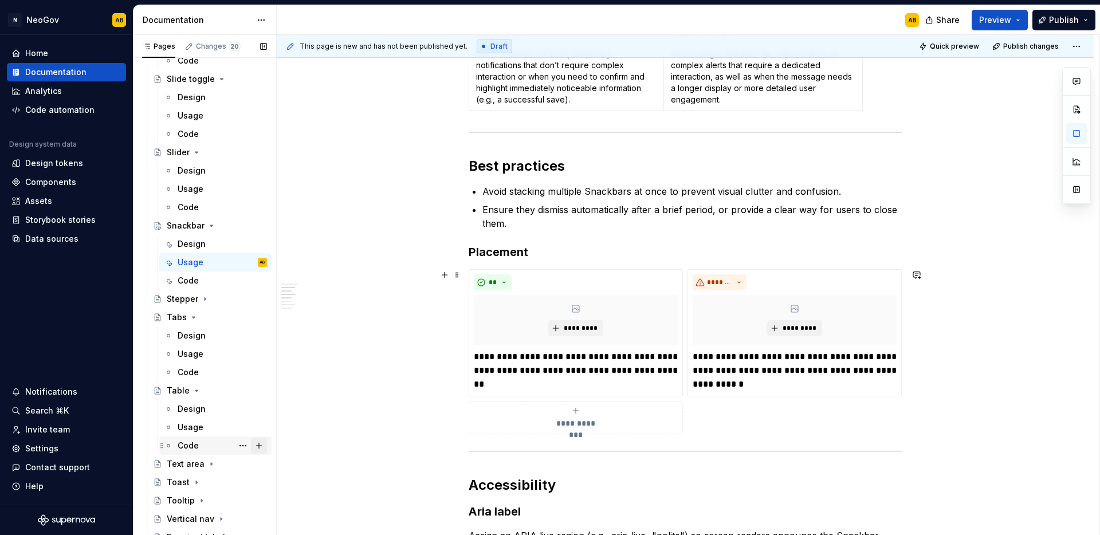
scroll to position [301, 0]
click at [578, 331] on span "*********" at bounding box center [580, 328] width 35 height 9
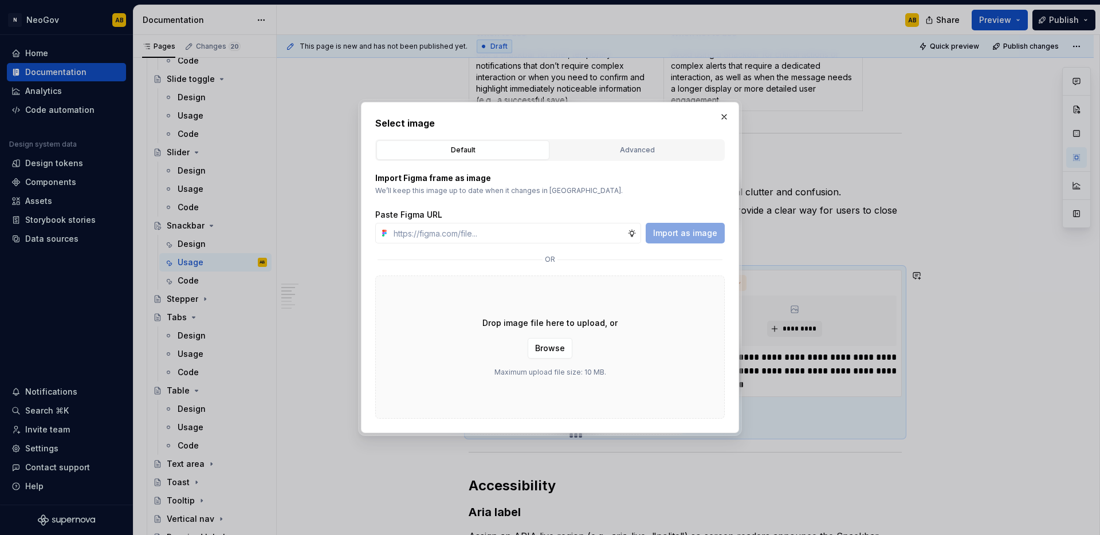
click at [406, 313] on div "Drop image file here to upload, or Browse Maximum upload file size: 10 MB." at bounding box center [550, 347] width 350 height 143
click at [550, 347] on span "Browse" at bounding box center [550, 348] width 30 height 11
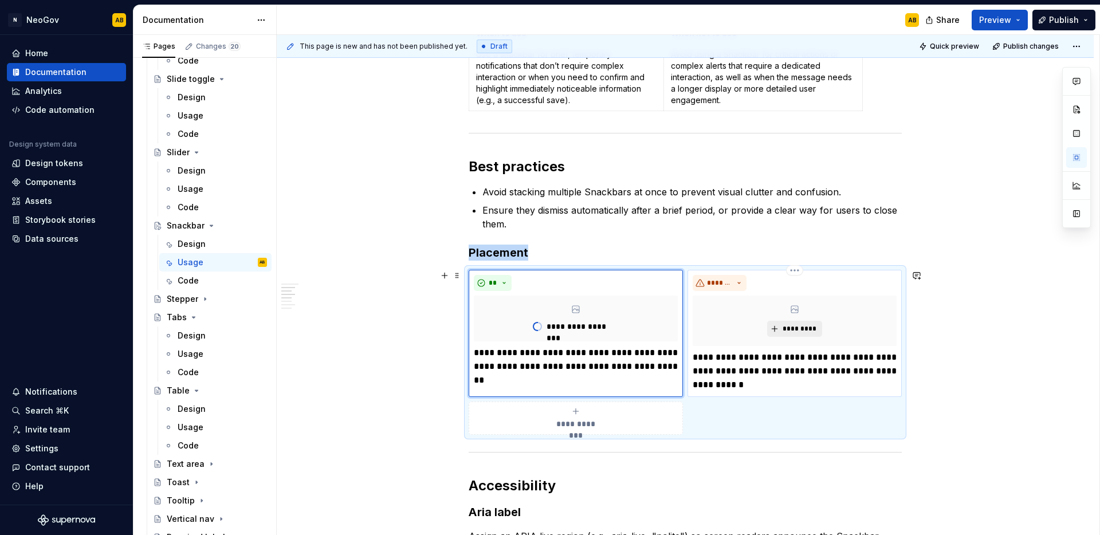
click at [795, 328] on span "*********" at bounding box center [799, 328] width 35 height 9
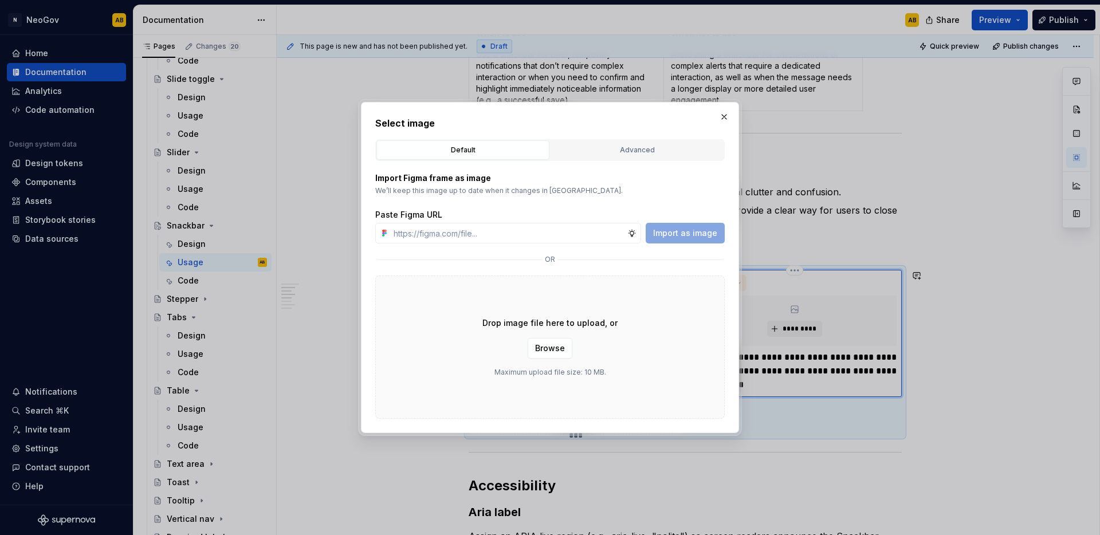
click at [630, 398] on div "Drop image file here to upload, or Browse Maximum upload file size: 10 MB." at bounding box center [550, 347] width 350 height 143
click at [687, 359] on div "Drop image file here to upload, or Browse Maximum upload file size: 10 MB." at bounding box center [550, 347] width 350 height 143
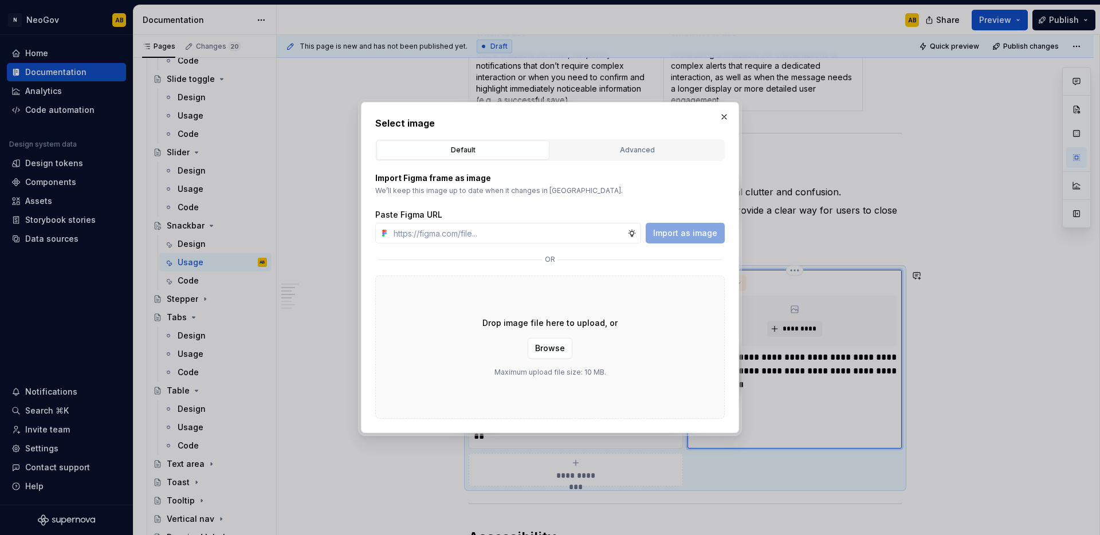
drag, startPoint x: 718, startPoint y: 118, endPoint x: 779, endPoint y: 244, distance: 140.2
click at [718, 118] on button "button" at bounding box center [724, 117] width 16 height 16
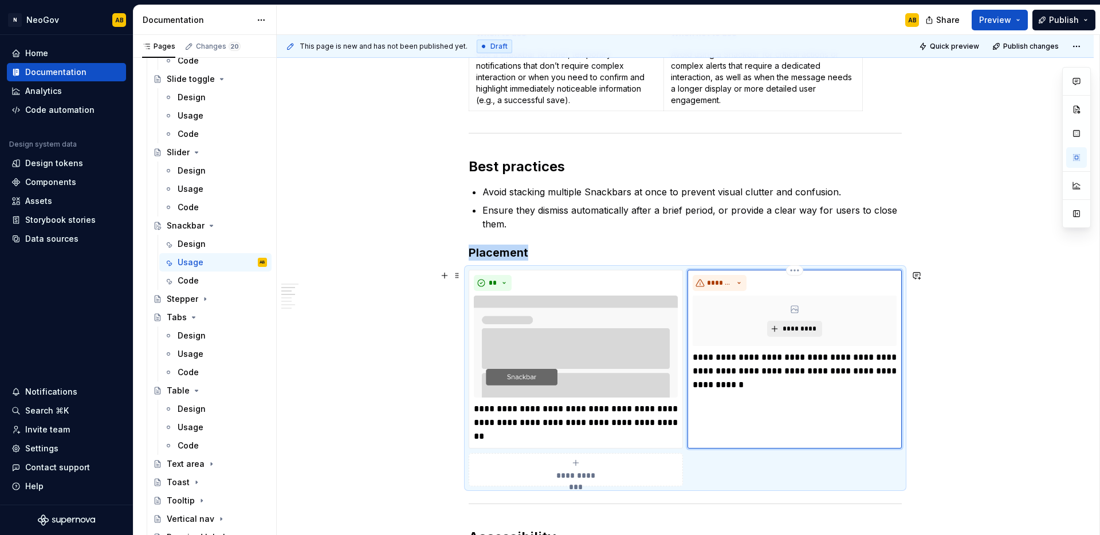
click at [794, 328] on span "*********" at bounding box center [799, 328] width 35 height 9
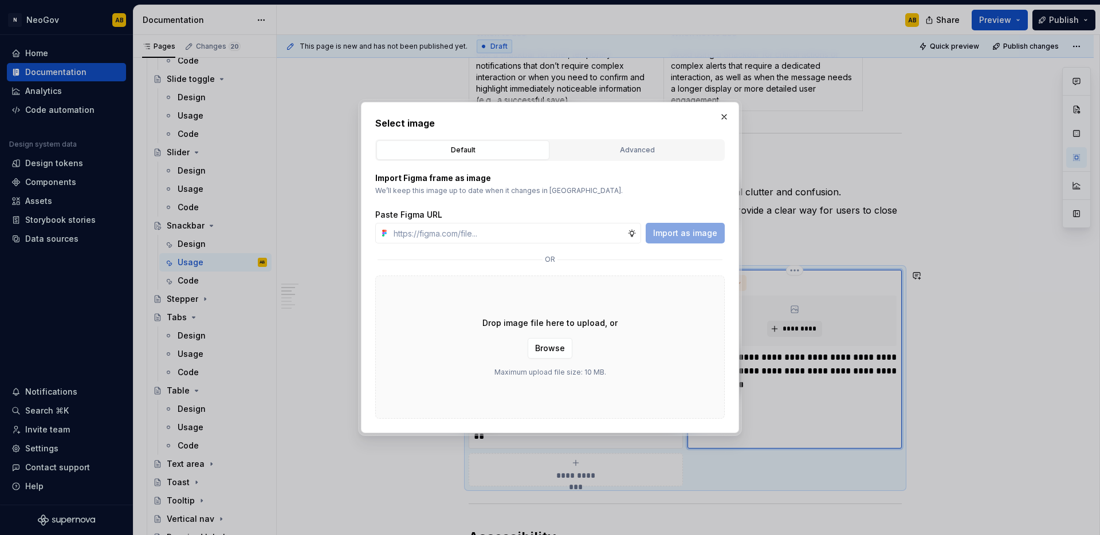
drag, startPoint x: 619, startPoint y: 389, endPoint x: 611, endPoint y: 389, distance: 7.4
click at [619, 389] on div "Drop image file here to upload, or Browse Maximum upload file size: 10 MB." at bounding box center [550, 347] width 350 height 143
click at [554, 355] on button "Browse" at bounding box center [550, 348] width 45 height 21
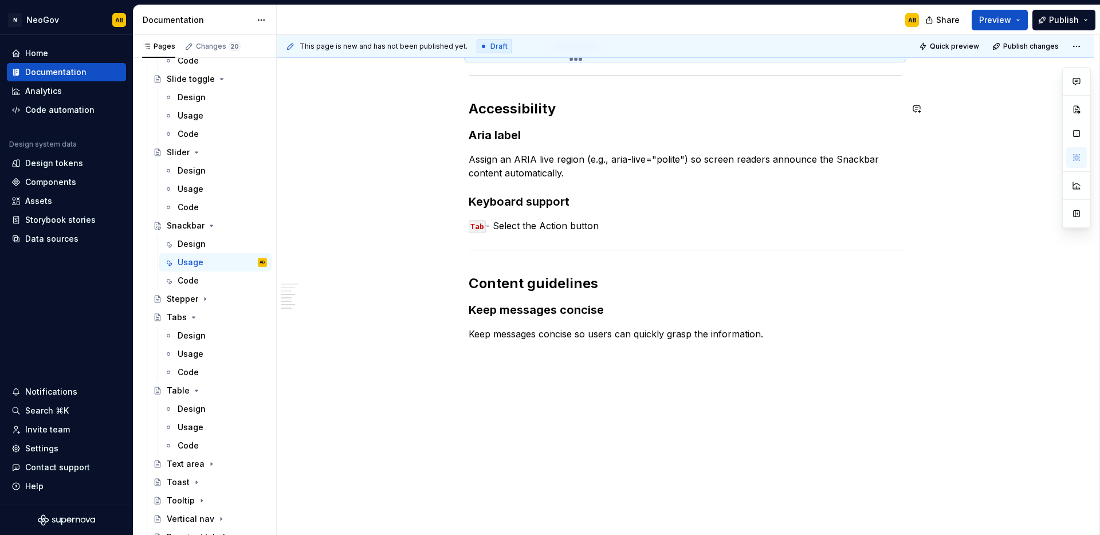
scroll to position [0, 0]
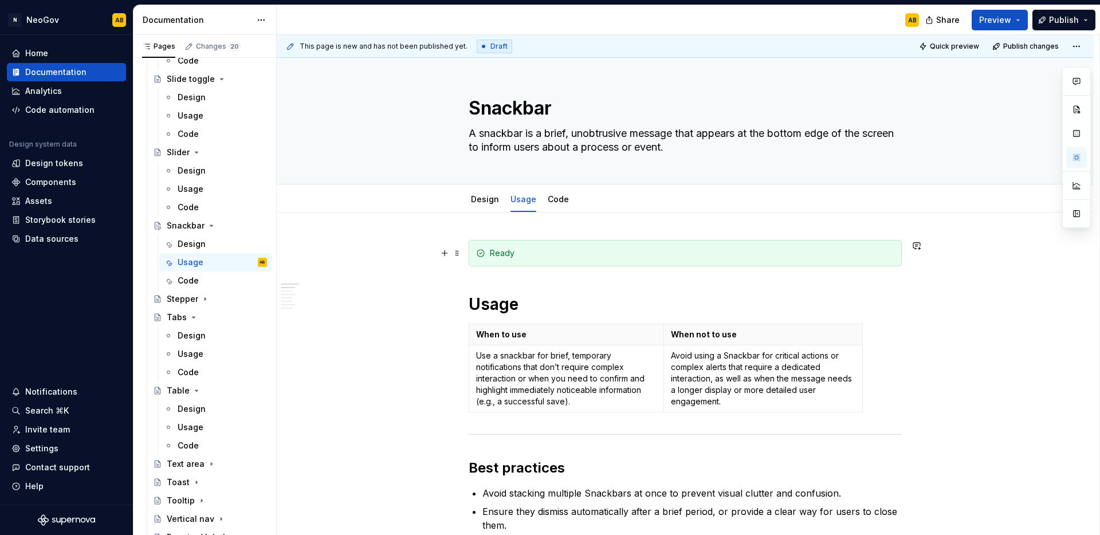
click at [522, 255] on div "Ready" at bounding box center [692, 253] width 405 height 11
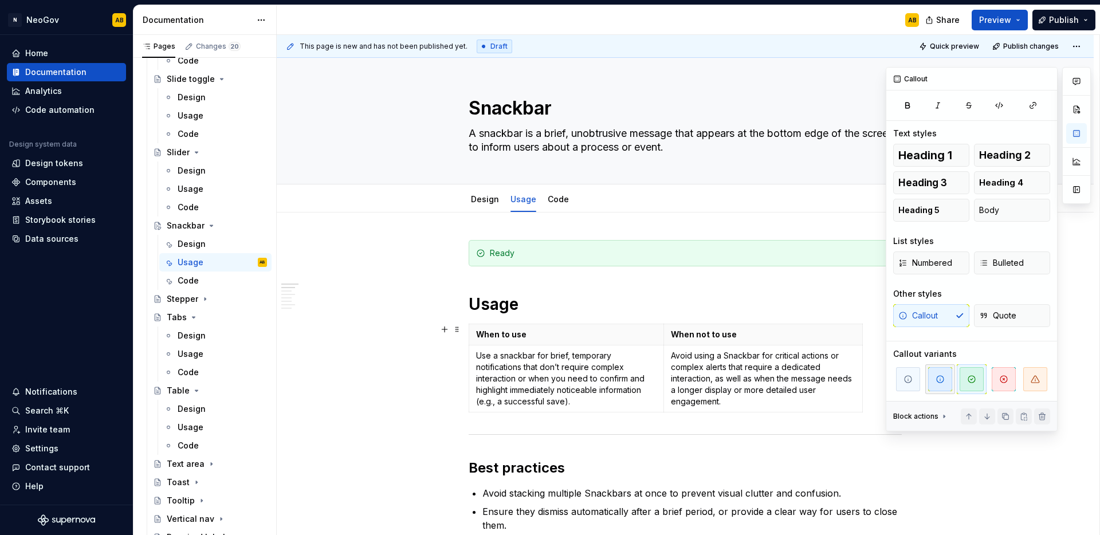
click at [938, 377] on icon "button" at bounding box center [940, 379] width 7 height 7
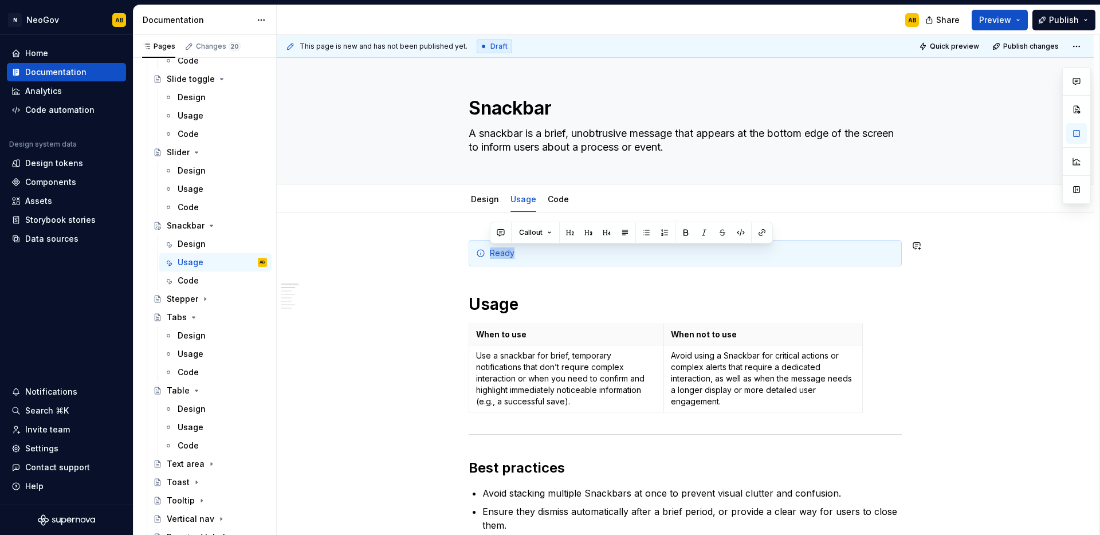
drag, startPoint x: 525, startPoint y: 254, endPoint x: 491, endPoint y: 226, distance: 43.9
click at [483, 199] on link "Design" at bounding box center [485, 199] width 28 height 10
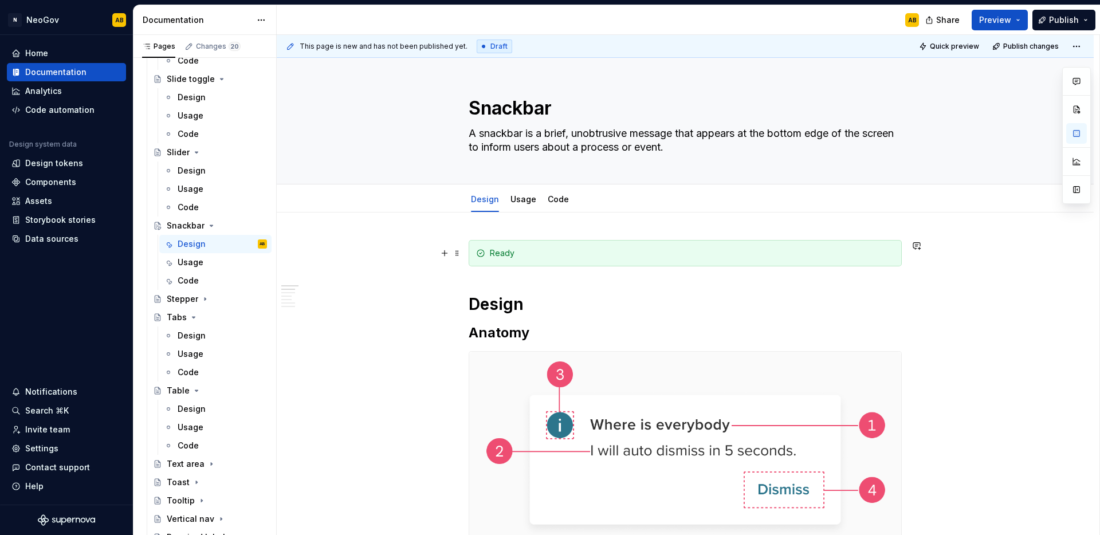
click at [546, 261] on div "Ready" at bounding box center [685, 253] width 433 height 26
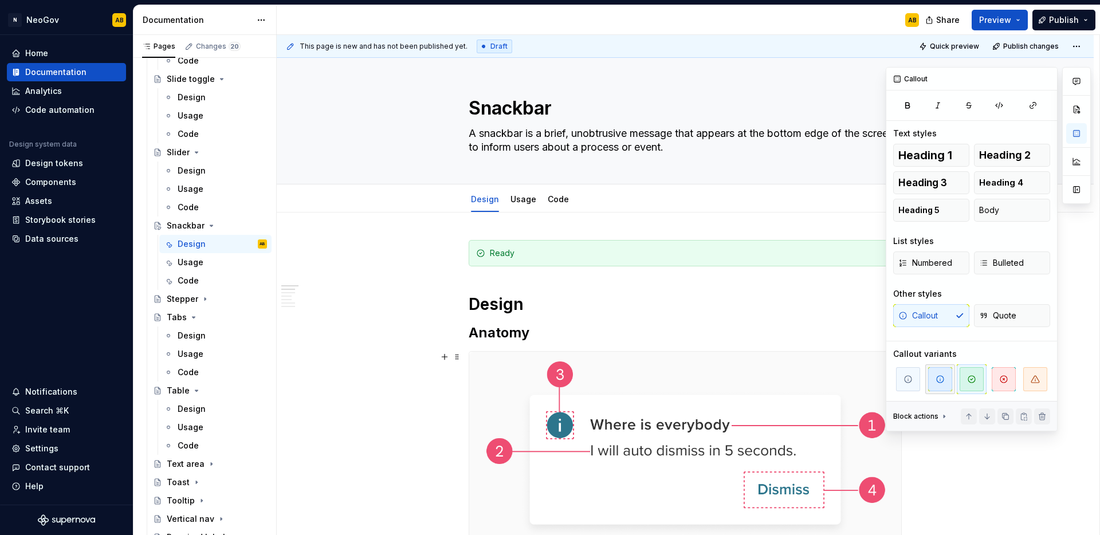
click at [953, 381] on button "button" at bounding box center [940, 379] width 30 height 30
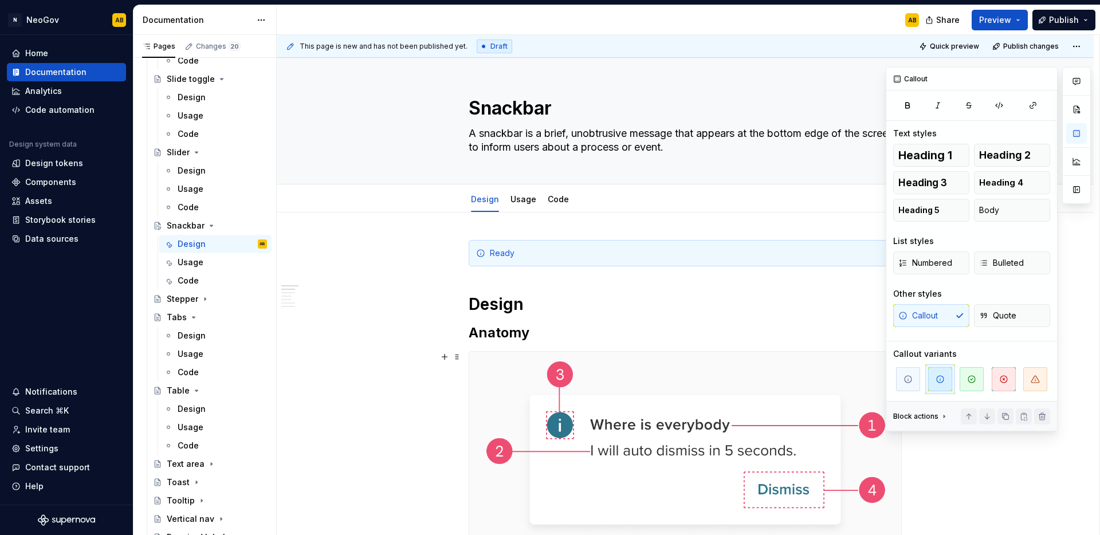
type textarea "*"
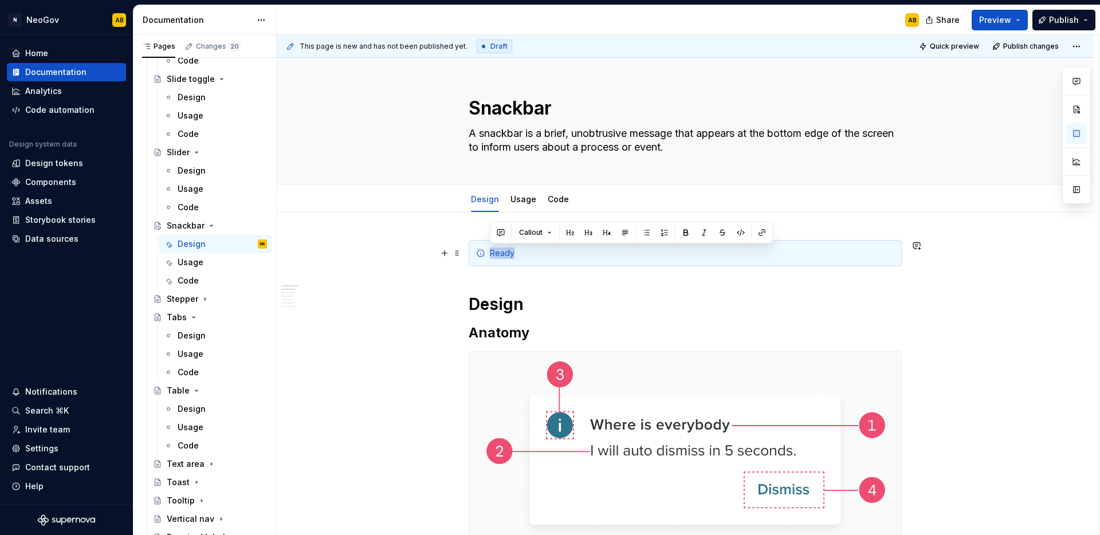
drag, startPoint x: 523, startPoint y: 254, endPoint x: 472, endPoint y: 253, distance: 50.5
click at [472, 253] on div "Ready" at bounding box center [685, 253] width 433 height 26
click at [562, 202] on link "Code" at bounding box center [558, 199] width 21 height 10
click at [560, 208] on div "Code" at bounding box center [558, 199] width 30 height 18
click at [560, 201] on link "Code" at bounding box center [558, 199] width 21 height 10
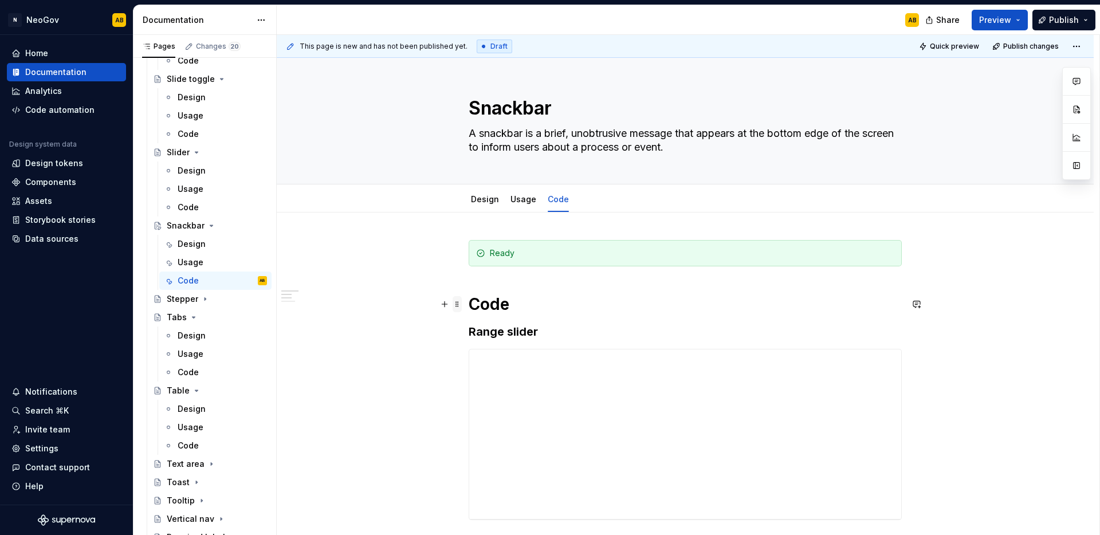
scroll to position [96, 0]
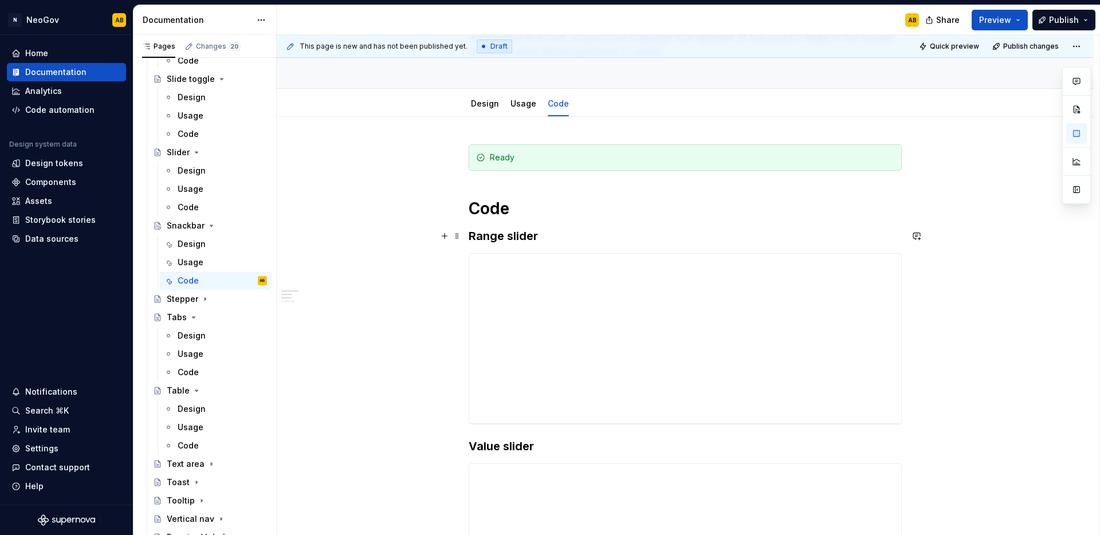
click at [473, 236] on h3 "Range slider" at bounding box center [685, 236] width 433 height 16
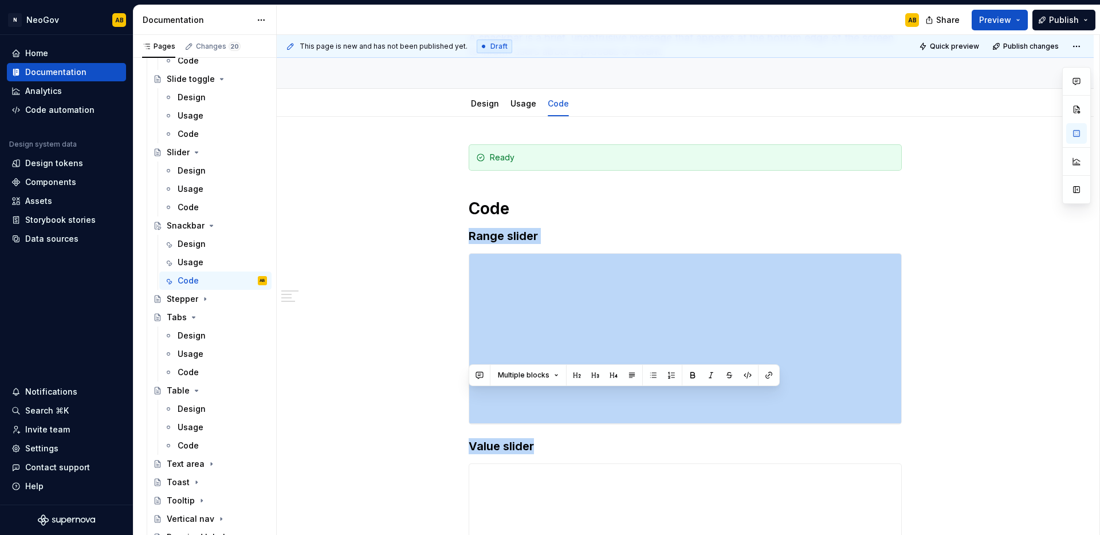
scroll to position [584, 0]
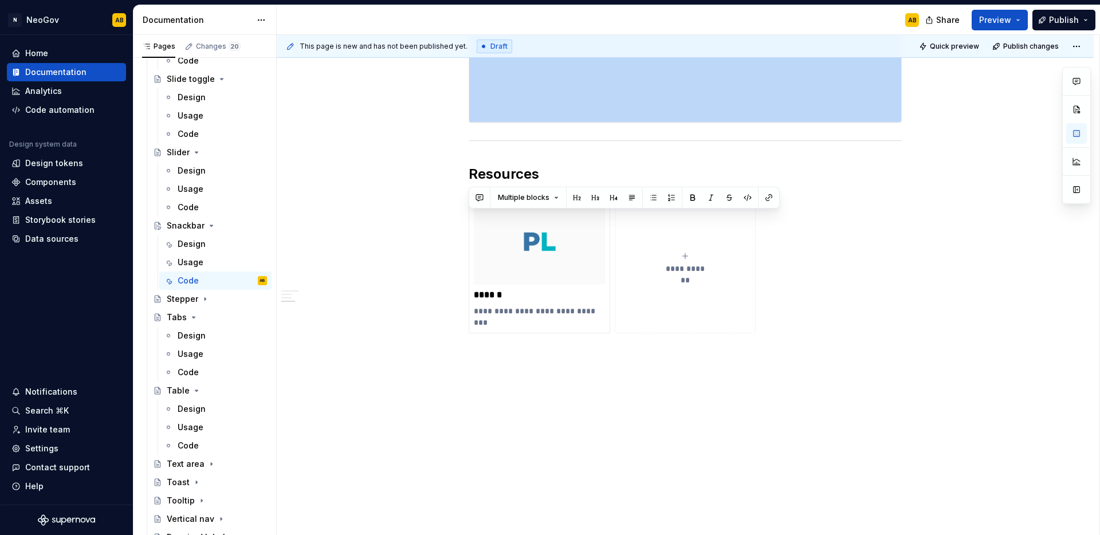
drag, startPoint x: 470, startPoint y: 236, endPoint x: 771, endPoint y: 128, distance: 320.1
click at [771, 128] on div "**********" at bounding box center [685, 8] width 433 height 705
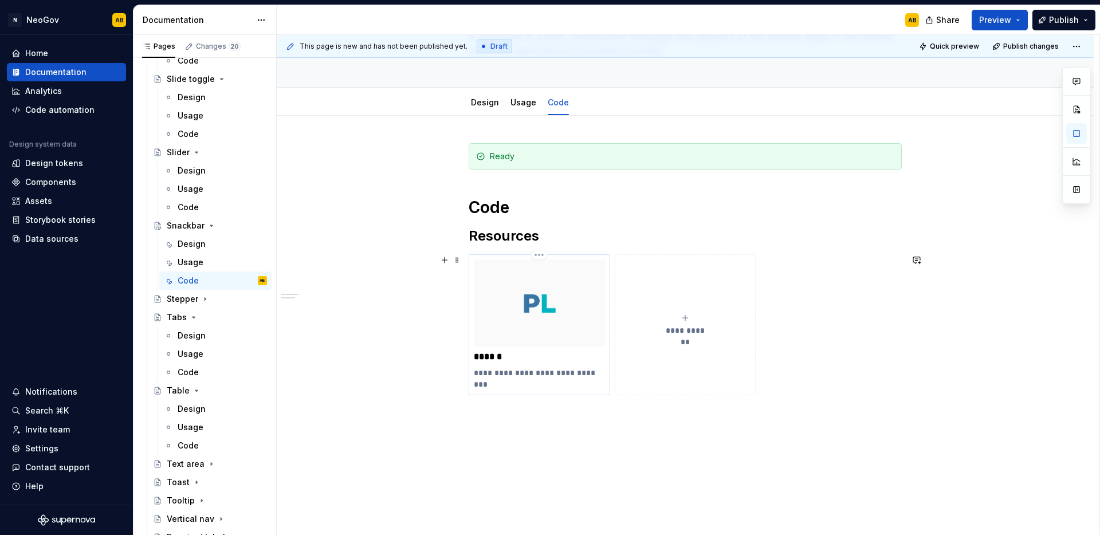
scroll to position [86, 0]
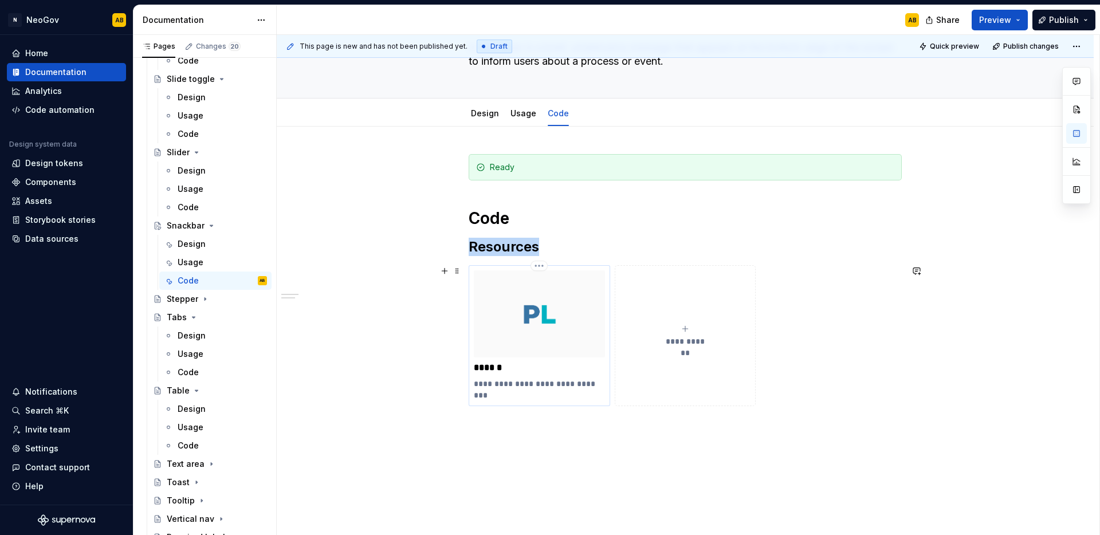
click at [525, 348] on img at bounding box center [539, 313] width 131 height 87
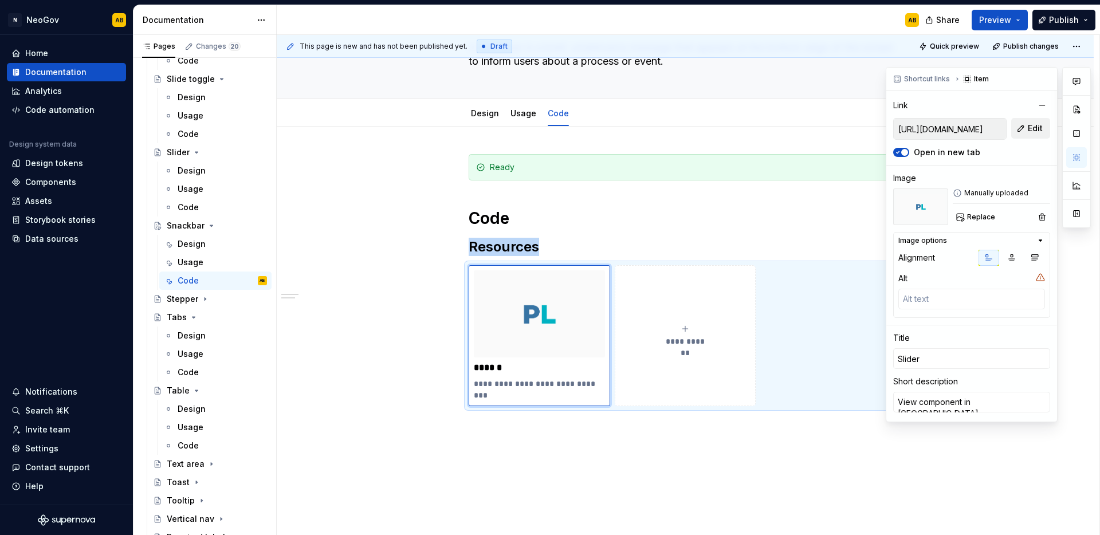
click at [1040, 134] on span "Edit" at bounding box center [1035, 128] width 15 height 11
type textarea "*"
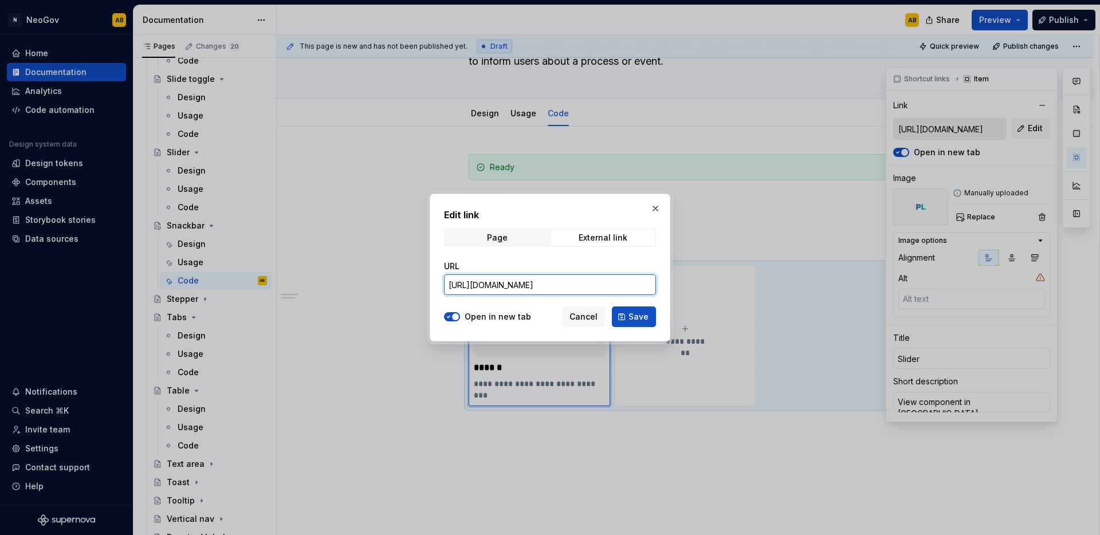
click at [583, 277] on input "[URL][DOMAIN_NAME]" at bounding box center [550, 284] width 212 height 21
click at [582, 297] on div "URL [URL][DOMAIN_NAME]" at bounding box center [550, 278] width 212 height 48
click at [583, 291] on input "[URL][DOMAIN_NAME]" at bounding box center [550, 284] width 212 height 21
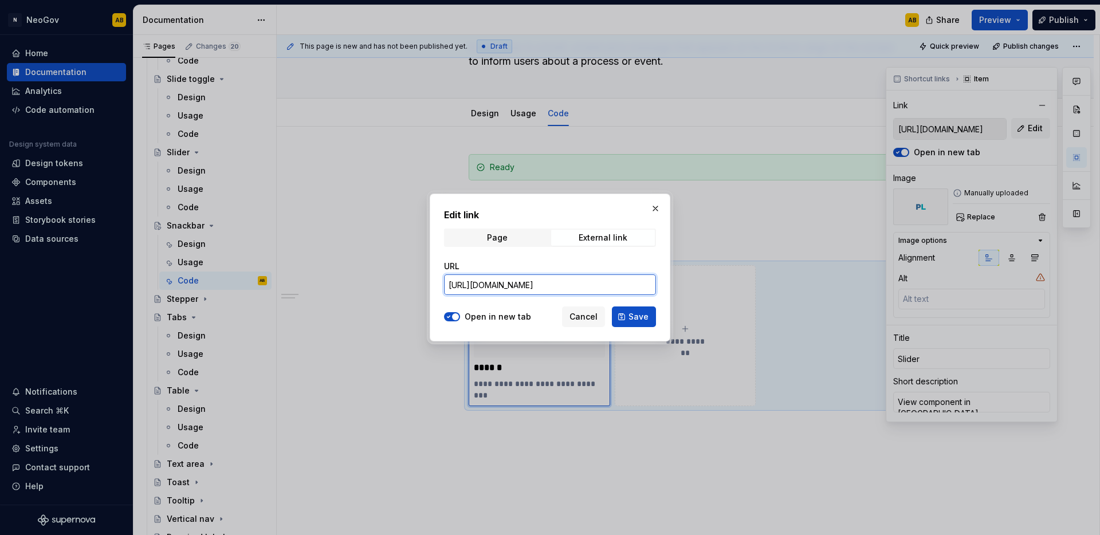
click at [583, 291] on input "[URL][DOMAIN_NAME]" at bounding box center [550, 284] width 212 height 21
click at [640, 316] on span "Save" at bounding box center [639, 316] width 20 height 11
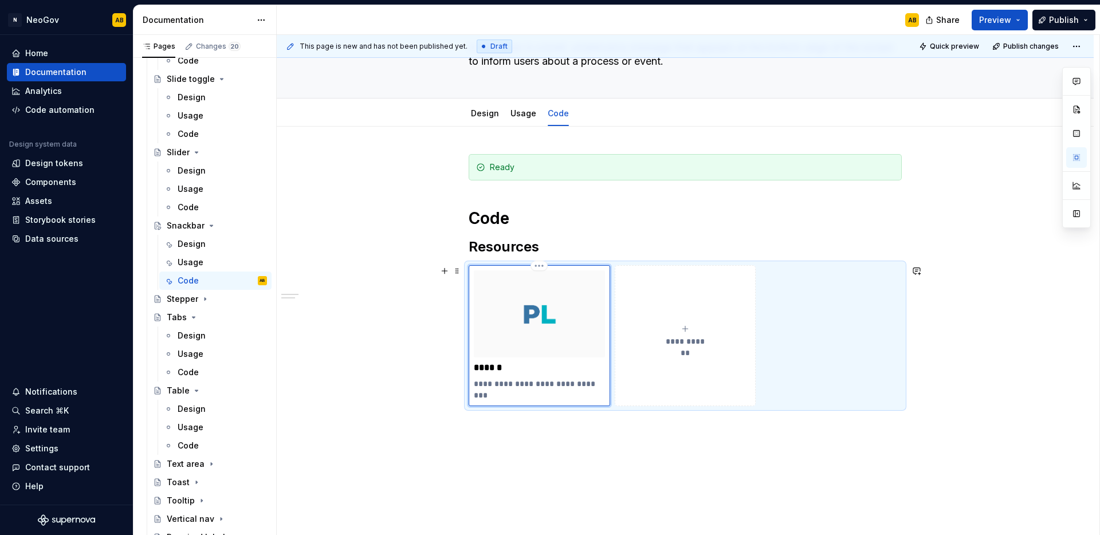
click at [483, 366] on p "******" at bounding box center [539, 367] width 131 height 11
type textarea "*"
click at [422, 398] on div "**********" at bounding box center [685, 368] width 817 height 482
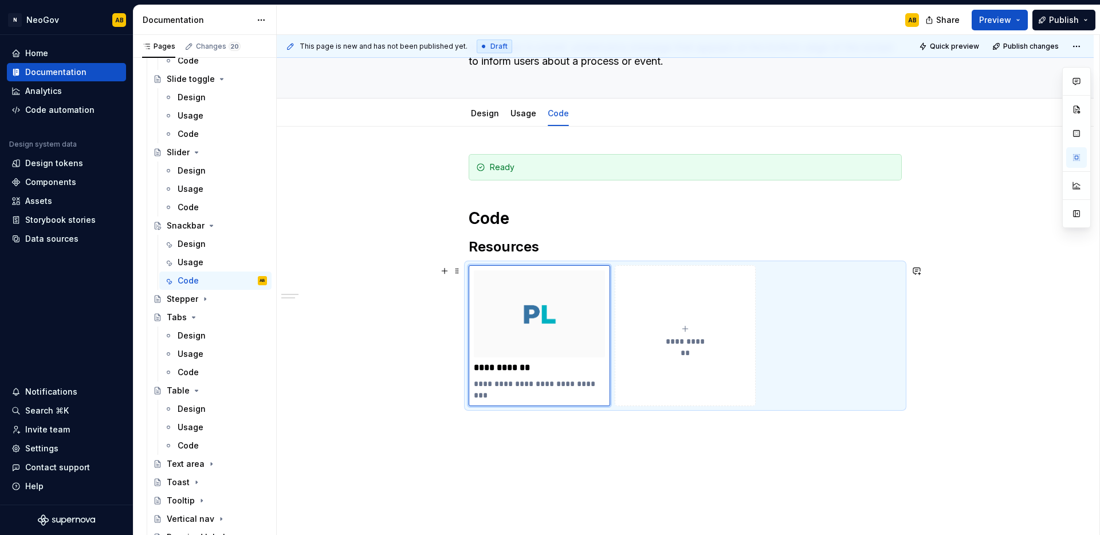
click at [422, 398] on div "**********" at bounding box center [685, 368] width 817 height 482
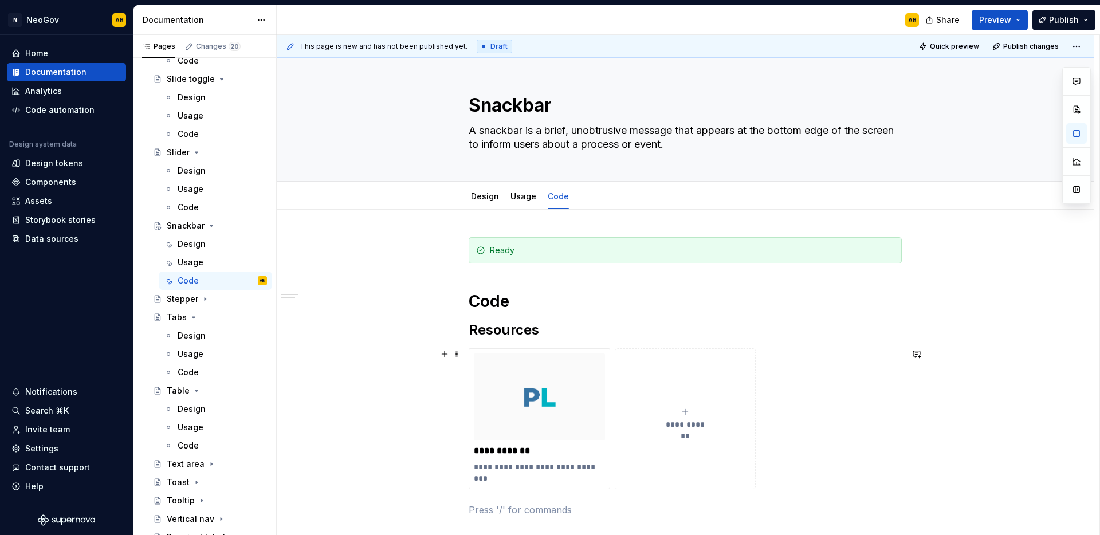
scroll to position [0, 0]
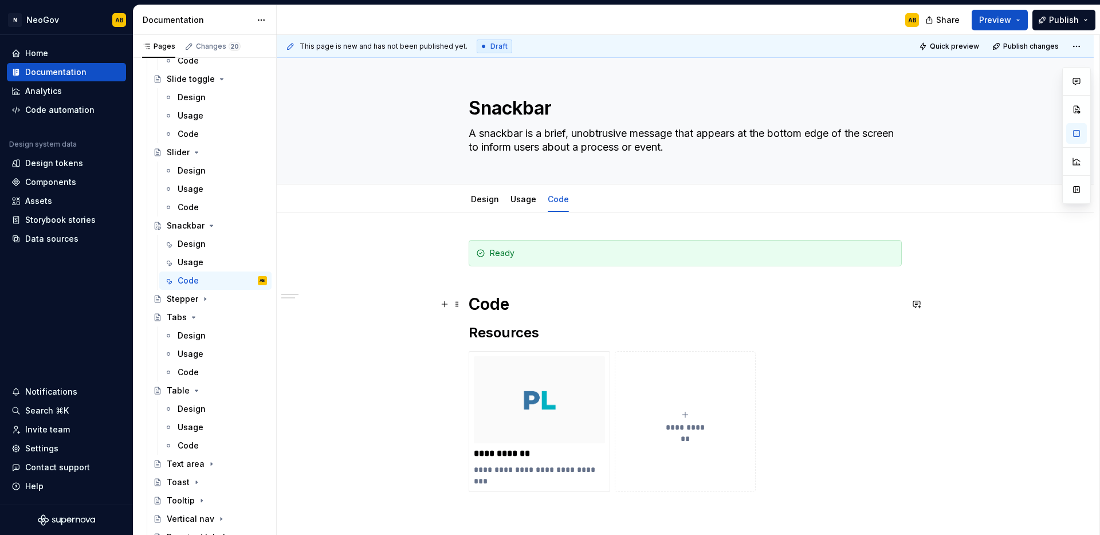
click at [515, 308] on h1 "Code" at bounding box center [685, 304] width 433 height 21
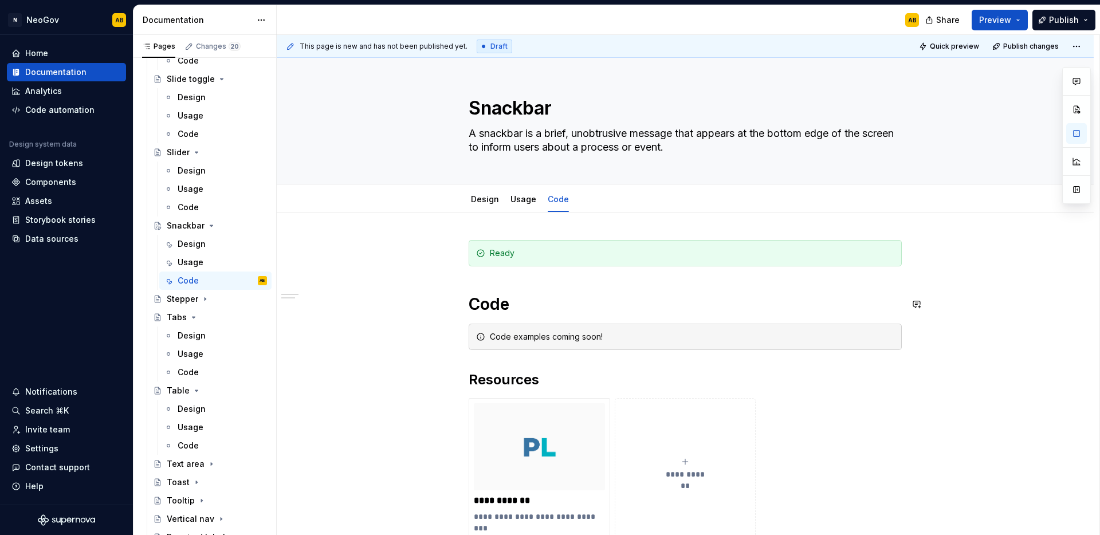
click at [403, 340] on div "**********" at bounding box center [685, 477] width 817 height 529
click at [488, 207] on div "Design" at bounding box center [484, 199] width 37 height 18
click at [410, 280] on div "**********" at bounding box center [685, 477] width 817 height 529
type textarea "*"
